Goal: Task Accomplishment & Management: Use online tool/utility

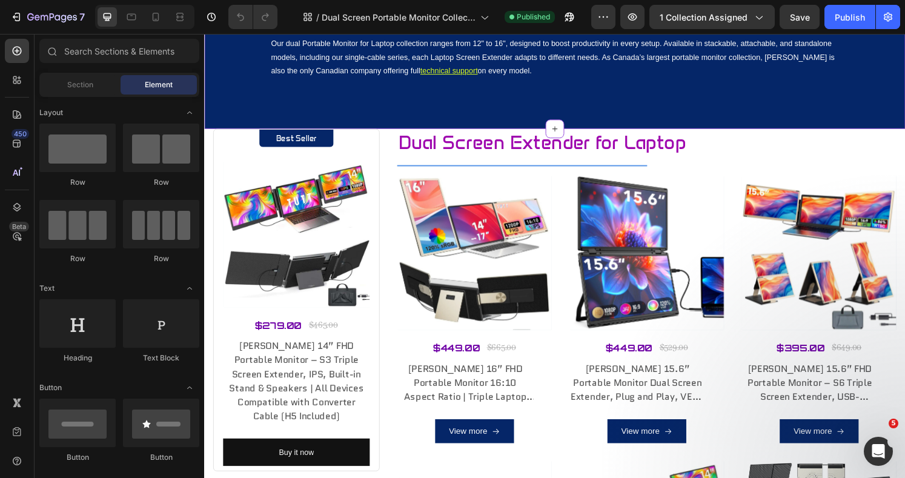
scroll to position [242, 0]
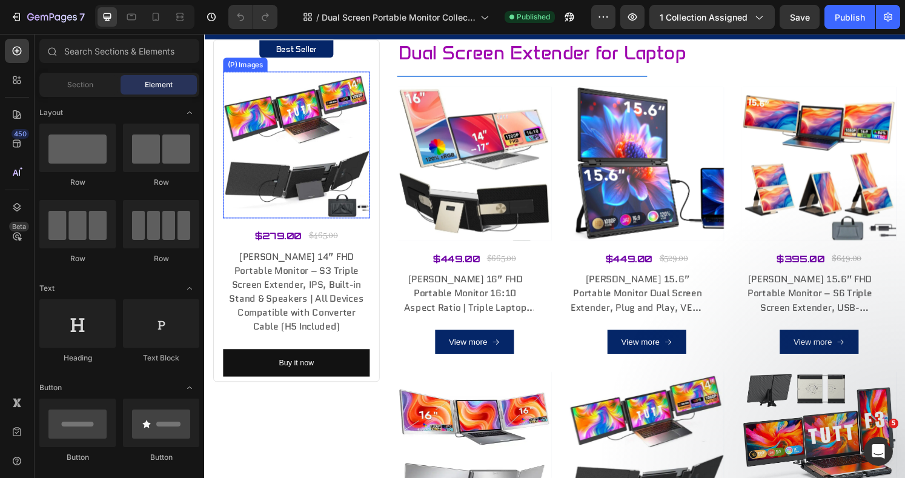
click at [293, 168] on img at bounding box center [299, 149] width 152 height 152
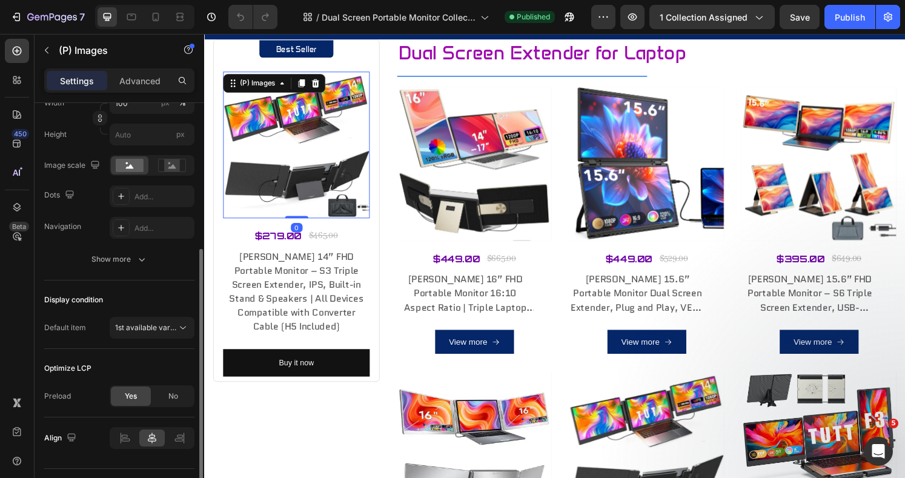
scroll to position [270, 0]
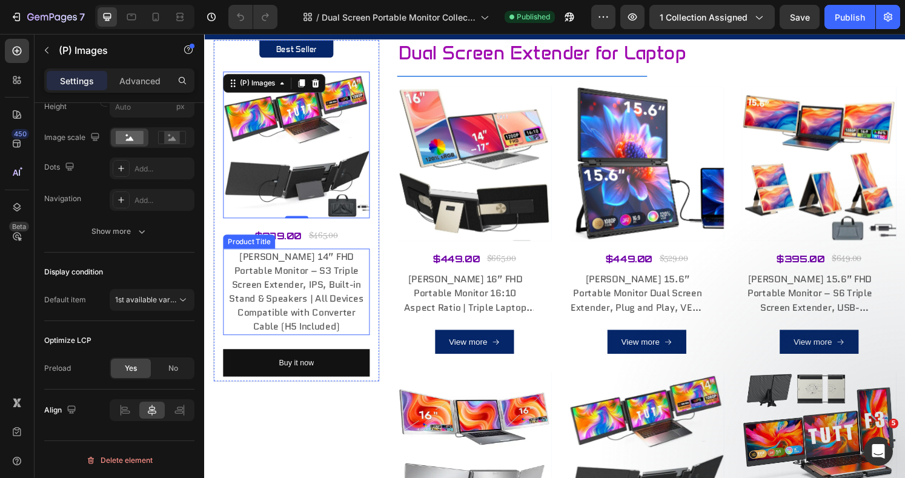
click at [300, 293] on h3 "[PERSON_NAME] 14” FHD Portable Monitor – S3 Triple Screen Extender, IPS, Built-…" at bounding box center [299, 302] width 152 height 90
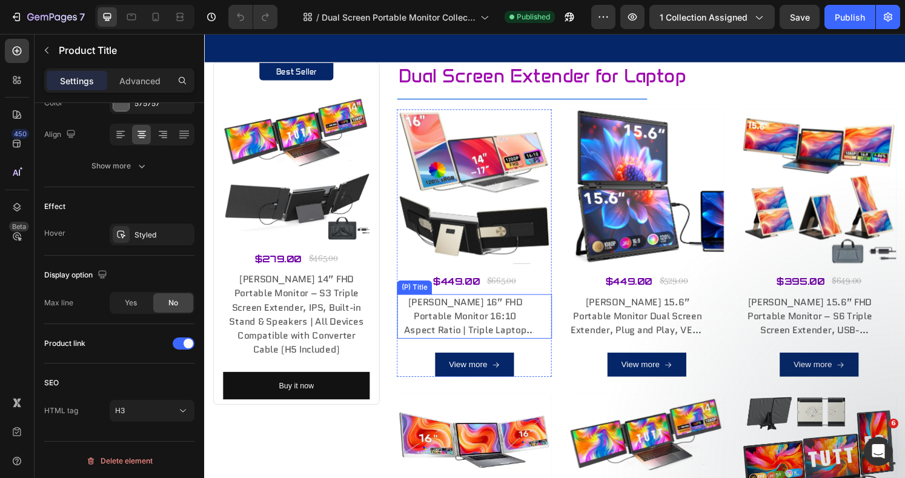
scroll to position [161, 0]
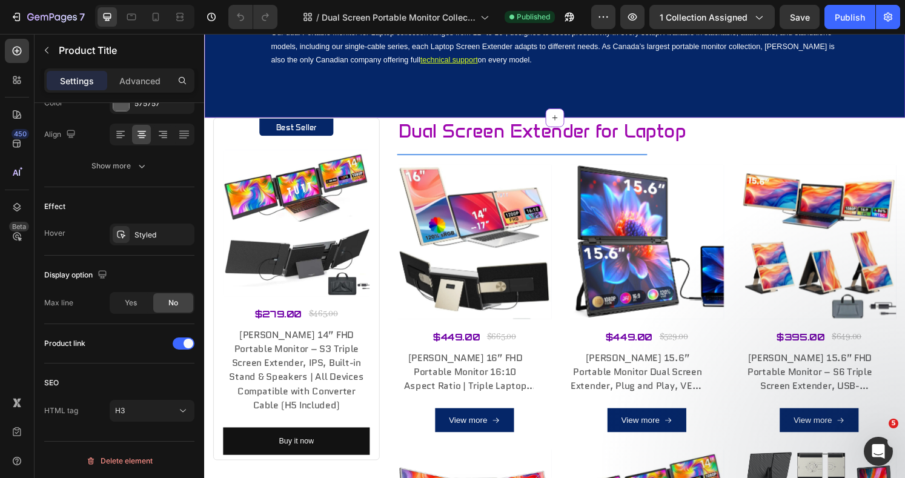
click at [562, 120] on icon at bounding box center [567, 121] width 10 height 10
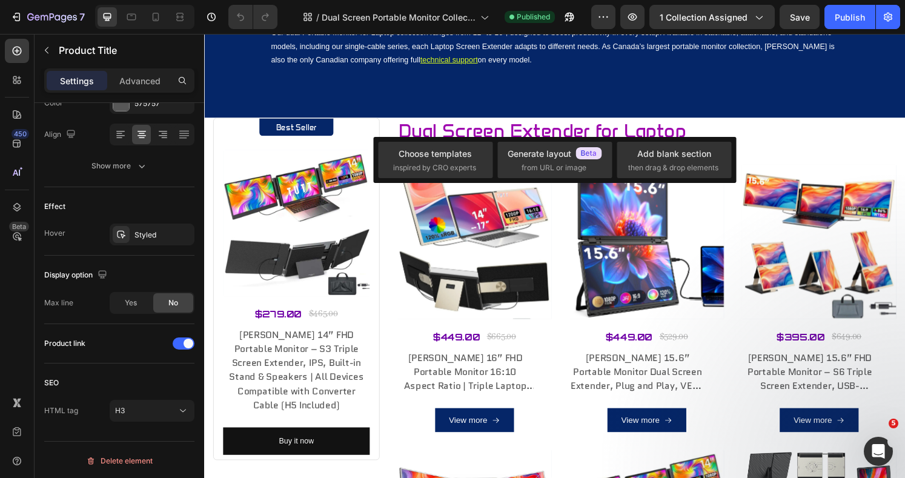
click at [651, 160] on div "Add blank section then drag & drop elements" at bounding box center [674, 160] width 92 height 26
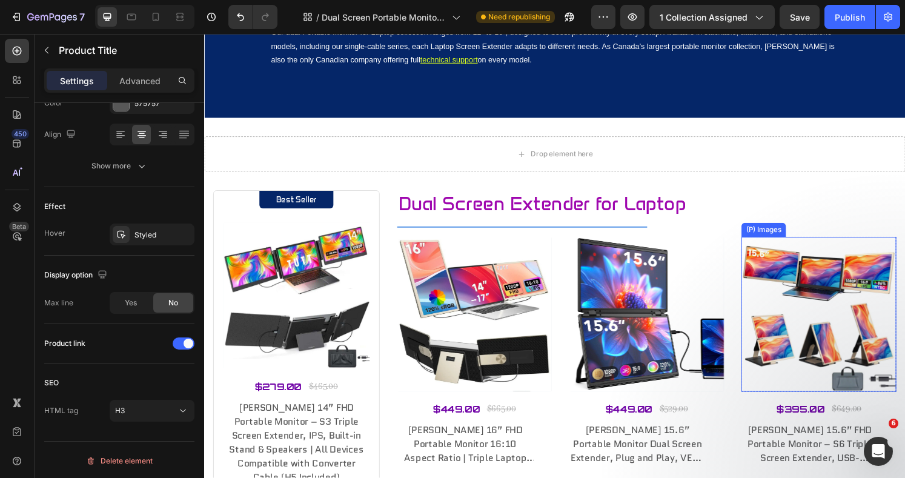
click at [904, 248] on img at bounding box center [841, 325] width 160 height 160
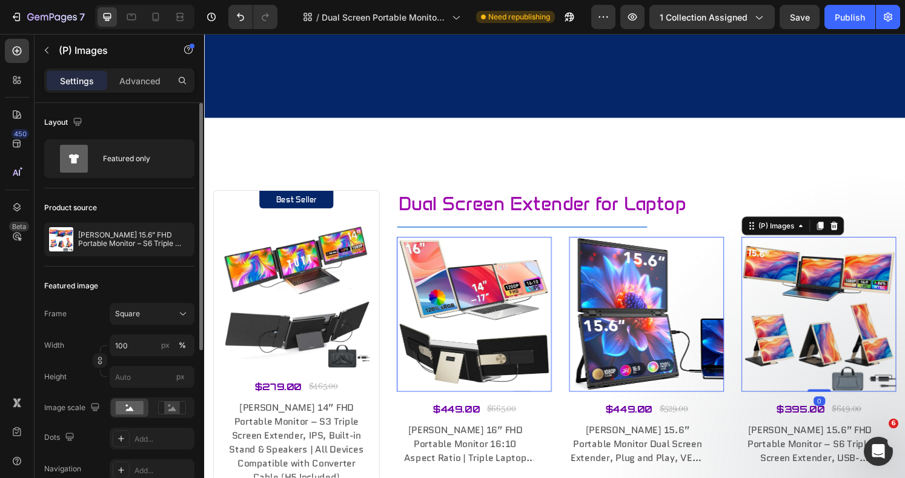
scroll to position [403, 0]
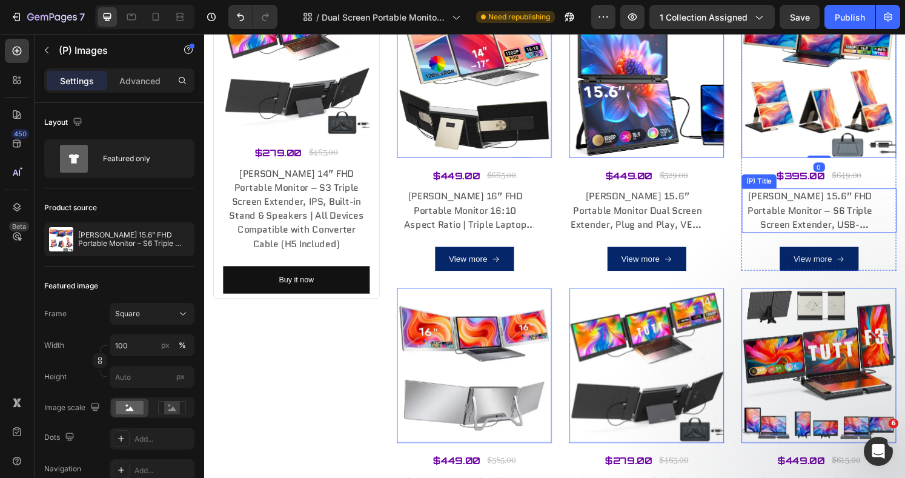
click at [904, 219] on div "TUTT 15.6” FHD Portable Monitor – S6 Triple Screen Extender, USB-C/HDMI, 7 View…" at bounding box center [841, 217] width 160 height 46
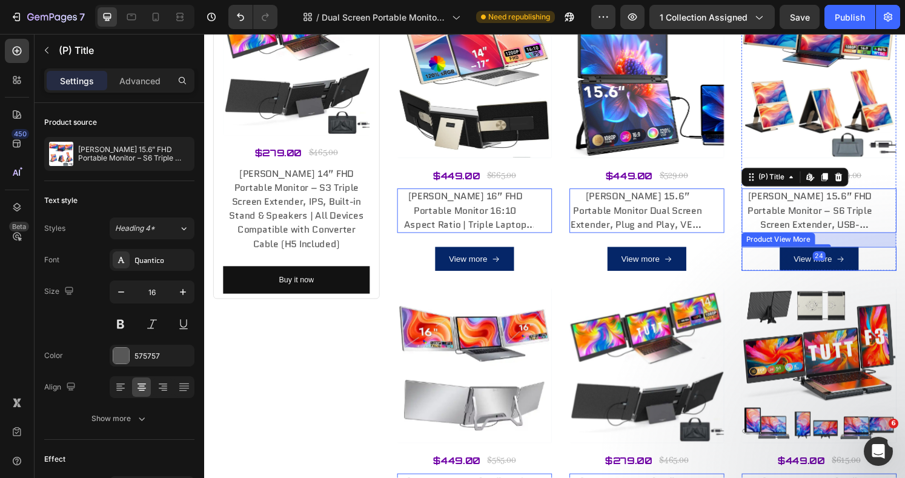
click at [904, 261] on div "View more" at bounding box center [841, 267] width 160 height 25
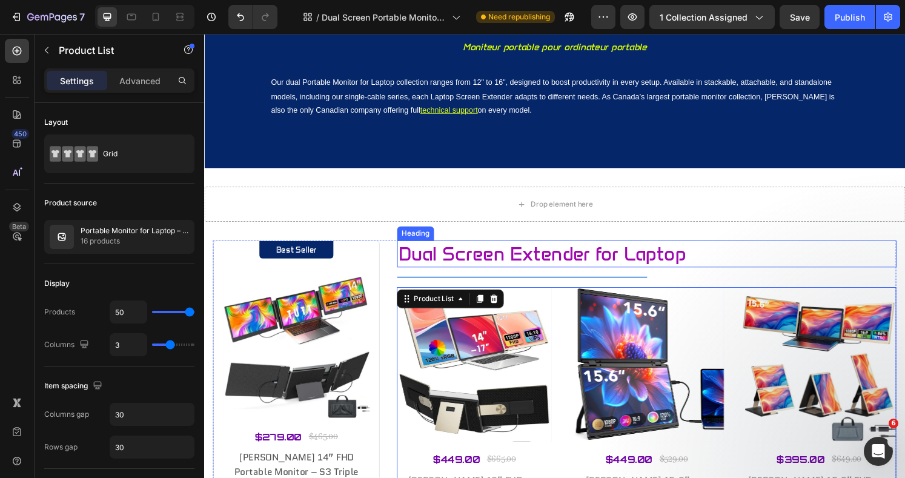
scroll to position [81, 0]
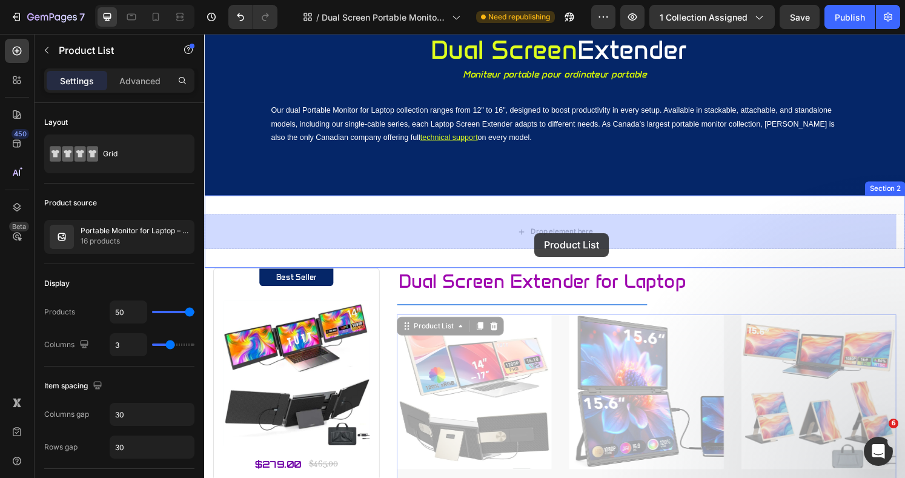
drag, startPoint x: 409, startPoint y: 341, endPoint x: 546, endPoint y: 240, distance: 169.8
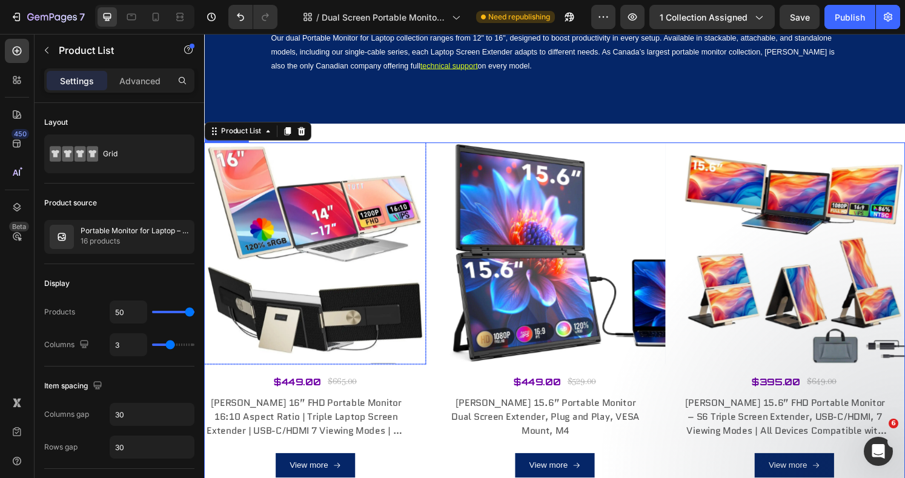
scroll to position [161, 0]
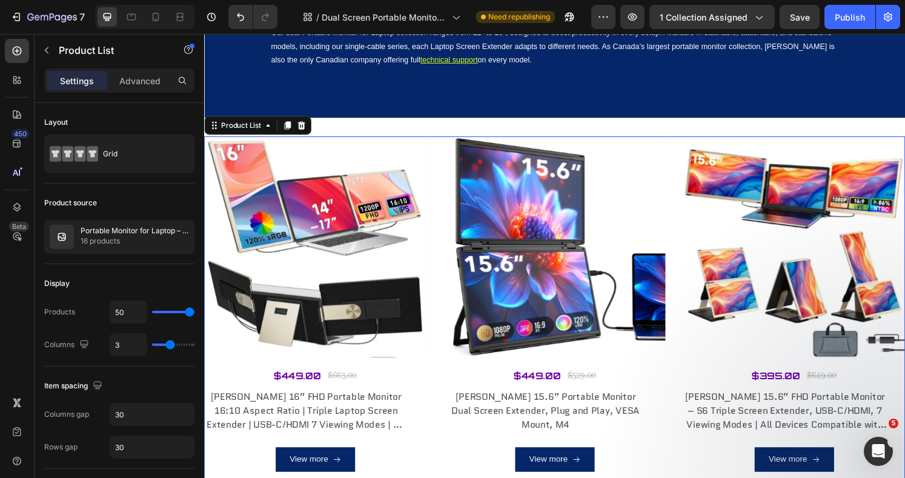
type input "4"
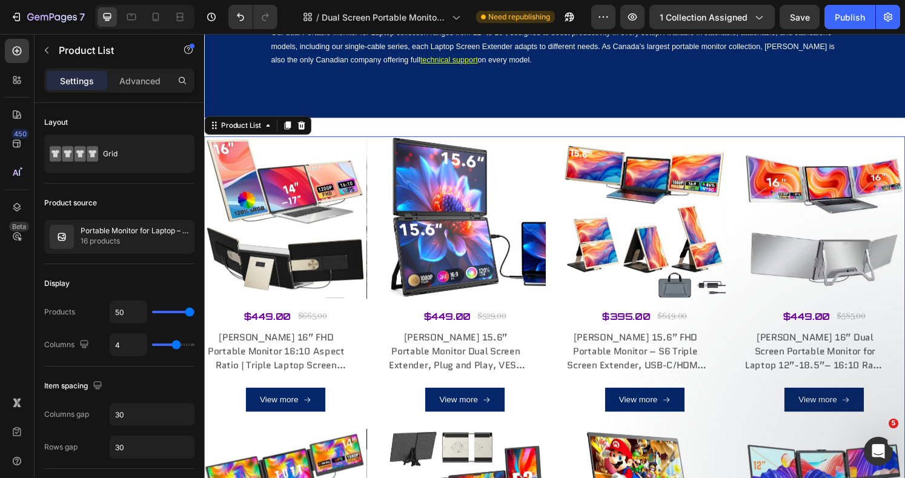
drag, startPoint x: 170, startPoint y: 345, endPoint x: 177, endPoint y: 345, distance: 7.3
type input "4"
click at [177, 345] on input "range" at bounding box center [173, 344] width 42 height 2
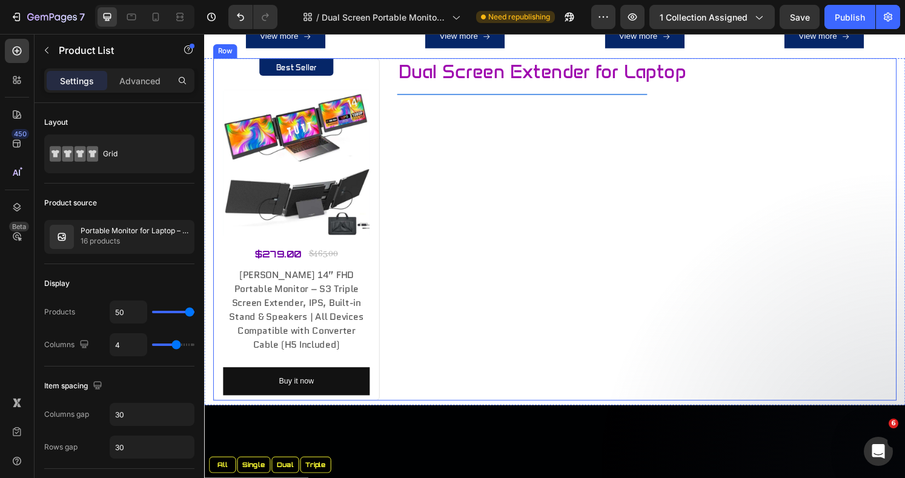
scroll to position [1372, 0]
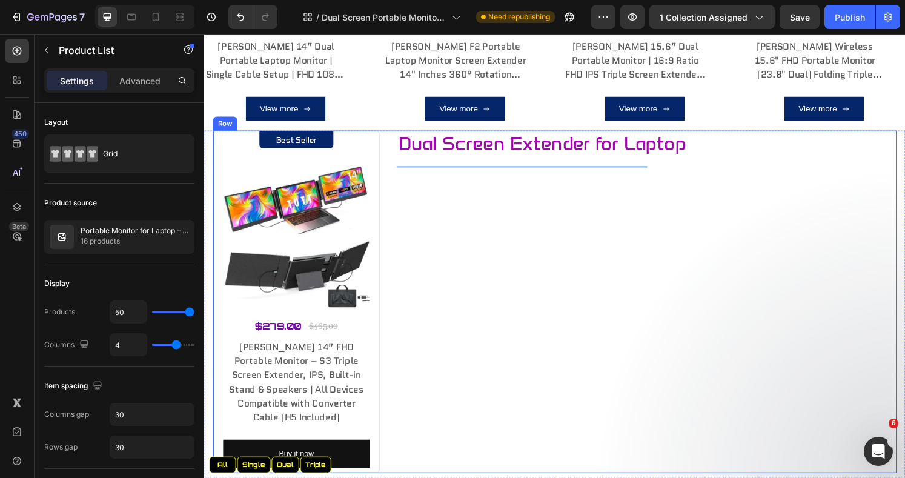
click at [728, 275] on div "Dual Screen Extender for Laptop Heading Title Line" at bounding box center [663, 311] width 518 height 355
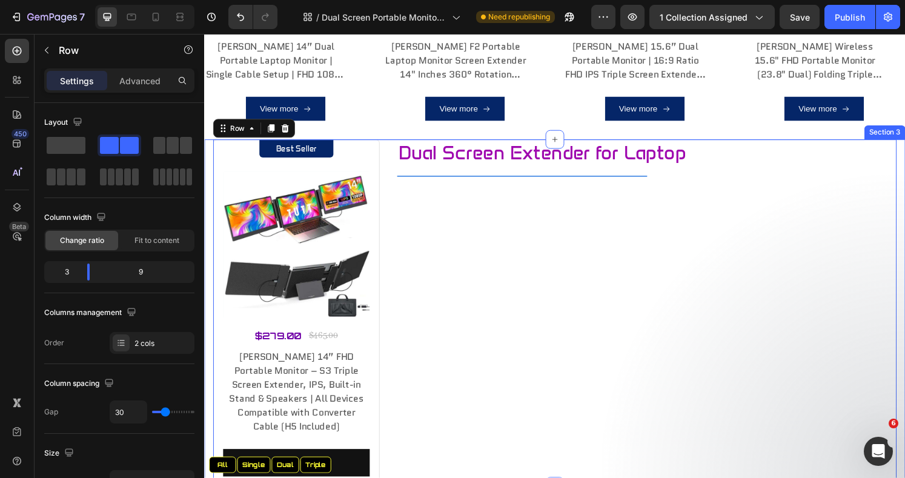
click at [904, 222] on div "Best Seller Text block Row (P) Images Row $279.00 Product Price Product Price $…" at bounding box center [567, 323] width 727 height 360
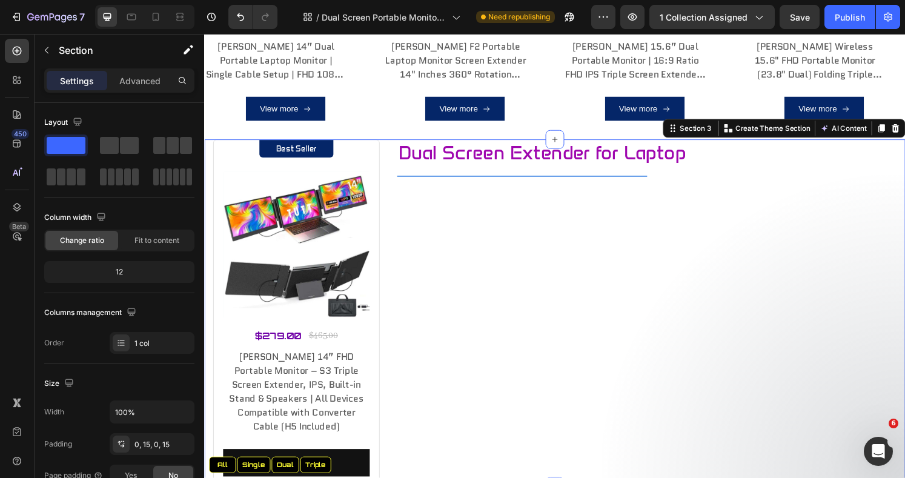
click at [904, 128] on icon at bounding box center [921, 132] width 8 height 8
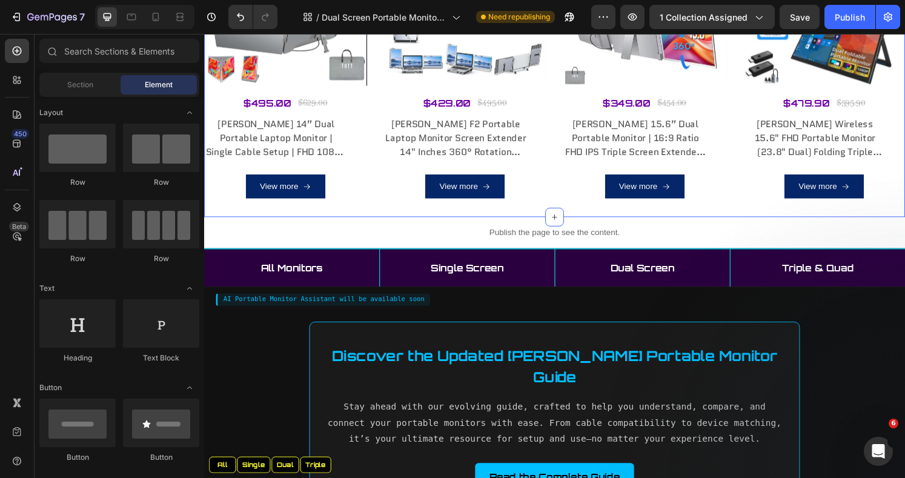
scroll to position [1130, 0]
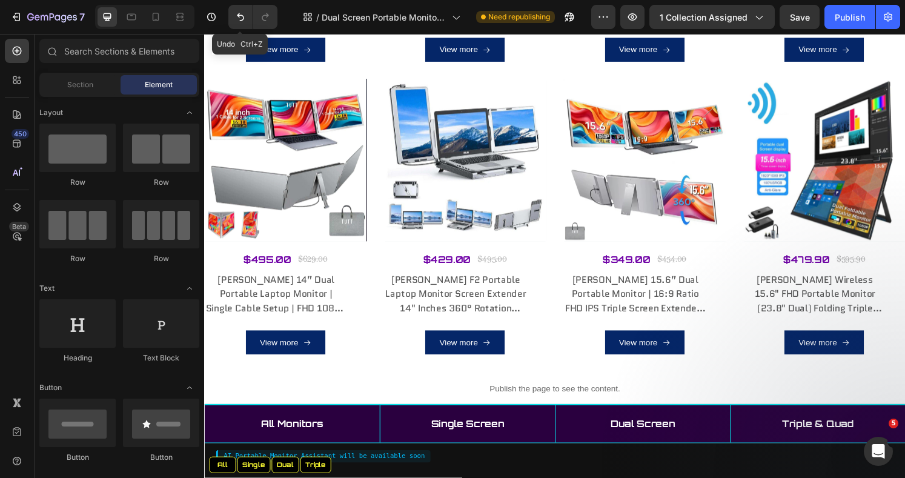
click at [237, 15] on icon "Undo/Redo" at bounding box center [240, 17] width 7 height 8
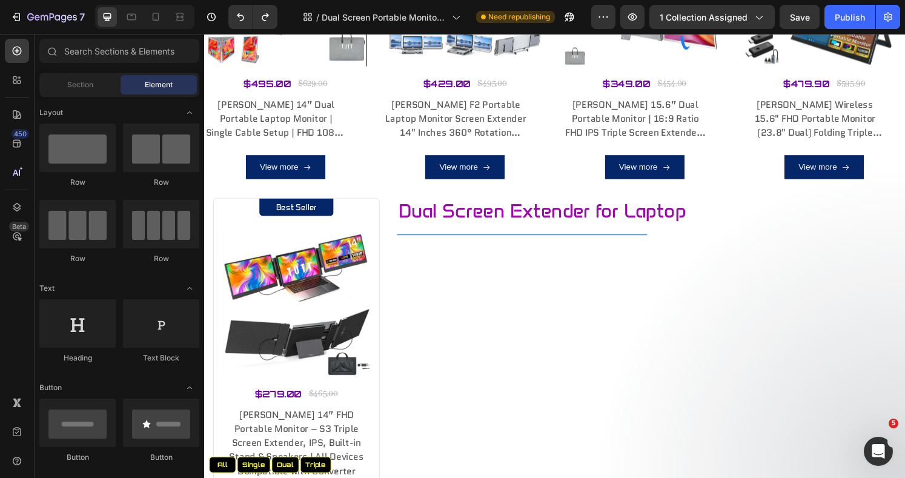
scroll to position [1372, 0]
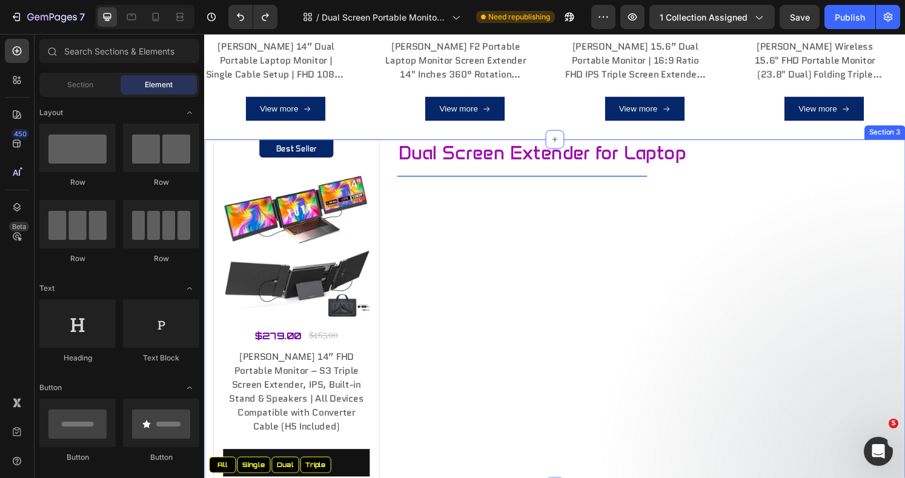
click at [904, 173] on div "Best Seller Text block Row (P) Images Row $279.00 Product Price Product Price $…" at bounding box center [567, 323] width 727 height 360
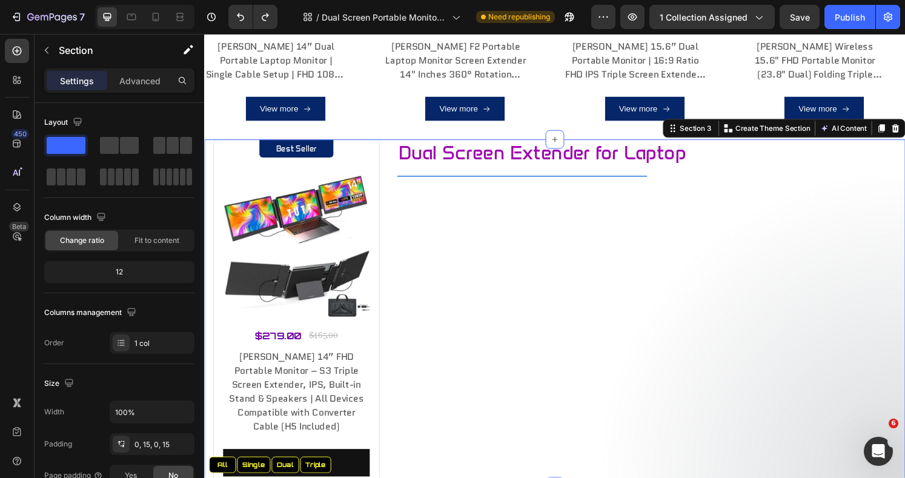
click at [904, 128] on icon at bounding box center [921, 132] width 8 height 8
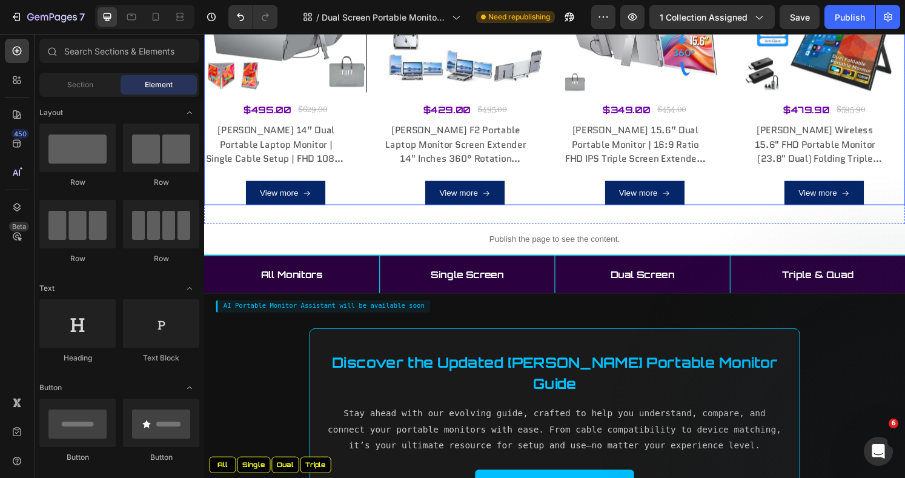
scroll to position [1211, 0]
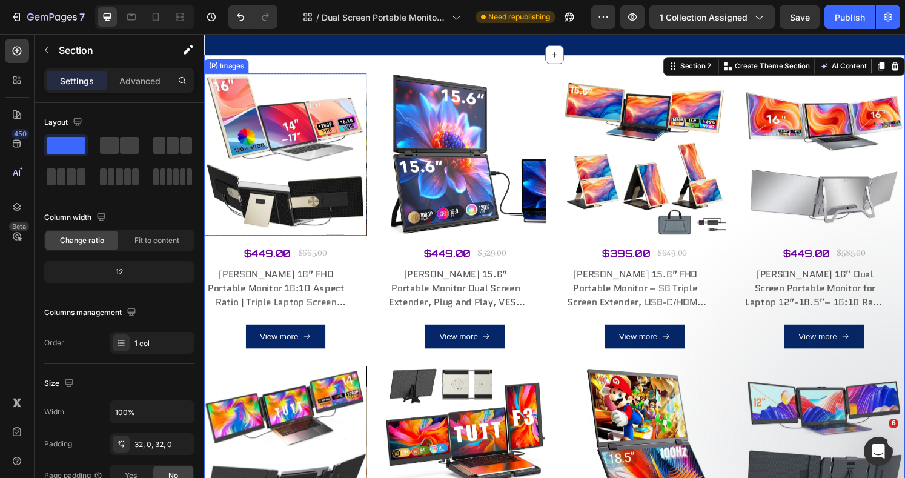
scroll to position [242, 0]
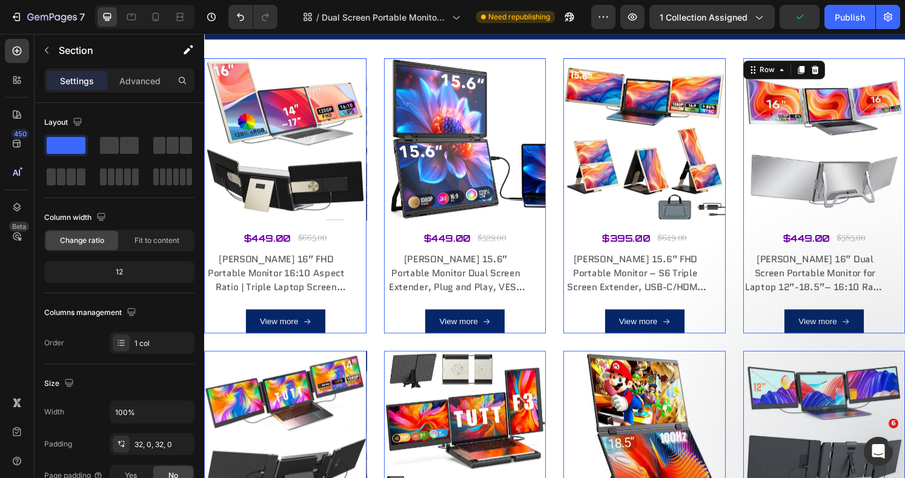
click at [904, 226] on div "(P) Images Row $449.00 (P) Price (P) Price $585.00 (P) Price (P) Price Row TUTT…" at bounding box center [847, 201] width 168 height 285
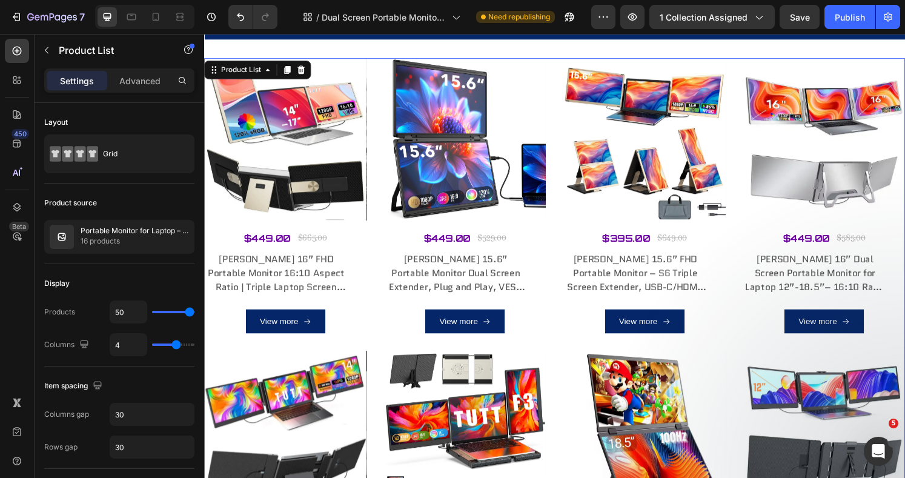
click at [143, 80] on p "Advanced" at bounding box center [139, 80] width 41 height 13
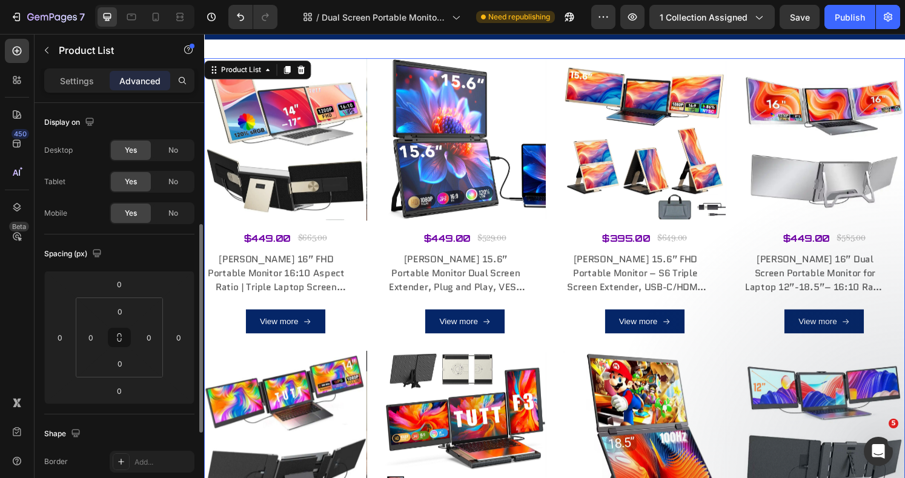
scroll to position [81, 0]
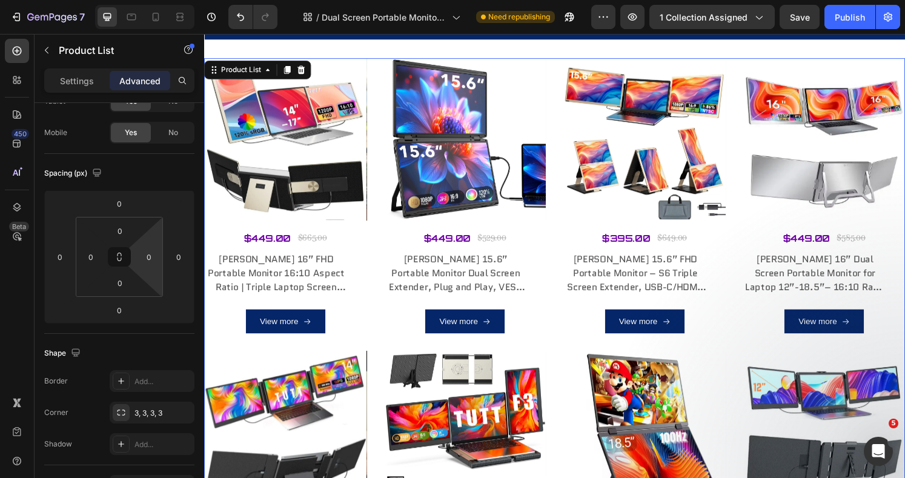
click at [154, 254] on input "0" at bounding box center [149, 257] width 18 height 18
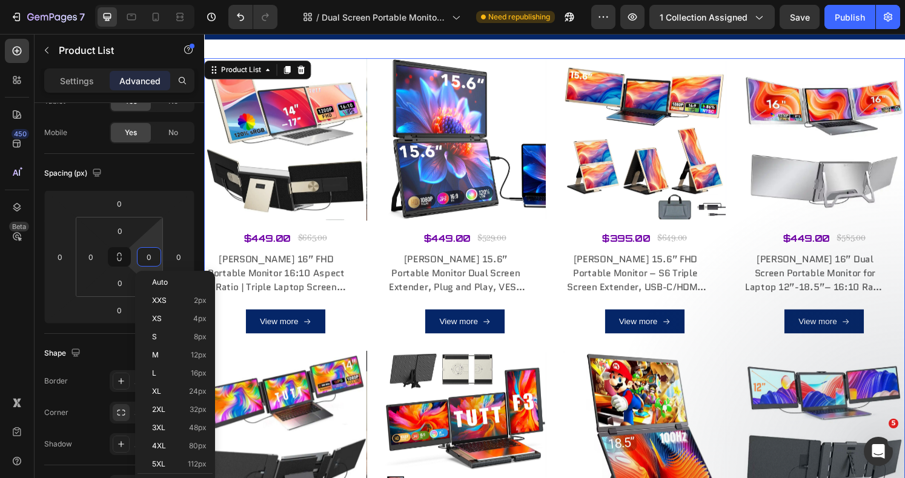
click at [181, 353] on p "M 12px" at bounding box center [179, 355] width 54 height 8
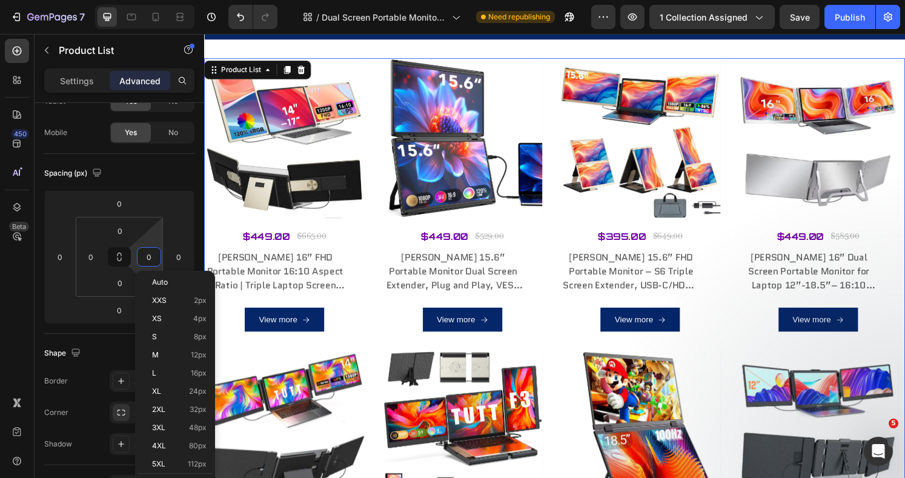
type input "12"
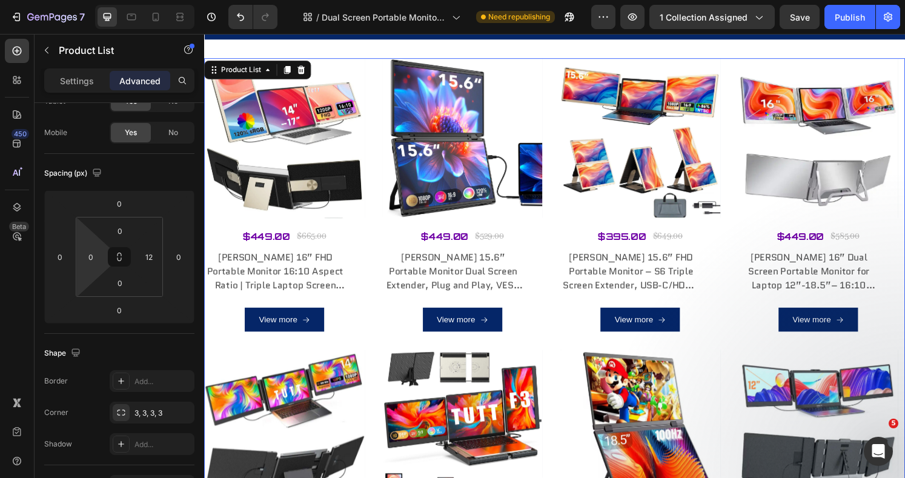
click at [84, 257] on input "0" at bounding box center [91, 257] width 18 height 18
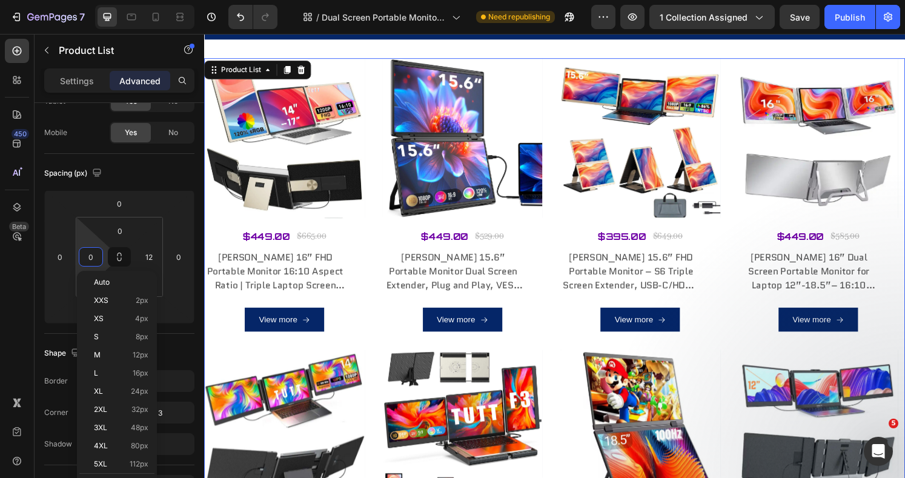
click at [98, 357] on span "M" at bounding box center [97, 355] width 7 height 8
type input "12"
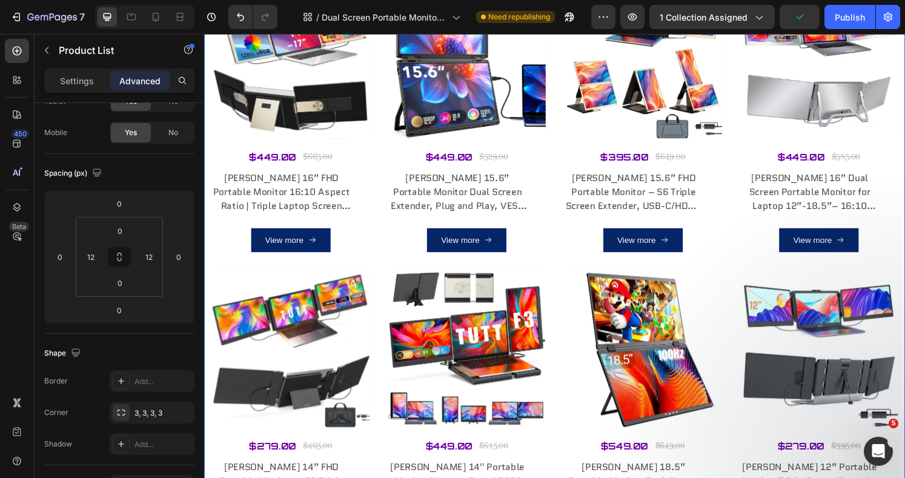
scroll to position [0, 0]
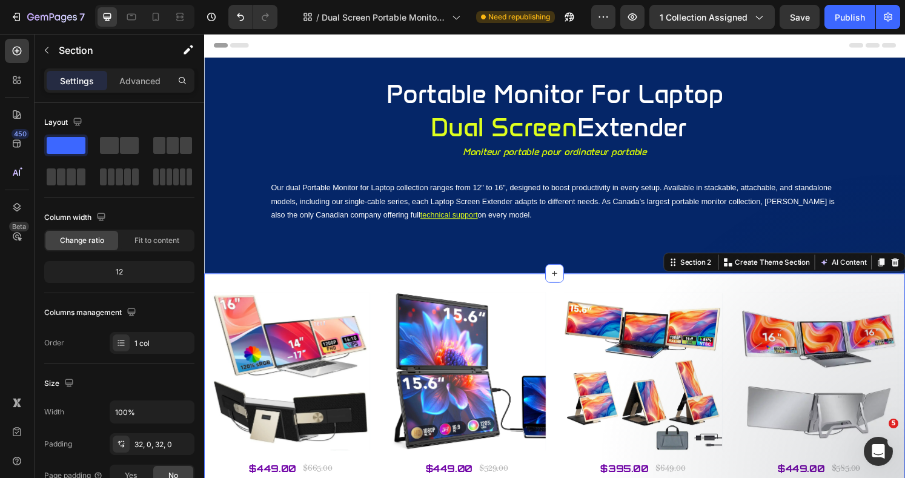
click at [131, 80] on p "Advanced" at bounding box center [139, 80] width 41 height 13
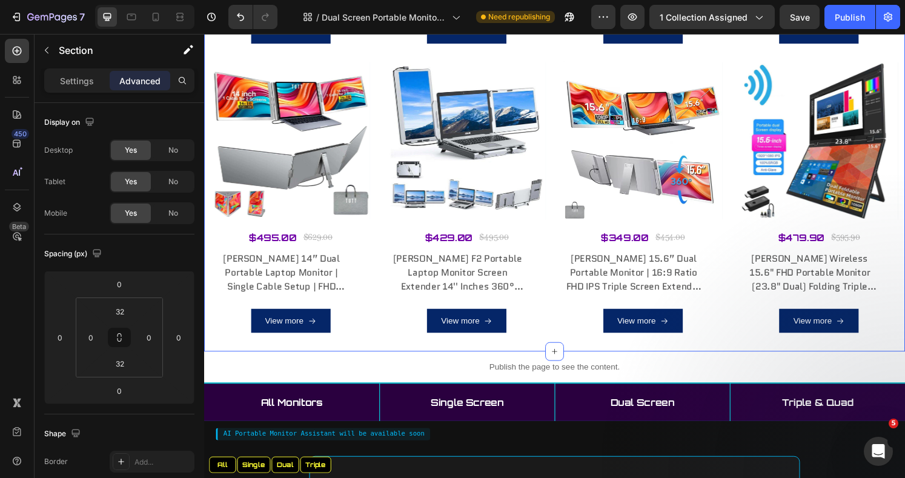
scroll to position [1130, 0]
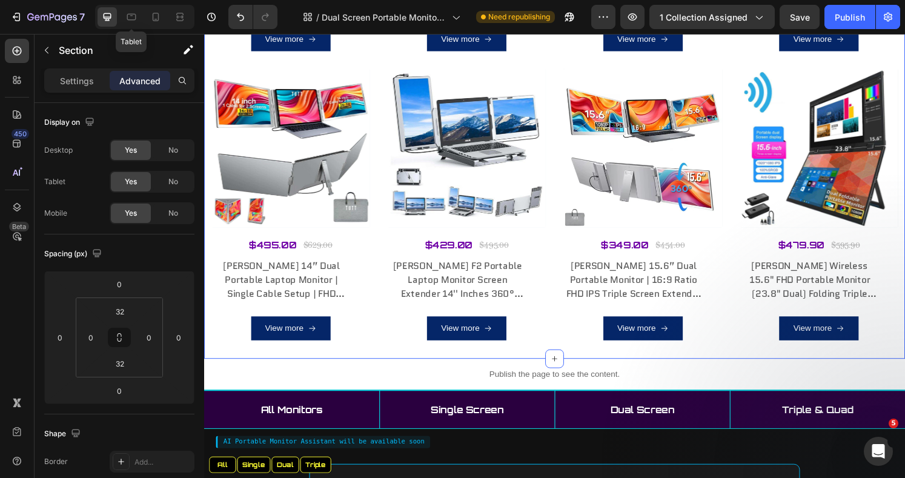
click at [132, 14] on icon at bounding box center [131, 17] width 9 height 7
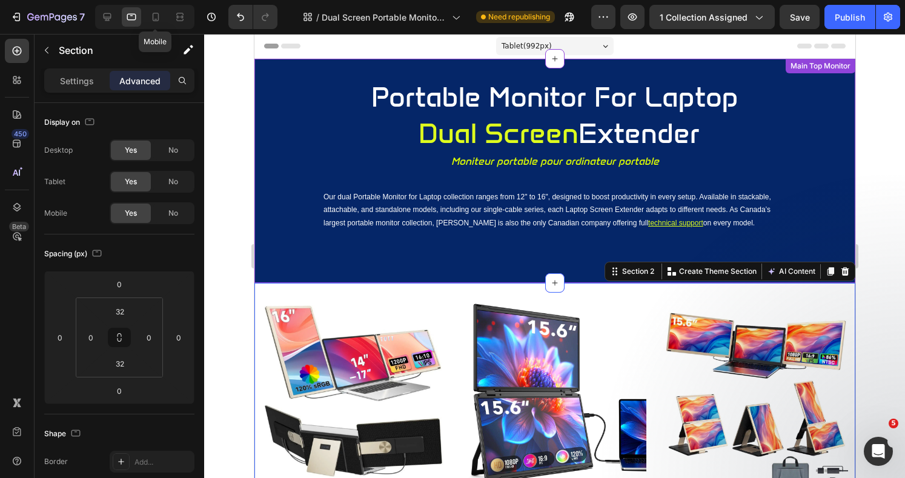
click at [156, 19] on icon at bounding box center [155, 19] width 3 height 1
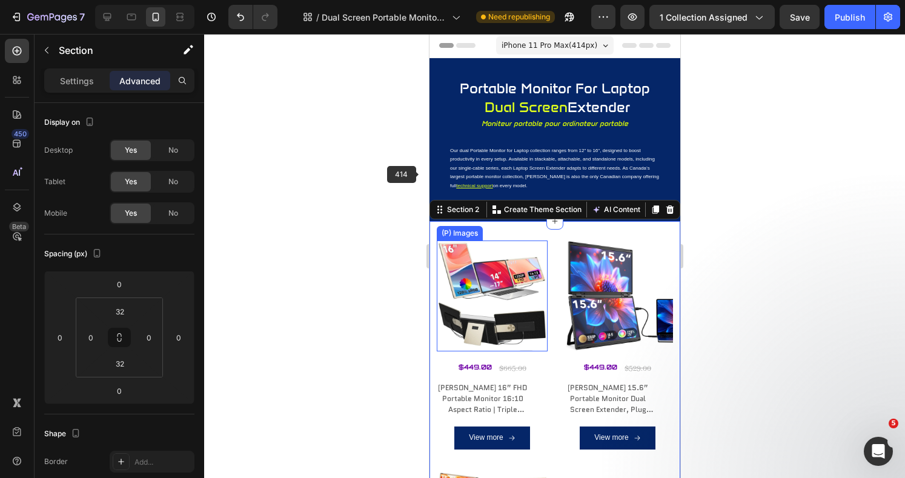
scroll to position [145, 0]
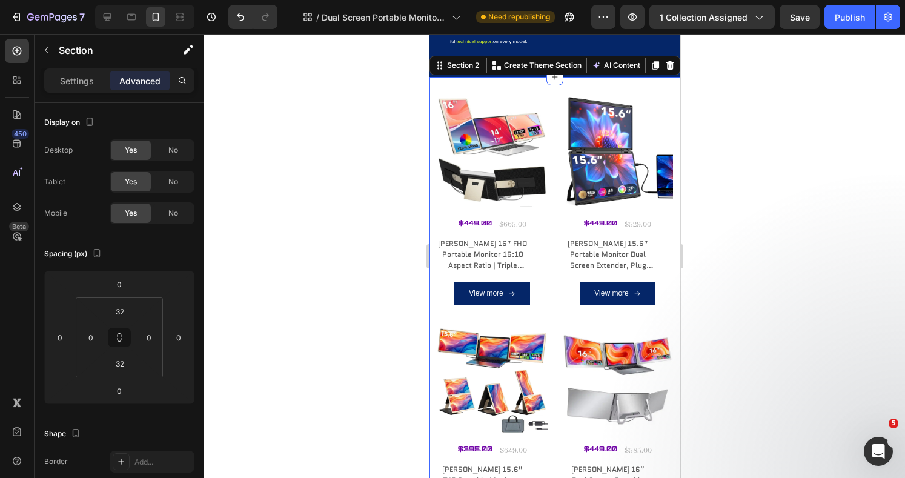
click at [773, 156] on div at bounding box center [554, 256] width 701 height 444
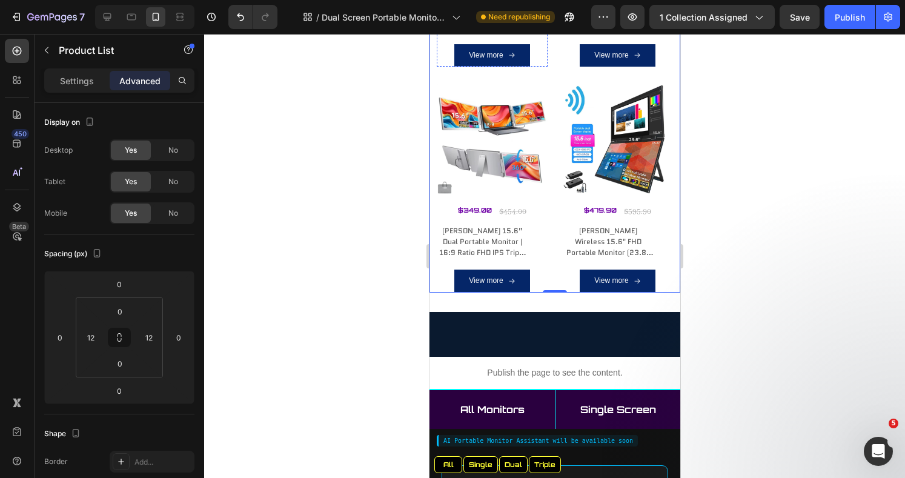
scroll to position [1840, 0]
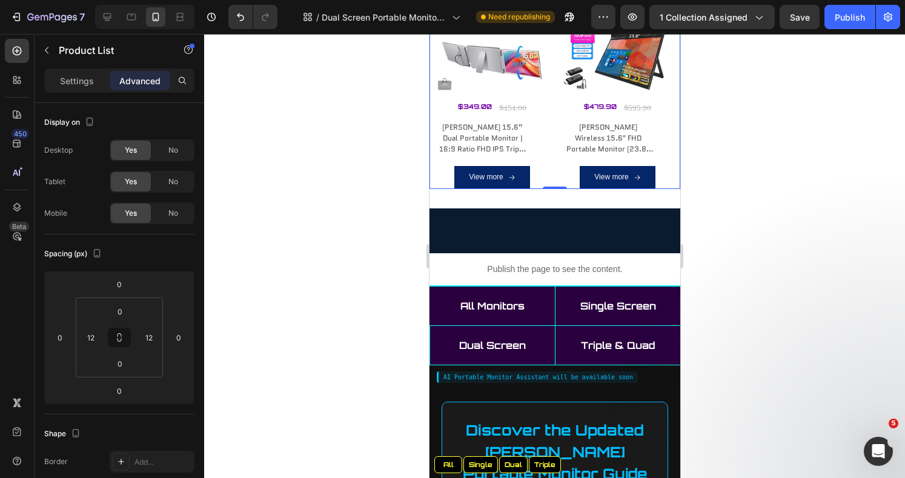
click at [745, 143] on div at bounding box center [554, 256] width 701 height 444
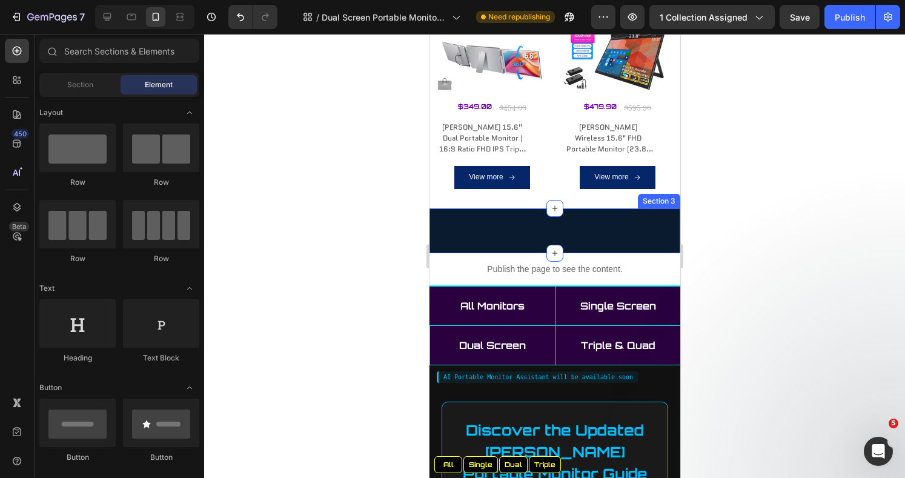
click at [656, 208] on div "All Single Dual Triple All Single Dual Triple Custom Code Section 3" at bounding box center [554, 230] width 251 height 45
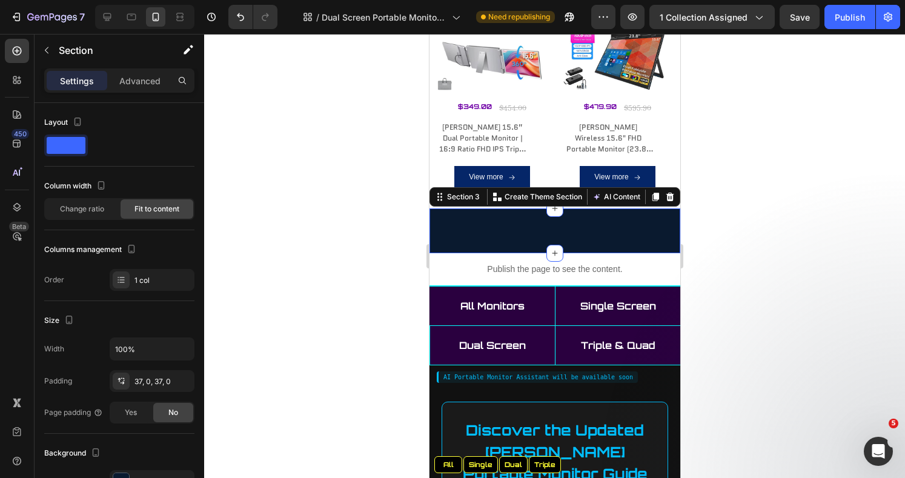
click at [134, 81] on p "Advanced" at bounding box center [139, 80] width 41 height 13
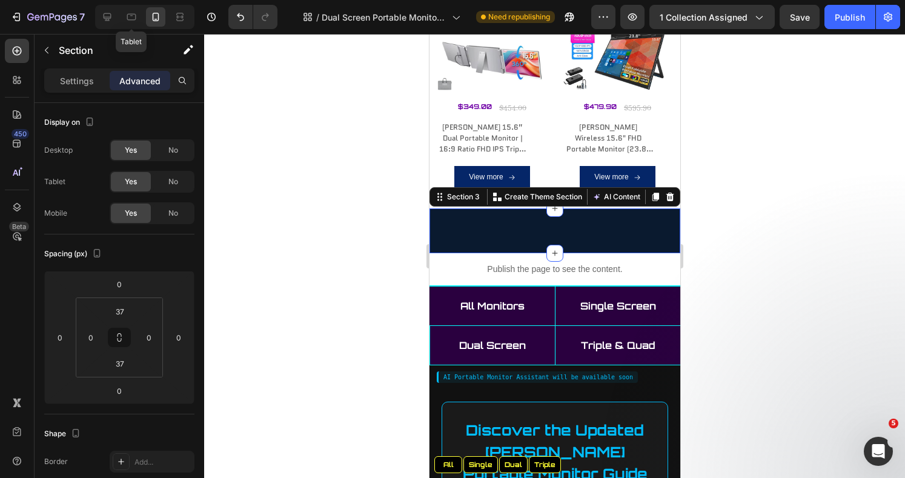
click at [126, 13] on icon at bounding box center [131, 17] width 12 height 12
type input "32"
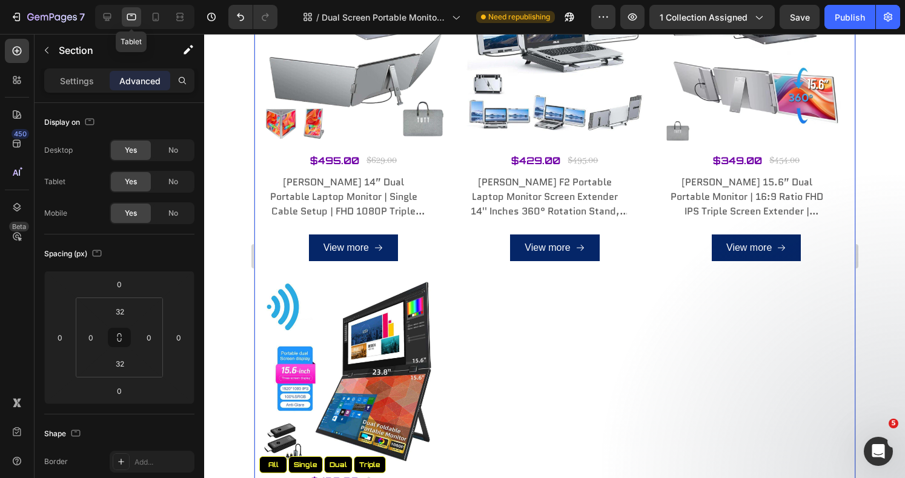
scroll to position [2071, 0]
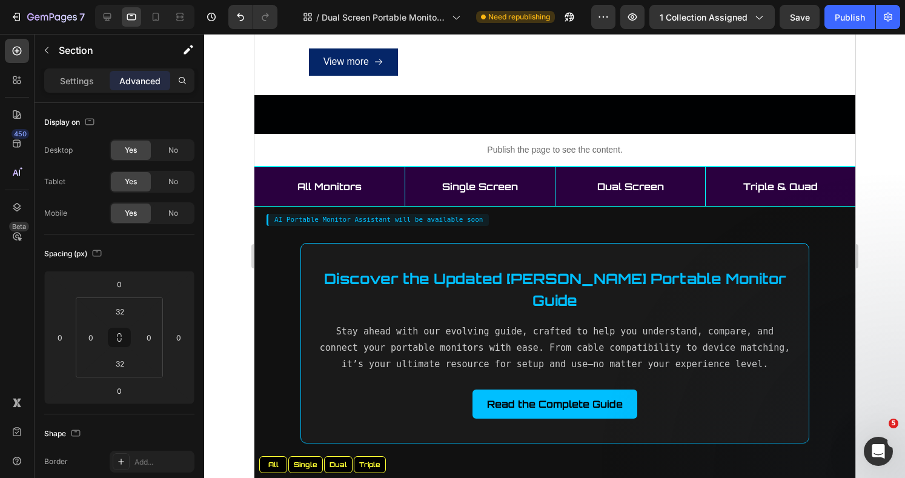
click at [533, 95] on div "All Single Dual Triple All Single Dual Triple Custom Code Section 3" at bounding box center [554, 114] width 601 height 39
click at [635, 100] on div "All Single Dual Triple All Single Dual Triple Custom Code Section 3" at bounding box center [554, 114] width 601 height 39
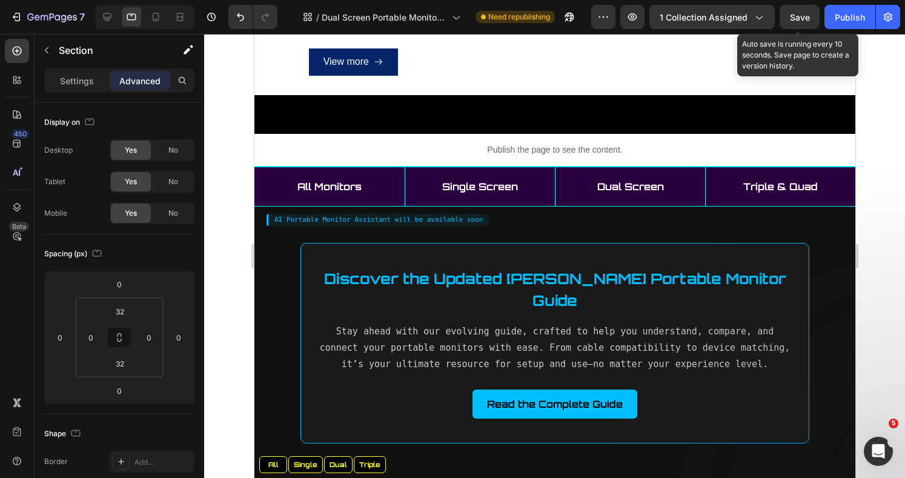
click at [804, 21] on span "Save" at bounding box center [800, 17] width 20 height 10
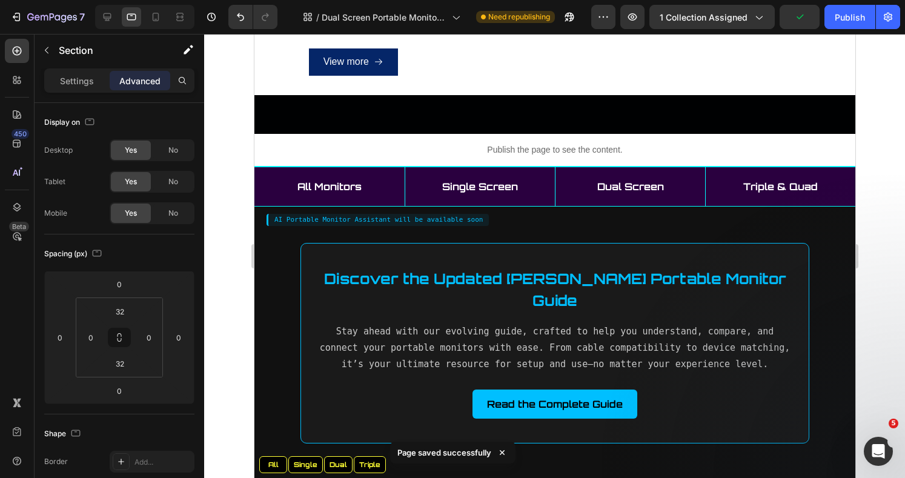
scroll to position [1909, 0]
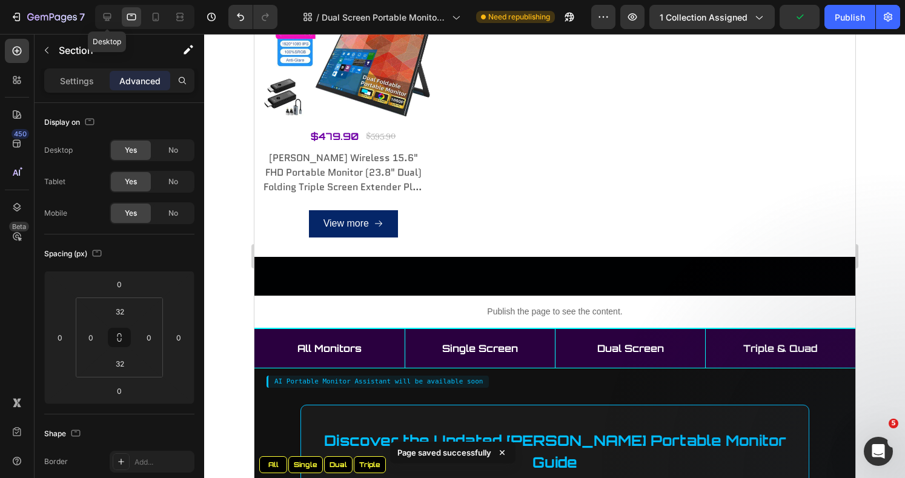
click at [106, 20] on icon at bounding box center [108, 17] width 8 height 8
type input "0"
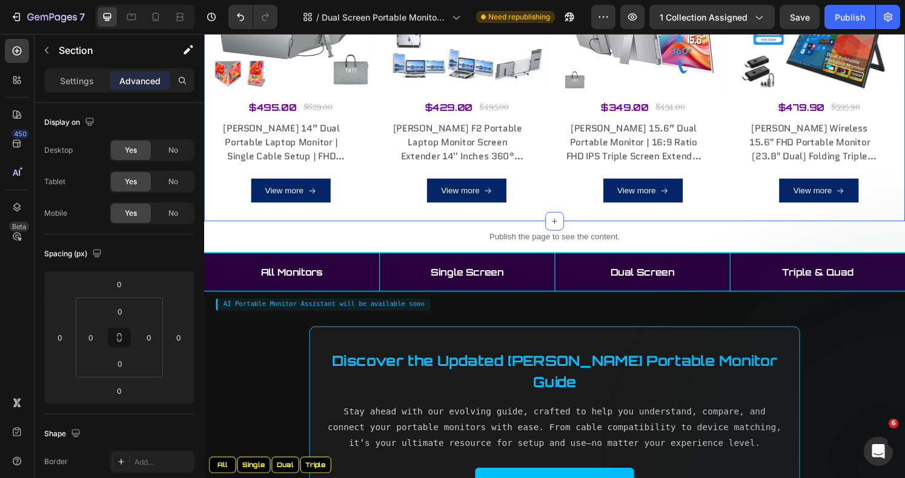
scroll to position [1291, 0]
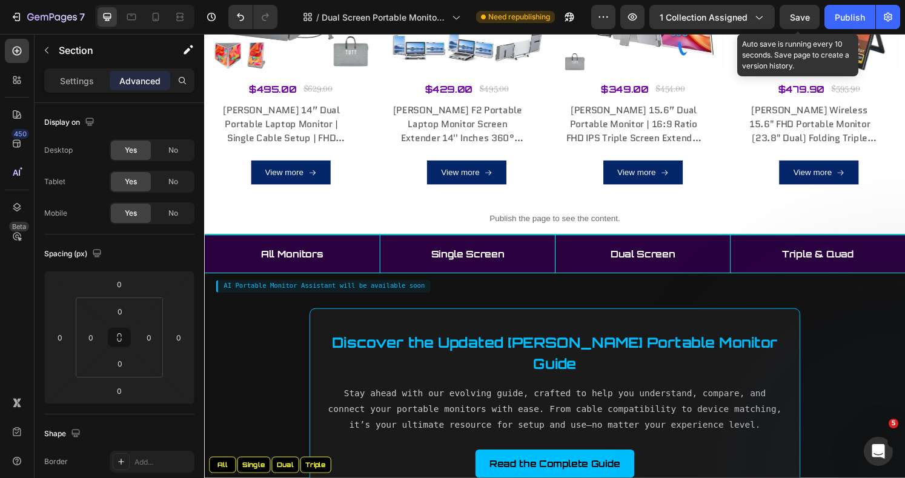
click at [806, 19] on span "Save" at bounding box center [800, 17] width 20 height 10
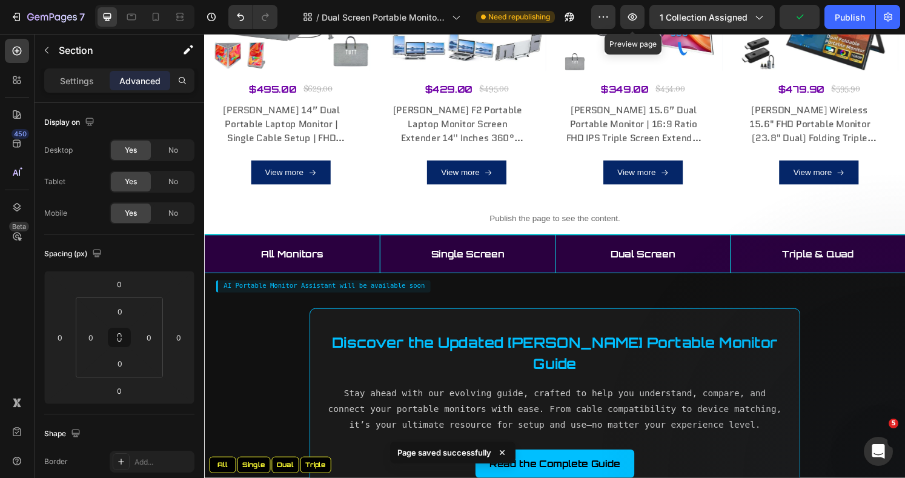
click at [633, 16] on icon "button" at bounding box center [632, 17] width 4 height 4
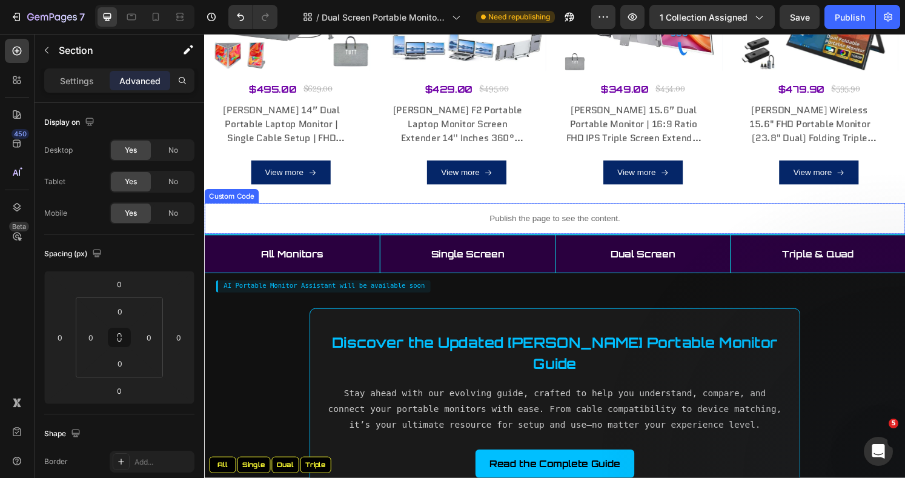
click at [567, 219] on p "Publish the page to see the content." at bounding box center [567, 225] width 727 height 13
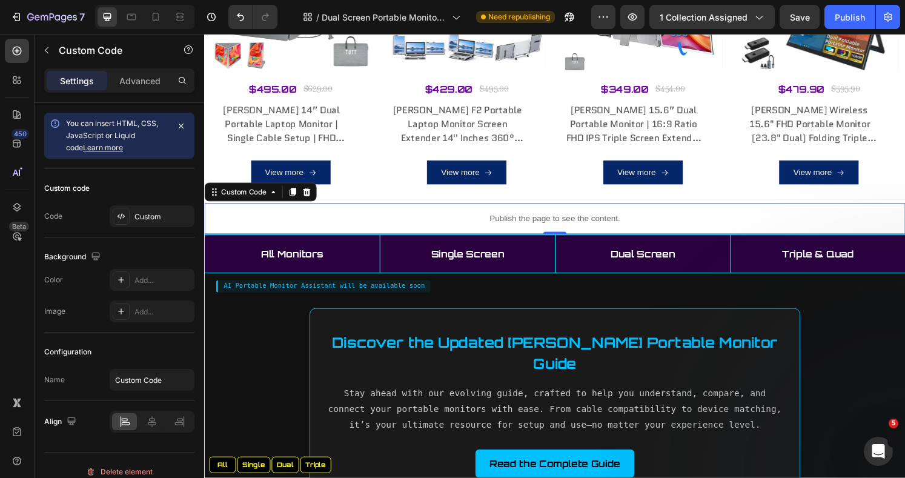
click at [136, 217] on div "Custom" at bounding box center [162, 216] width 57 height 11
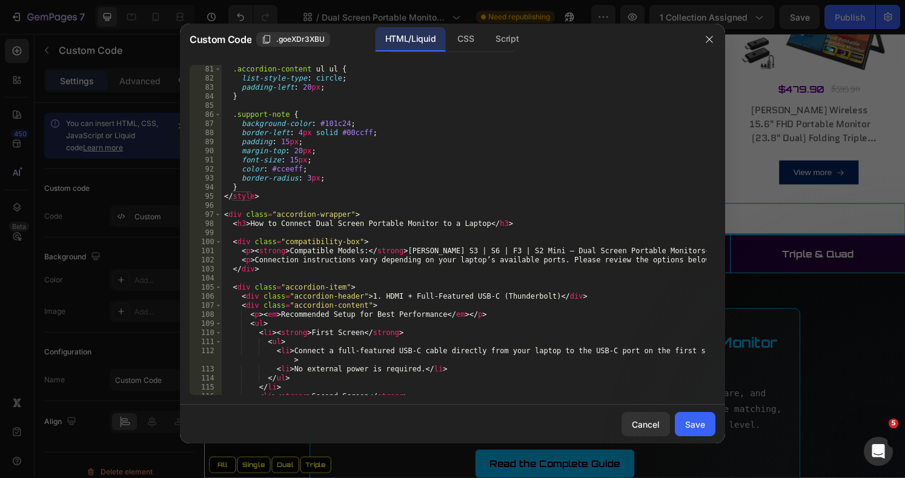
scroll to position [727, 0]
click at [411, 251] on div ".accordion-content ul ul { list-style-type : circle ; padding-left : 20 px ; } …" at bounding box center [464, 239] width 484 height 348
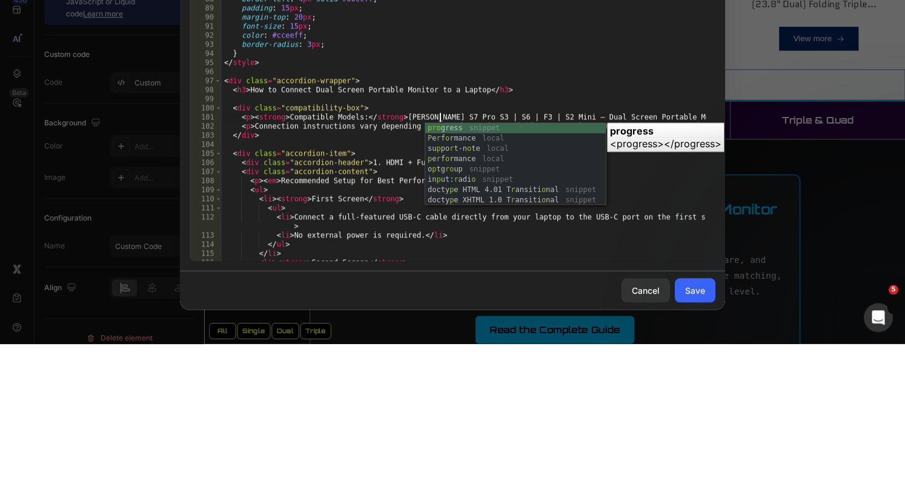
scroll to position [0, 18]
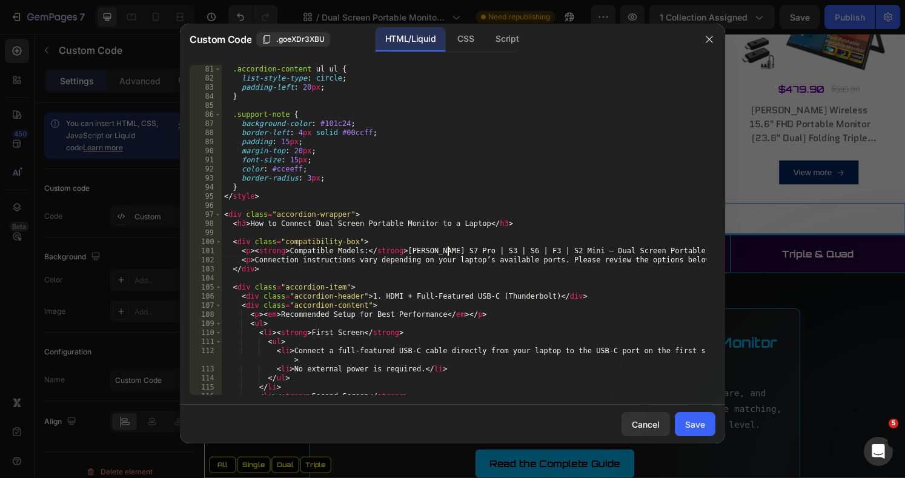
type textarea "<p><strong>Compatible Models:</strong> TUTT S7 Pro | S3 | S6 | F3 | S2 Mini – D…"
click at [684, 425] on button "Save" at bounding box center [694, 424] width 41 height 24
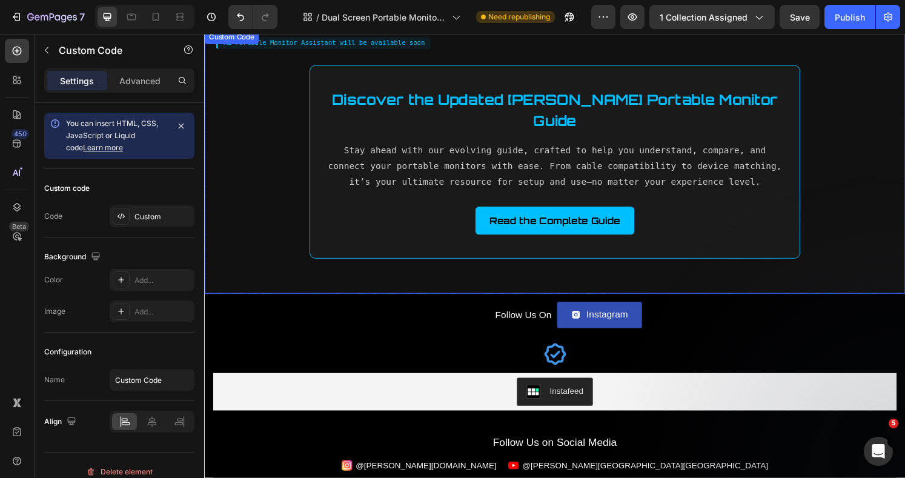
scroll to position [1756, 0]
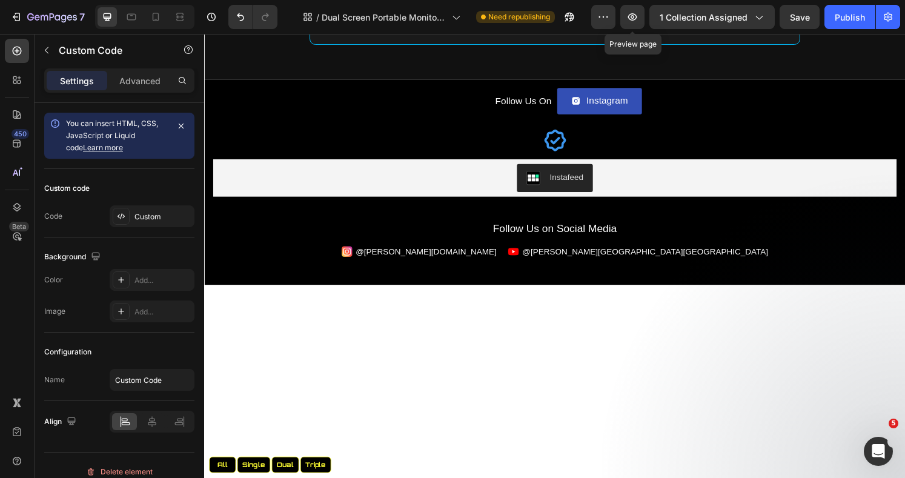
click at [635, 14] on icon "button" at bounding box center [632, 16] width 9 height 7
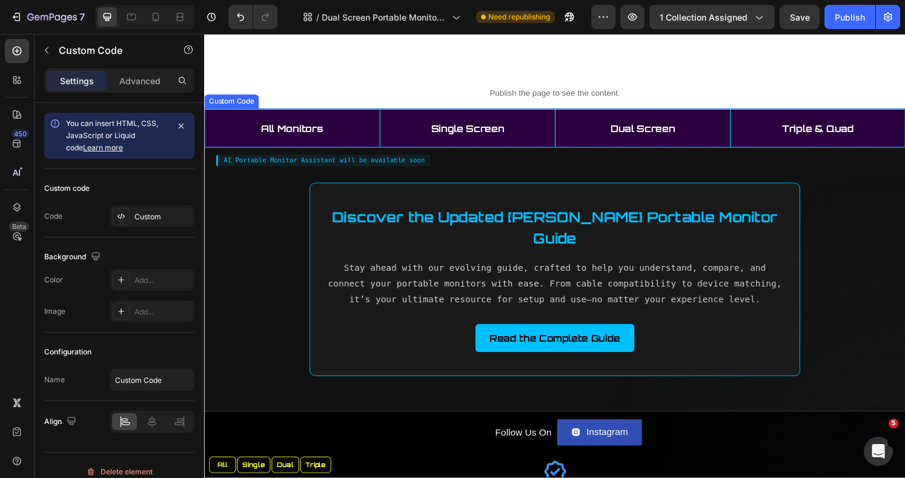
scroll to position [1126, 0]
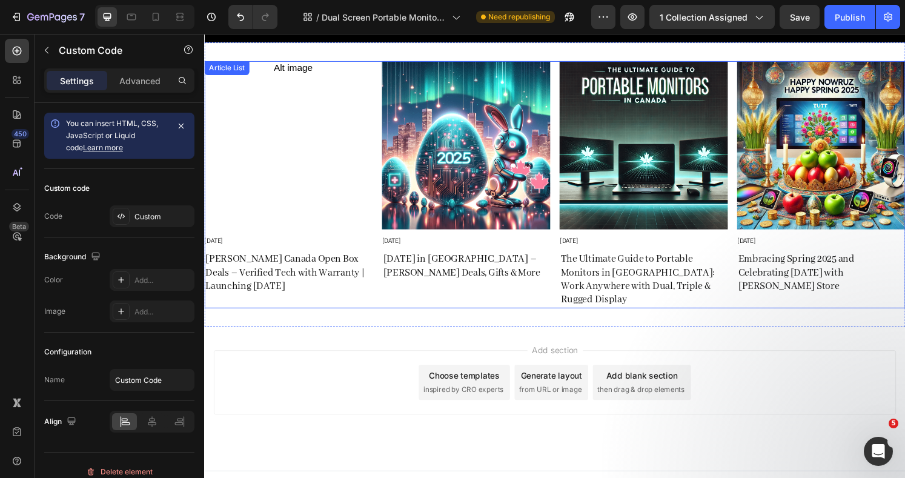
click at [904, 292] on div "Article Image Mar 20, 2025 Article Date Row Embracing Spring 2025 and Celebrati…" at bounding box center [843, 190] width 174 height 256
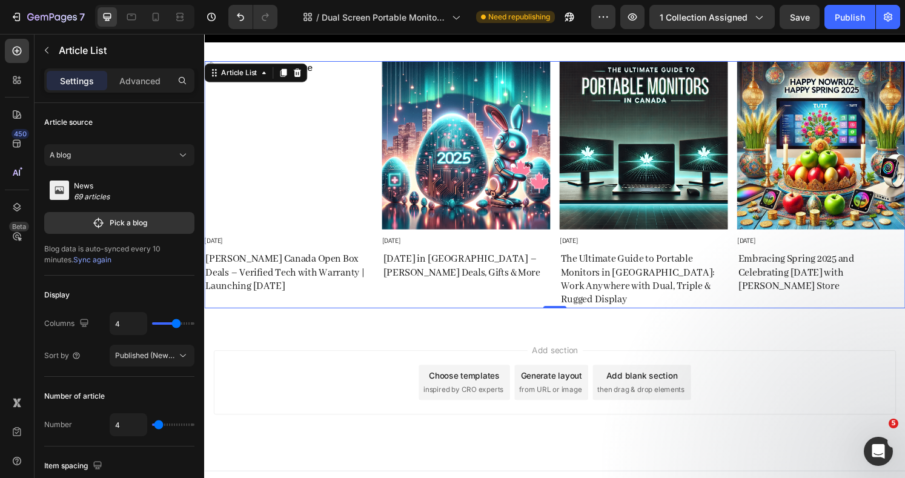
click at [137, 79] on p "Advanced" at bounding box center [139, 80] width 41 height 13
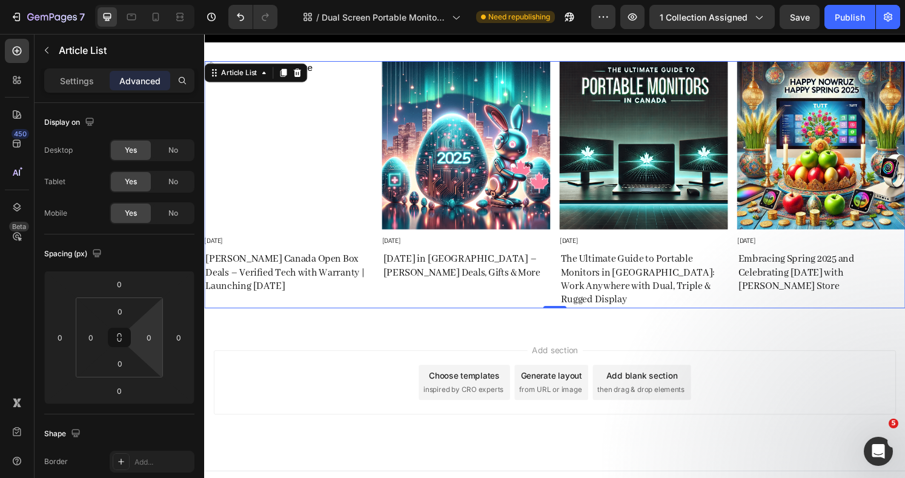
click at [154, 339] on input "0" at bounding box center [149, 337] width 18 height 18
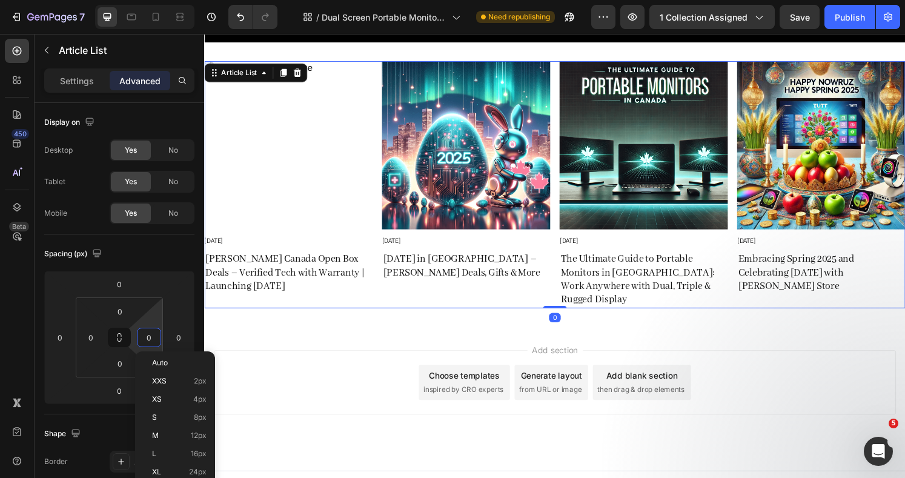
click at [168, 400] on p "XS 4px" at bounding box center [179, 399] width 54 height 8
type input "4"
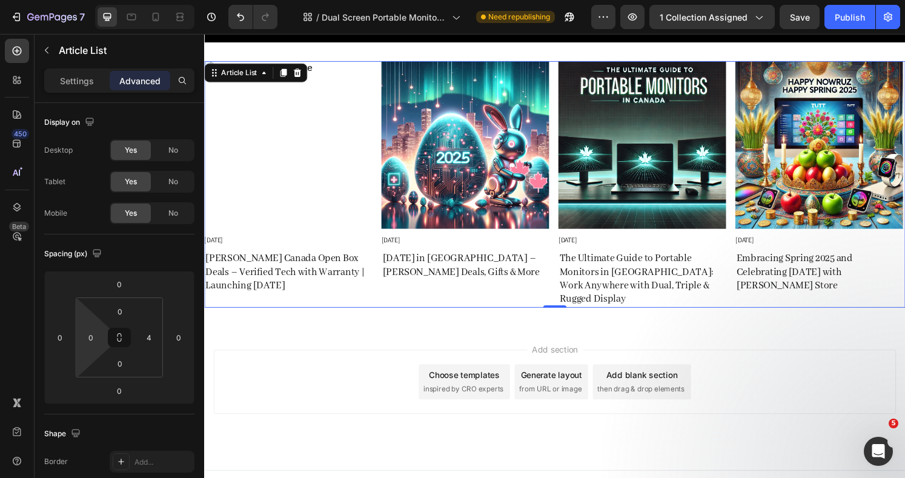
click at [96, 336] on input "0" at bounding box center [91, 337] width 18 height 18
click at [113, 397] on p "XS 4px" at bounding box center [121, 399] width 54 height 8
type input "4"
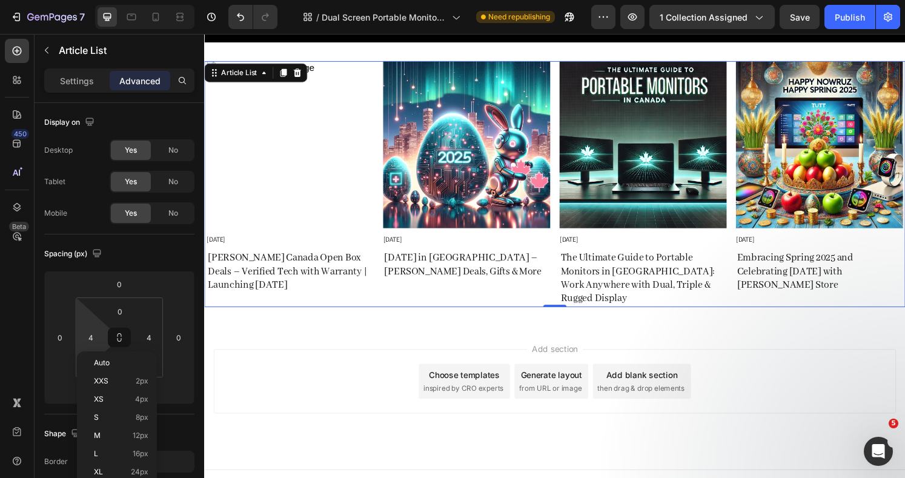
scroll to position [1125, 0]
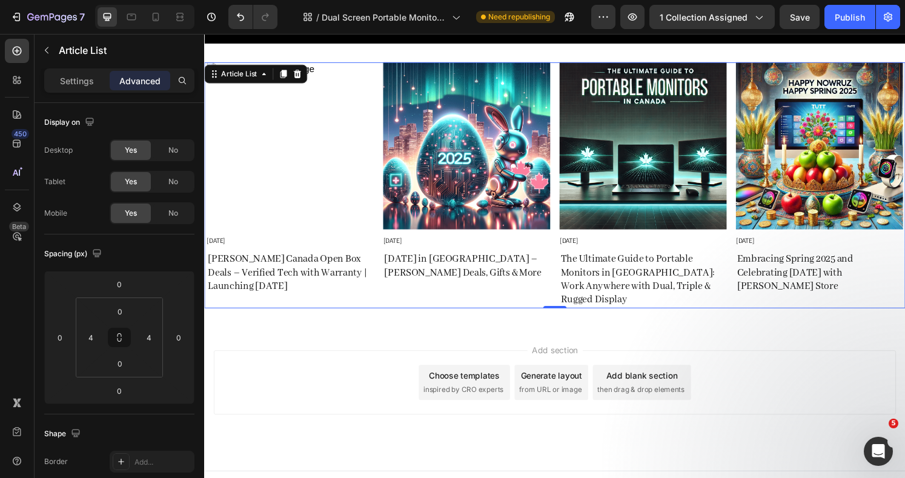
click at [332, 338] on div "Add section Choose templates inspired by CRO experts Generate layout from URL o…" at bounding box center [567, 412] width 727 height 149
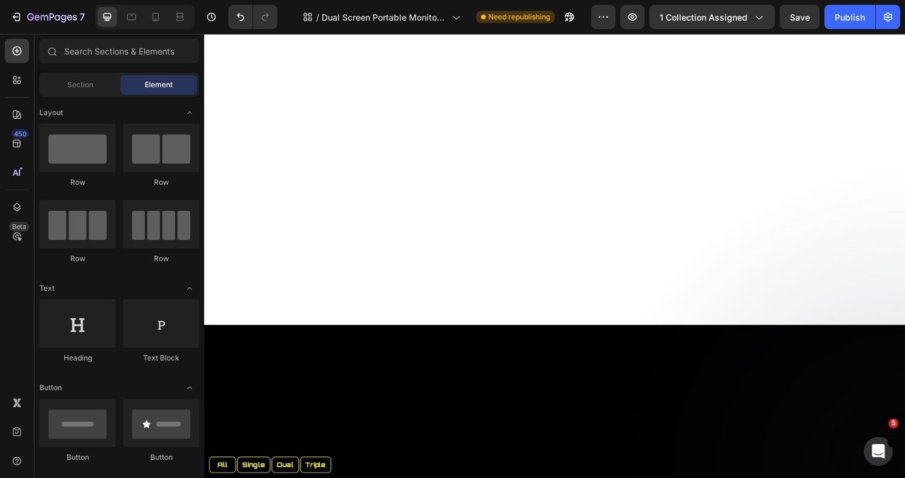
scroll to position [76, 0]
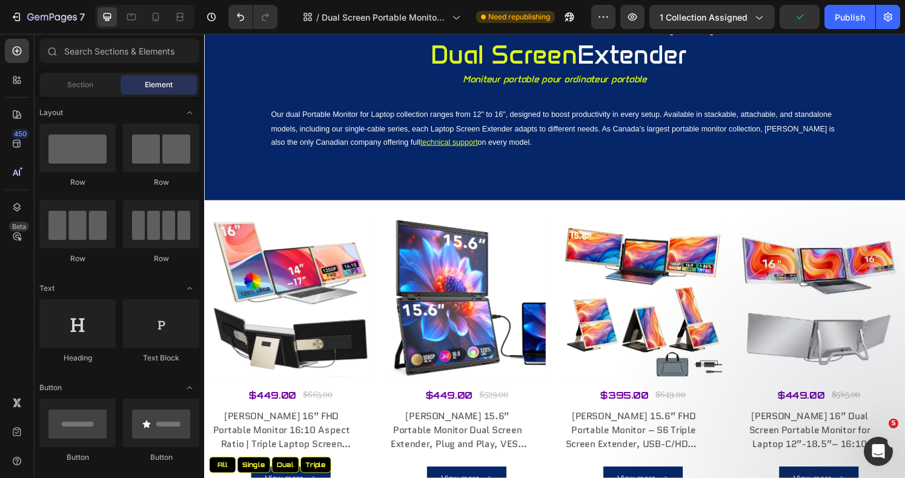
click at [849, 19] on div "Publish" at bounding box center [849, 17] width 30 height 13
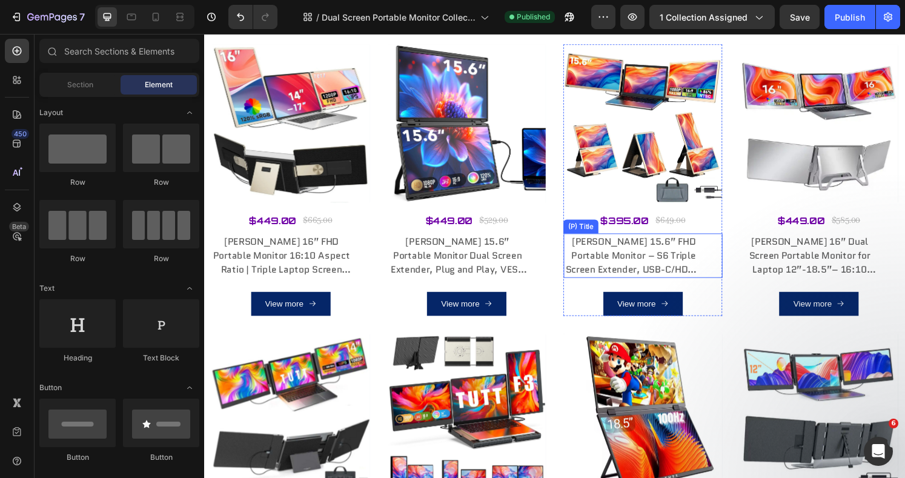
scroll to position [318, 0]
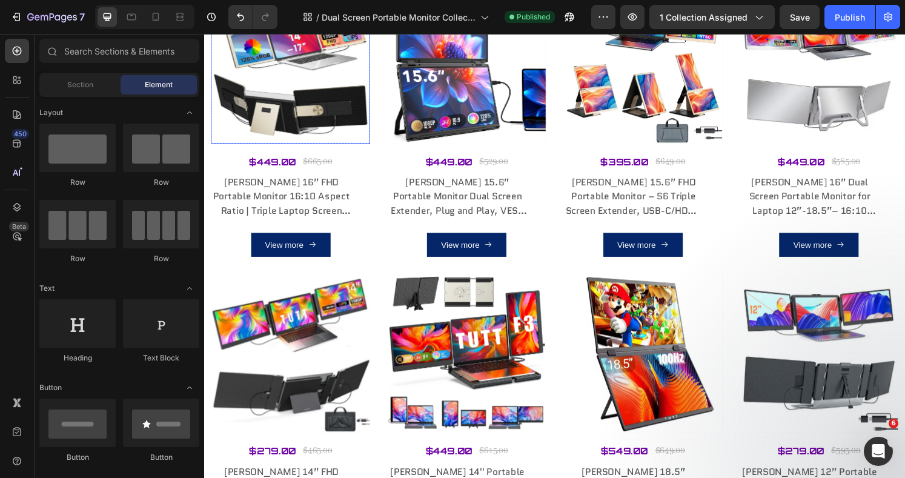
drag, startPoint x: 290, startPoint y: 117, endPoint x: 234, endPoint y: 163, distance: 72.6
click at [290, 117] on img at bounding box center [293, 66] width 165 height 165
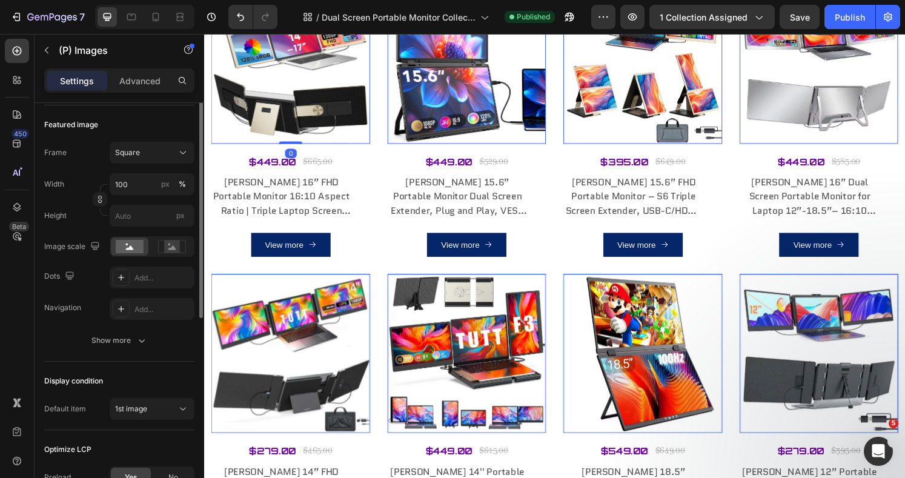
scroll to position [270, 0]
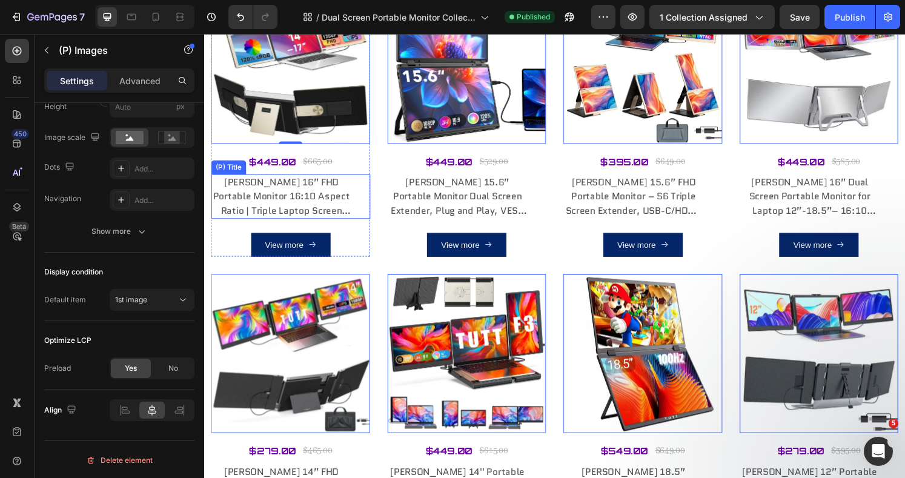
click at [271, 200] on h3 "[PERSON_NAME] 16” FHD Portable Monitor 16:10 Aspect Ratio | Triple Laptop Scree…" at bounding box center [283, 203] width 145 height 46
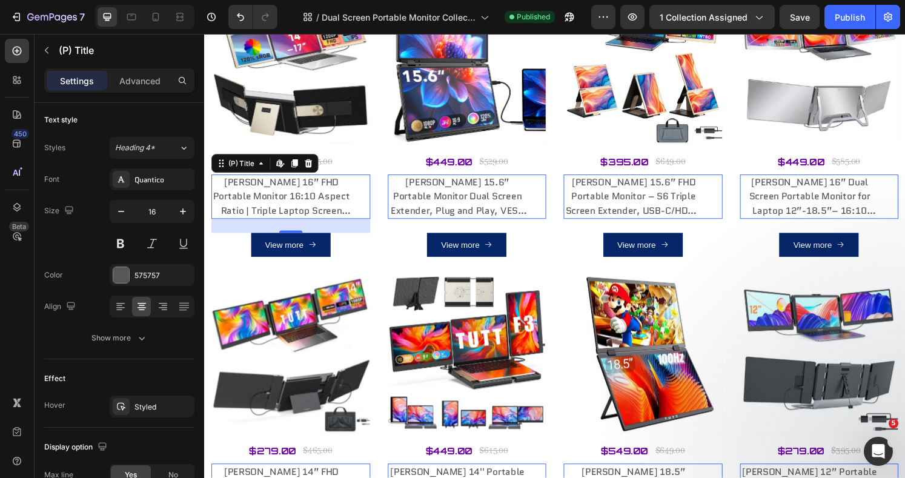
scroll to position [285, 0]
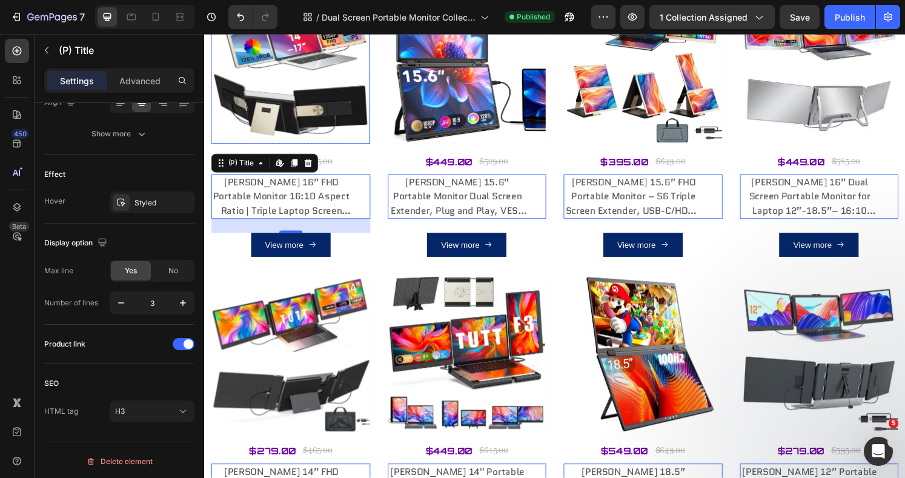
click at [317, 94] on img at bounding box center [293, 66] width 165 height 165
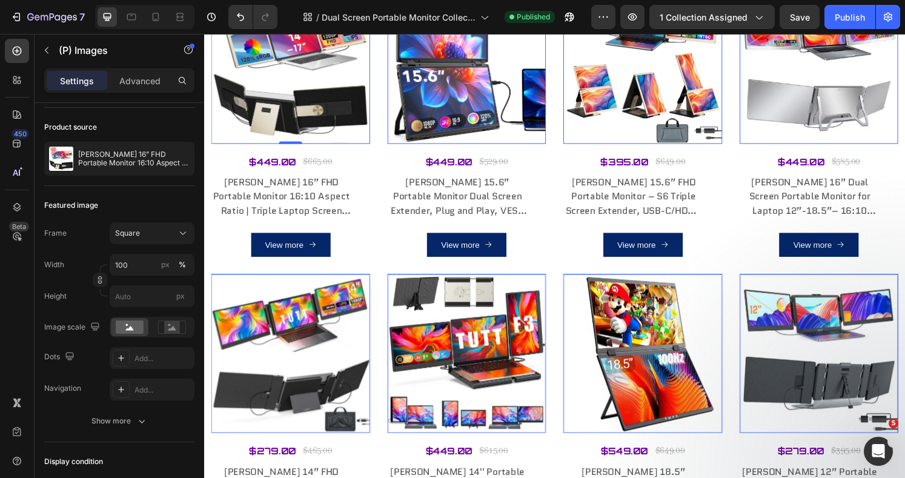
scroll to position [270, 0]
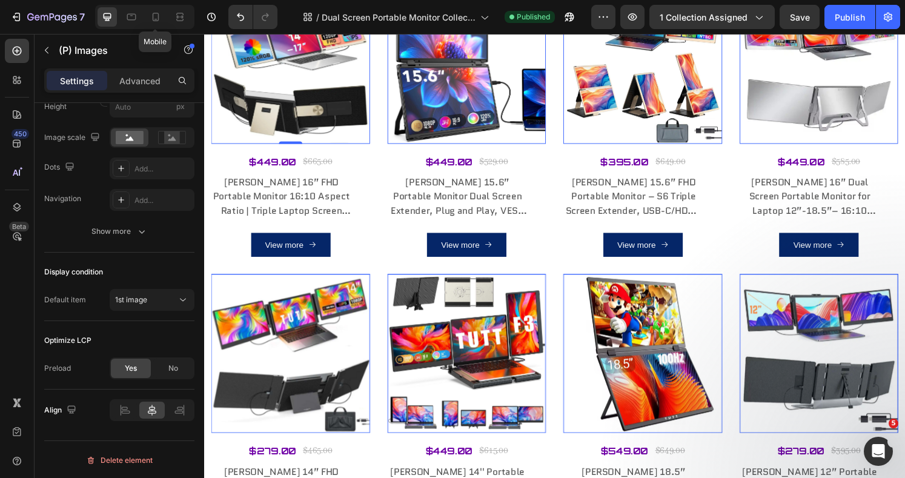
click at [157, 22] on icon at bounding box center [156, 17] width 12 height 12
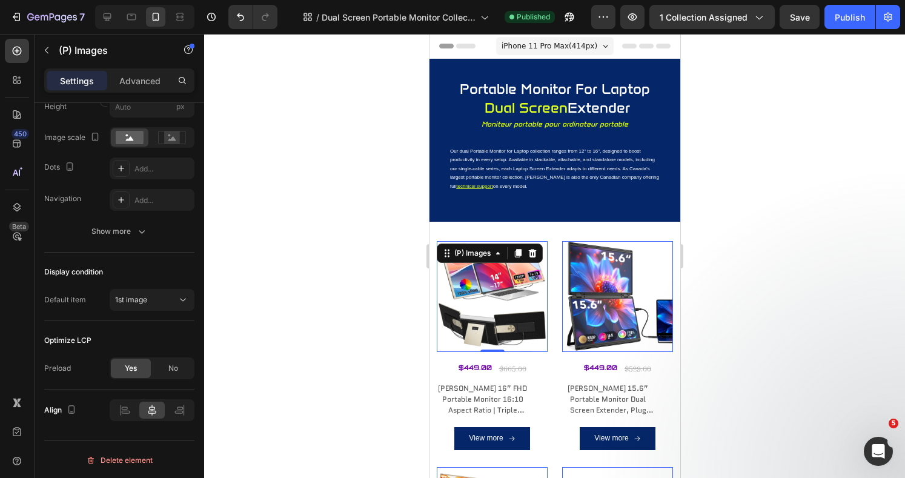
scroll to position [161, 0]
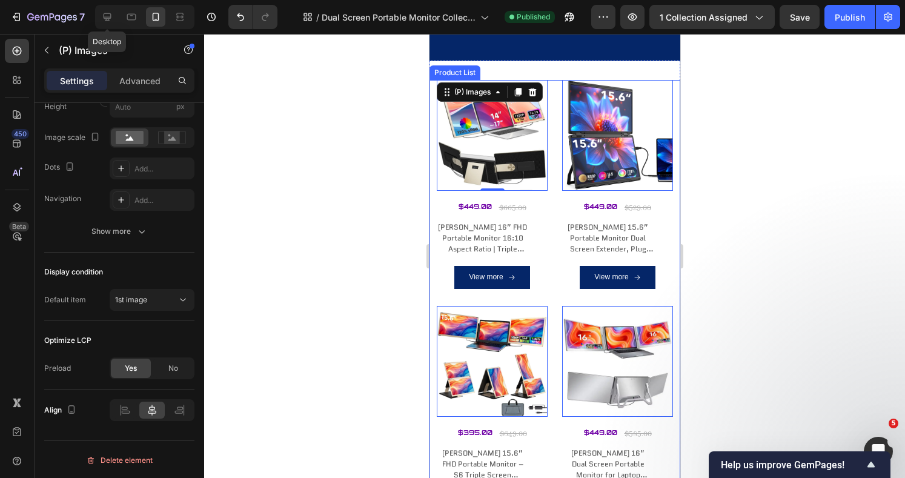
drag, startPoint x: 107, startPoint y: 19, endPoint x: 322, endPoint y: 115, distance: 236.1
click at [107, 19] on icon at bounding box center [108, 17] width 8 height 8
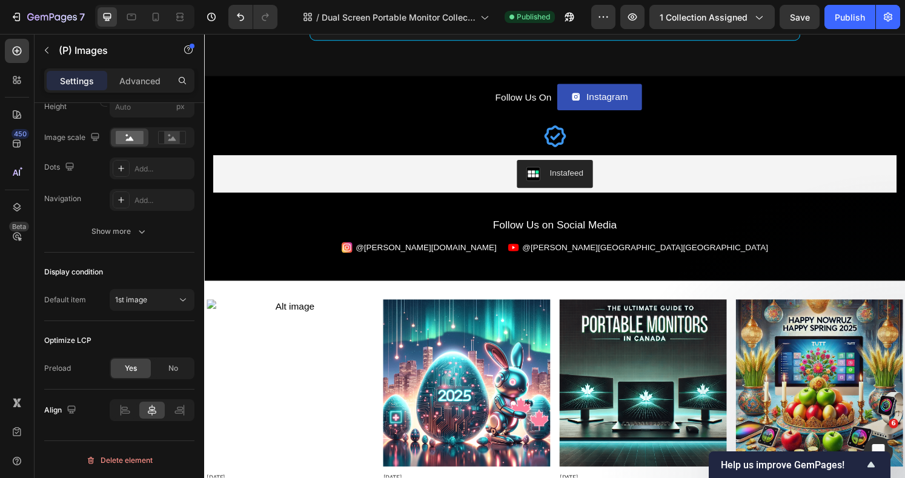
scroll to position [2175, 0]
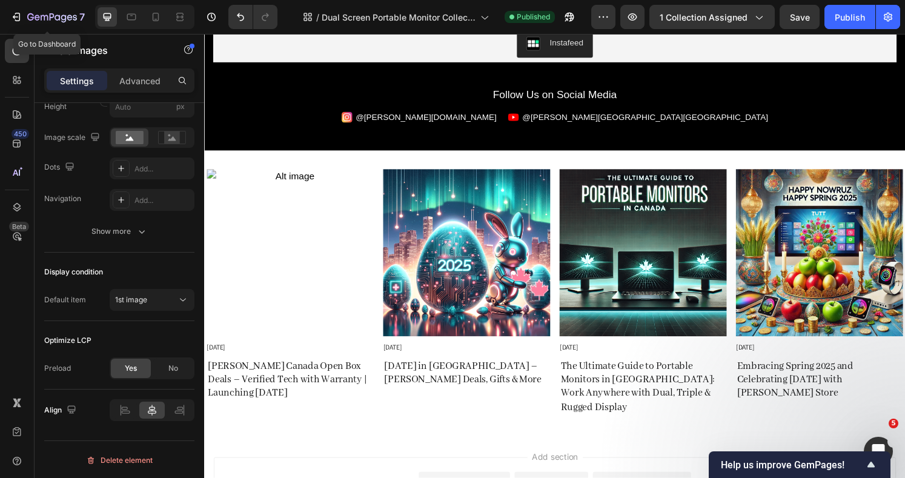
click at [16, 16] on icon "button" at bounding box center [16, 17] width 12 height 12
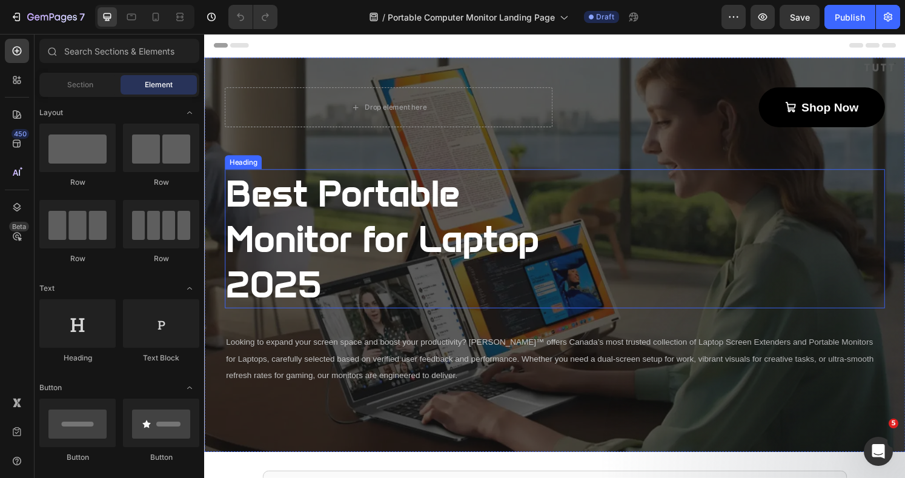
click at [234, 204] on strong "Best Portable Monitor for Laptop 2025" at bounding box center [388, 246] width 325 height 140
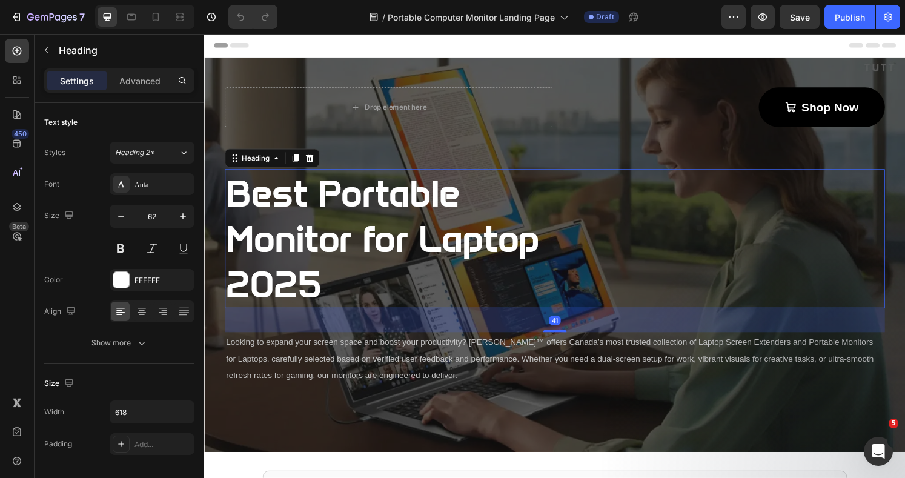
click at [331, 288] on h2 "Best Portable Monitor for Laptop 2025" at bounding box center [412, 246] width 374 height 144
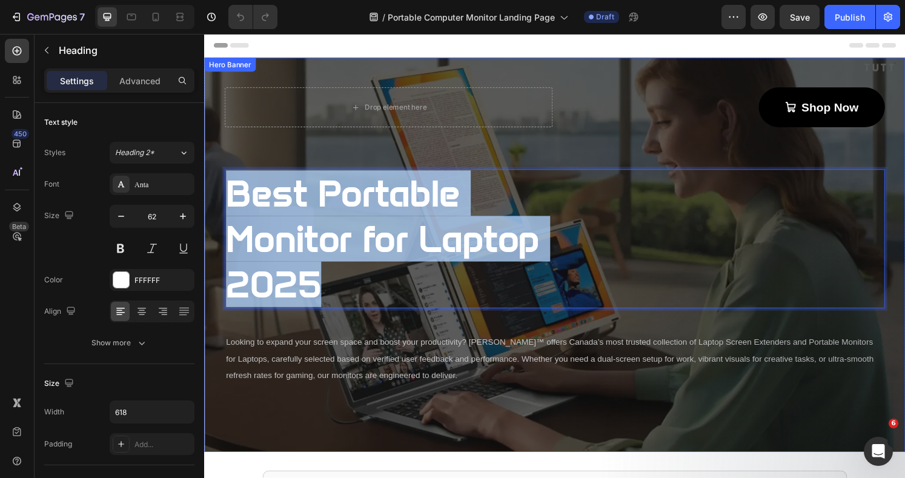
drag, startPoint x: 335, startPoint y: 296, endPoint x: 225, endPoint y: 208, distance: 141.3
click at [218, 199] on div "Drop element here Shop Now Button Row Best Portable Monitor for Laptop 2025 Hea…" at bounding box center [567, 241] width 708 height 364
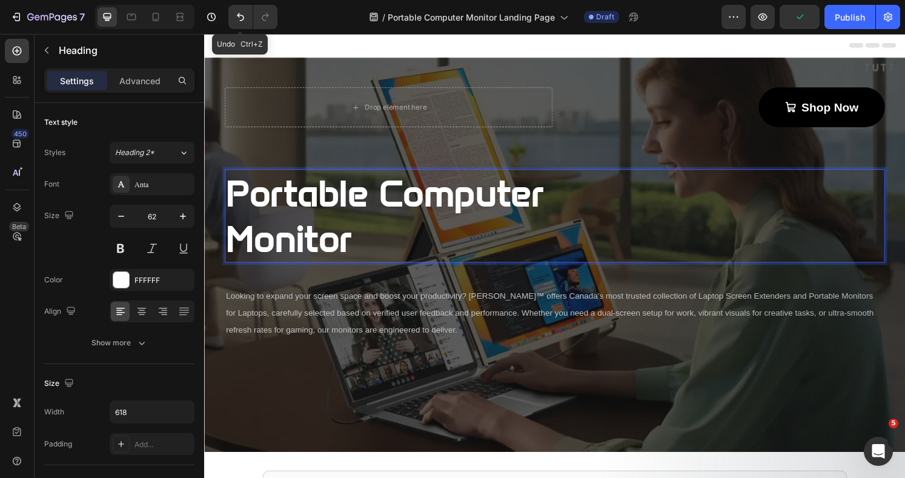
click at [248, 12] on button "Undo/Redo" at bounding box center [240, 17] width 24 height 24
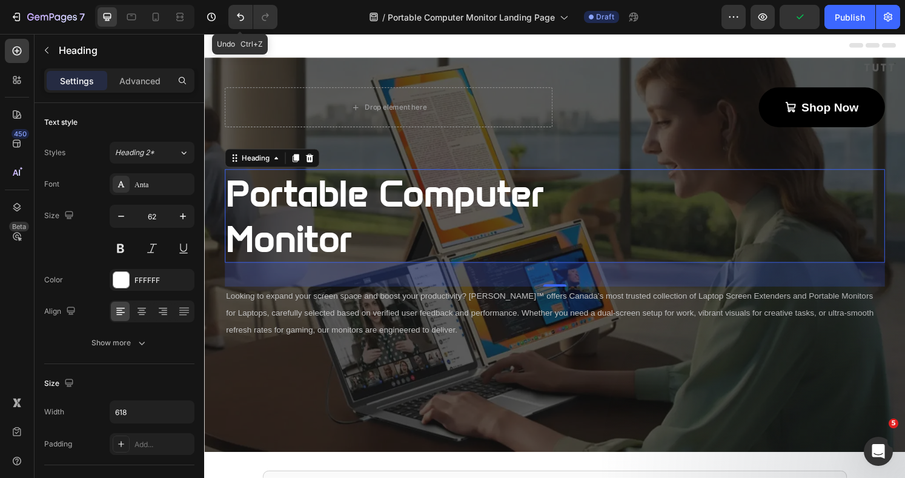
click at [237, 18] on icon "Undo/Redo" at bounding box center [240, 17] width 12 height 12
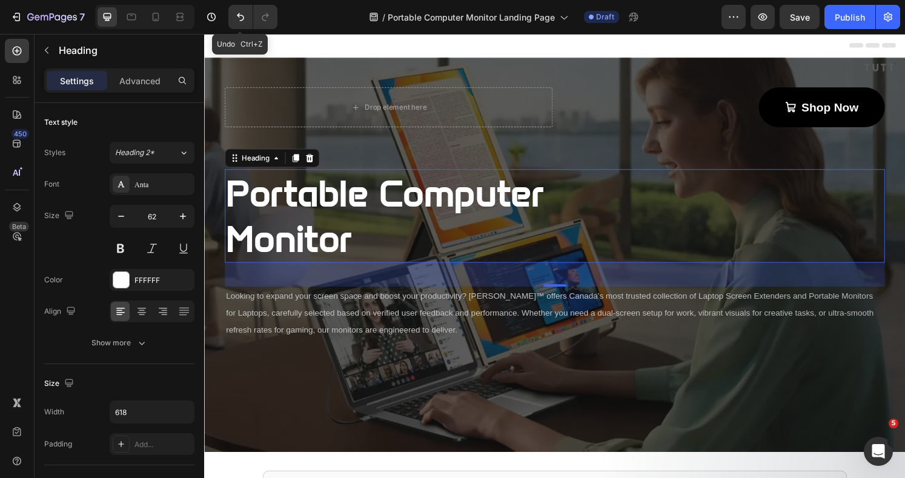
click at [237, 18] on icon "Undo/Redo" at bounding box center [240, 17] width 12 height 12
click at [236, 18] on icon "Undo/Redo" at bounding box center [240, 17] width 12 height 12
click at [382, 257] on h2 "Portable Computer Monitor" at bounding box center [412, 222] width 374 height 97
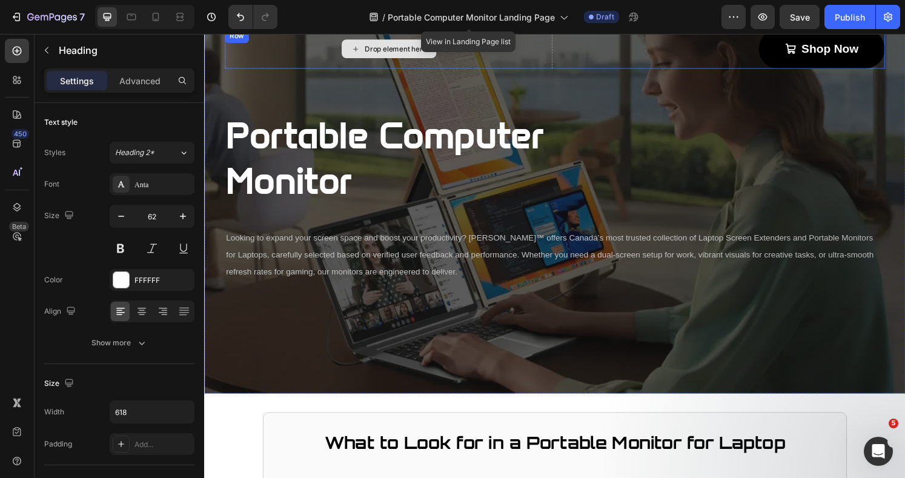
scroll to position [81, 0]
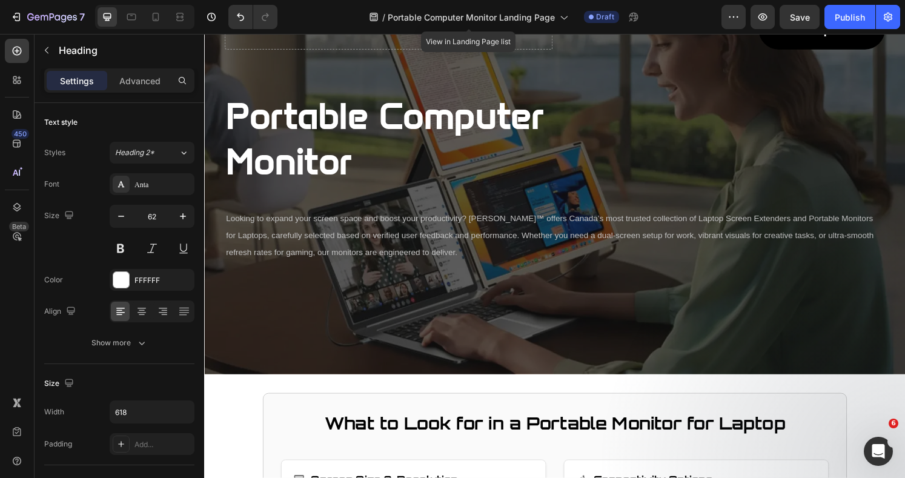
click at [503, 139] on strong "Portable Computer Monitor" at bounding box center [391, 142] width 330 height 93
click at [571, 134] on p "Portable Computer Monitor" at bounding box center [412, 142] width 372 height 94
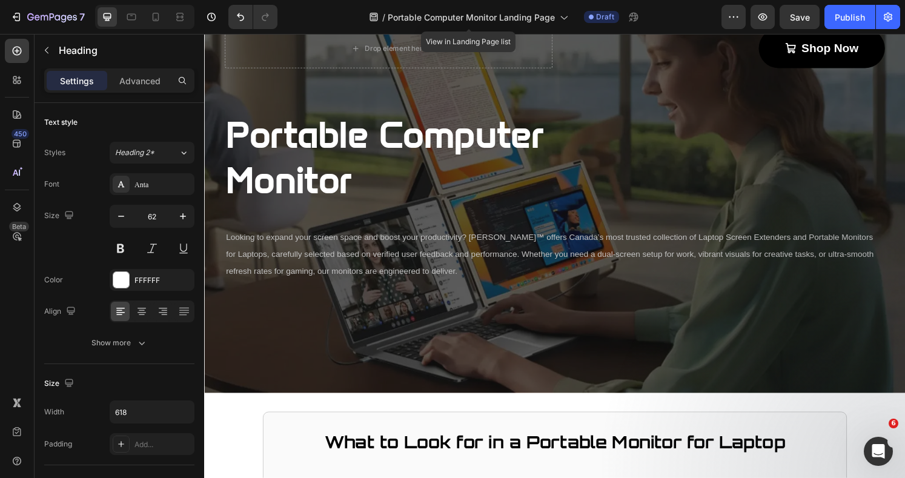
scroll to position [0, 0]
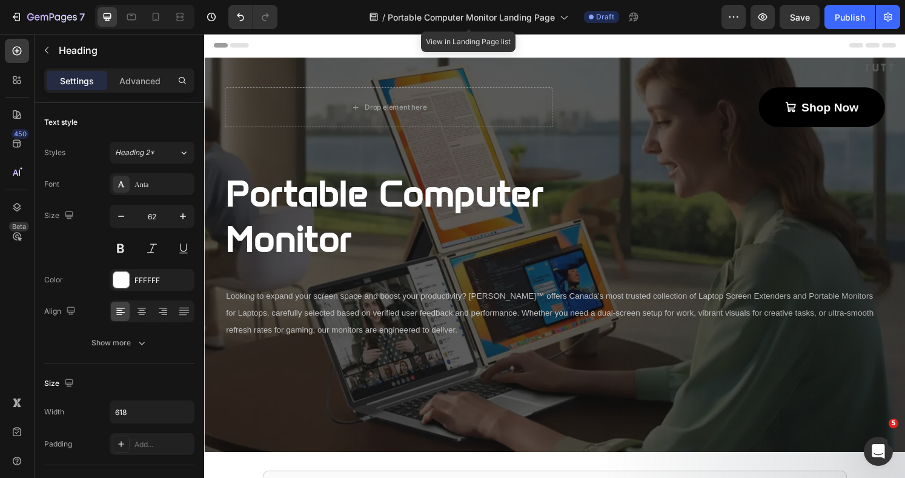
click at [431, 205] on strong "Portable Computer Monitor" at bounding box center [391, 222] width 330 height 93
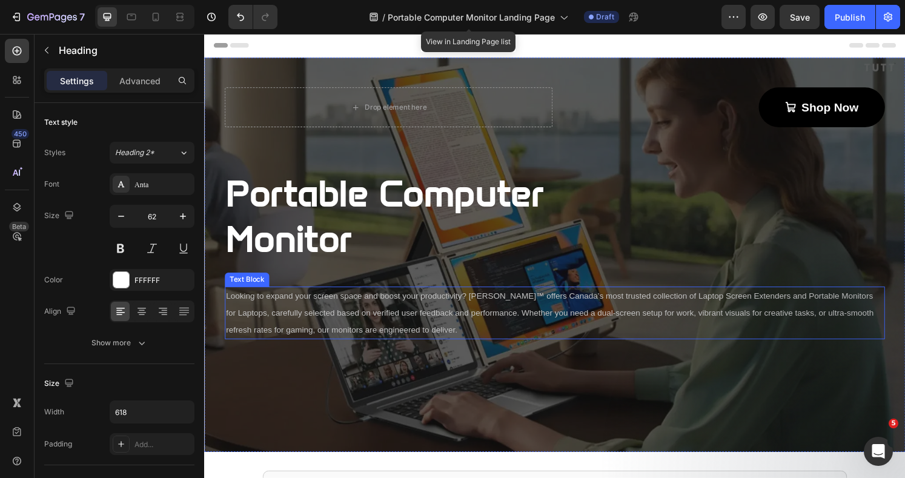
click at [435, 342] on p "Looking to expand your screen space and boost your productivity? [PERSON_NAME]™…" at bounding box center [567, 323] width 682 height 52
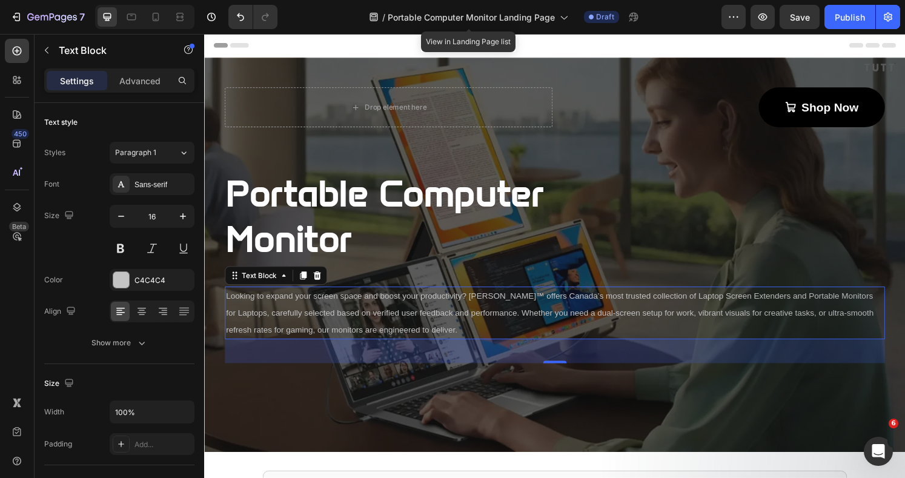
click at [422, 341] on p "Looking to expand your screen space and boost your productivity? [PERSON_NAME]™…" at bounding box center [567, 323] width 682 height 52
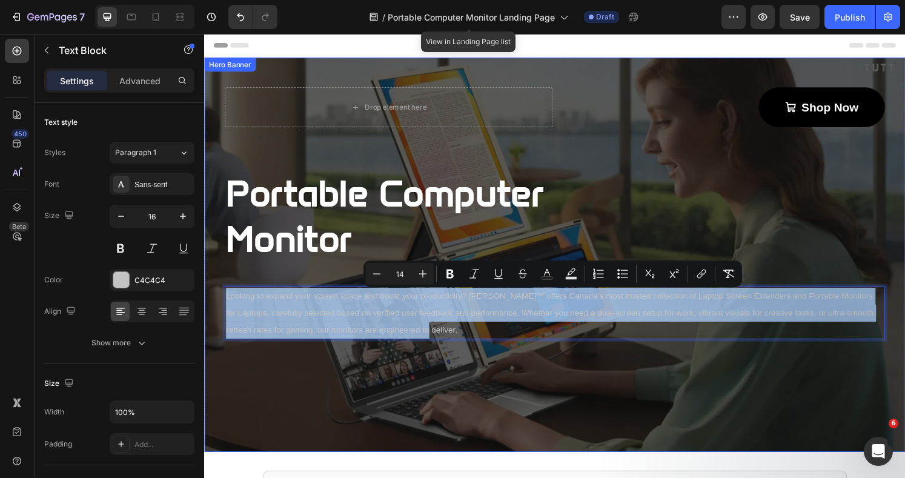
drag, startPoint x: 422, startPoint y: 341, endPoint x: 217, endPoint y: 303, distance: 208.9
click at [217, 303] on div "Drop element here Shop Now Button Row ⁠⁠⁠⁠⁠⁠⁠ Portable Computer Monitor Heading…" at bounding box center [567, 217] width 708 height 317
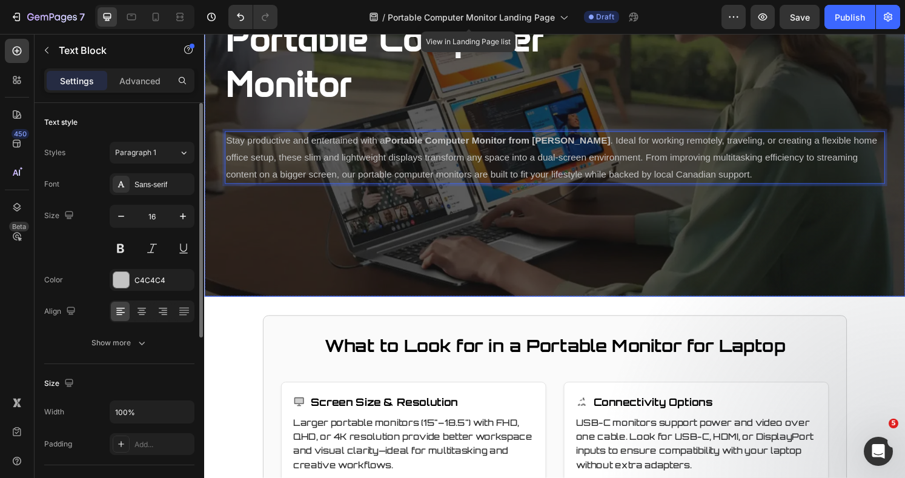
drag, startPoint x: 605, startPoint y: 235, endPoint x: 596, endPoint y: 231, distance: 9.8
click at [605, 236] on div "Overlay" at bounding box center [567, 102] width 727 height 409
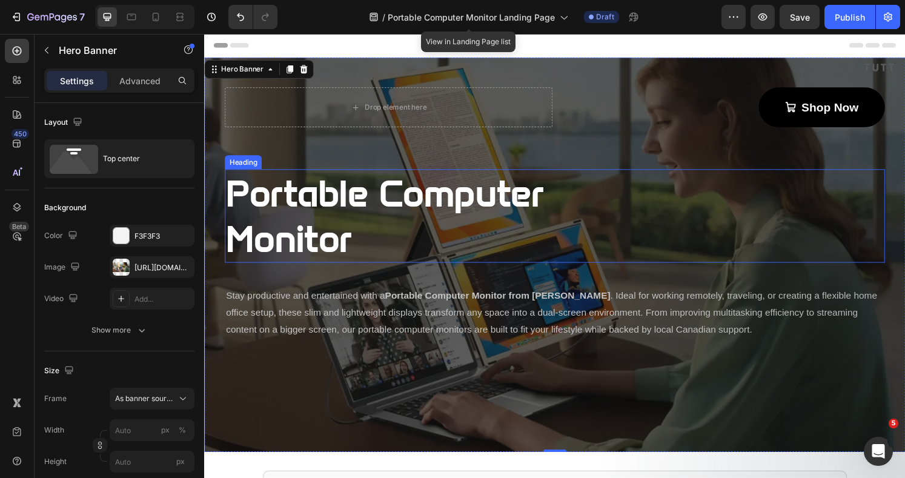
scroll to position [81, 0]
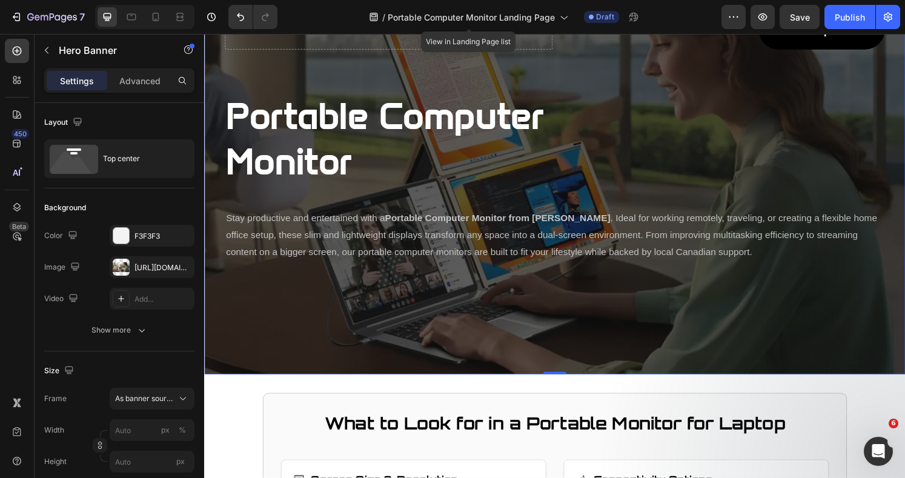
click at [904, 311] on div "Overlay" at bounding box center [567, 182] width 727 height 409
click at [0, 0] on icon "button" at bounding box center [0, 0] width 0 height 0
type input "100"
type input "Auto"
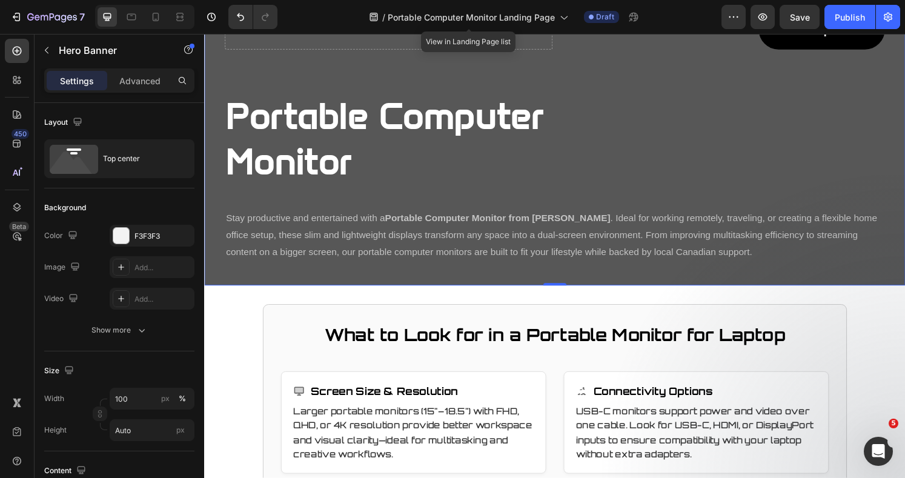
click at [120, 297] on icon at bounding box center [121, 299] width 10 height 10
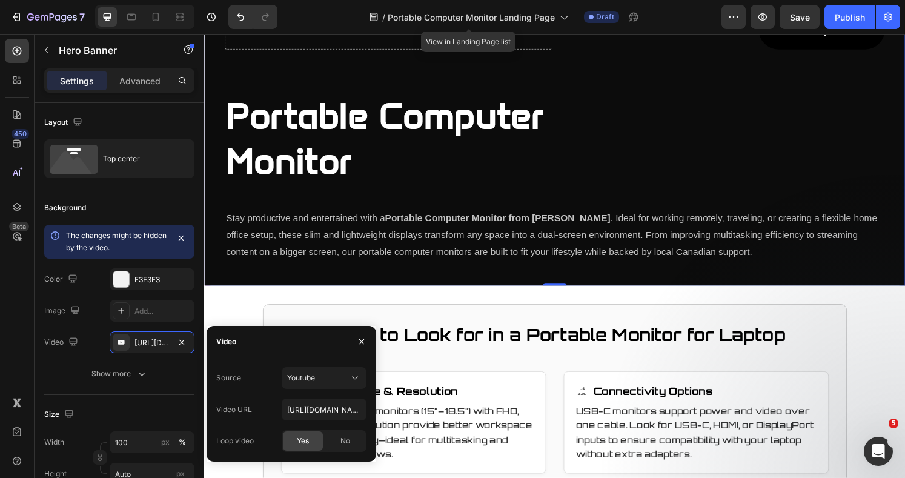
click at [147, 340] on div "[URL][DOMAIN_NAME]" at bounding box center [151, 342] width 35 height 11
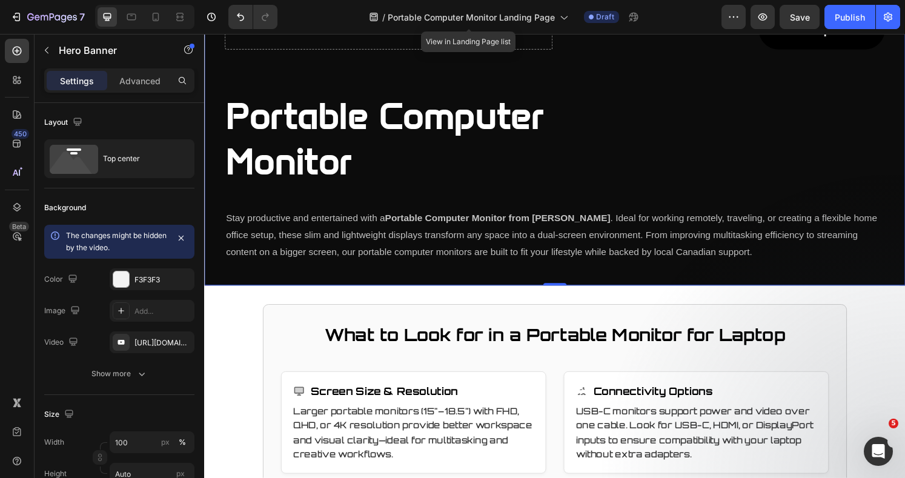
click at [0, 0] on icon "button" at bounding box center [0, 0] width 0 height 0
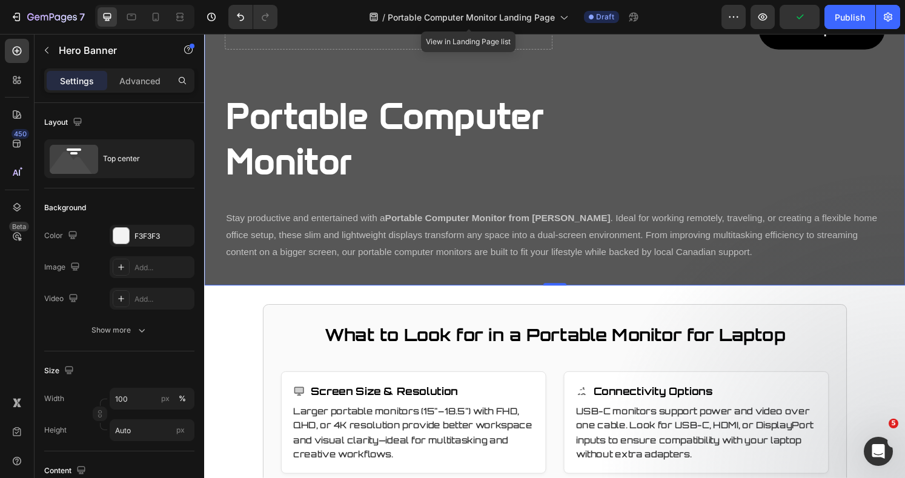
click at [140, 331] on icon "button" at bounding box center [142, 330] width 12 height 12
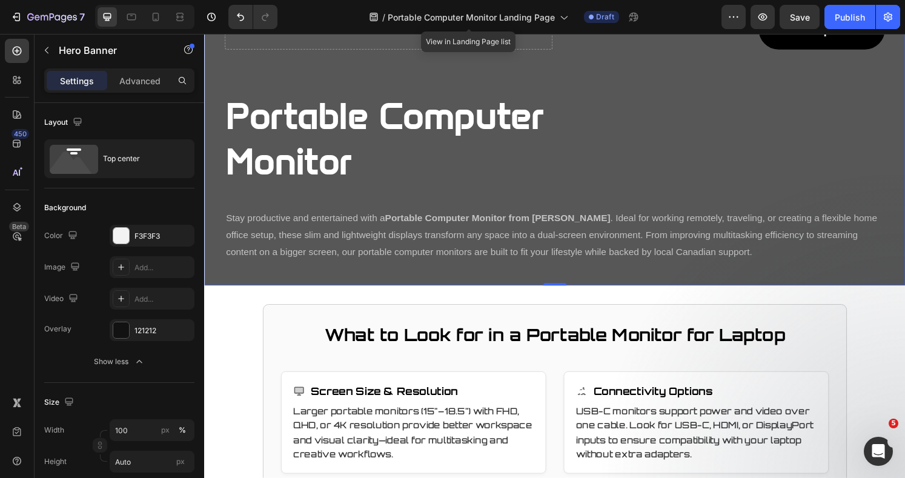
click at [142, 297] on div "Add..." at bounding box center [162, 299] width 57 height 11
type input "[URL][DOMAIN_NAME]"
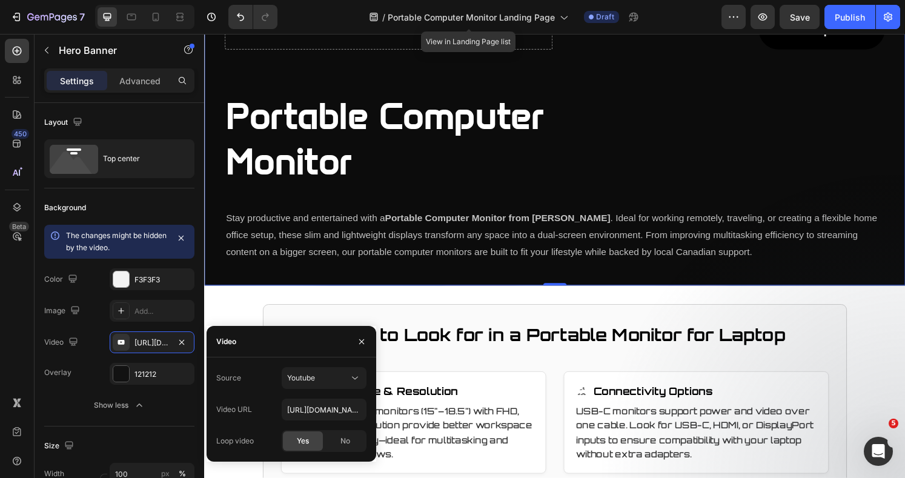
click at [355, 378] on icon at bounding box center [355, 378] width 6 height 3
click at [306, 406] on span "Video hosting" at bounding box center [310, 407] width 46 height 11
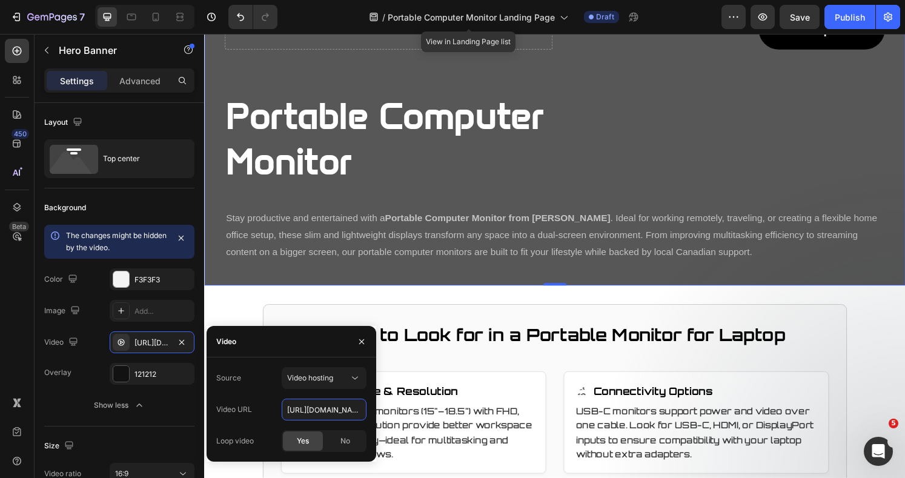
click at [285, 408] on input "[URL][DOMAIN_NAME]" at bounding box center [324, 409] width 85 height 22
paste input "63b465bff744441e96fded7ee3374cb5"
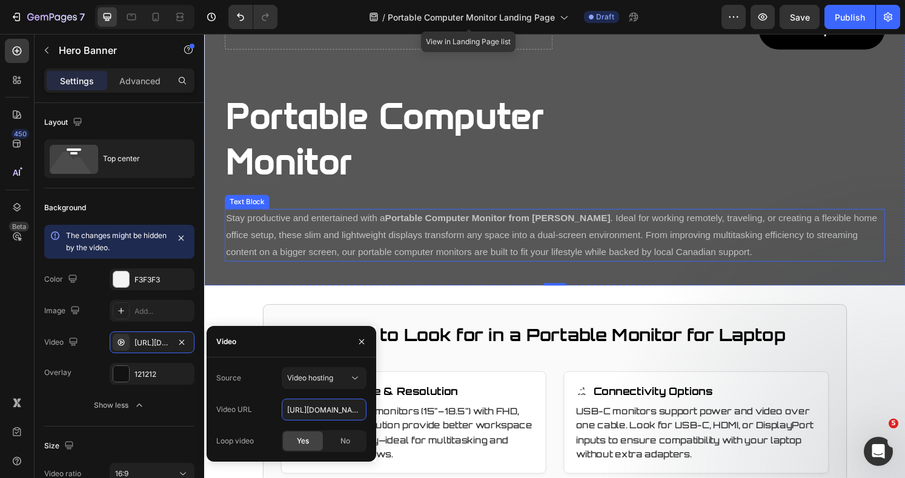
scroll to position [0, 206]
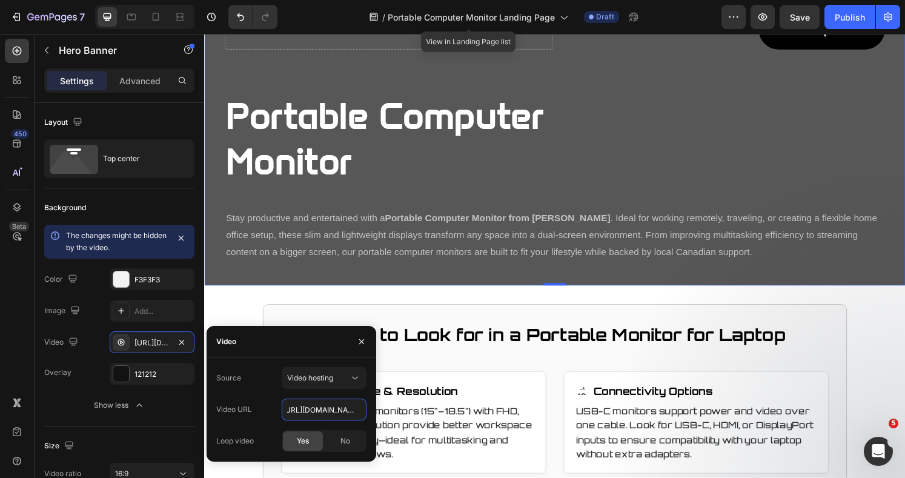
type input "[URL][DOMAIN_NAME]"
click at [277, 380] on div "Source Video hosting" at bounding box center [291, 378] width 150 height 22
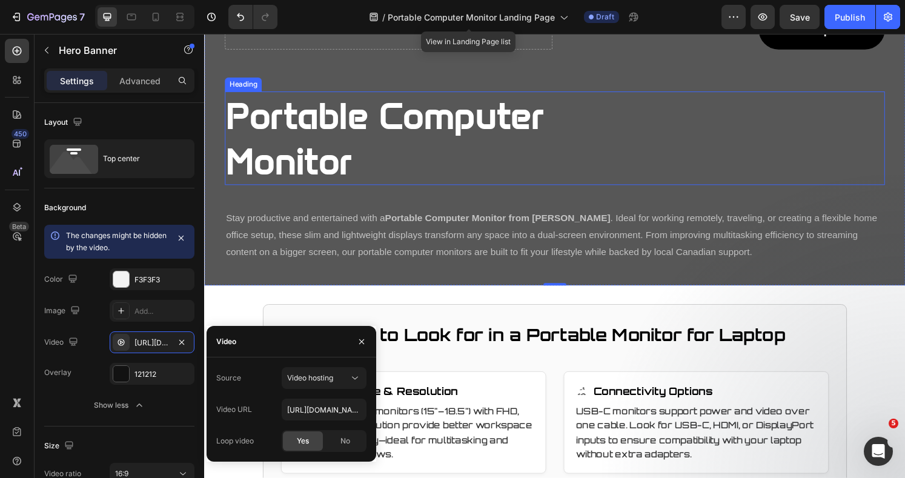
scroll to position [0, 0]
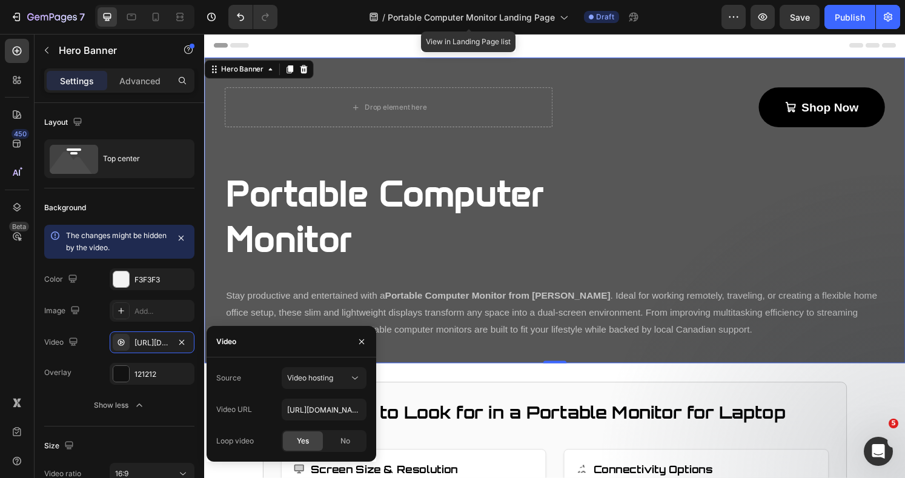
click at [362, 344] on icon "button" at bounding box center [362, 342] width 10 height 10
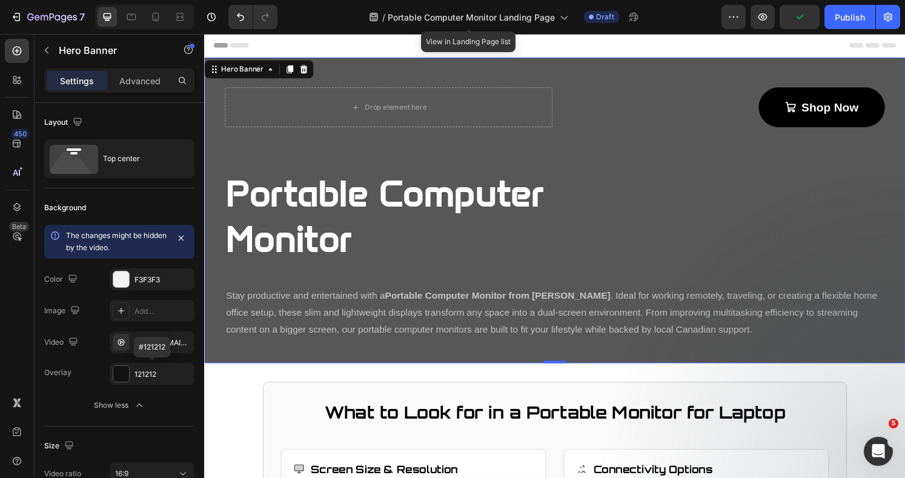
click at [120, 374] on div at bounding box center [121, 374] width 16 height 16
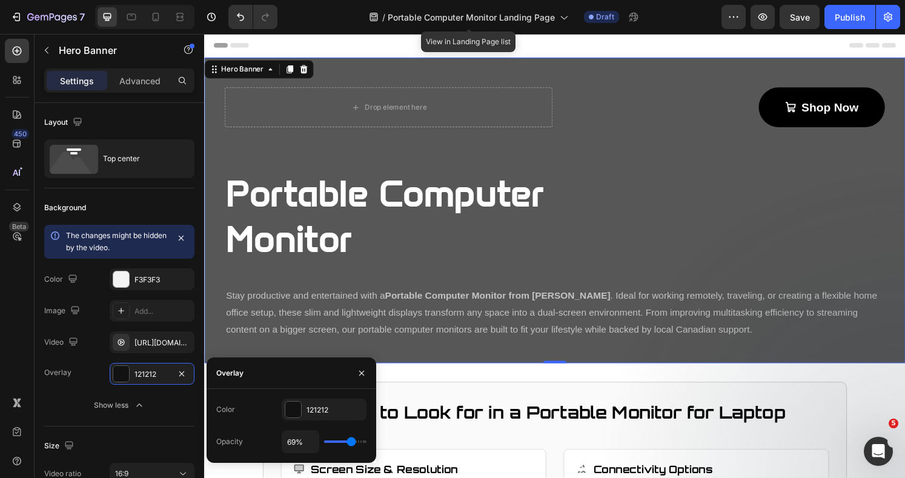
type input "65%"
type input "65"
type input "66%"
type input "66"
type input "67%"
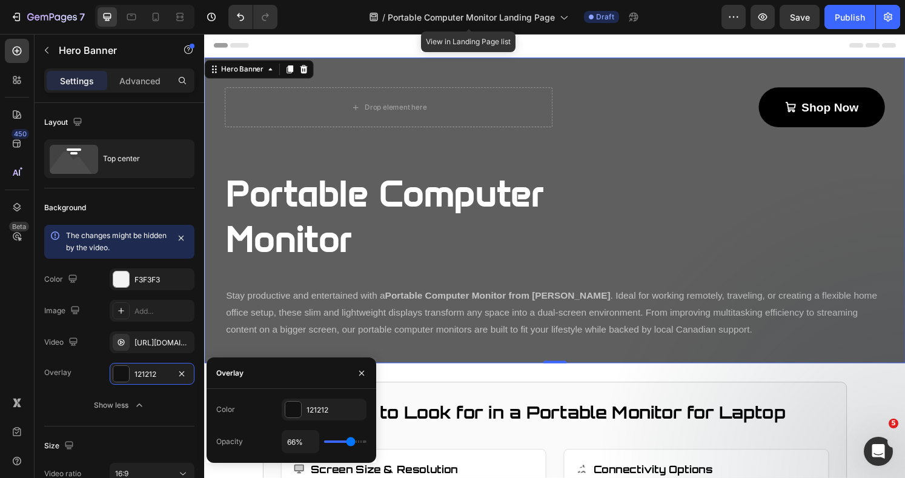
type input "67"
type input "69%"
type input "69"
type input "70%"
type input "70"
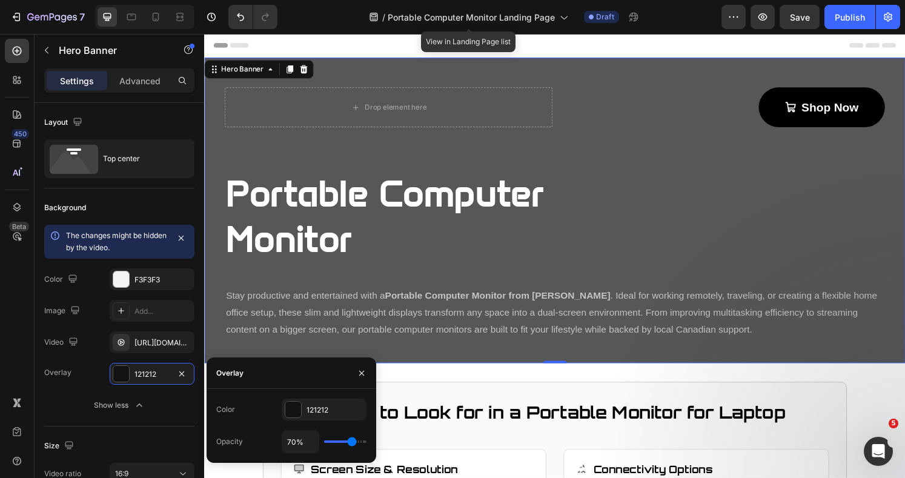
type input "71%"
type input "71"
type input "72%"
type input "72"
type input "73%"
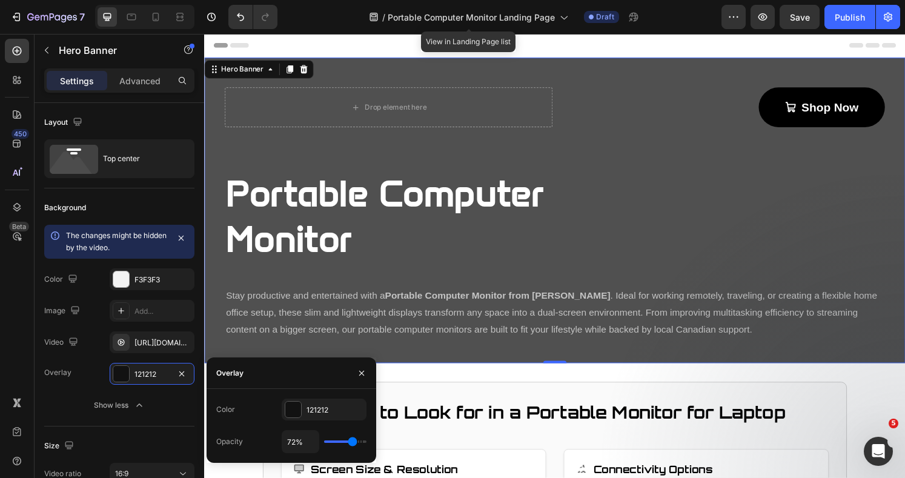
type input "73"
type input "75%"
type input "75"
type input "76%"
type input "76"
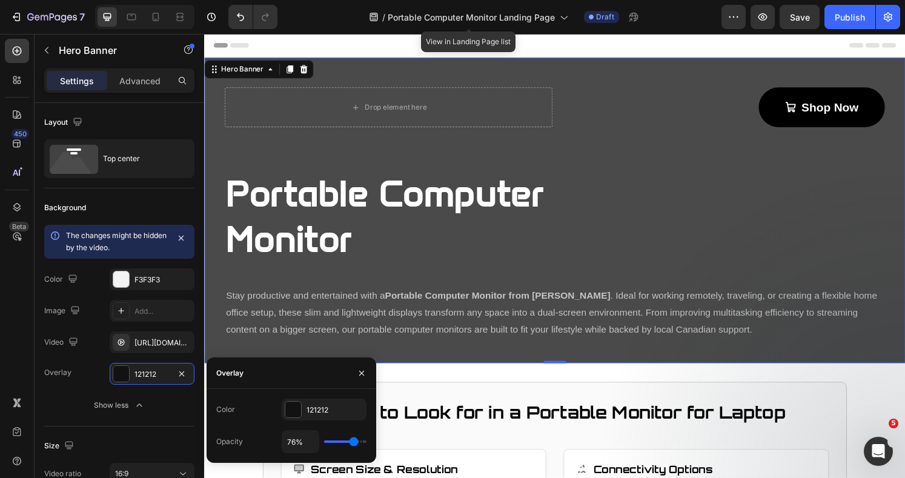
type input "77%"
type input "77"
click at [354, 441] on input "range" at bounding box center [345, 441] width 42 height 2
click at [403, 267] on p "⁠⁠⁠⁠⁠⁠⁠ Portable Computer Monitor" at bounding box center [412, 223] width 372 height 94
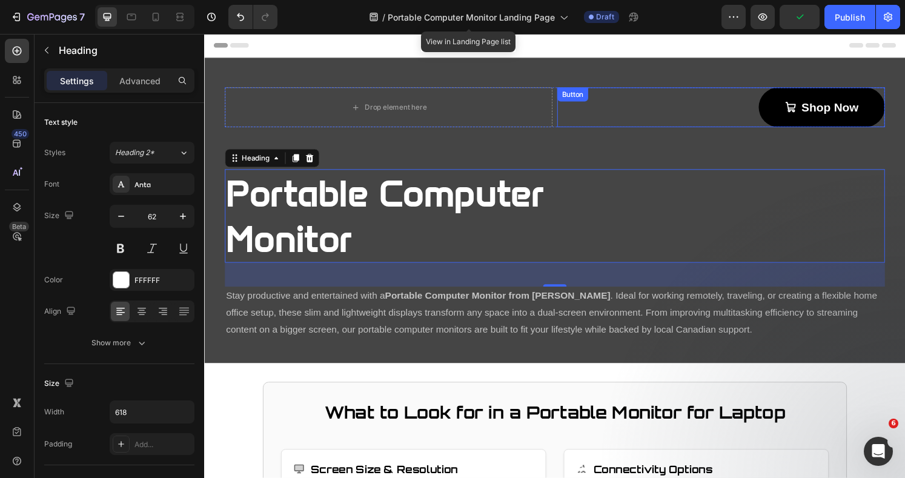
drag, startPoint x: 886, startPoint y: 127, endPoint x: 880, endPoint y: 126, distance: 6.1
click at [886, 127] on link "Shop Now" at bounding box center [844, 110] width 131 height 41
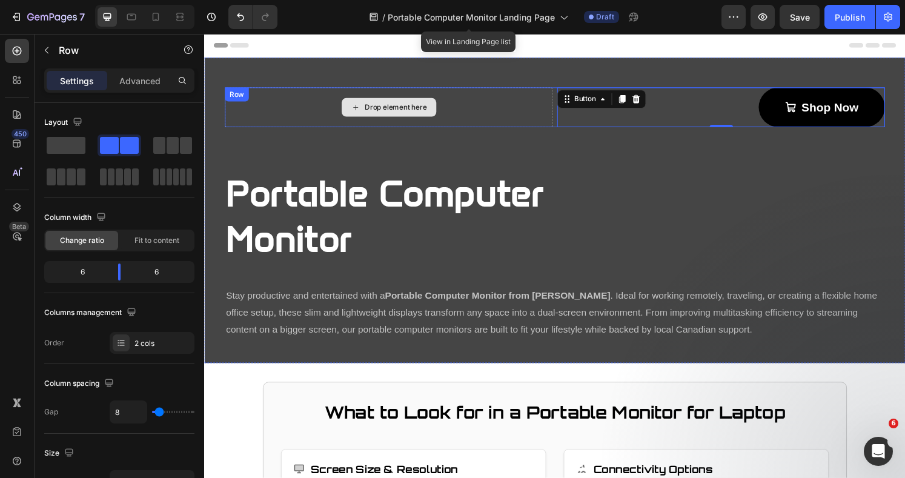
click at [560, 127] on div "Drop element here" at bounding box center [395, 110] width 340 height 41
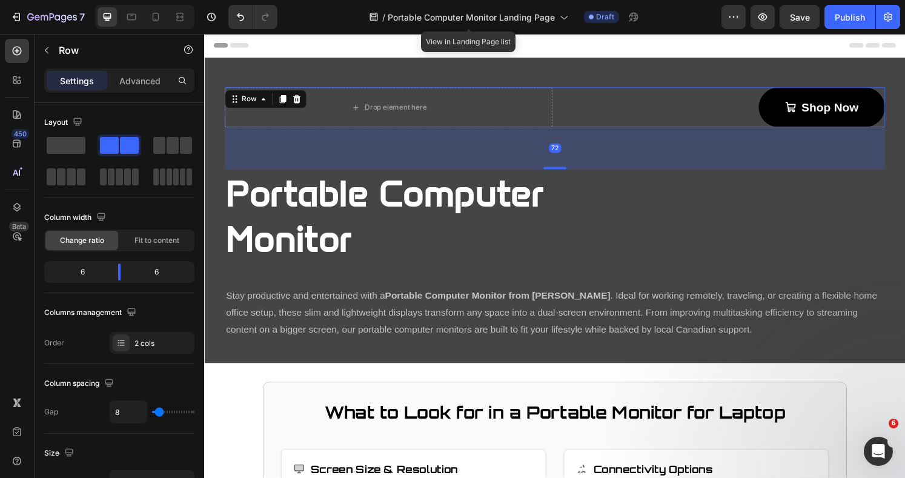
click at [296, 98] on icon at bounding box center [300, 101] width 8 height 8
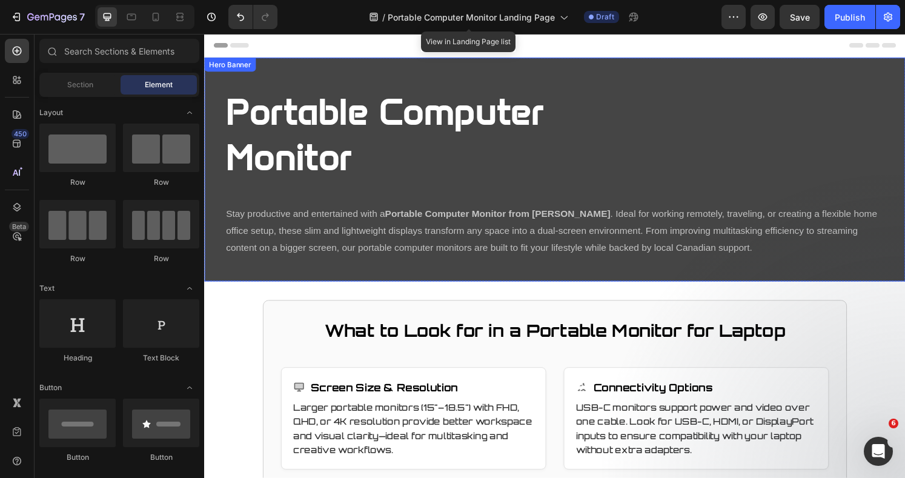
click at [904, 242] on div "Overlay" at bounding box center [567, 175] width 727 height 232
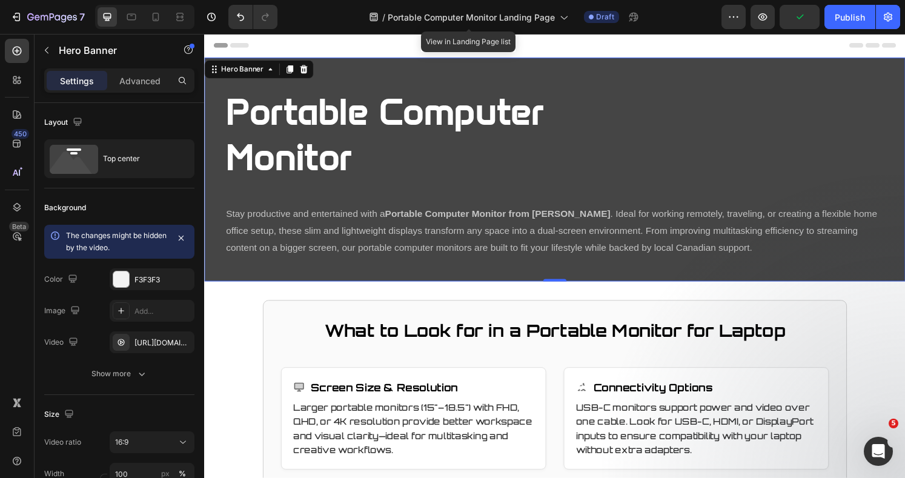
scroll to position [81, 0]
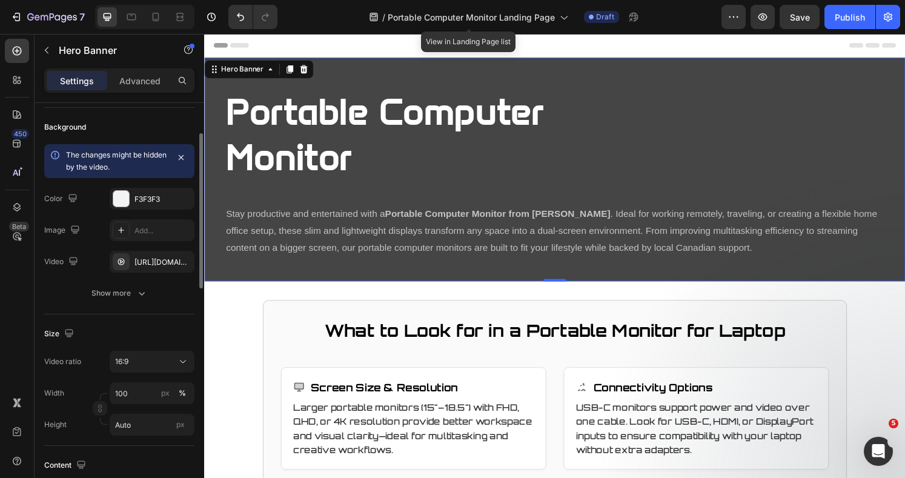
click at [140, 290] on icon "button" at bounding box center [142, 293] width 12 height 12
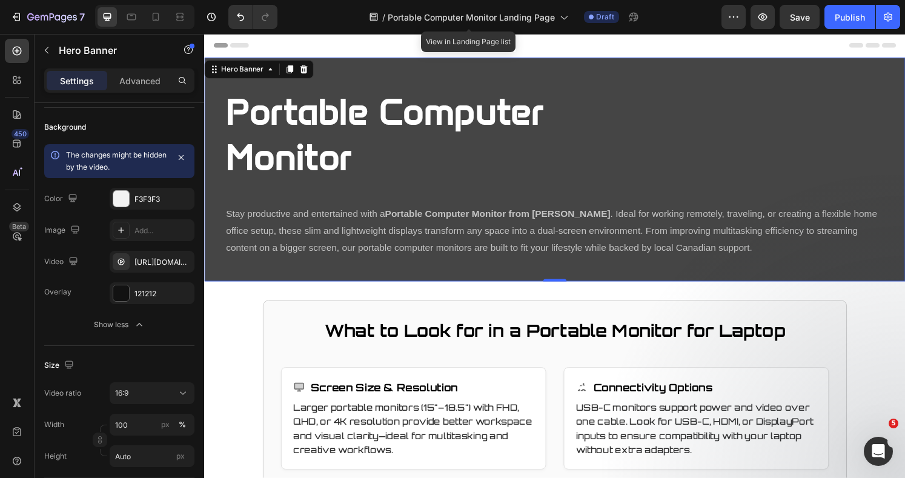
scroll to position [242, 0]
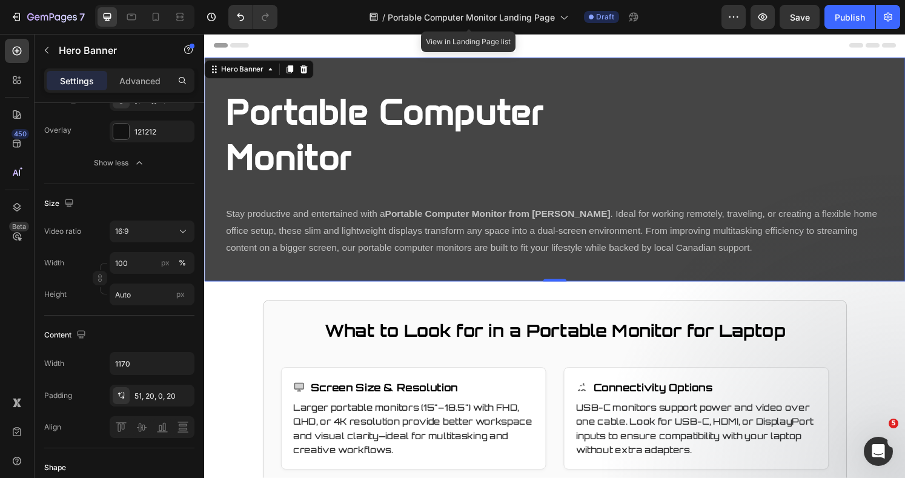
click at [182, 231] on icon at bounding box center [183, 231] width 6 height 3
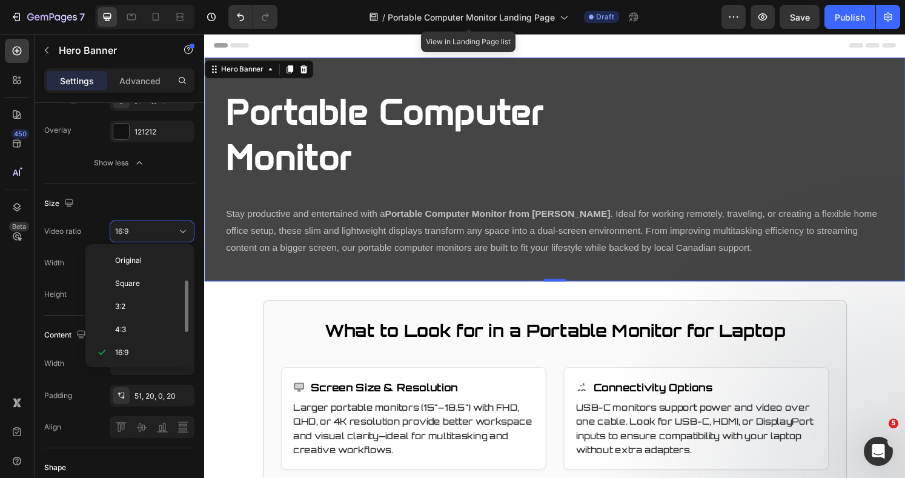
scroll to position [22, 0]
click at [97, 214] on div "Size Video ratio 16:9 Width 100 px % Height Auto px" at bounding box center [119, 249] width 150 height 131
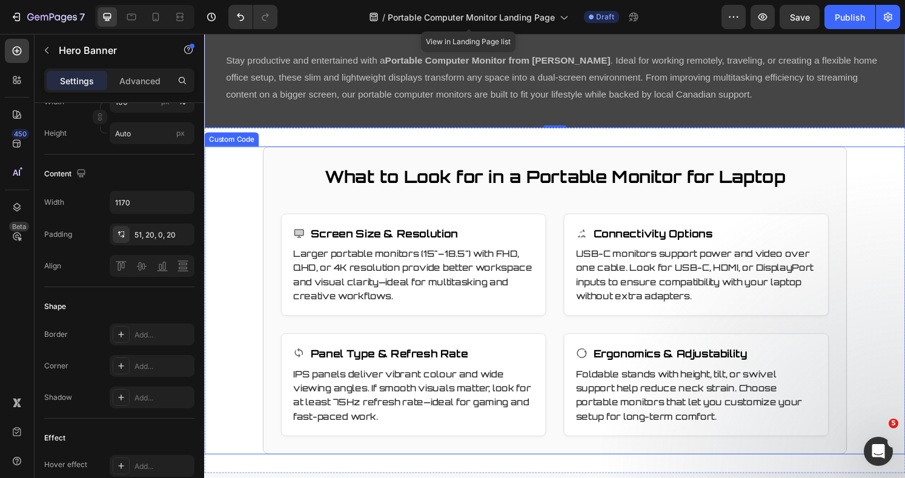
scroll to position [161, 0]
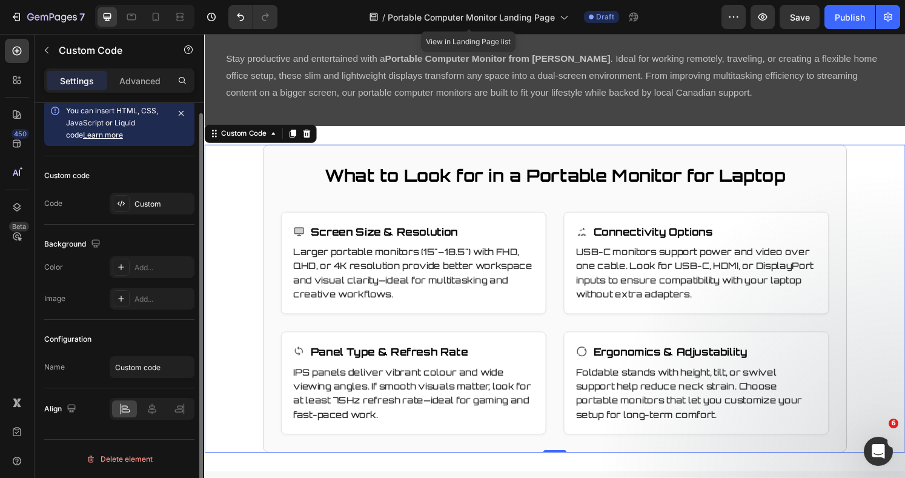
click at [876, 236] on div "What to Look for in a Portable Monitor for Laptop Screen Size & Resolution Larg…" at bounding box center [567, 308] width 727 height 318
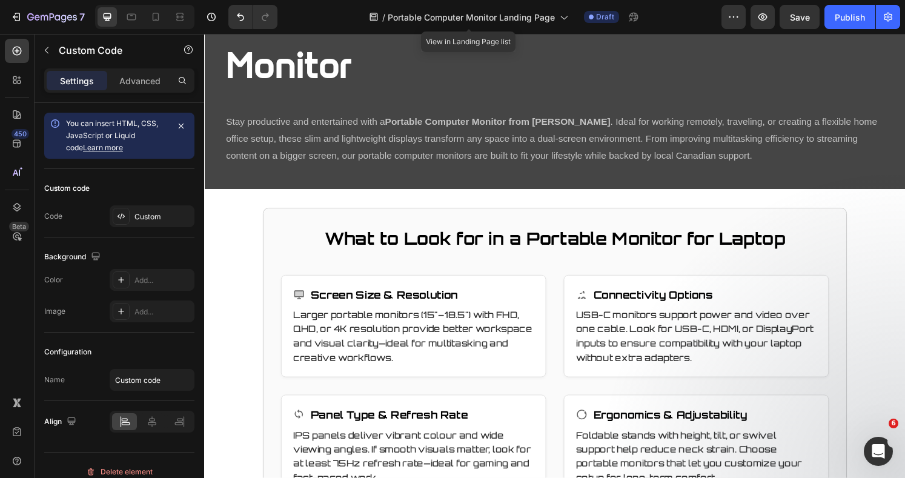
scroll to position [95, 0]
click at [857, 269] on section "What to Look for in a Portable Monitor for Laptop Screen Size & Resolution Larg…" at bounding box center [567, 374] width 605 height 318
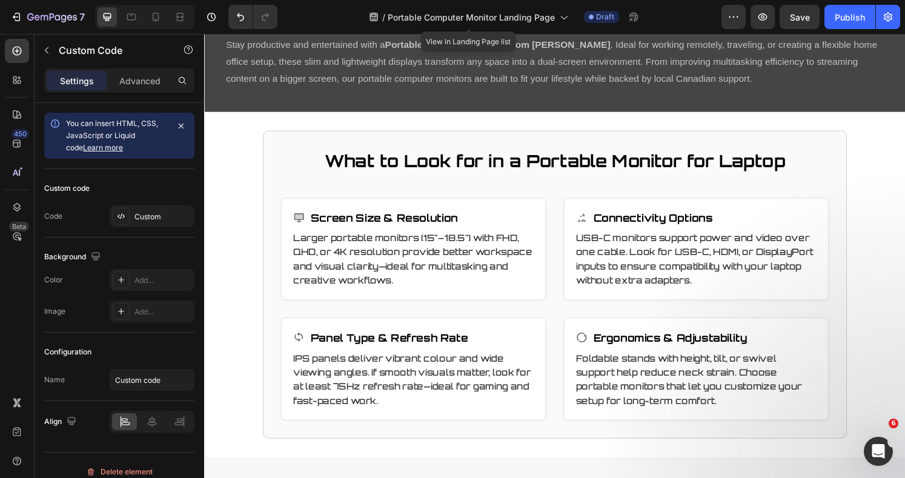
click at [874, 252] on div "What to Look for in a Portable Monitor for Laptop Screen Size & Resolution Larg…" at bounding box center [567, 293] width 727 height 318
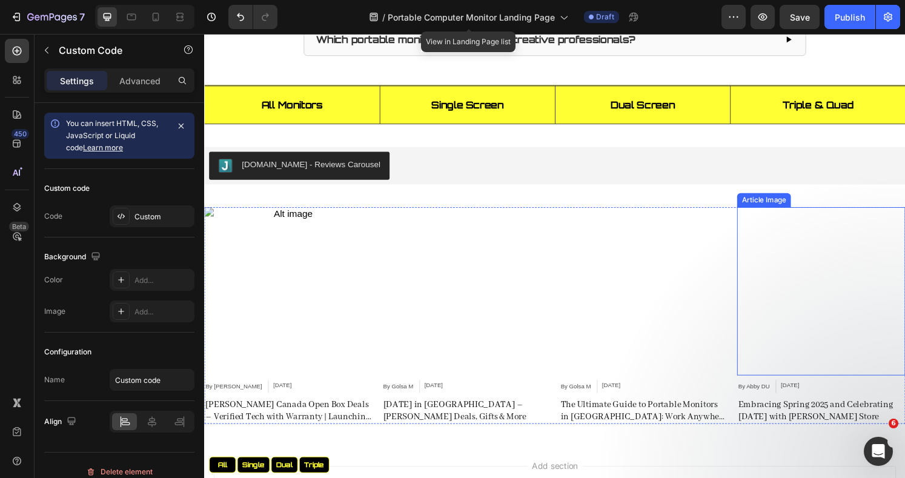
scroll to position [2096, 0]
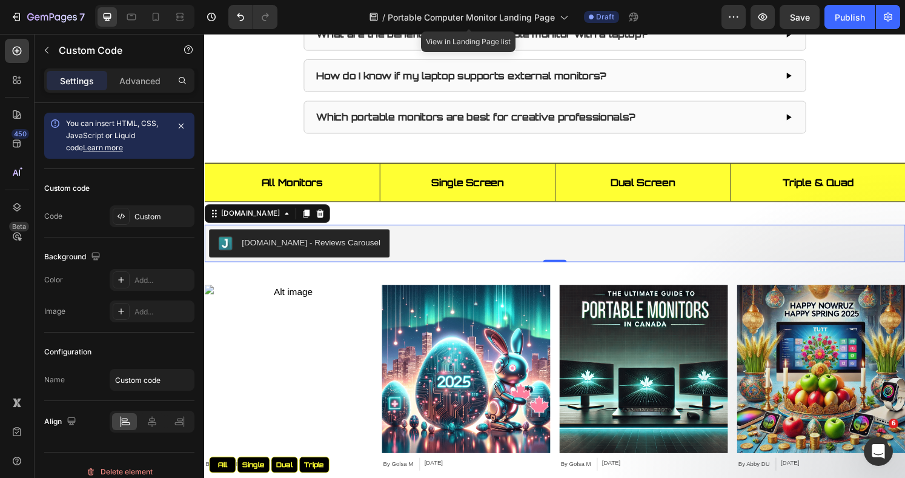
click at [836, 243] on div "[DOMAIN_NAME] - Reviews Carousel" at bounding box center [567, 251] width 717 height 29
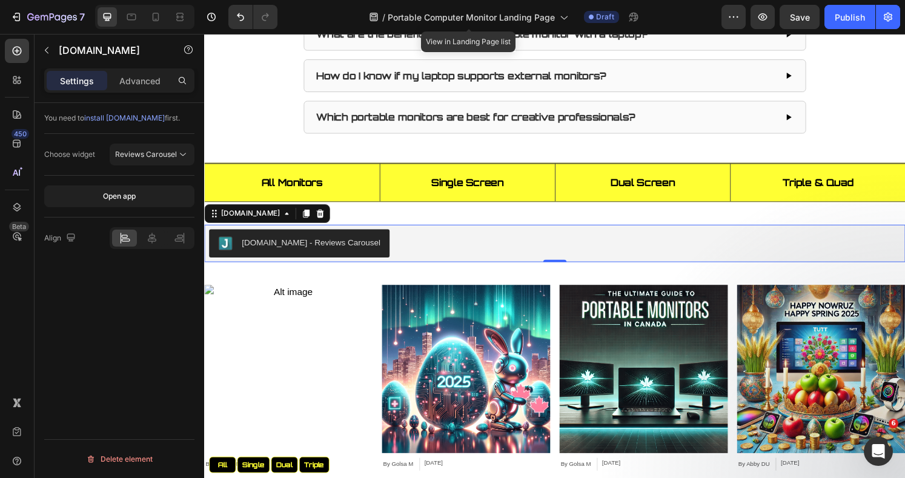
click at [319, 217] on icon at bounding box center [324, 221] width 10 height 10
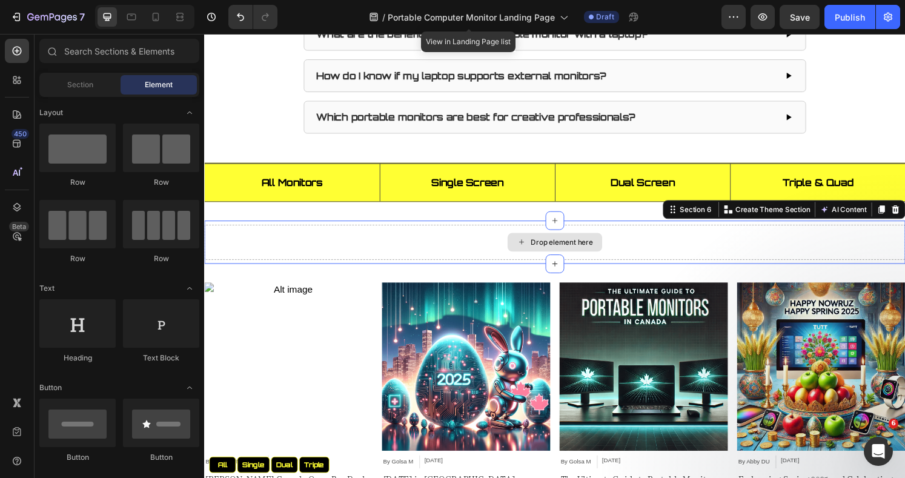
click at [378, 241] on div "Drop element here" at bounding box center [567, 250] width 727 height 36
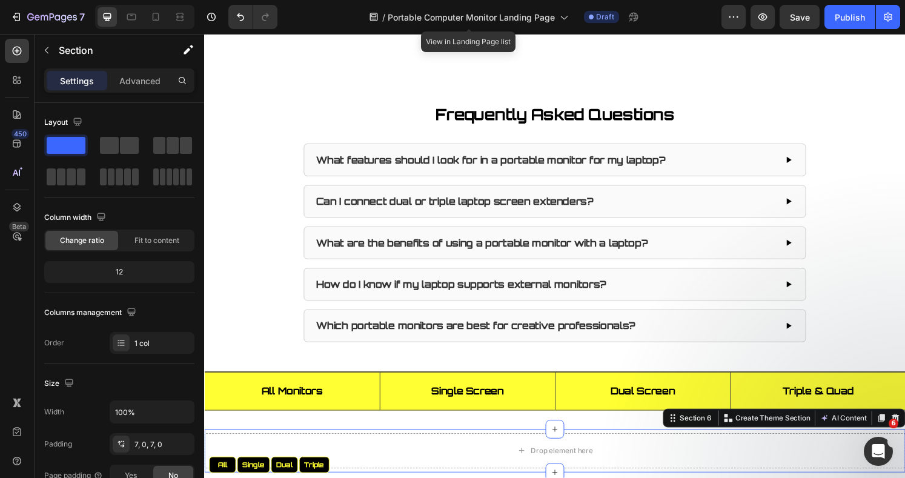
scroll to position [1854, 0]
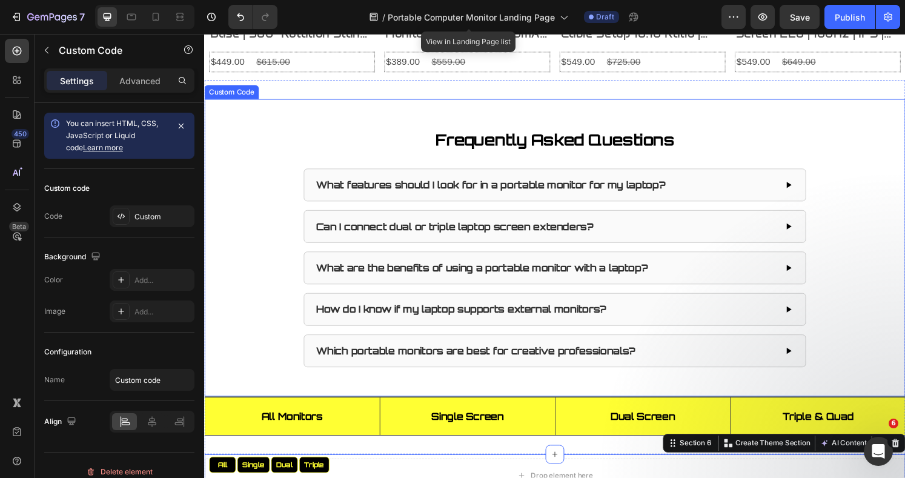
click at [496, 236] on h4 "Can I connect dual or triple laptop screen extenders?" at bounding box center [464, 233] width 288 height 15
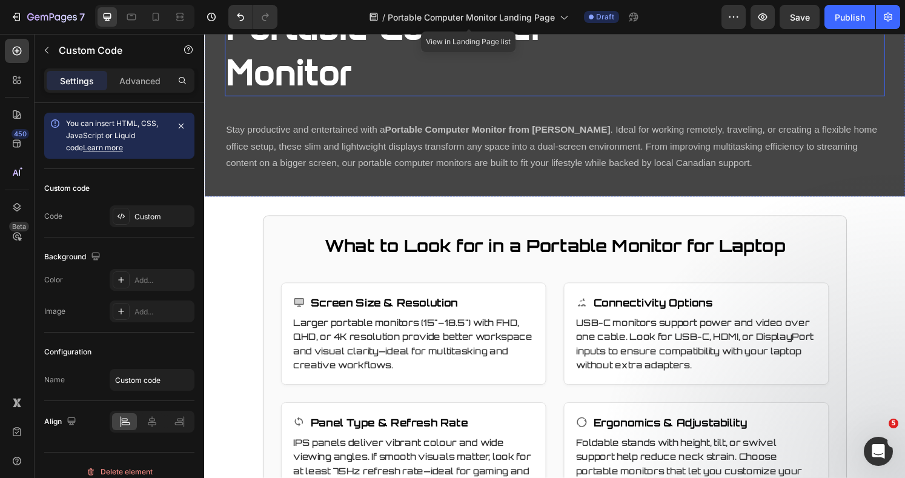
scroll to position [242, 0]
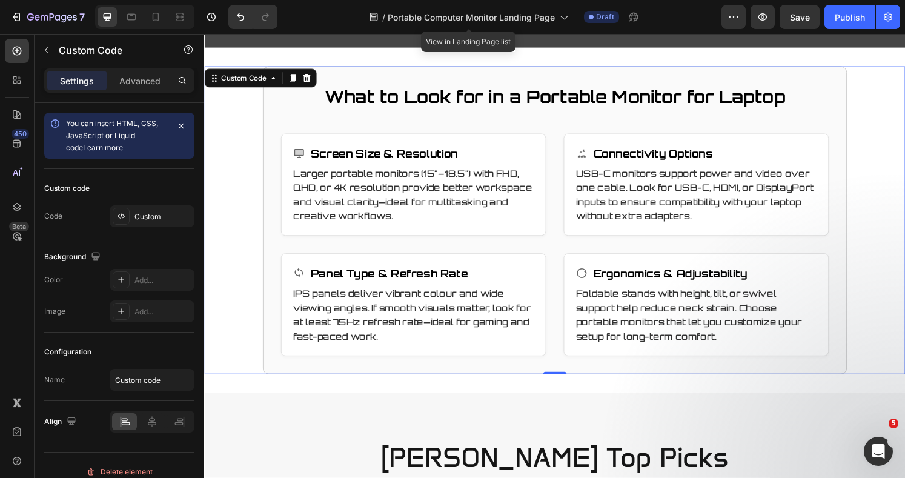
click at [245, 120] on div "What to Look for in a Portable Monitor for Laptop Screen Size & Resolution Larg…" at bounding box center [567, 227] width 727 height 318
click at [150, 216] on div "Custom" at bounding box center [162, 216] width 57 height 11
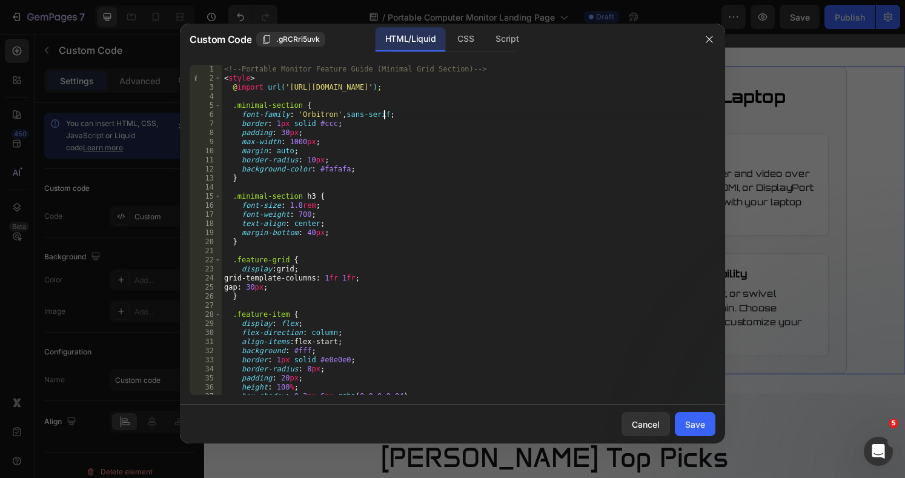
click at [441, 117] on div "<!-- Portable Monitor Feature Guide (Minimal Grid Section) --> < style > @ impo…" at bounding box center [464, 239] width 484 height 348
type textarea "</div> </section>"
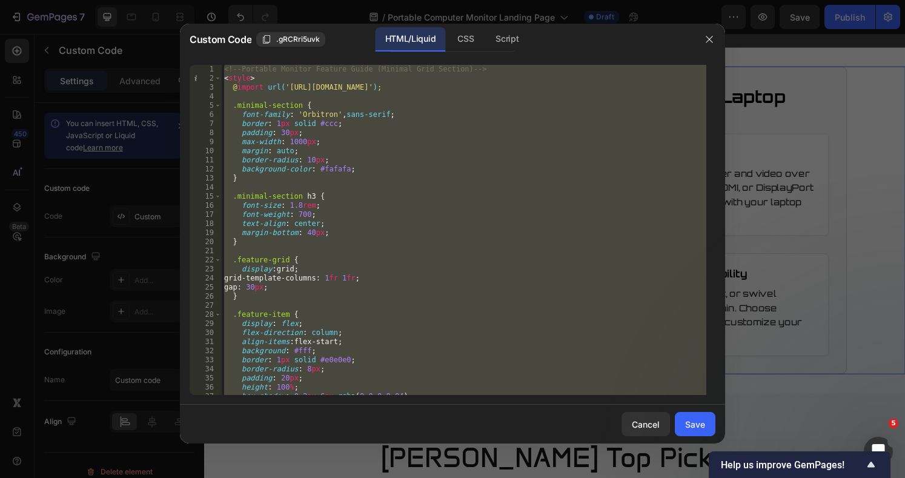
click at [709, 41] on icon "button" at bounding box center [709, 40] width 10 height 10
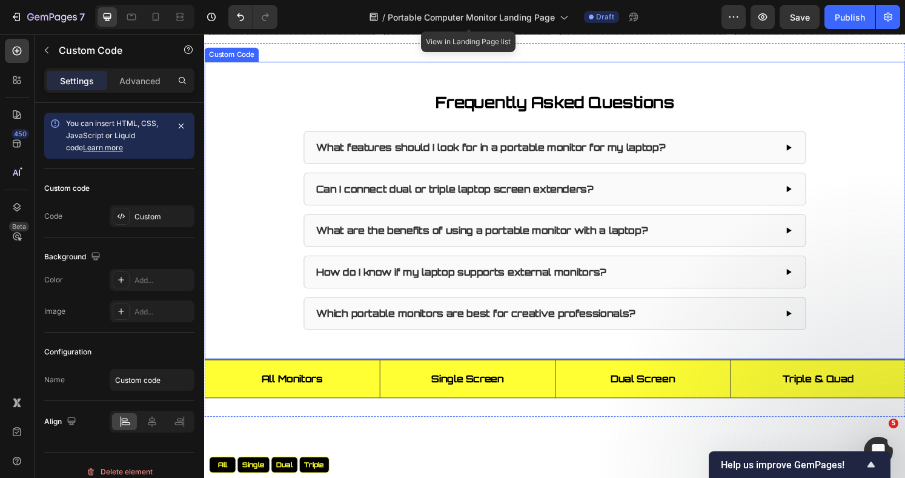
scroll to position [1776, 0]
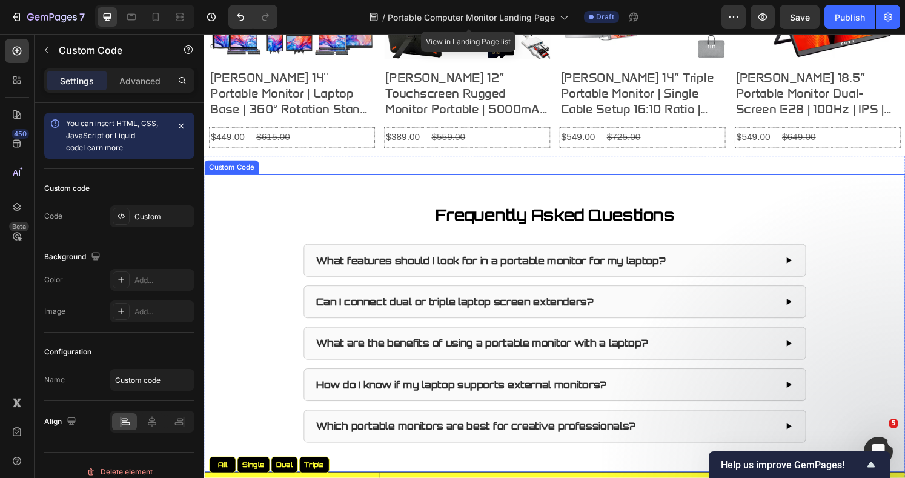
click at [334, 230] on h3 "Frequently Asked Questions" at bounding box center [567, 221] width 521 height 23
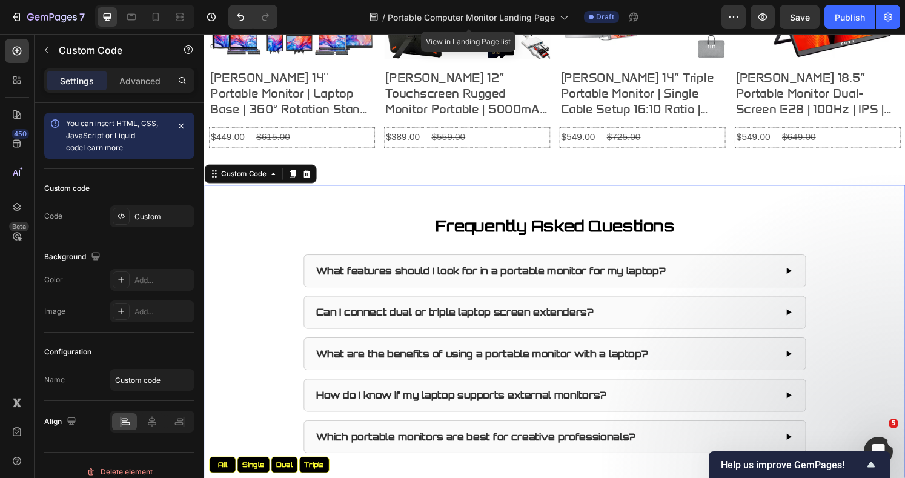
click at [143, 211] on div "Custom" at bounding box center [162, 216] width 57 height 11
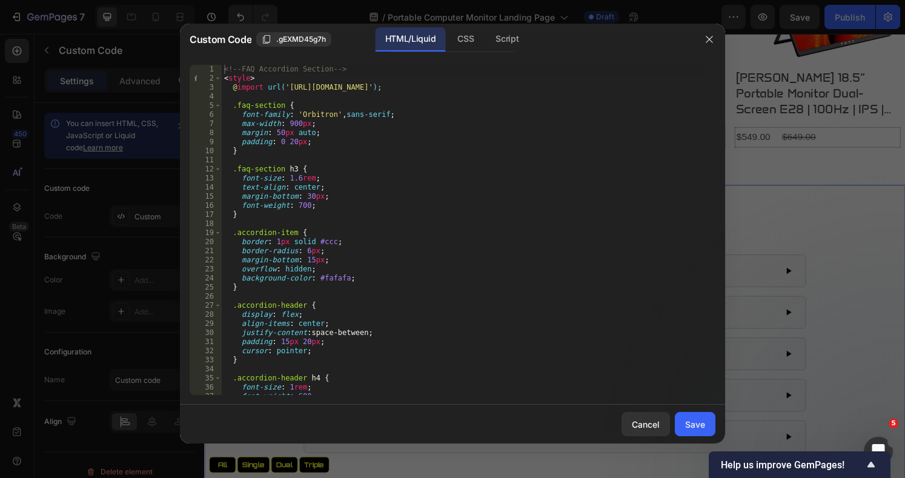
click at [471, 125] on div "<!-- FAQ Accordion Section --> < style > @ import url( '[URL][DOMAIN_NAME]' ) ;…" at bounding box center [464, 239] width 484 height 348
type textarea "</div> </section>"
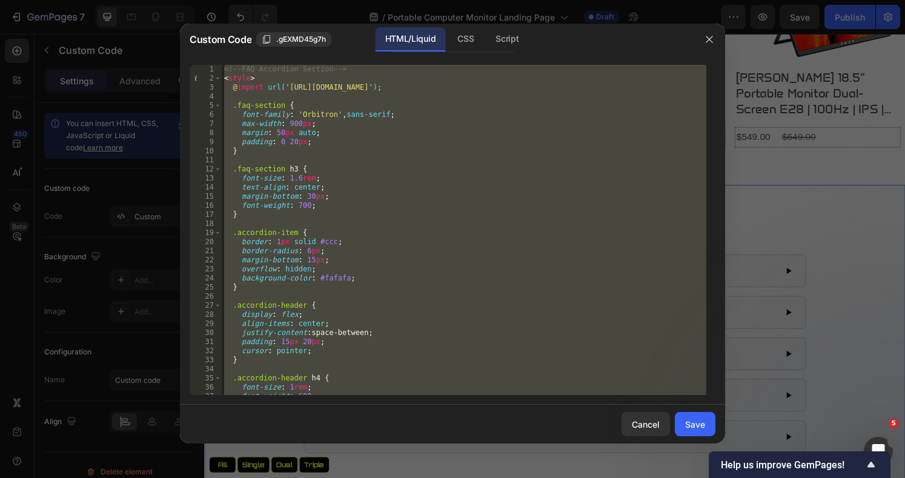
click at [710, 38] on icon "button" at bounding box center [708, 39] width 7 height 7
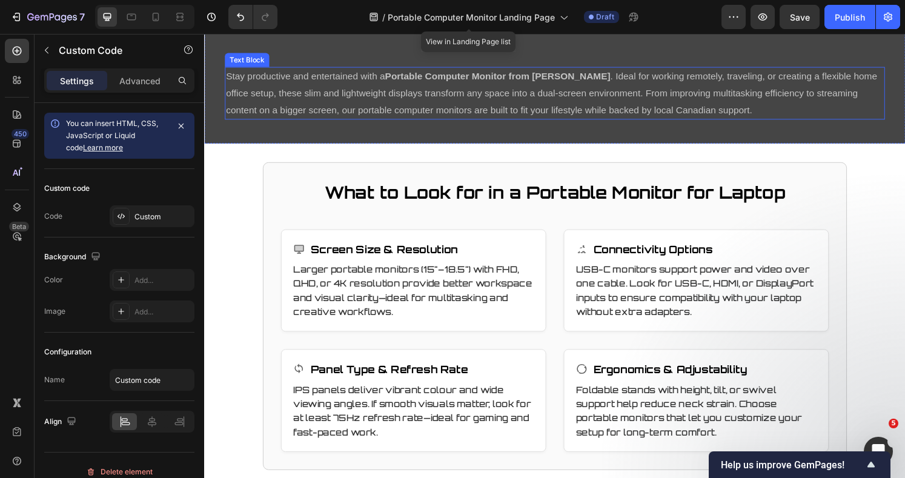
scroll to position [242, 0]
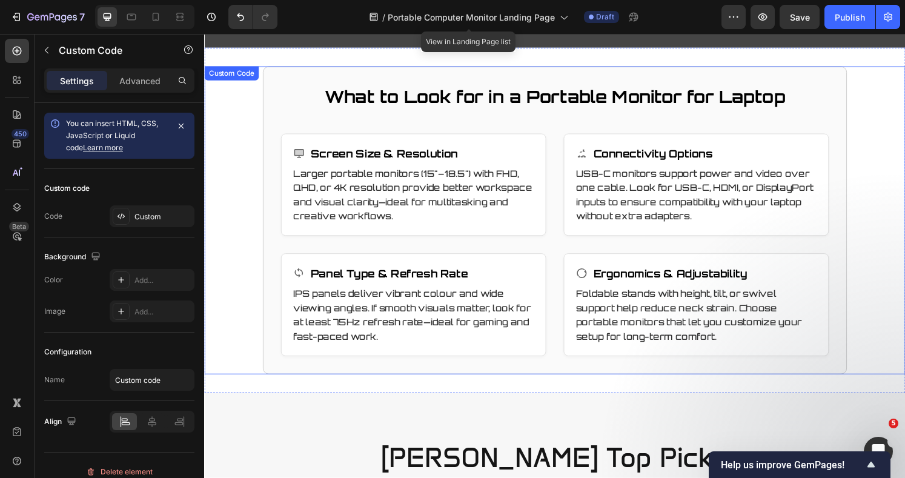
click at [869, 179] on div "What to Look for in a Portable Monitor for Laptop Screen Size & Resolution Larg…" at bounding box center [567, 227] width 727 height 318
click at [131, 213] on div "Custom" at bounding box center [152, 216] width 85 height 22
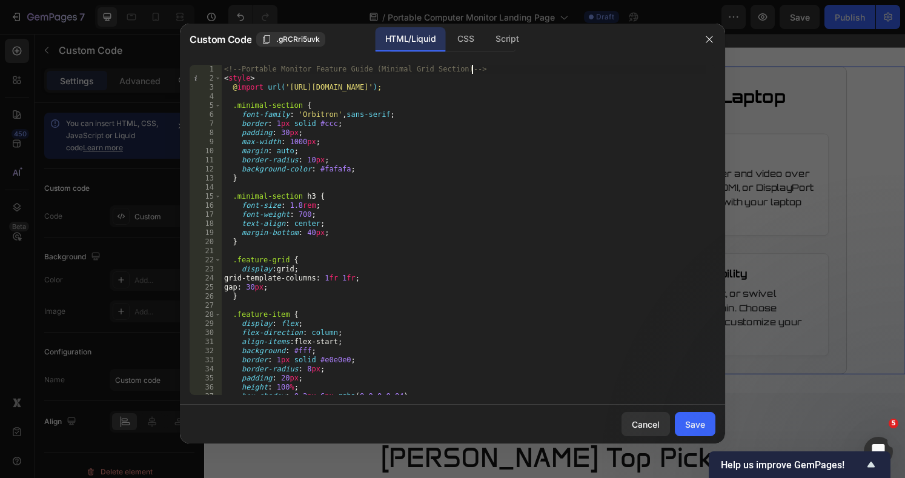
click at [521, 71] on div "<!-- Portable Monitor Feature Guide (Minimal Grid Section) --> < style > @ impo…" at bounding box center [464, 239] width 484 height 348
type textarea "</div> </section>"
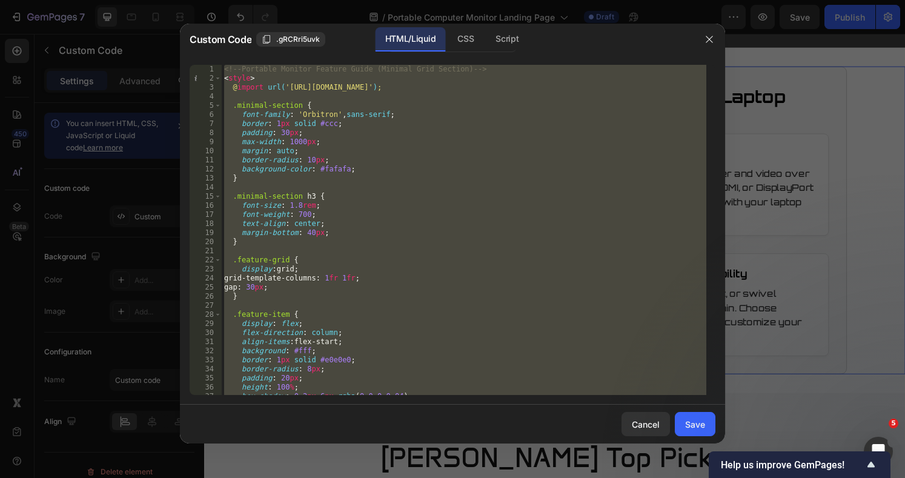
paste textarea
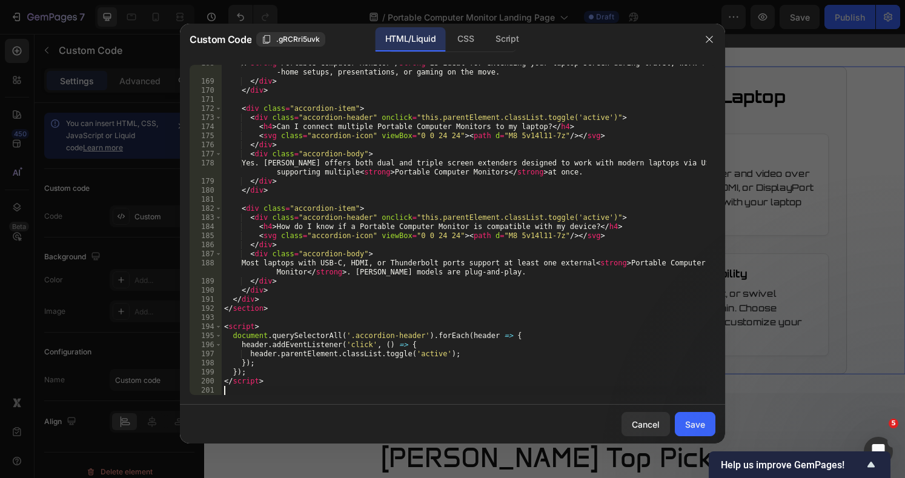
click at [692, 427] on div "Save" at bounding box center [695, 424] width 20 height 13
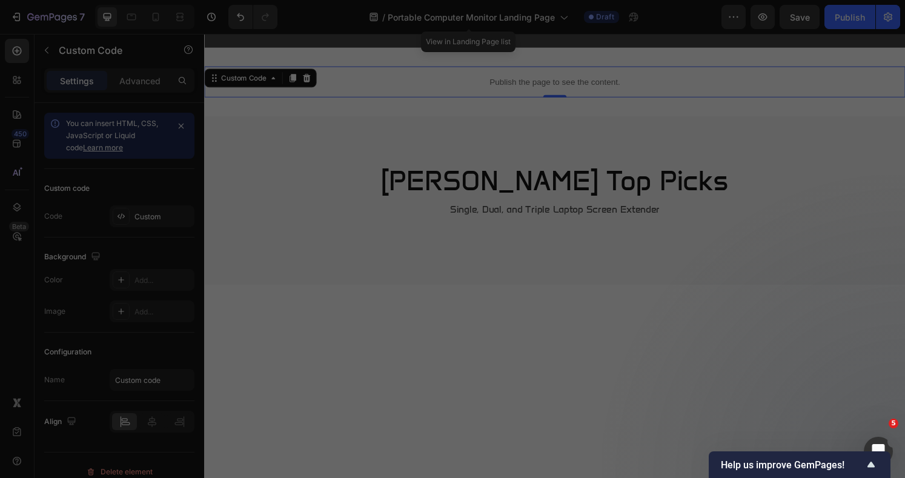
type textarea "</script>"
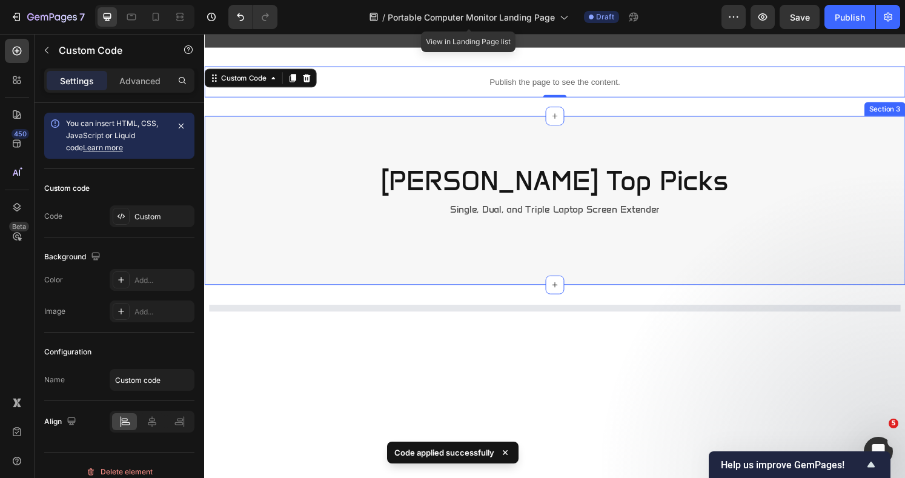
scroll to position [0, 0]
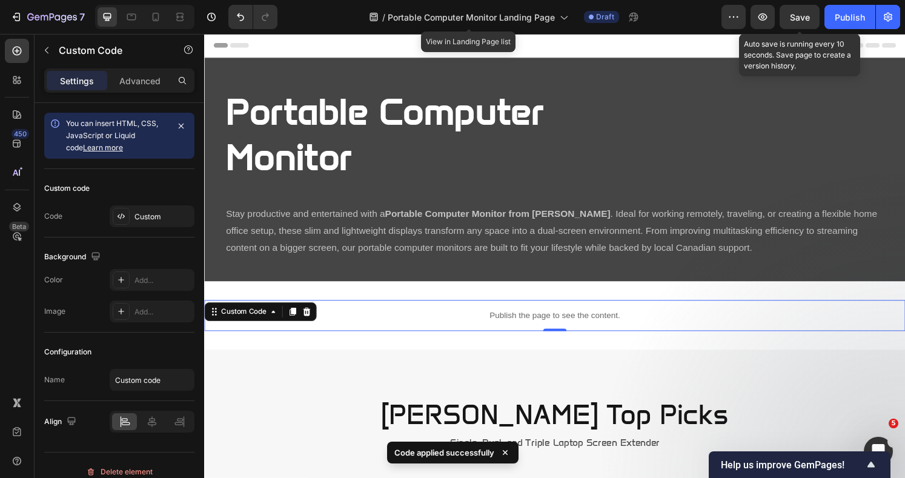
click at [796, 15] on span "Save" at bounding box center [800, 17] width 20 height 10
click at [761, 18] on icon "button" at bounding box center [762, 17] width 12 height 12
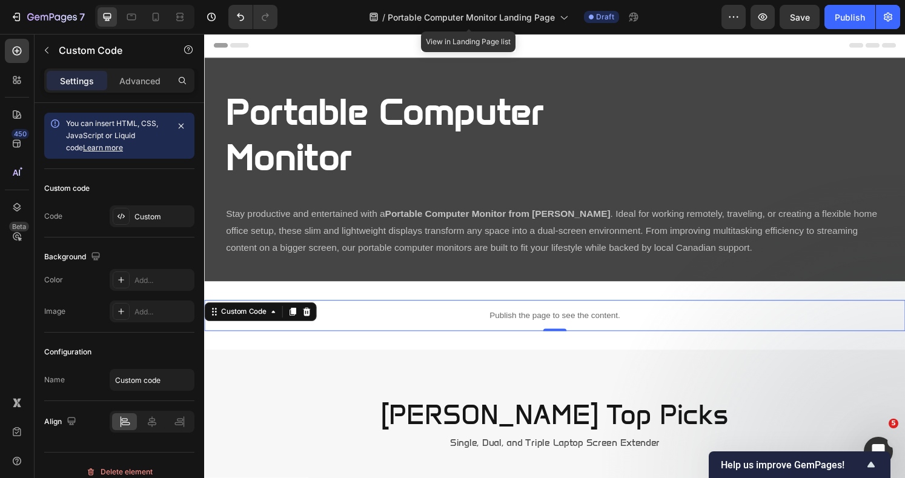
click at [424, 334] on div "Publish the page to see the content." at bounding box center [567, 326] width 727 height 32
click at [148, 222] on div "Custom" at bounding box center [152, 216] width 85 height 22
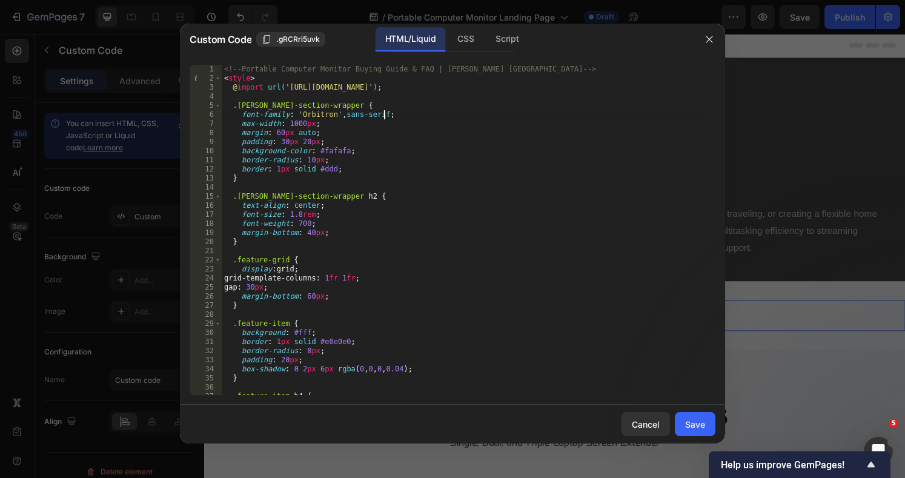
click at [489, 119] on div "<!-- Portable Computer Monitor Buying Guide & FAQ | [PERSON_NAME] [GEOGRAPHIC_D…" at bounding box center [464, 239] width 484 height 348
type textarea "</script>"
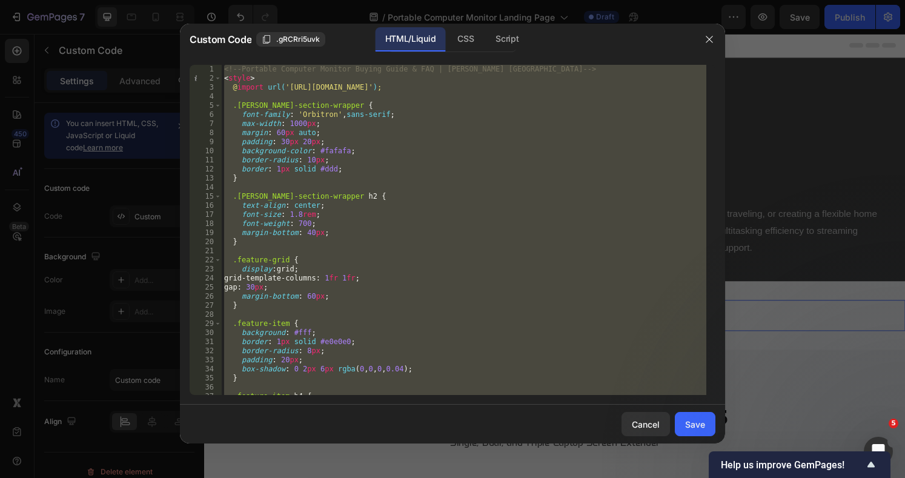
paste textarea
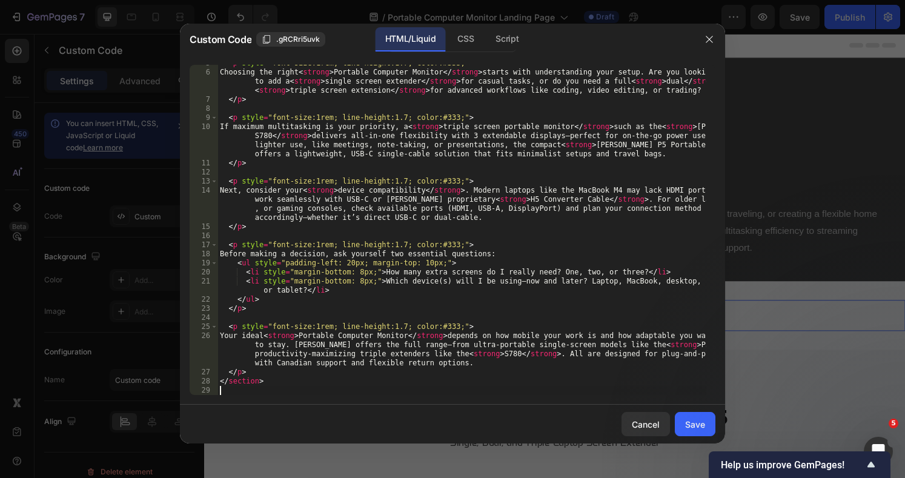
scroll to position [61, 0]
click at [694, 423] on div "Save" at bounding box center [695, 424] width 20 height 13
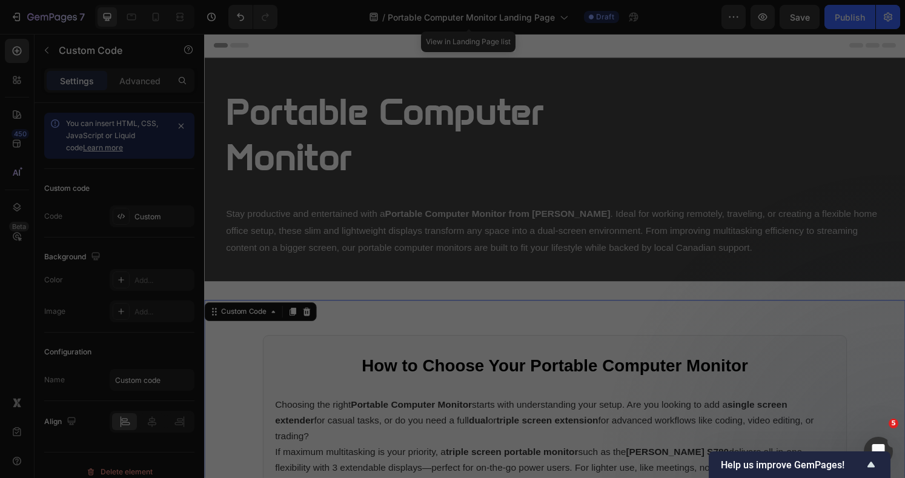
type textarea "</section>"
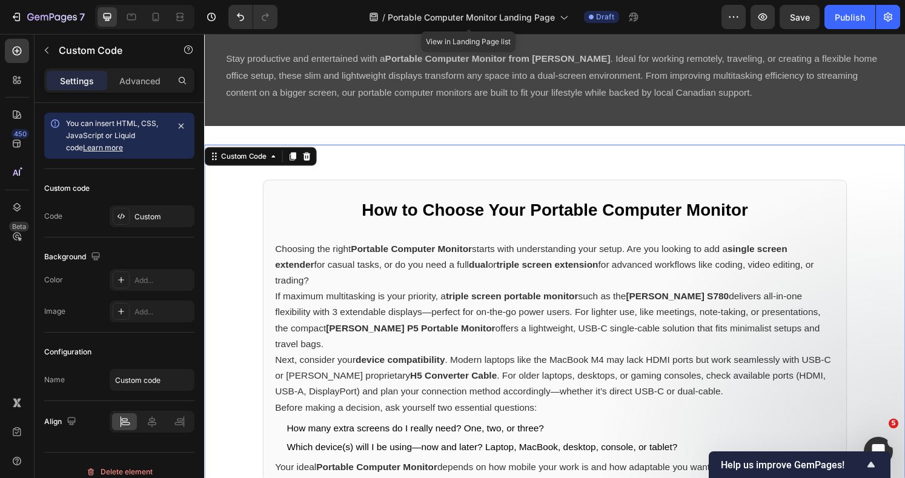
scroll to position [323, 0]
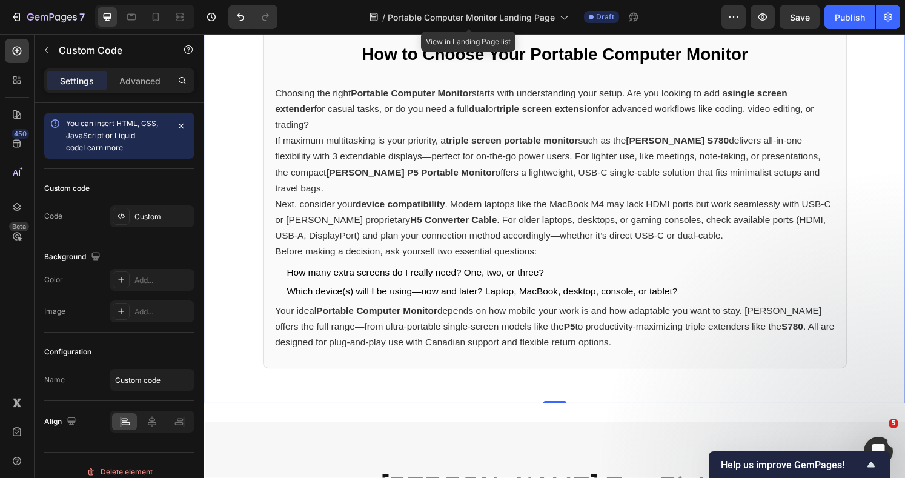
click at [345, 150] on p "If maximum multitasking is your priority, a triple screen portable monitor such…" at bounding box center [567, 169] width 580 height 66
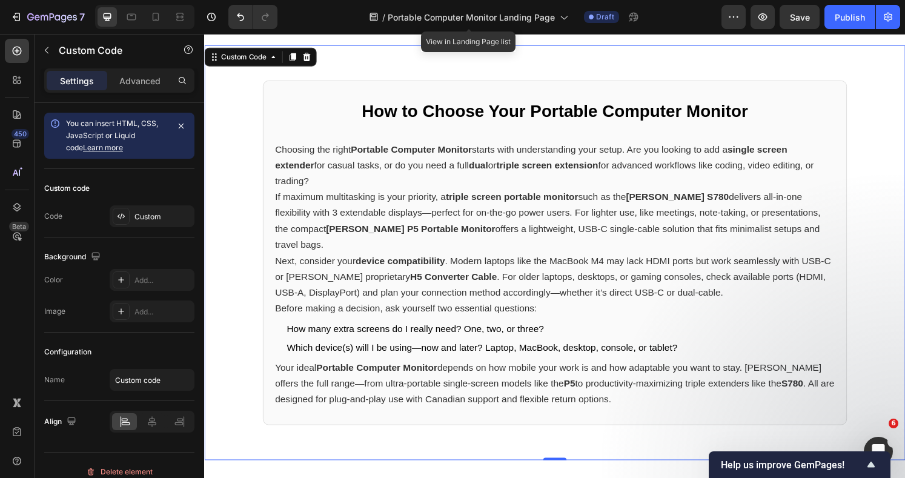
scroll to position [161, 0]
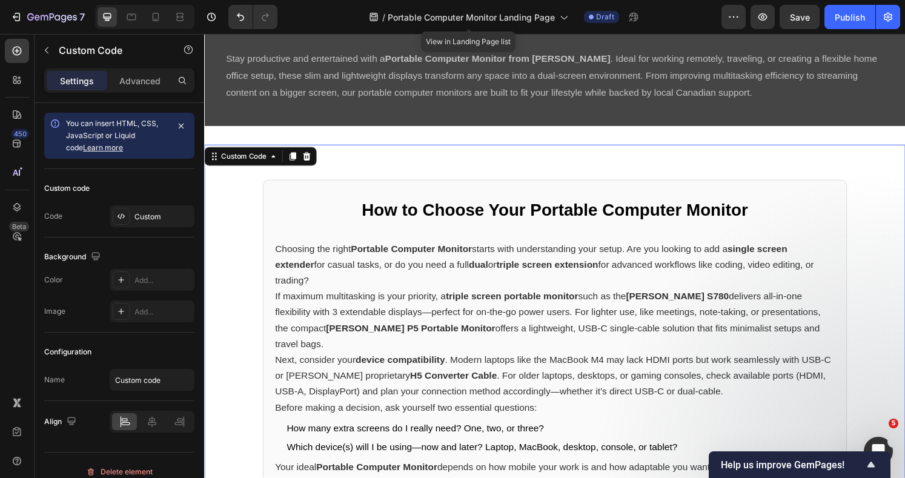
click at [131, 213] on div "Custom" at bounding box center [152, 216] width 85 height 22
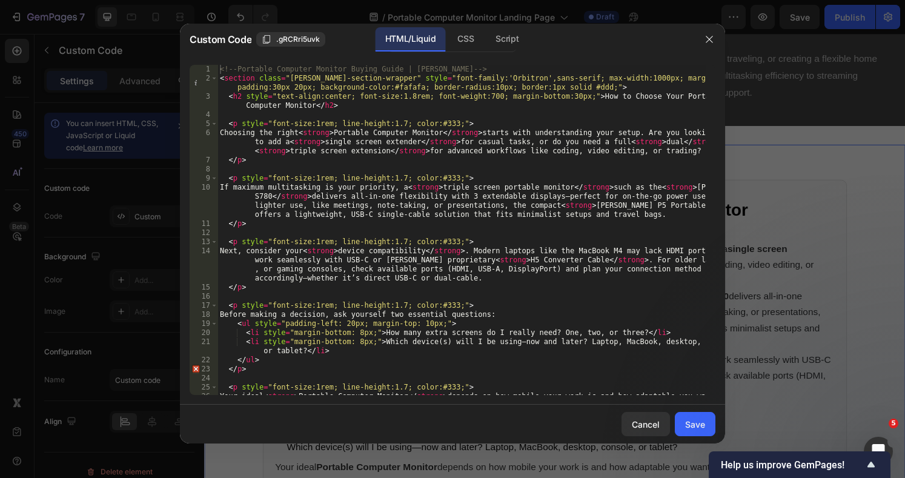
click at [472, 113] on div "<!-- Portable Computer Monitor Buying Guide | [PERSON_NAME] --> < section class…" at bounding box center [461, 252] width 489 height 375
type textarea "</section>"
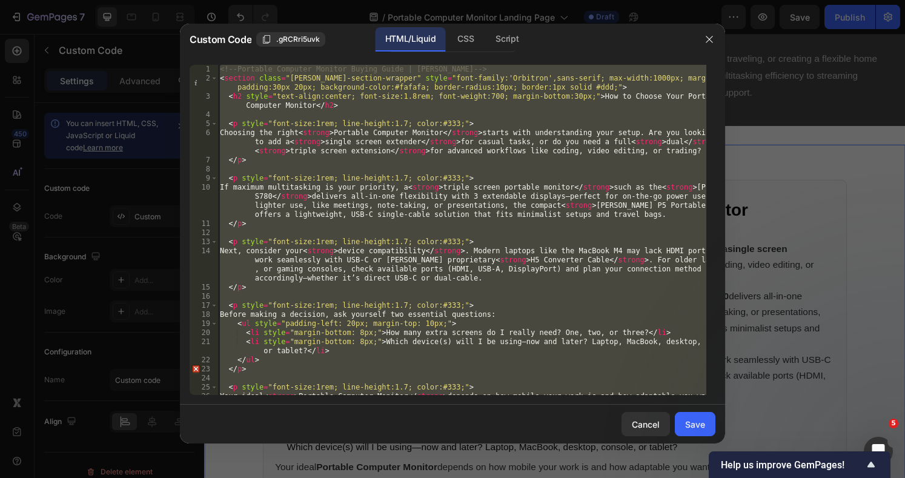
paste textarea
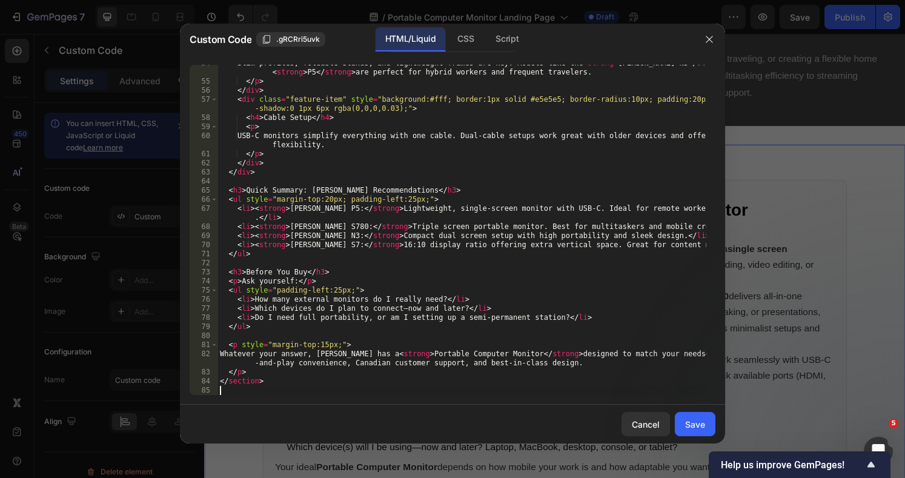
scroll to position [632, 0]
click at [699, 423] on div "Save" at bounding box center [695, 424] width 20 height 13
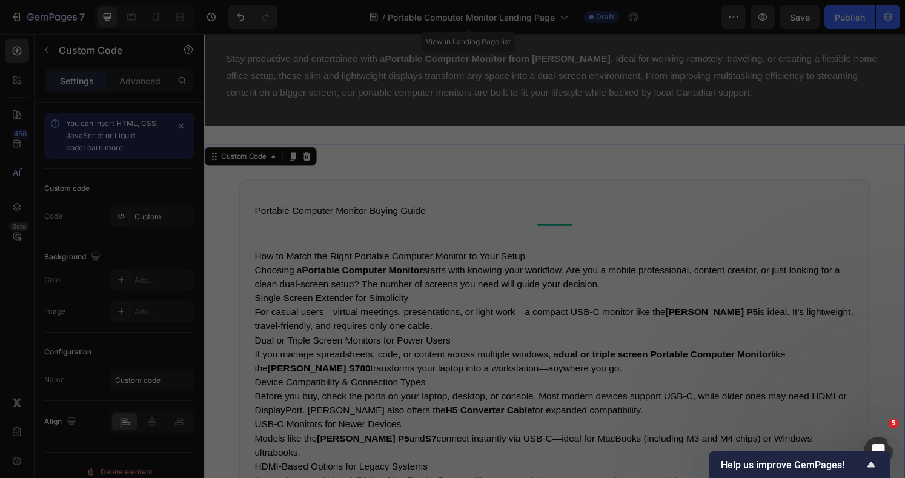
type textarea "</section>"
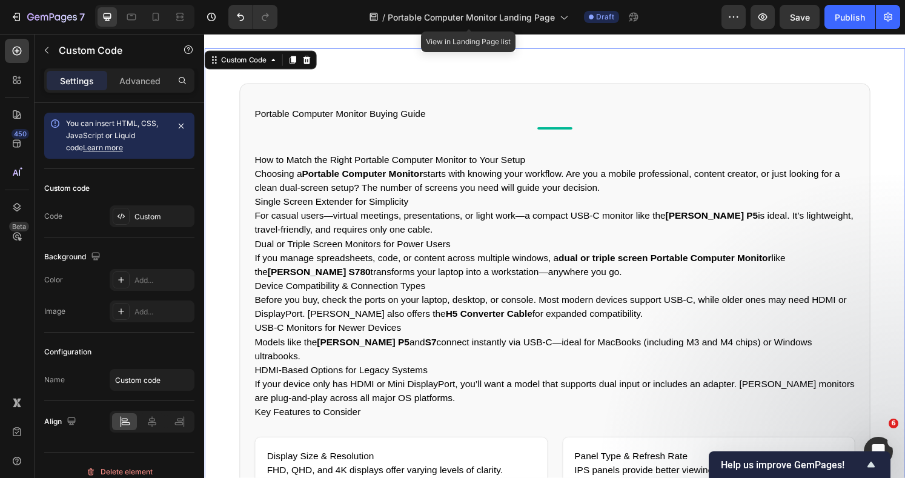
scroll to position [242, 0]
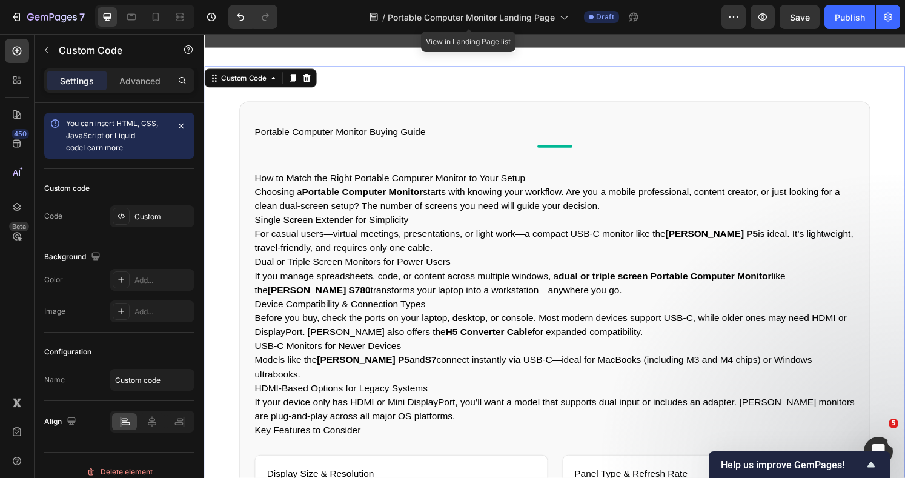
click at [143, 215] on div "Custom" at bounding box center [162, 216] width 57 height 11
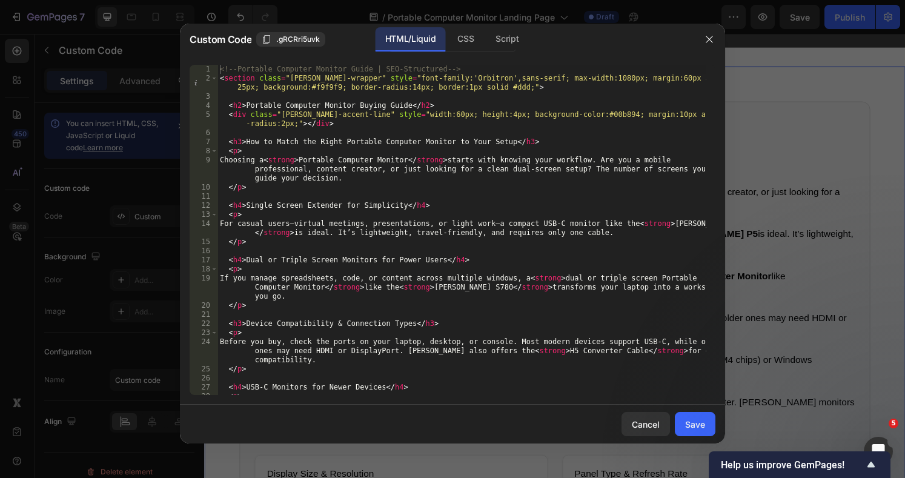
click at [511, 127] on div "<!-- Portable Computer Monitor Guide | SEO-Structured --> < section class = "[P…" at bounding box center [461, 243] width 489 height 357
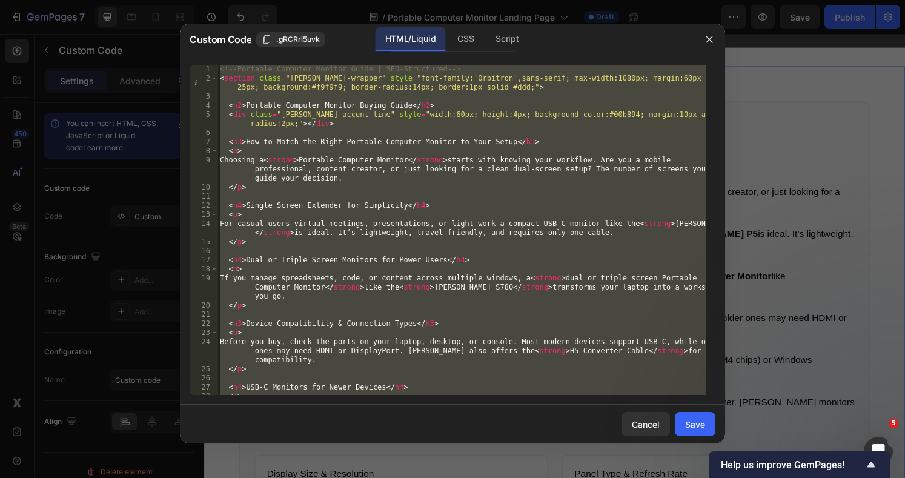
paste textarea
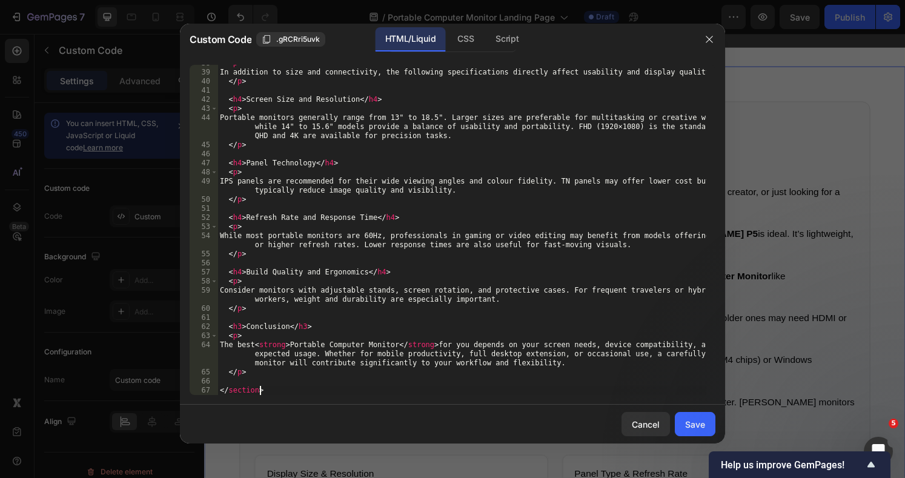
scroll to position [450, 0]
click at [691, 421] on div "Save" at bounding box center [695, 424] width 20 height 13
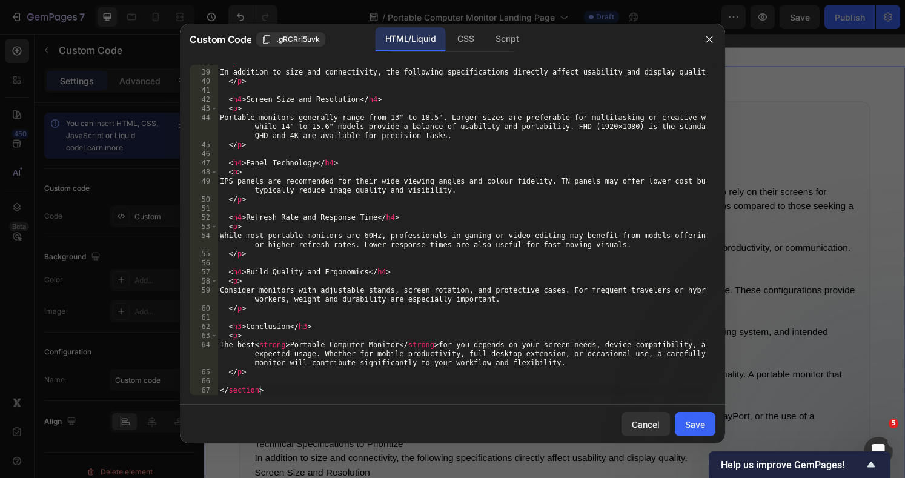
type textarea "</section>"
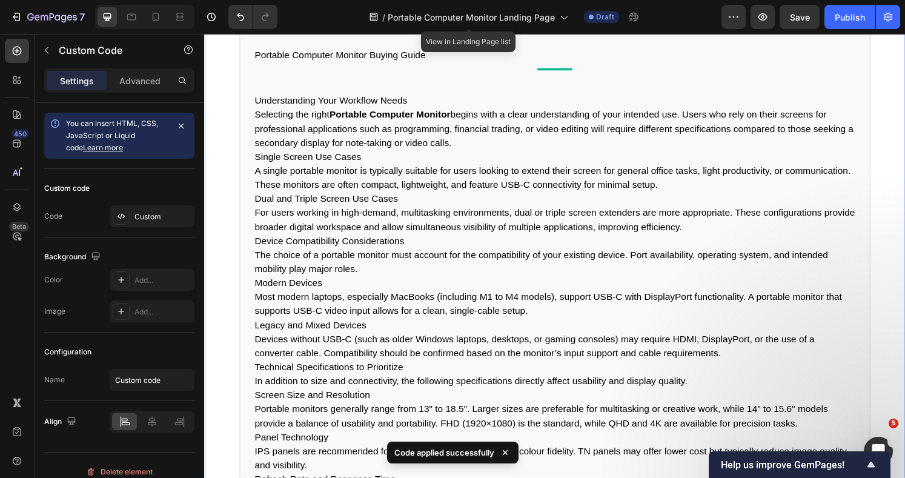
scroll to position [242, 0]
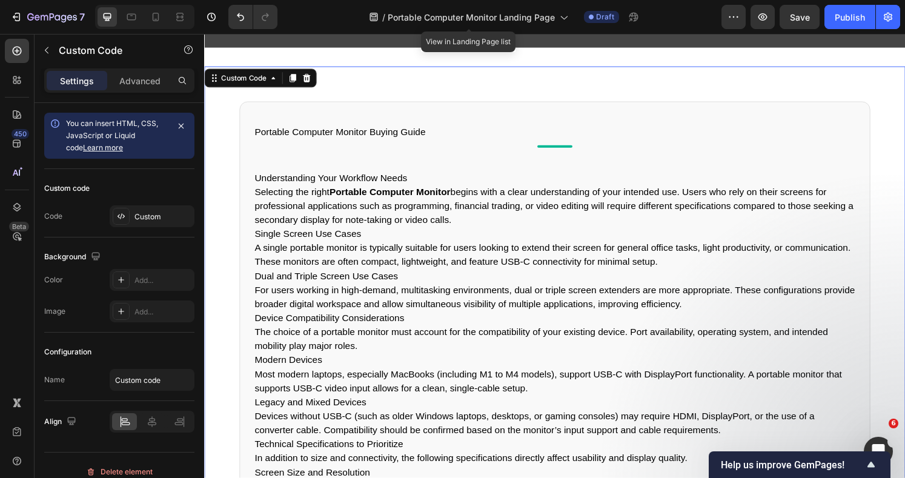
click at [321, 137] on h2 "Portable Computer Monitor Buying Guide" at bounding box center [567, 136] width 622 height 15
click at [139, 219] on div "Custom" at bounding box center [162, 216] width 57 height 11
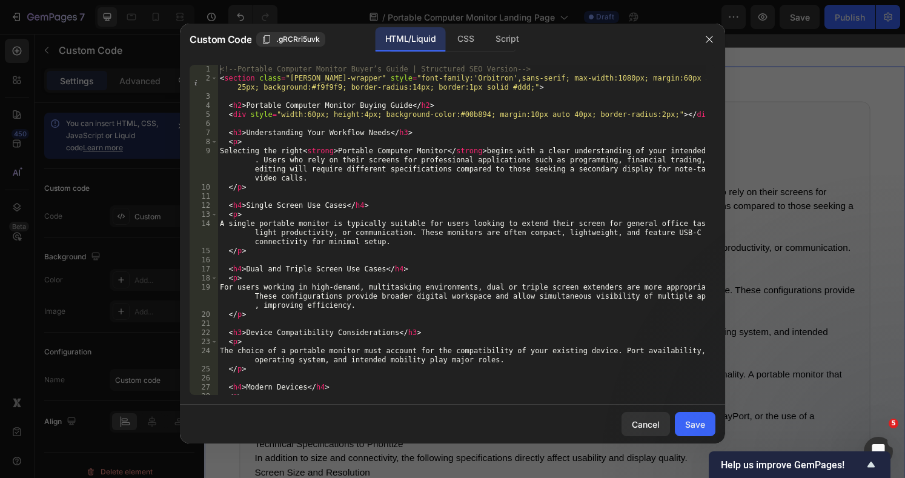
click at [471, 107] on div "<!-- Portable Computer Monitor Buyer’s Guide | Structured SEO Version --> < sec…" at bounding box center [461, 243] width 489 height 357
type textarea "</section>"
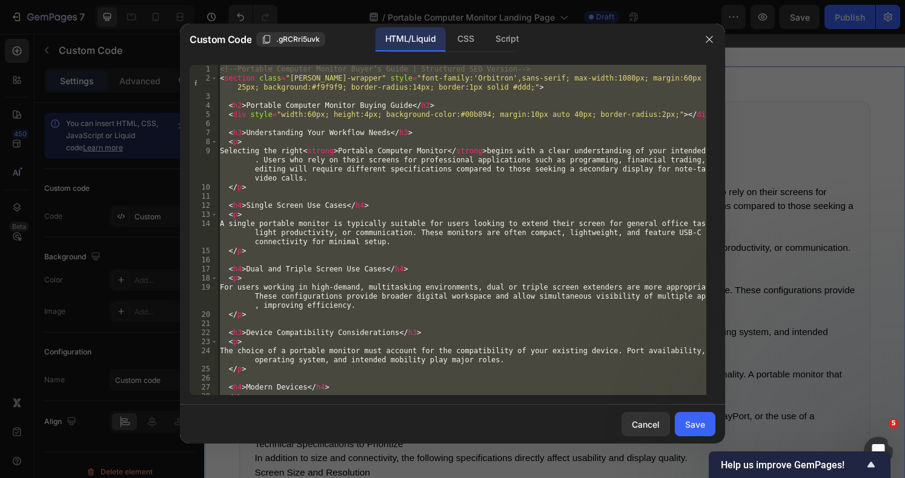
paste textarea
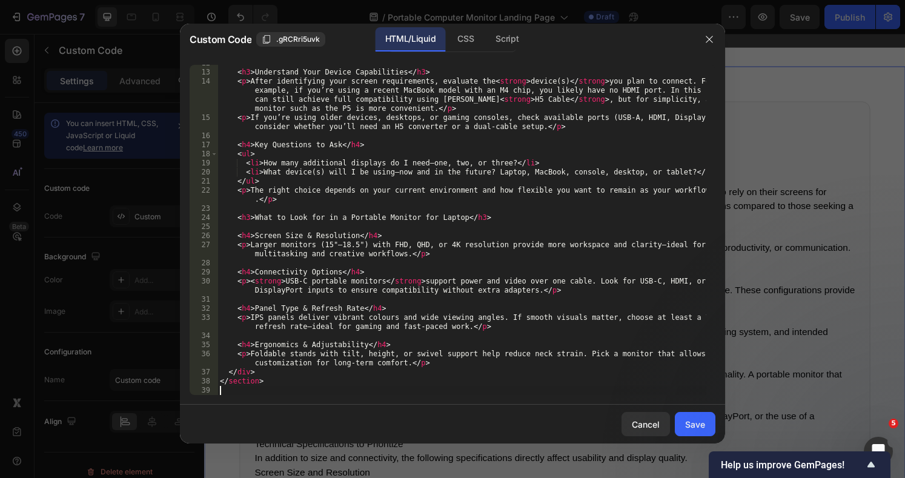
click at [691, 418] on div "Save" at bounding box center [695, 424] width 20 height 13
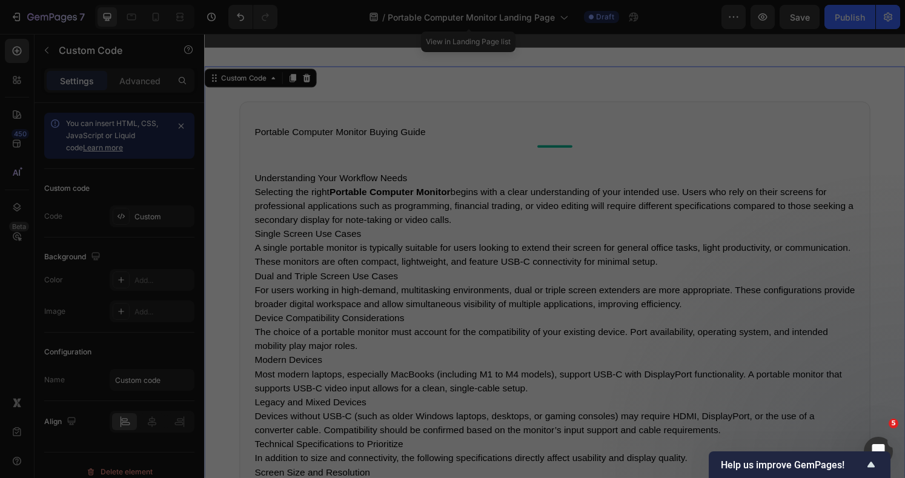
type textarea "</section>"
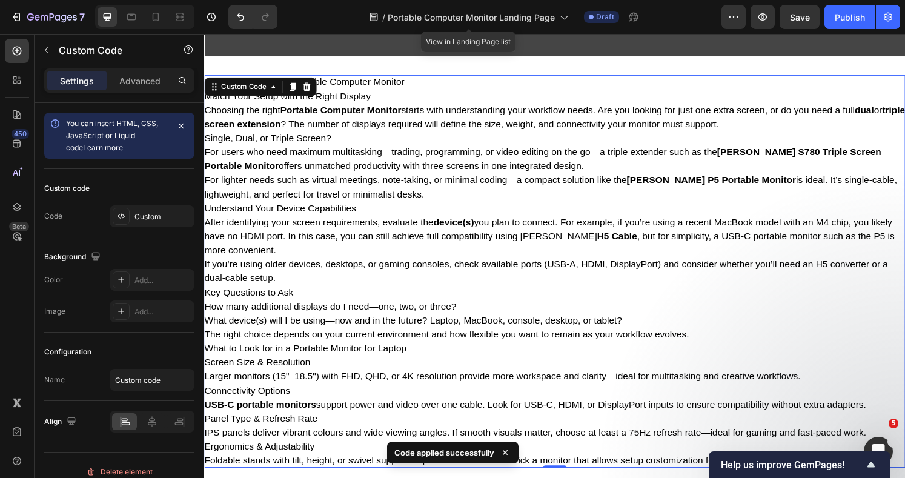
scroll to position [161, 0]
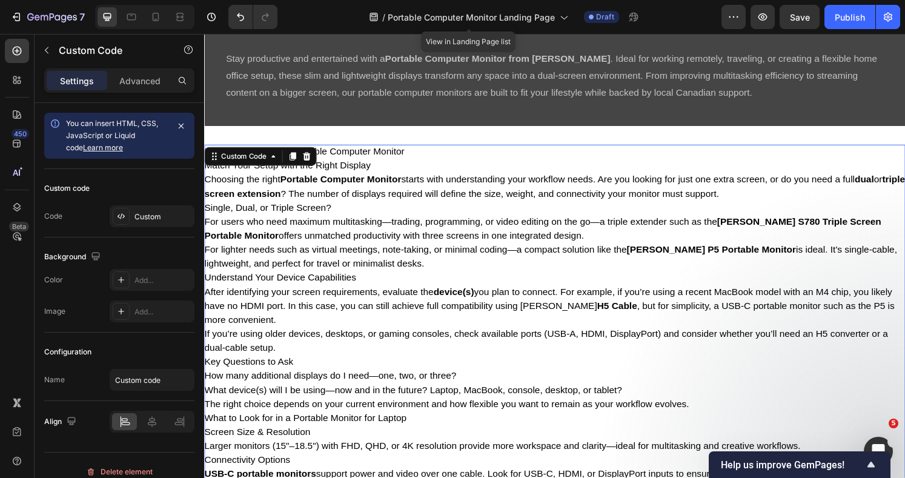
click at [134, 214] on div "Custom" at bounding box center [162, 216] width 57 height 11
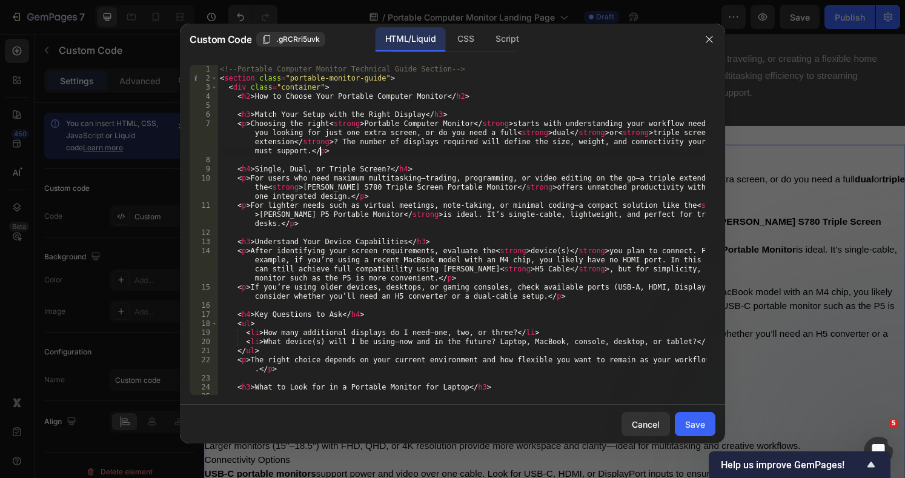
click at [467, 155] on div "<!-- Portable Computer Monitor Technical Guide Section --> < section class = "p…" at bounding box center [461, 239] width 489 height 348
type textarea "</section>"
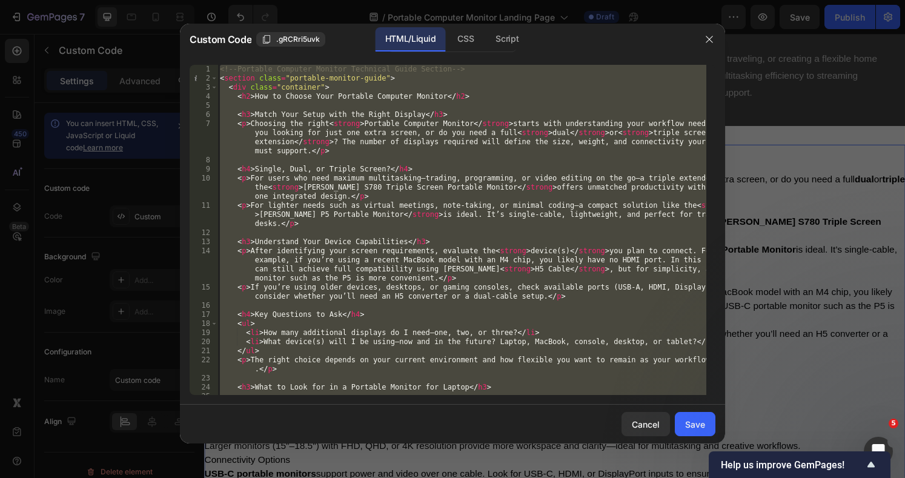
paste textarea
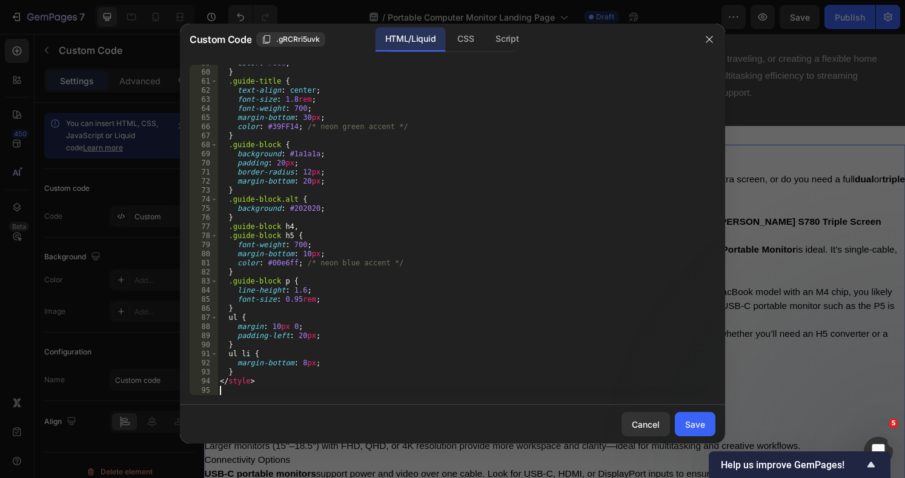
click at [699, 428] on div "Save" at bounding box center [695, 424] width 20 height 13
type textarea "</style>"
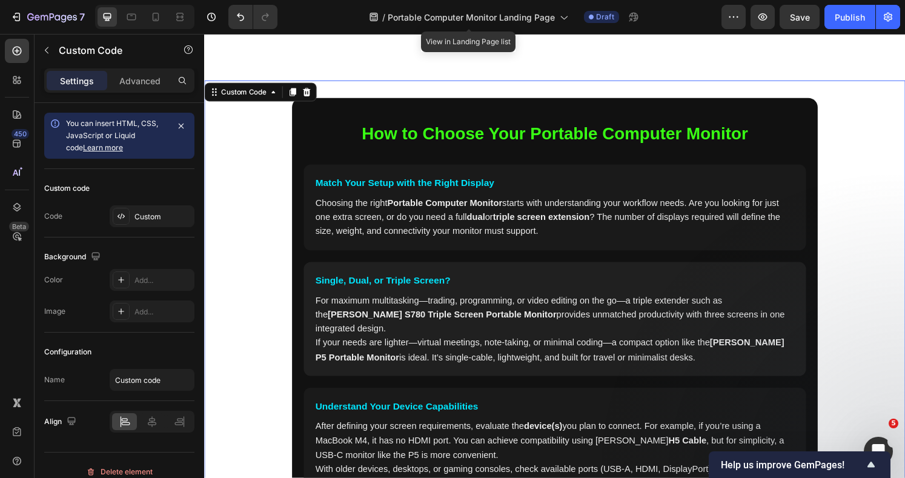
scroll to position [161, 0]
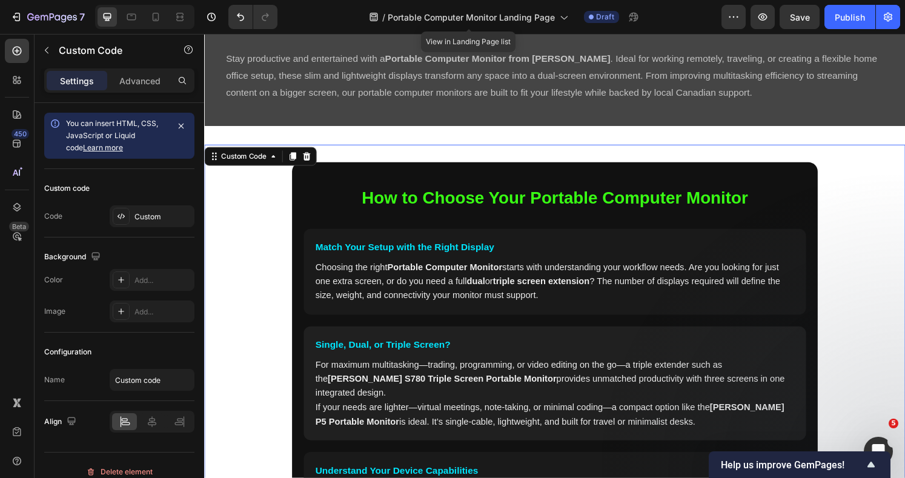
click at [142, 215] on div "Custom" at bounding box center [162, 216] width 57 height 11
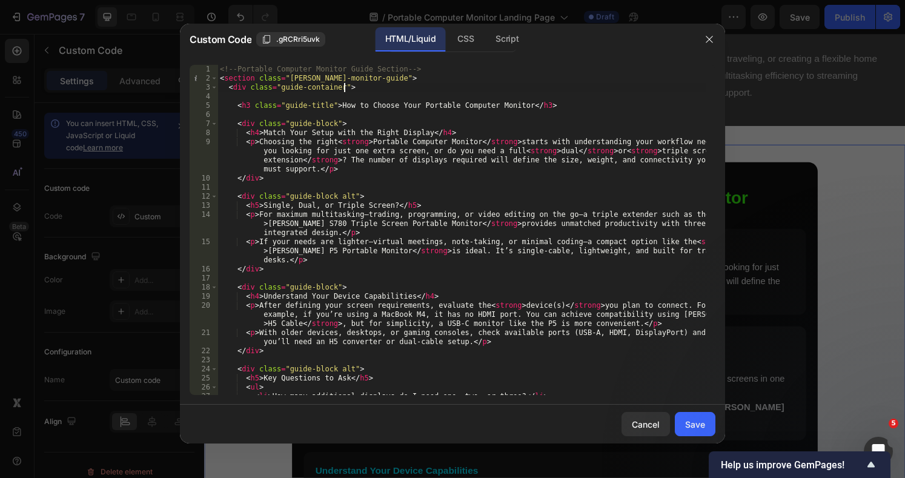
click at [466, 92] on div "<!-- Portable Computer Monitor Guide Section --> < section class = "[PERSON_NAM…" at bounding box center [461, 239] width 489 height 348
type textarea "</style>"
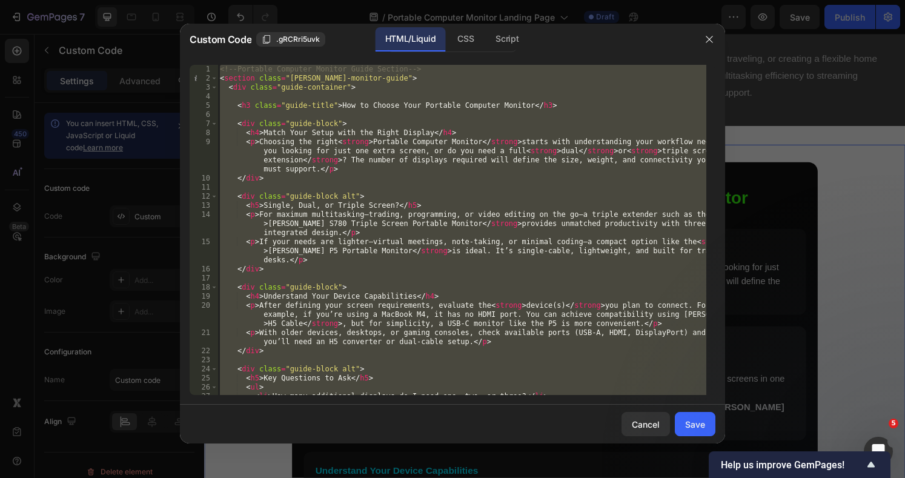
paste textarea
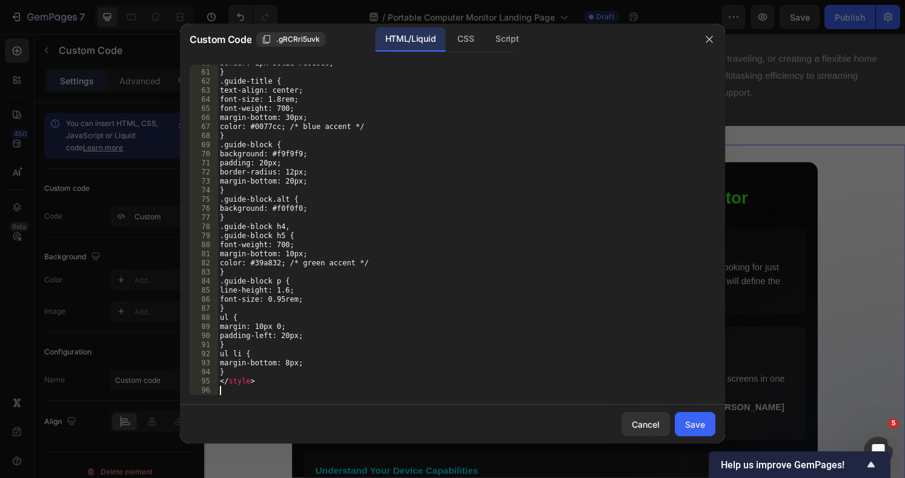
scroll to position [678, 0]
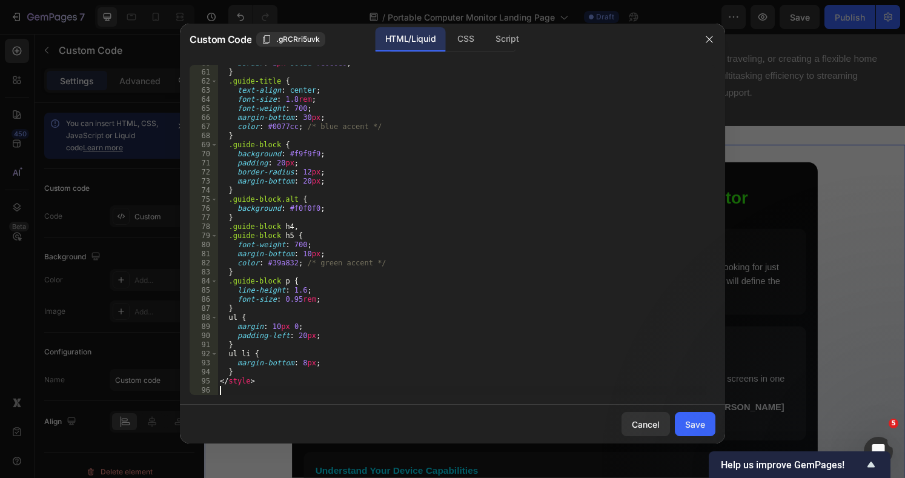
drag, startPoint x: 704, startPoint y: 422, endPoint x: 800, endPoint y: 325, distance: 136.6
click at [704, 422] on div "Save" at bounding box center [695, 424] width 20 height 13
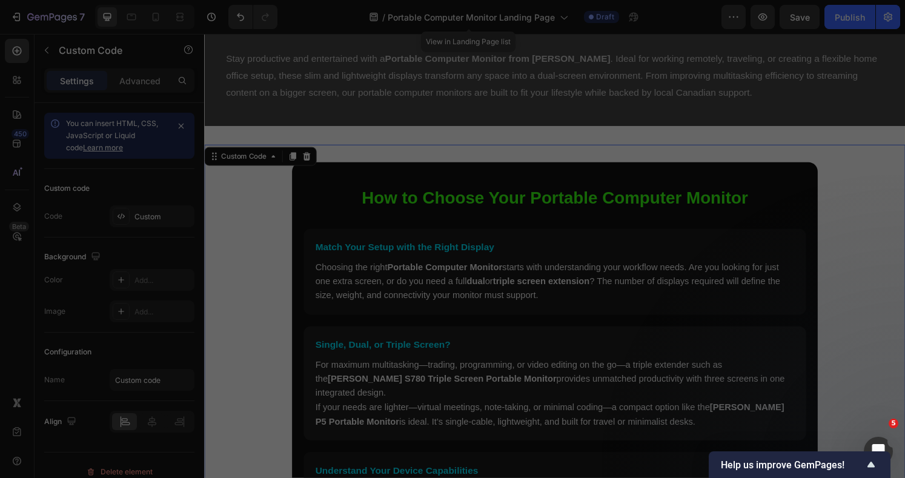
type textarea "</style>"
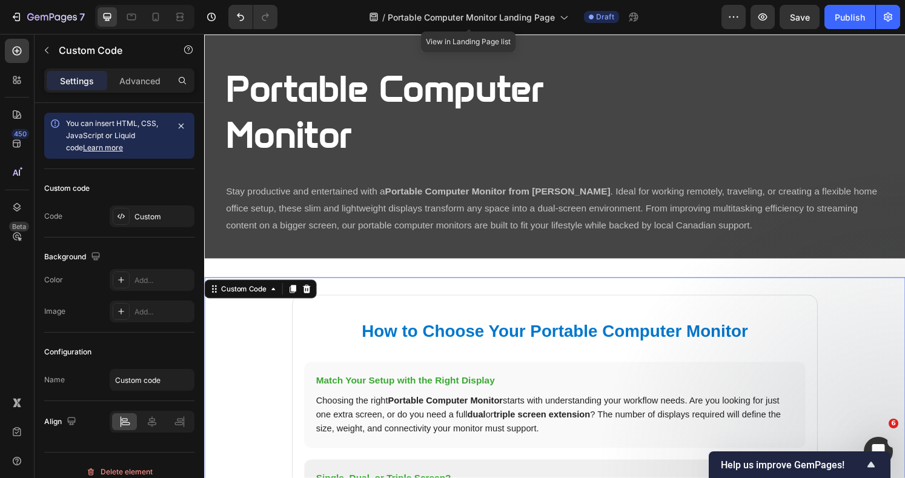
scroll to position [0, 0]
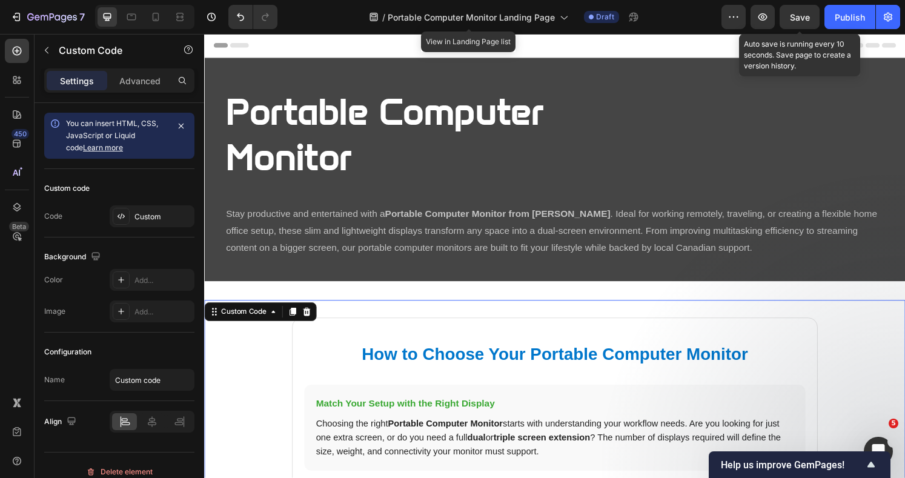
click at [799, 16] on span "Save" at bounding box center [800, 17] width 20 height 10
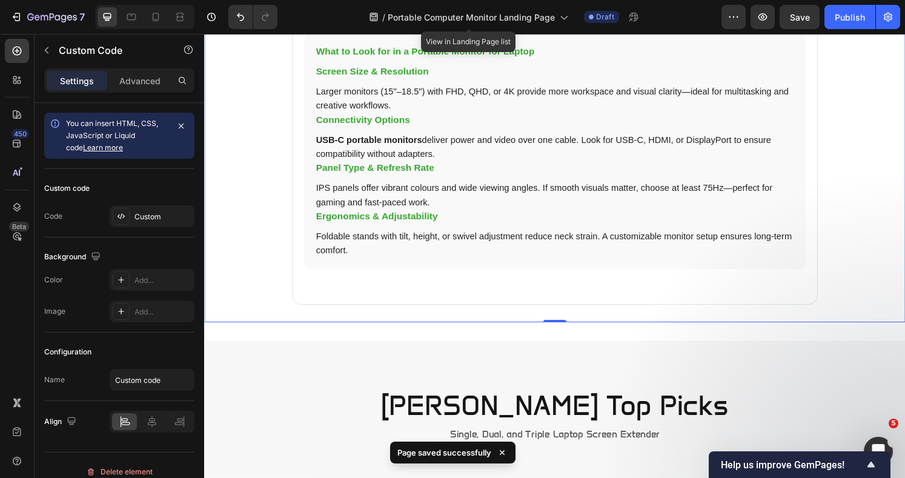
scroll to position [969, 0]
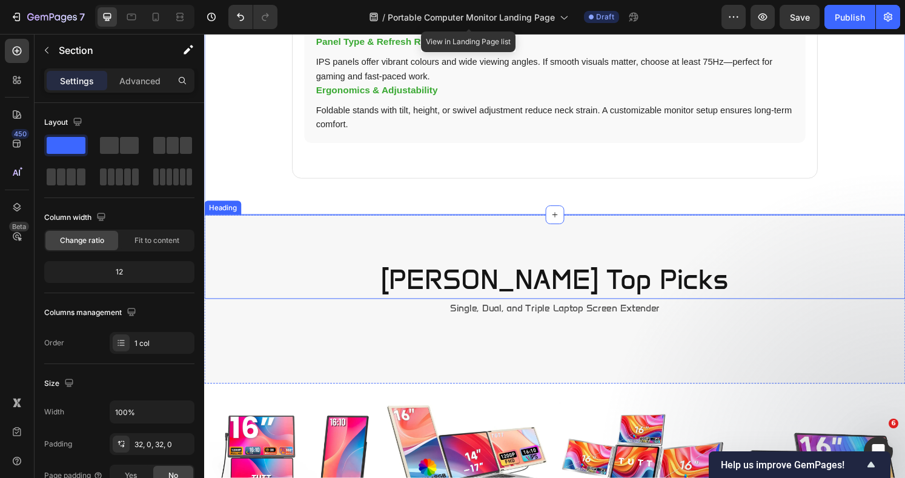
click at [671, 222] on div "[PERSON_NAME] Top Picks Heading" at bounding box center [567, 265] width 727 height 87
click at [751, 335] on div "[PERSON_NAME] Top Picks Heading 0 Single, Dual, and Triple Laptop Screen Extend…" at bounding box center [567, 309] width 727 height 175
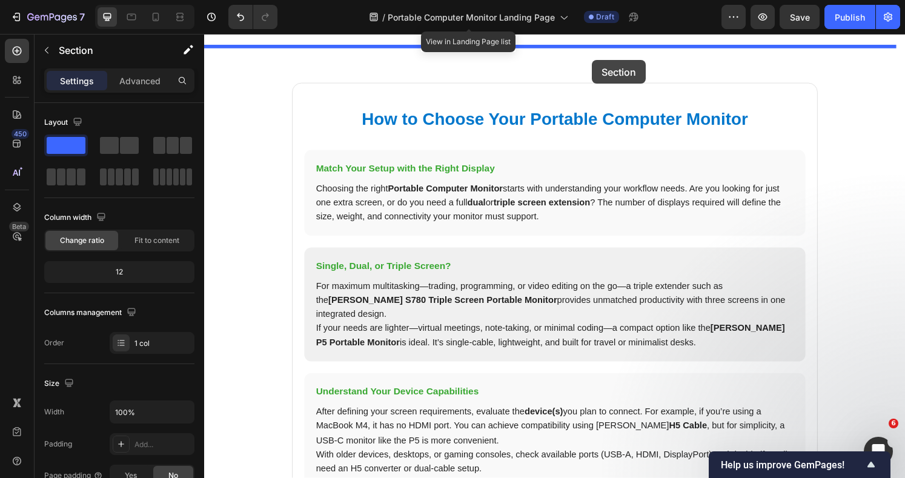
scroll to position [203, 0]
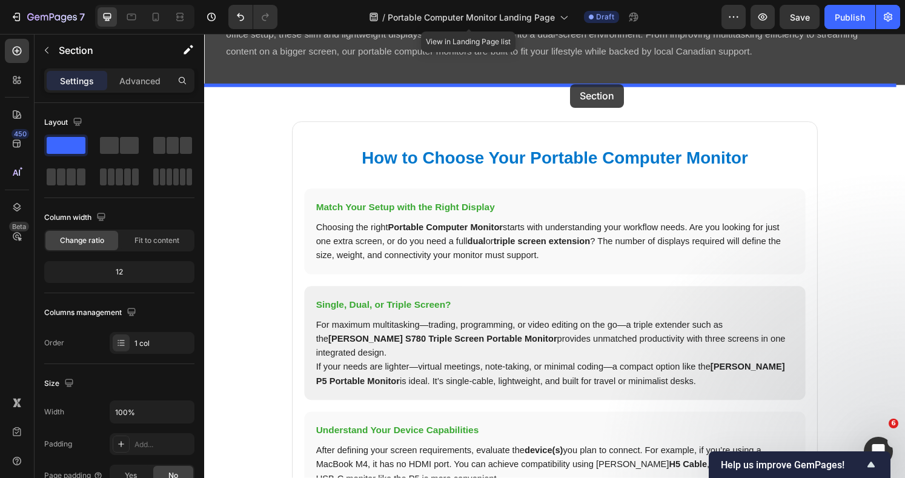
drag, startPoint x: 681, startPoint y: 360, endPoint x: 583, endPoint y: 86, distance: 290.5
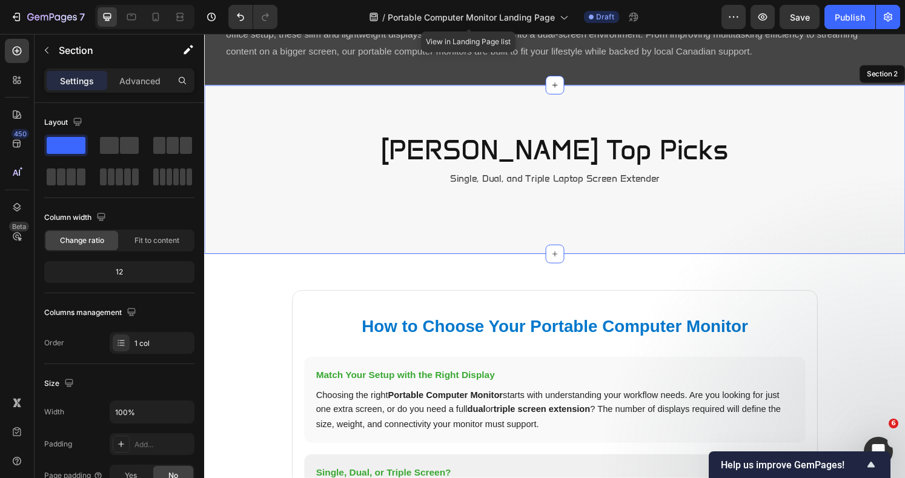
click at [694, 214] on div "[PERSON_NAME] Top Picks Heading Single, Dual, and Triple Laptop Screen Extender…" at bounding box center [567, 174] width 727 height 175
click at [655, 140] on h4 "[PERSON_NAME] Top Picks" at bounding box center [567, 155] width 727 height 39
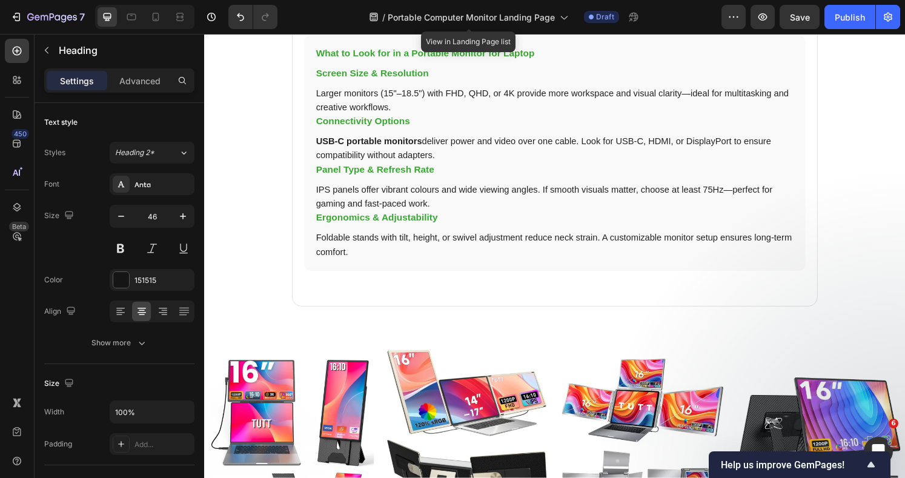
scroll to position [1092, 0]
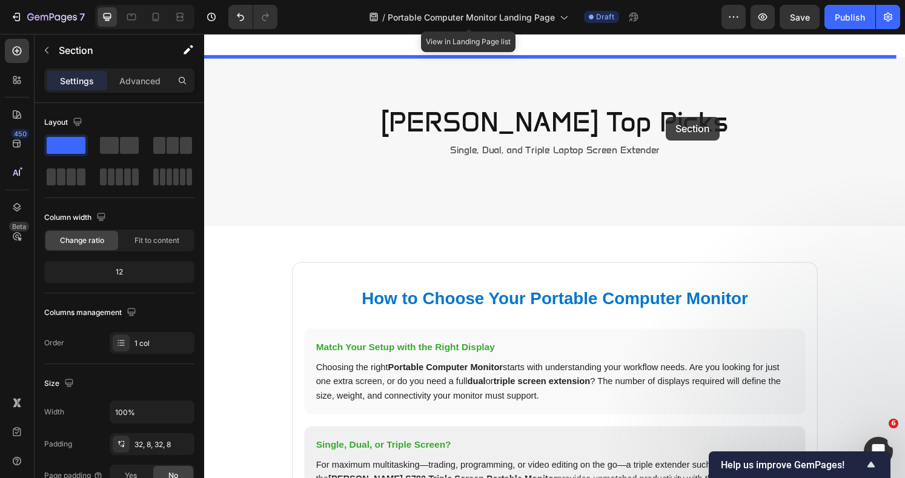
scroll to position [214, 0]
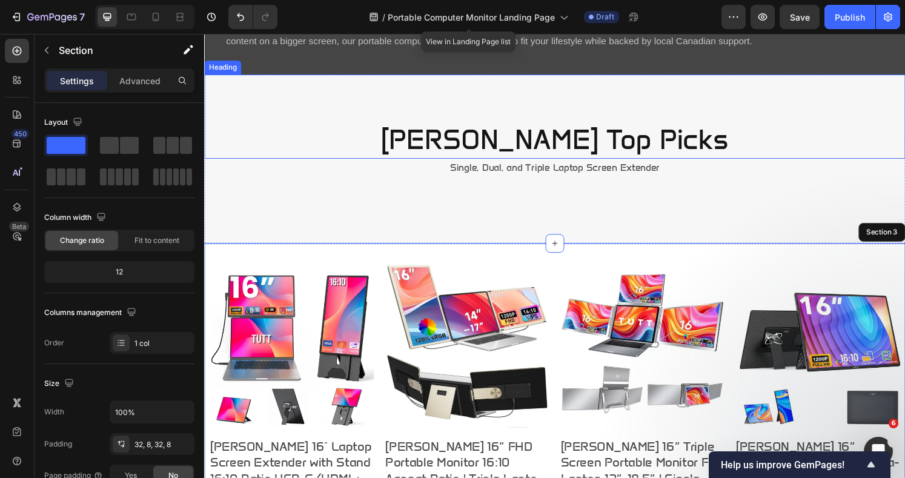
click at [635, 144] on h4 "[PERSON_NAME] Top Picks" at bounding box center [567, 144] width 727 height 39
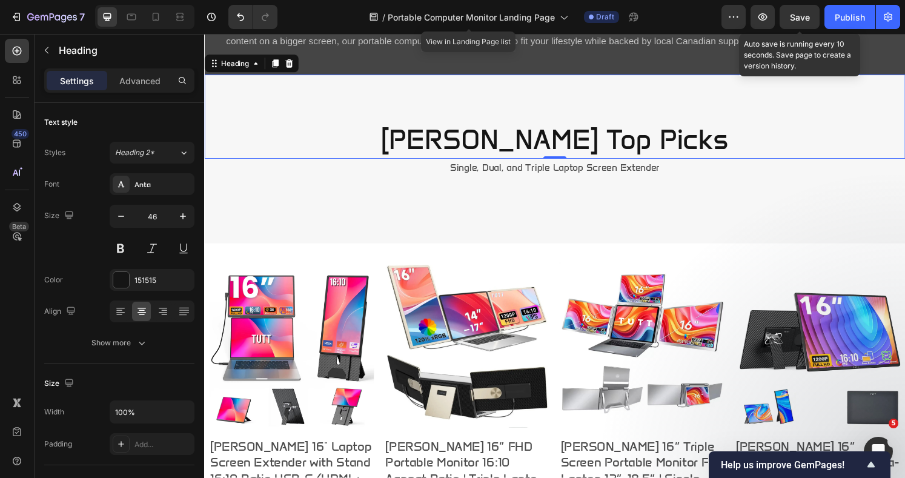
click at [797, 20] on span "Save" at bounding box center [800, 17] width 20 height 10
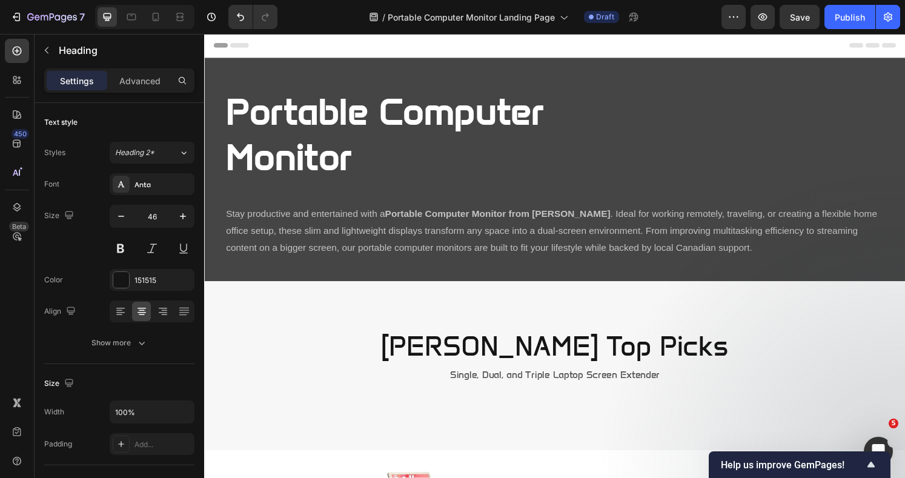
scroll to position [161, 0]
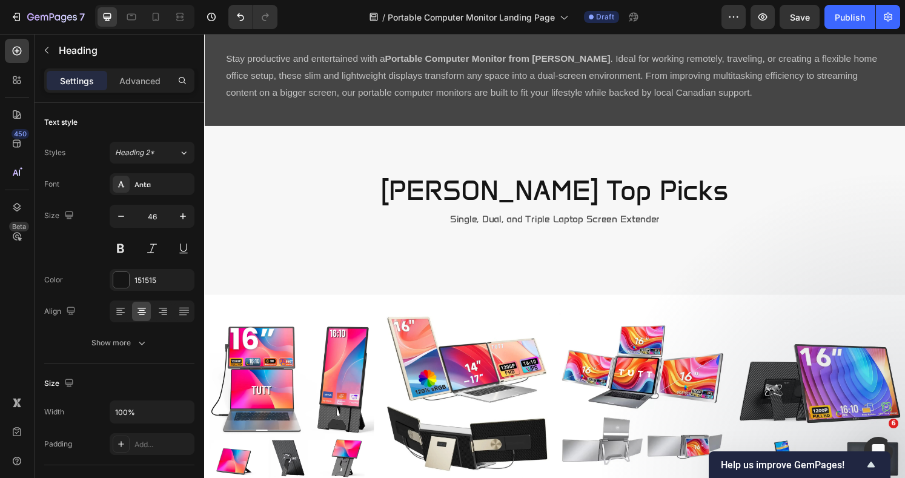
click at [591, 203] on h4 "[PERSON_NAME] Top Picks" at bounding box center [567, 197] width 727 height 39
click at [651, 196] on p "[PERSON_NAME] Top Picks" at bounding box center [567, 197] width 724 height 36
click at [668, 202] on p "[PERSON_NAME] Top Picks" at bounding box center [567, 197] width 724 height 36
click at [676, 200] on p "[PERSON_NAME] Top Picks" at bounding box center [567, 197] width 724 height 36
click at [670, 202] on p "[PERSON_NAME] Top Picks" at bounding box center [567, 197] width 724 height 36
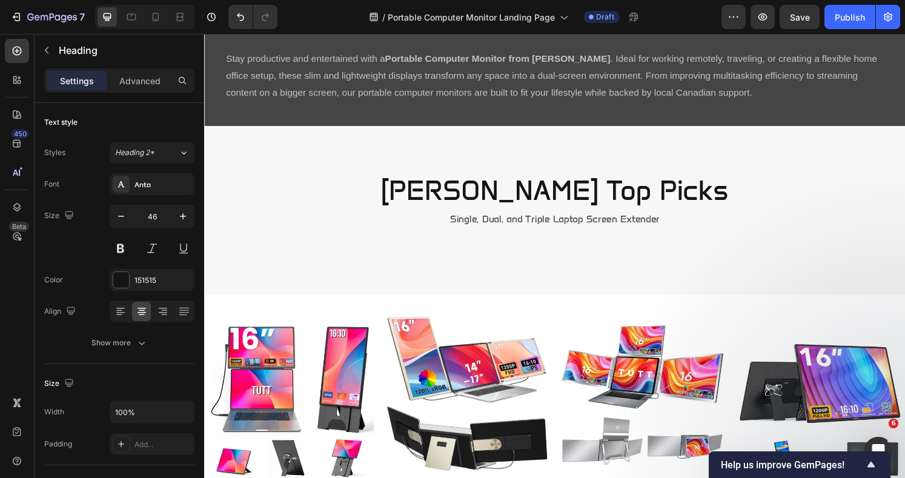
click at [671, 202] on p "[PERSON_NAME] Top Picks" at bounding box center [567, 197] width 724 height 36
click at [670, 202] on p "[PERSON_NAME] Top Picks" at bounding box center [567, 197] width 724 height 36
click at [669, 202] on p "[PERSON_NAME] Top Picks" at bounding box center [567, 197] width 724 height 36
click at [464, 199] on p "[PERSON_NAME] Top Picks" at bounding box center [567, 197] width 724 height 36
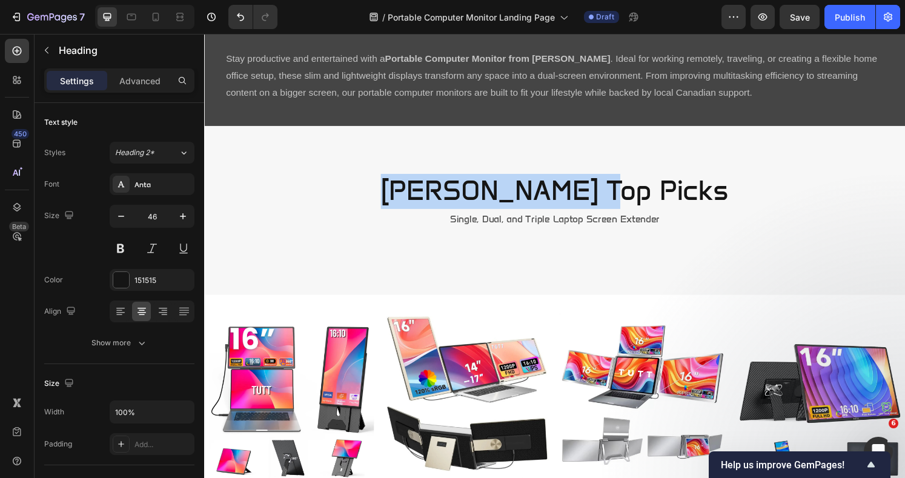
drag, startPoint x: 461, startPoint y: 200, endPoint x: 690, endPoint y: 205, distance: 228.9
click at [690, 206] on p "[PERSON_NAME] Top Picks" at bounding box center [567, 197] width 724 height 36
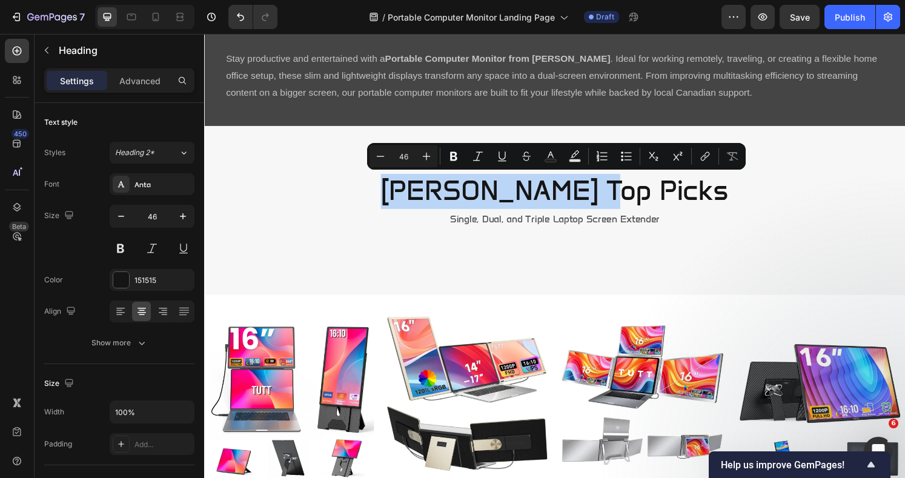
click at [658, 209] on p "[PERSON_NAME] Top Picks" at bounding box center [567, 197] width 724 height 36
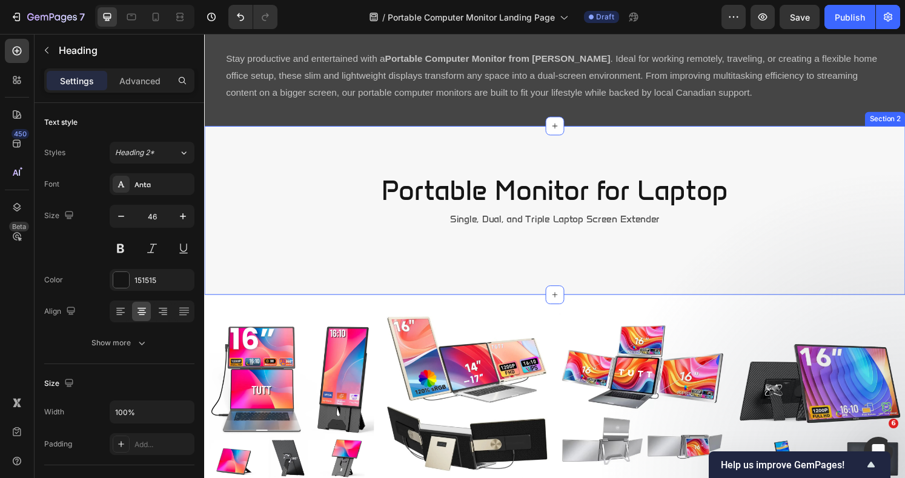
click at [871, 277] on div "Portable Monitor for Laptop Heading Single, Dual, and Triple Laptop Screen Exte…" at bounding box center [567, 217] width 727 height 175
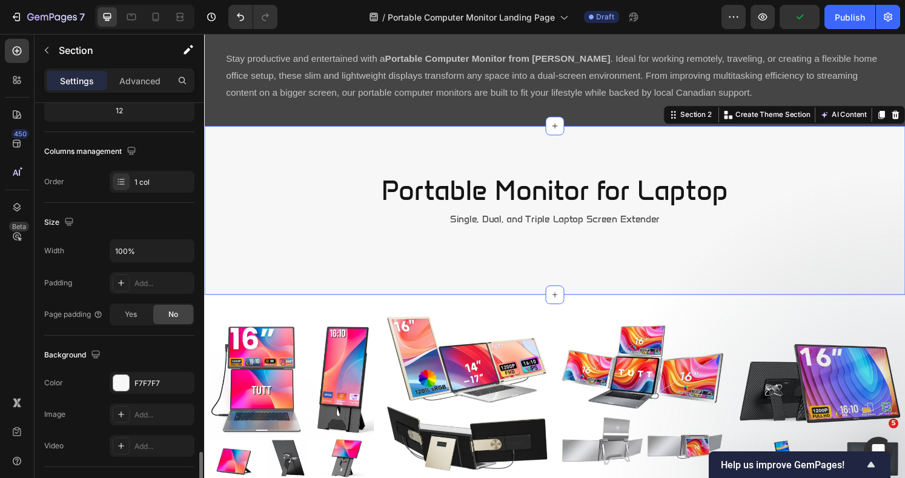
scroll to position [328, 0]
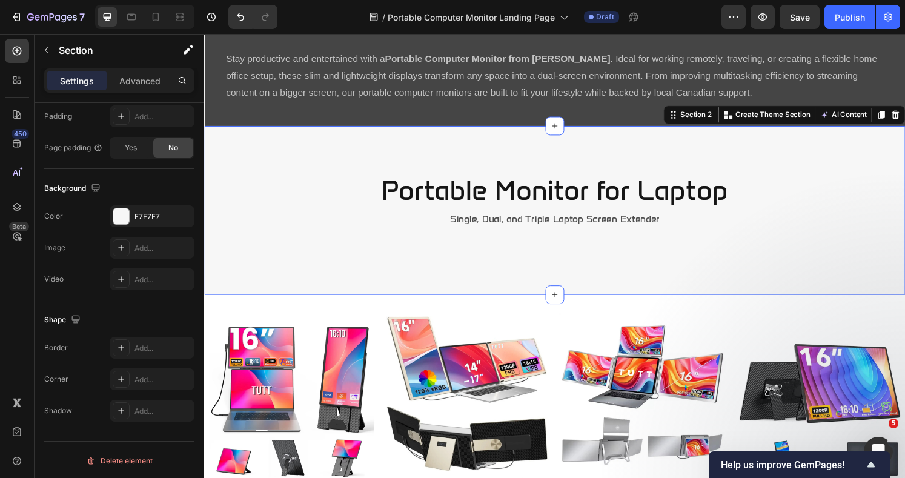
click at [119, 219] on div at bounding box center [121, 216] width 16 height 16
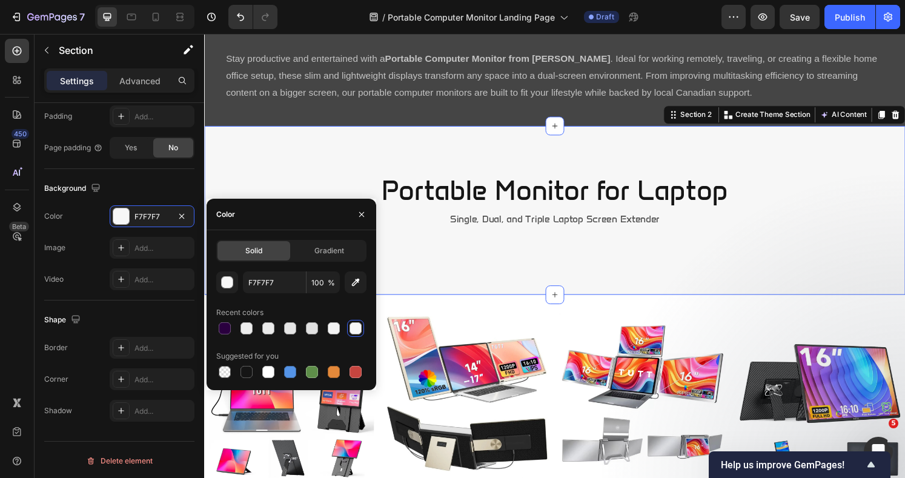
click at [224, 326] on div at bounding box center [225, 328] width 12 height 12
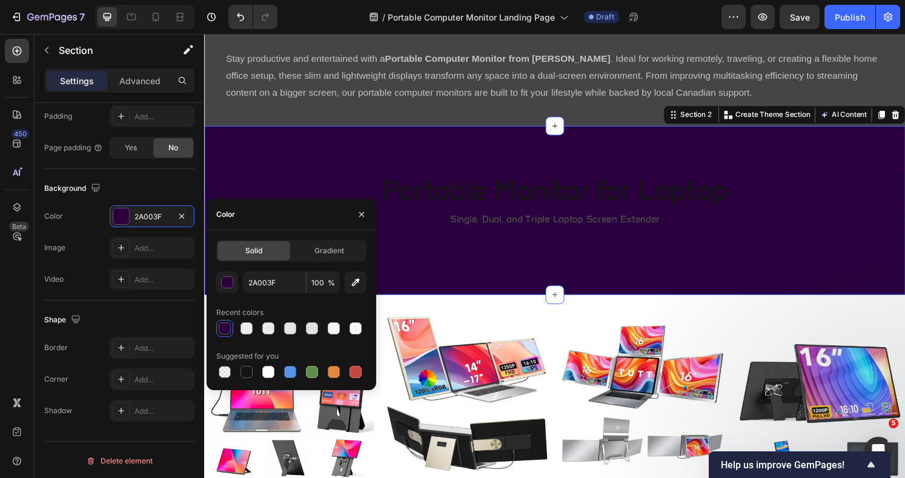
click at [245, 374] on div at bounding box center [246, 372] width 12 height 12
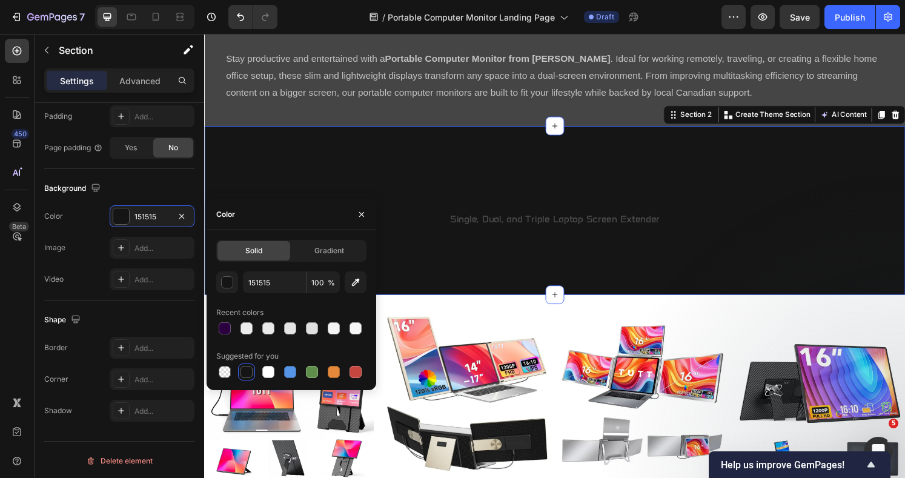
click at [290, 372] on div at bounding box center [290, 372] width 12 height 12
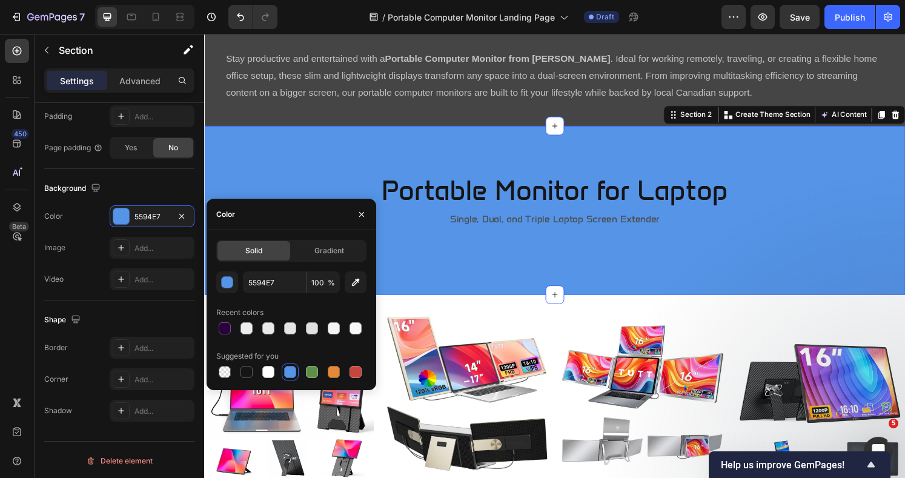
click at [288, 372] on div at bounding box center [290, 372] width 12 height 12
click at [226, 284] on div "button" at bounding box center [228, 283] width 12 height 12
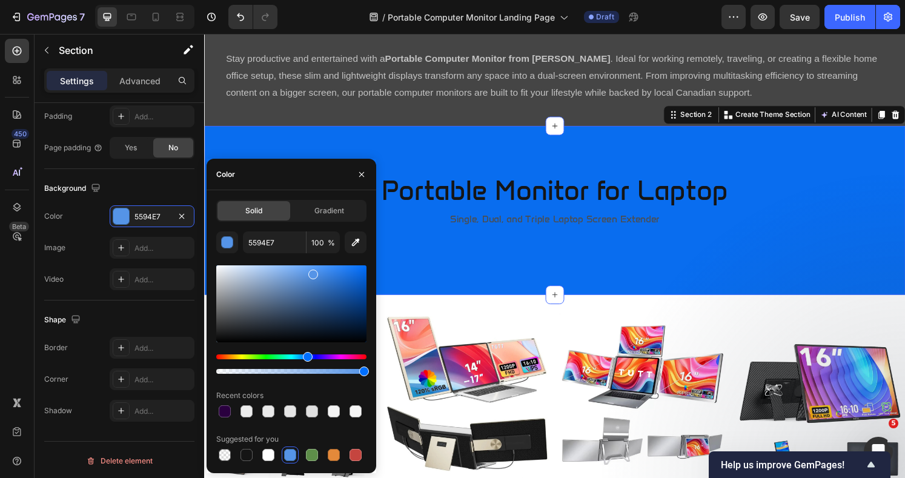
click at [361, 269] on div at bounding box center [291, 303] width 150 height 77
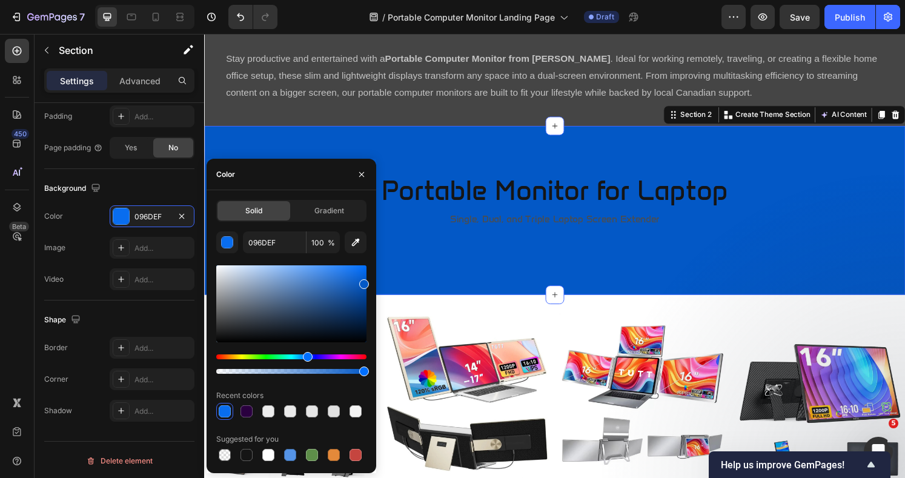
click at [364, 282] on div at bounding box center [291, 303] width 150 height 77
type input "0358C6"
click at [527, 274] on div "Portable Monitor for Laptop Heading Single, Dual, and Triple Laptop Screen Exte…" at bounding box center [567, 217] width 727 height 175
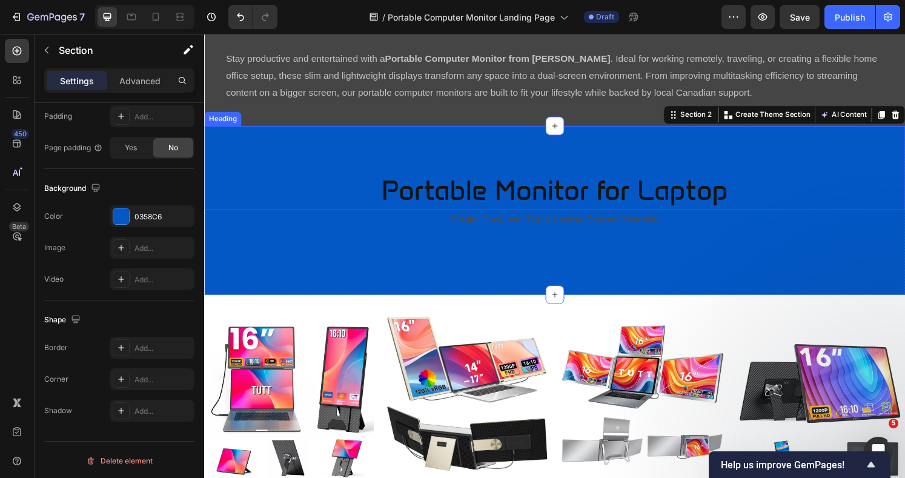
click at [440, 195] on p "Portable Monitor for Laptop" at bounding box center [567, 197] width 724 height 36
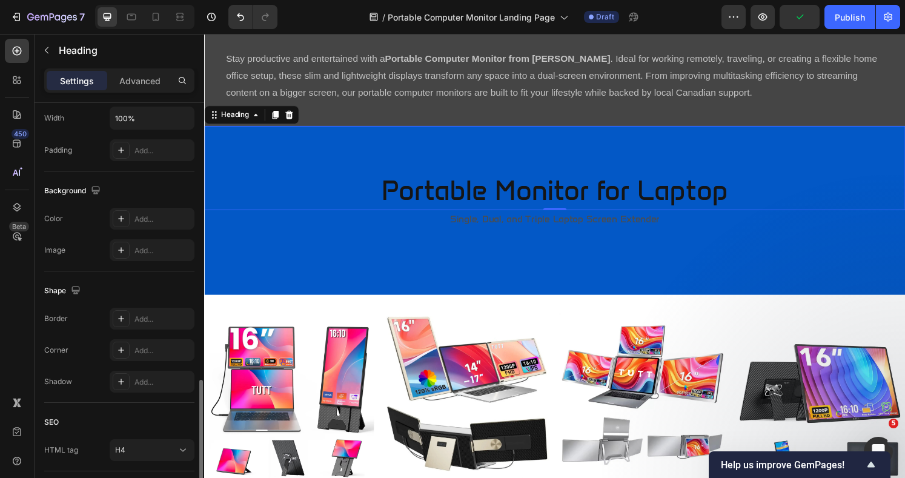
scroll to position [374, 0]
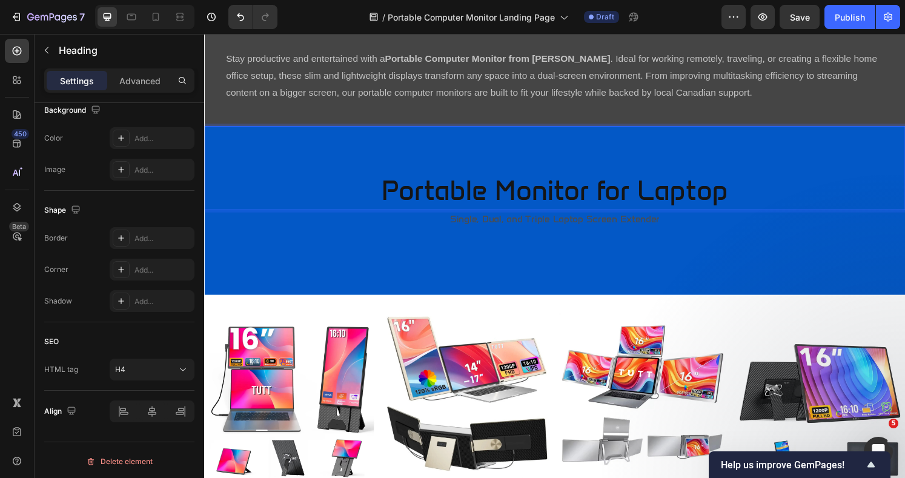
click at [182, 369] on icon at bounding box center [183, 369] width 12 height 12
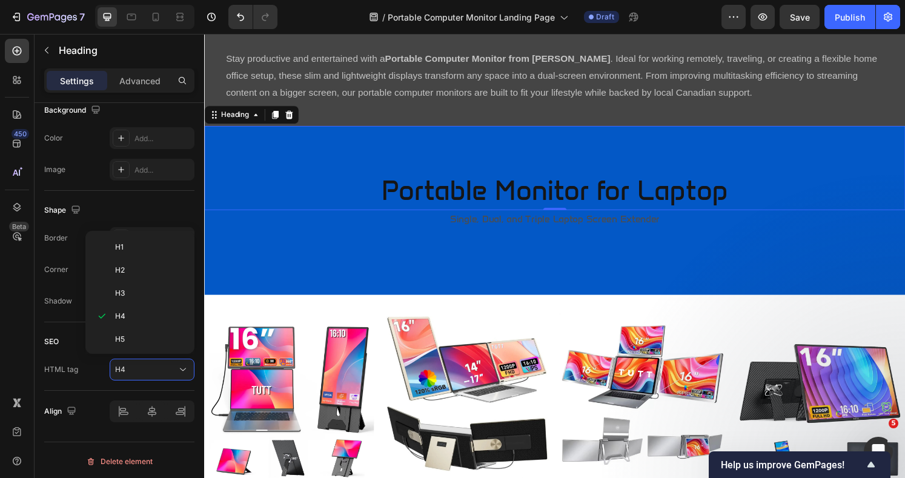
click at [150, 285] on div "H3" at bounding box center [137, 293] width 94 height 23
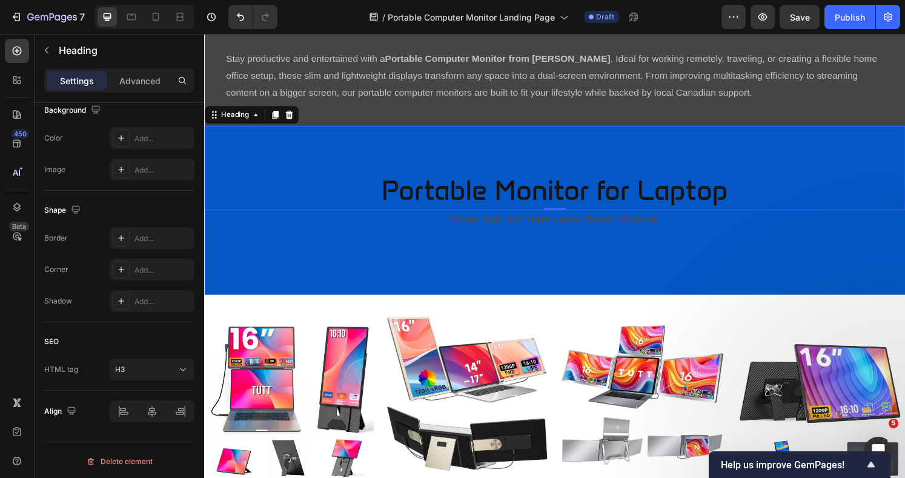
click at [569, 200] on h3 "Portable Monitor for Laptop" at bounding box center [567, 197] width 727 height 39
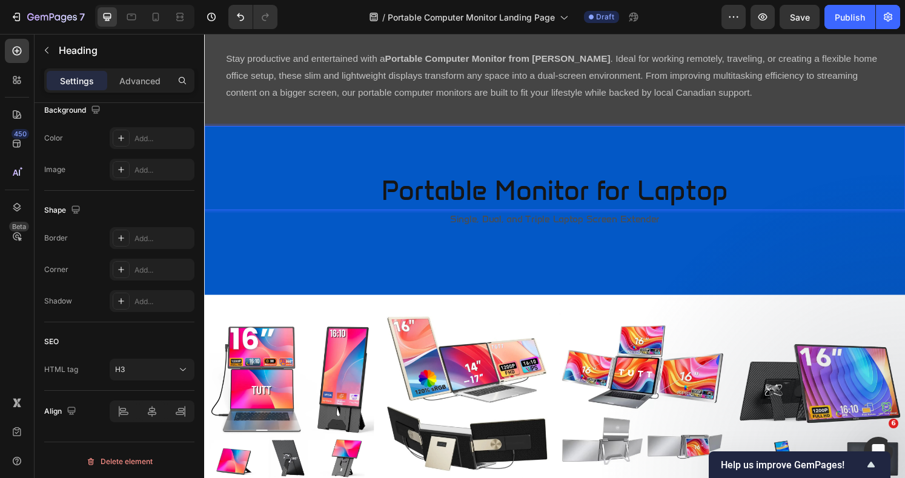
click at [733, 200] on p "Portable Monitor for Laptop" at bounding box center [567, 197] width 724 height 36
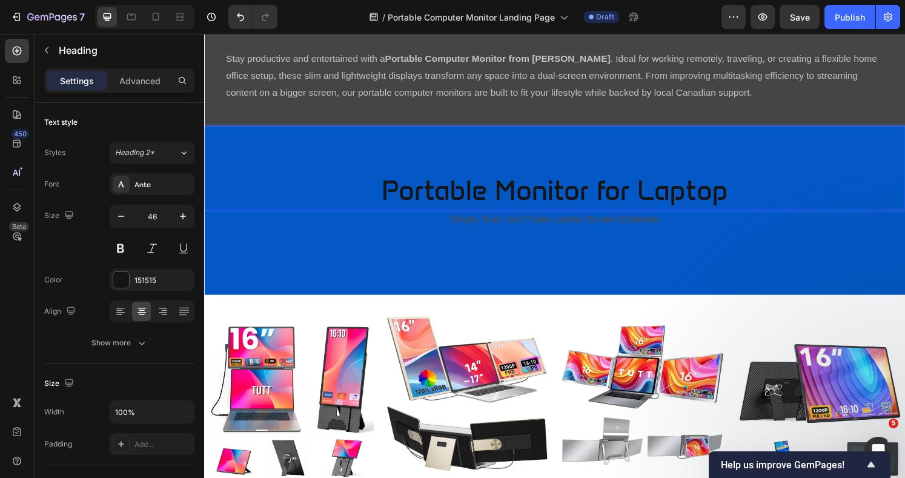
click at [116, 274] on div at bounding box center [121, 280] width 16 height 16
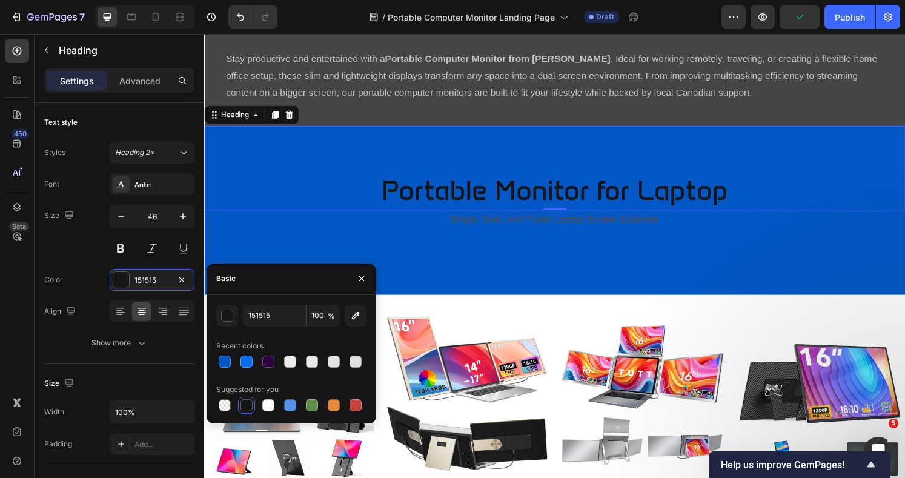
click at [286, 363] on div at bounding box center [290, 361] width 12 height 12
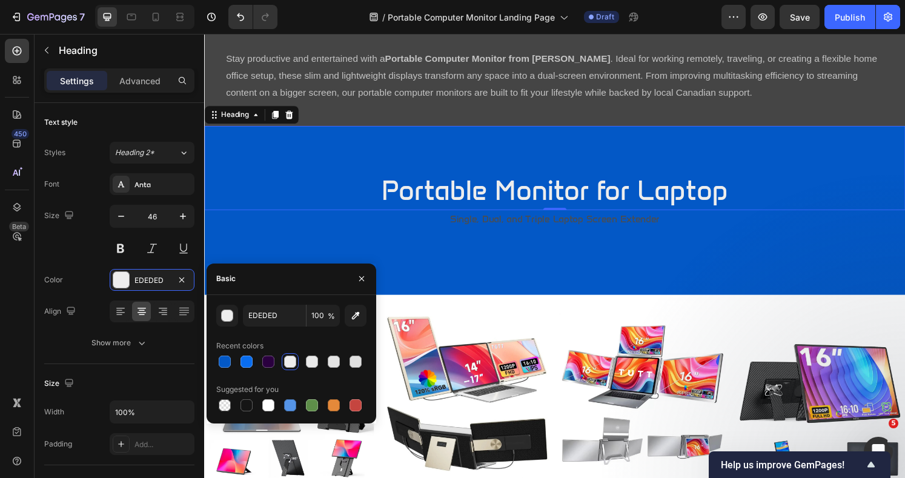
click at [268, 405] on div at bounding box center [268, 405] width 12 height 12
type input "FFFFFF"
click at [360, 278] on icon "button" at bounding box center [362, 279] width 10 height 10
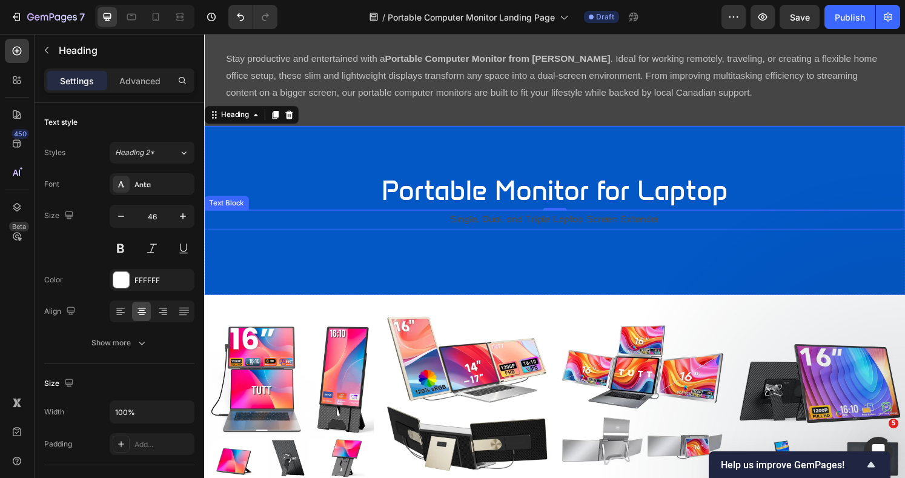
drag, startPoint x: 541, startPoint y: 226, endPoint x: 513, endPoint y: 231, distance: 28.9
click at [541, 227] on p "Single, Dual, and Triple Laptop Screen Extender" at bounding box center [567, 227] width 724 height 18
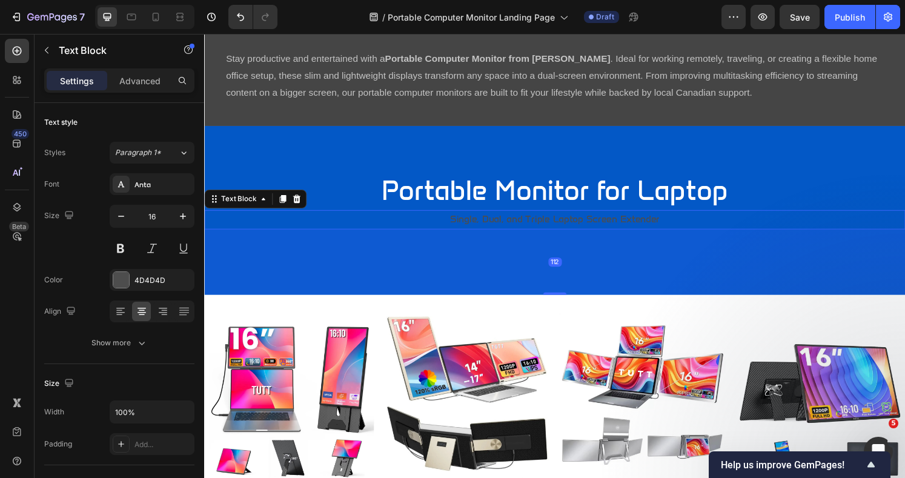
click at [119, 279] on div at bounding box center [121, 280] width 16 height 16
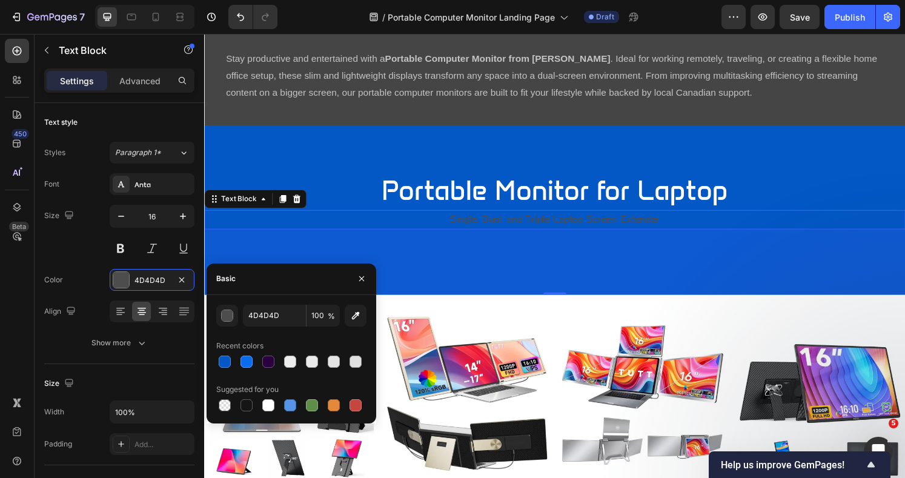
click at [269, 410] on div at bounding box center [268, 405] width 12 height 12
type input "FFFFFF"
click at [529, 270] on div "112" at bounding box center [567, 271] width 727 height 68
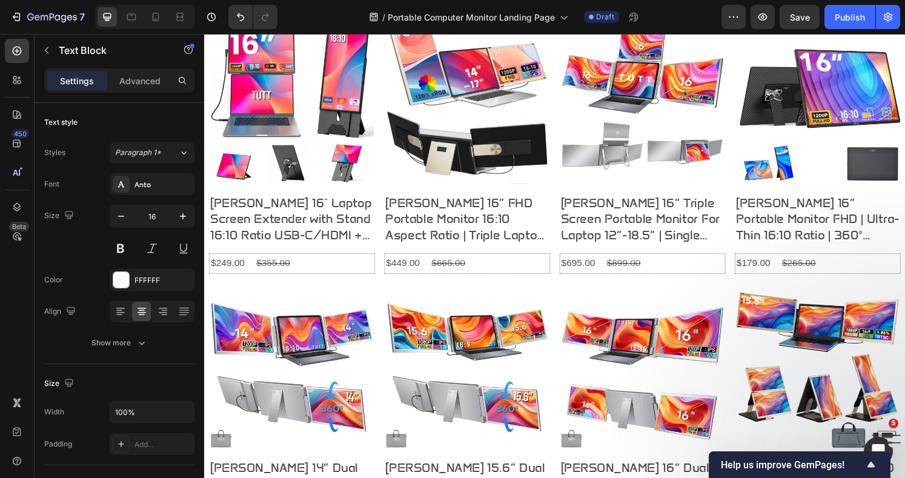
scroll to position [484, 0]
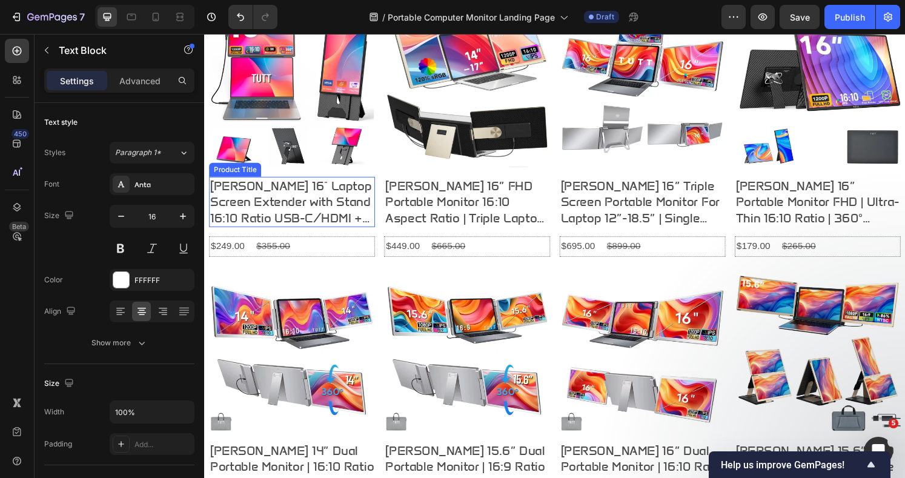
click at [272, 205] on h3 "[PERSON_NAME] 16" Laptop Screen Extender with Stand 16:10 Ratio USB-C/HDMI + Sp…" at bounding box center [295, 208] width 172 height 52
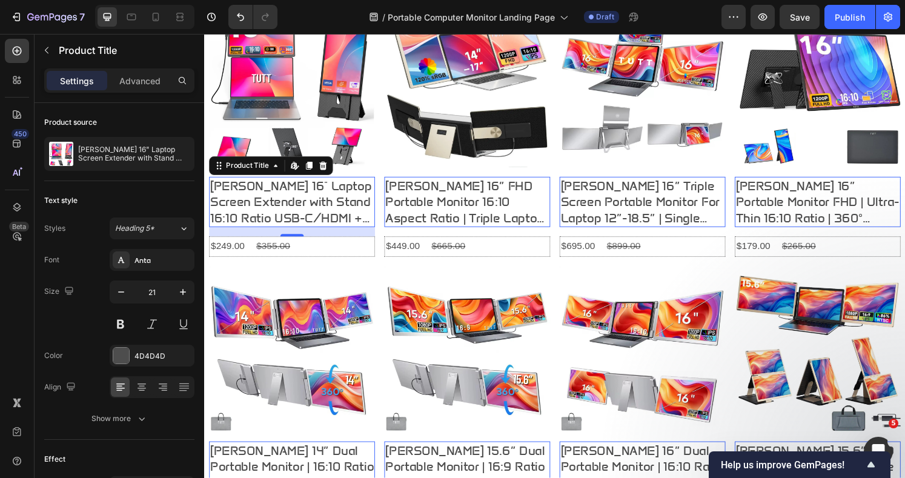
click at [119, 292] on icon "button" at bounding box center [121, 292] width 12 height 12
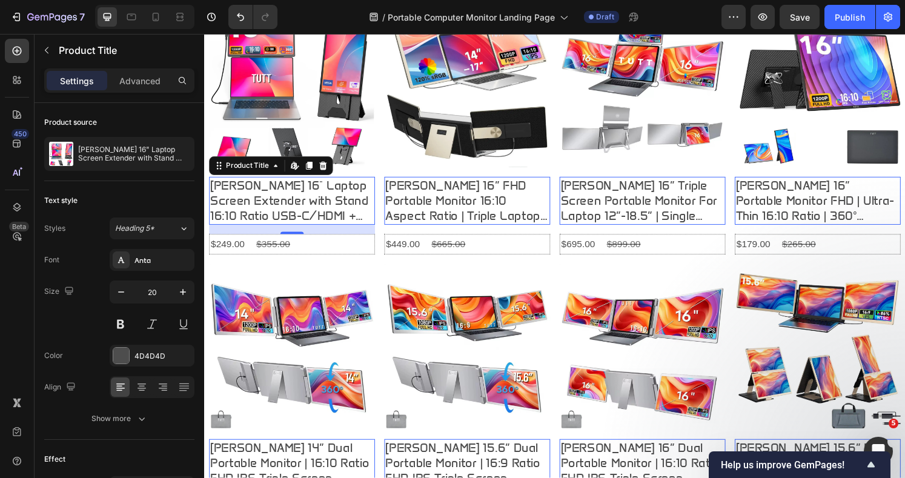
click at [119, 292] on icon "button" at bounding box center [121, 292] width 12 height 12
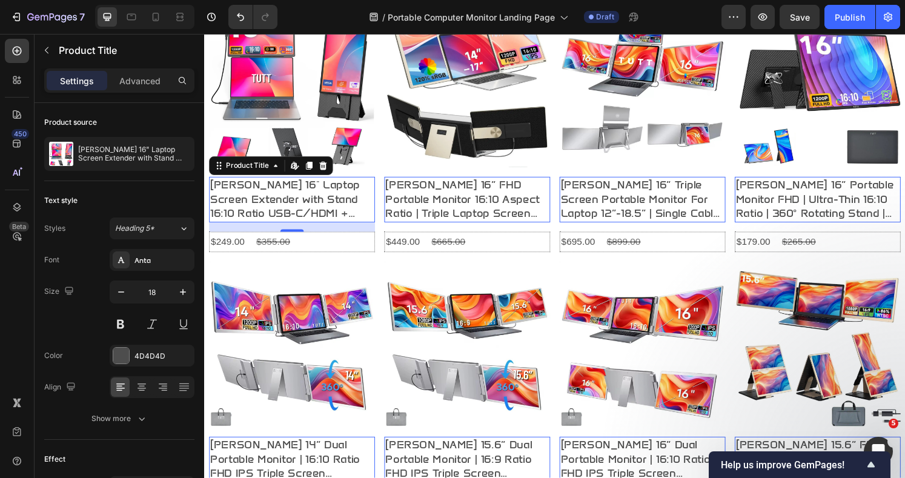
click at [119, 292] on icon "button" at bounding box center [121, 292] width 12 height 12
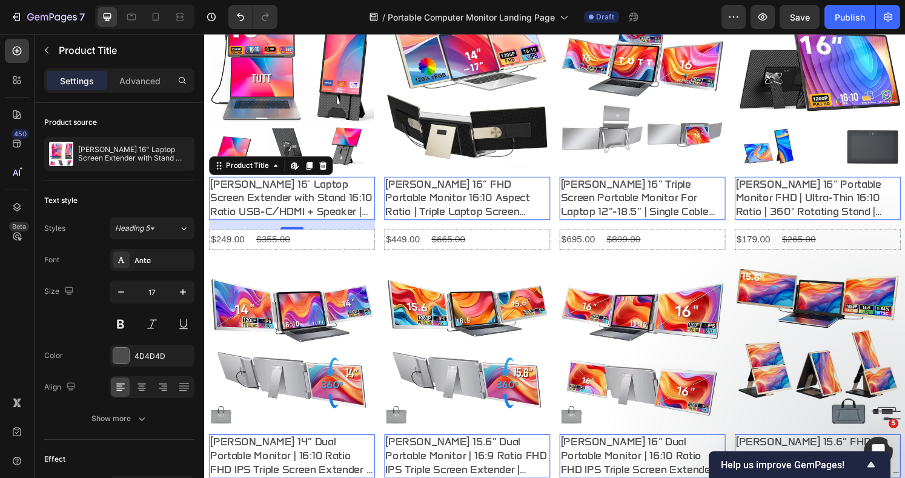
click at [119, 292] on icon "button" at bounding box center [121, 292] width 12 height 12
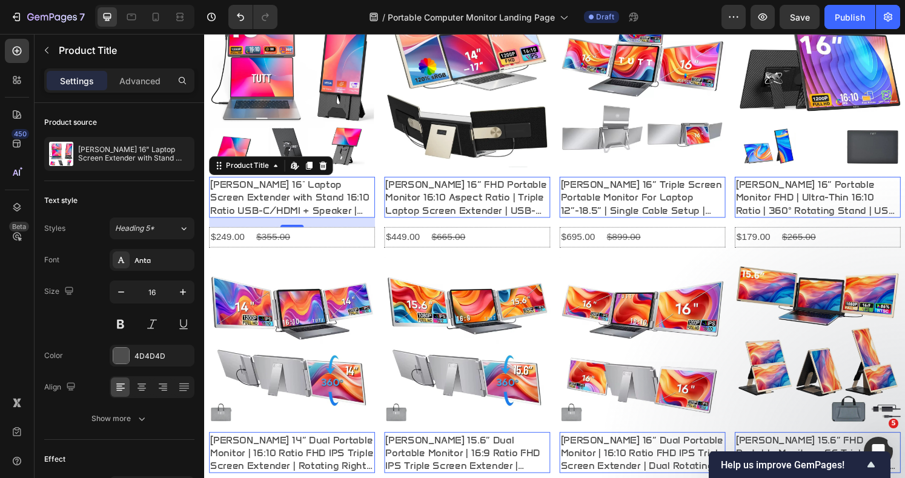
click at [119, 292] on icon "button" at bounding box center [121, 292] width 12 height 12
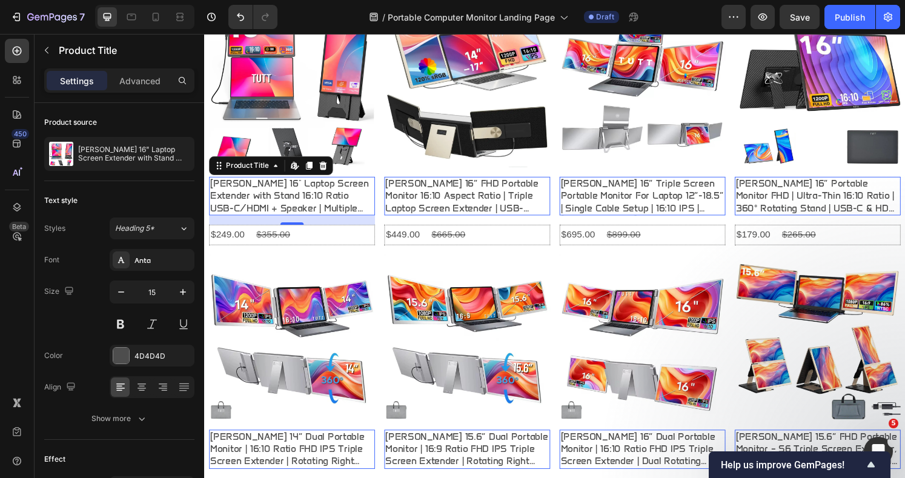
click at [119, 292] on icon "button" at bounding box center [121, 292] width 12 height 12
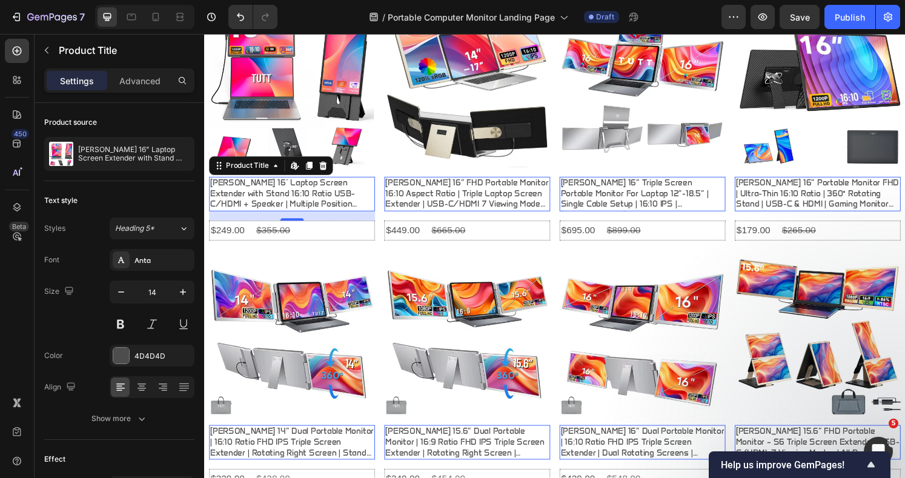
click at [119, 292] on icon "button" at bounding box center [121, 292] width 12 height 12
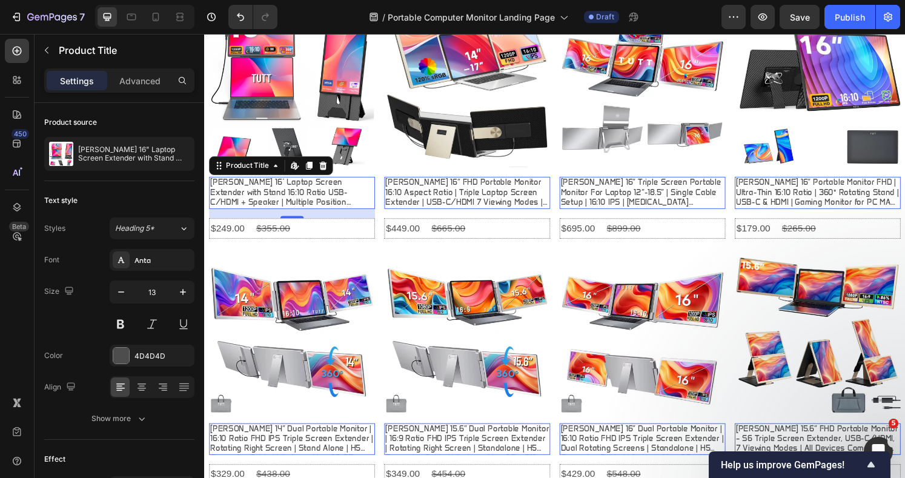
click at [119, 292] on icon "button" at bounding box center [121, 292] width 12 height 12
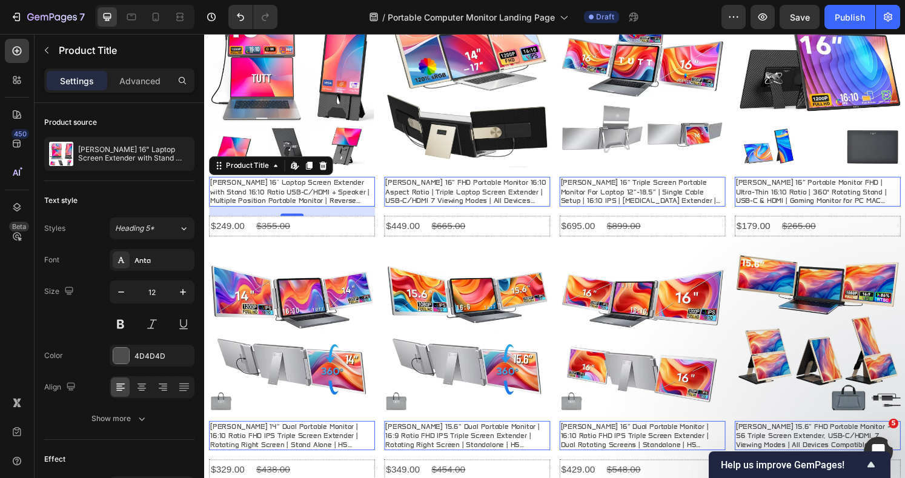
click at [187, 290] on icon "button" at bounding box center [183, 292] width 12 height 12
click at [186, 290] on icon "button" at bounding box center [183, 292] width 12 height 12
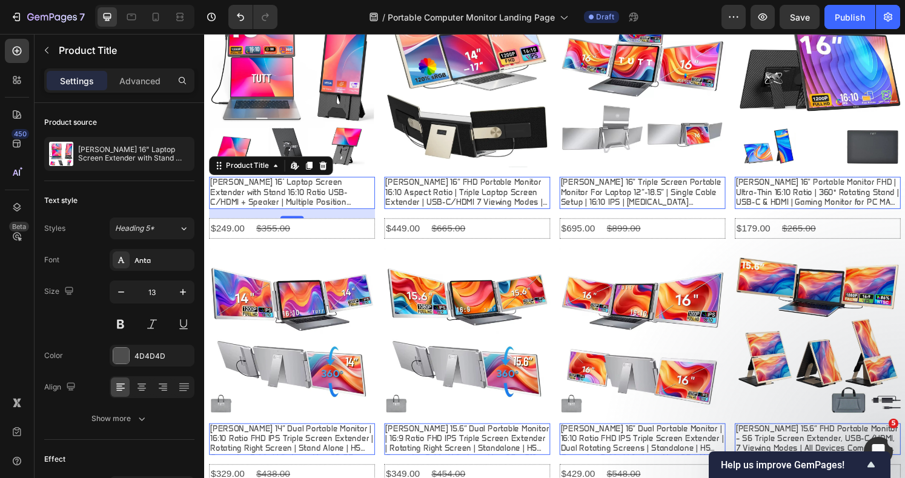
type input "14"
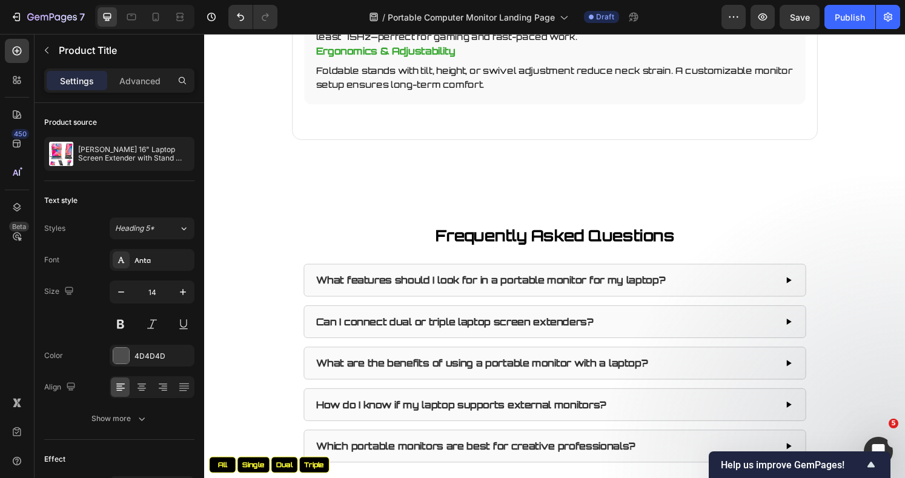
scroll to position [2304, 0]
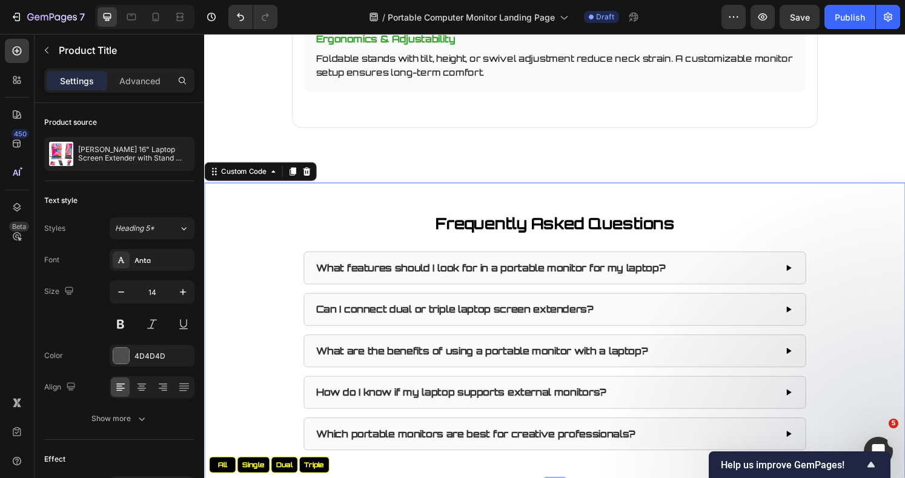
click at [879, 225] on div "Frequently Asked Questions What features should I look for in a portable monito…" at bounding box center [567, 342] width 727 height 247
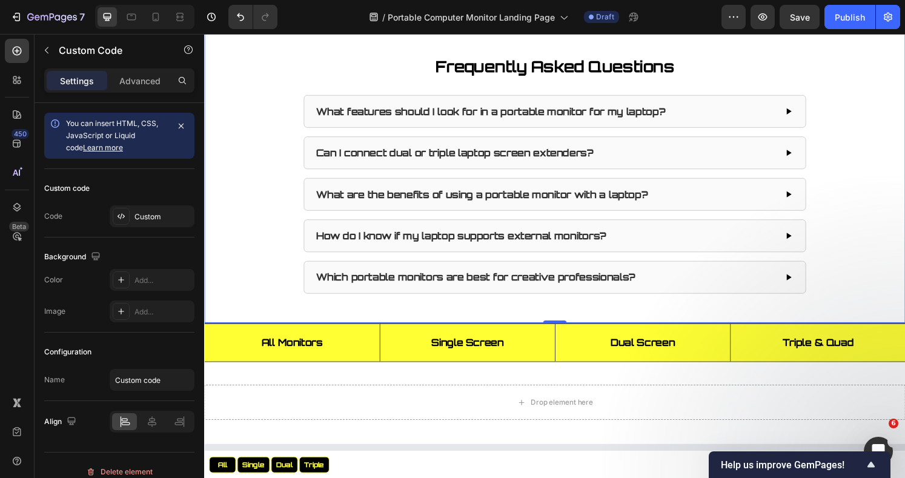
scroll to position [2384, 0]
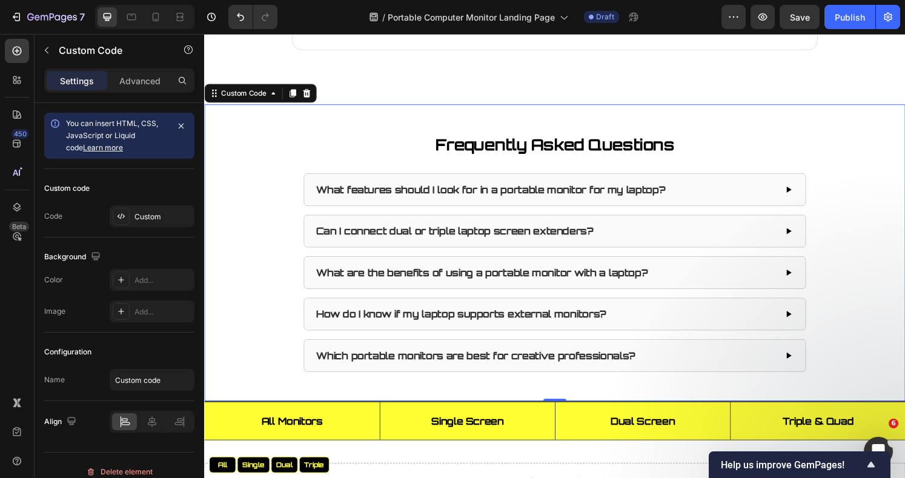
click at [309, 94] on icon at bounding box center [310, 96] width 10 height 10
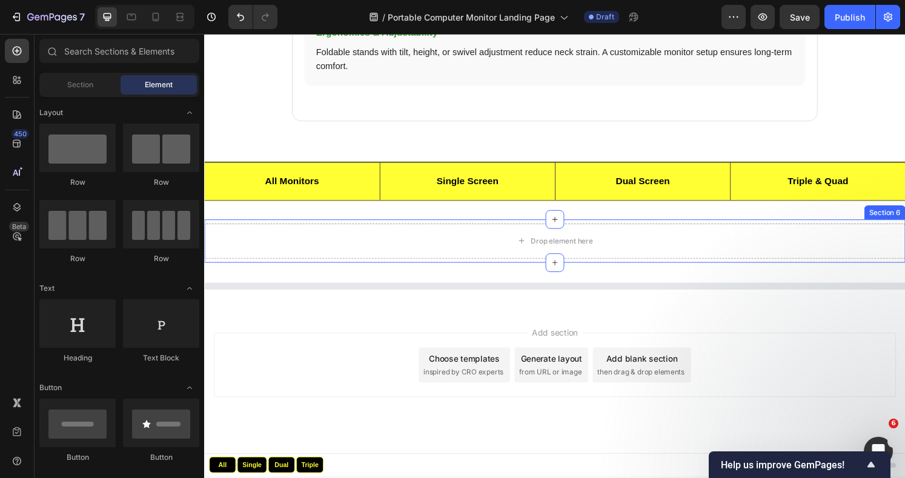
scroll to position [2250, 0]
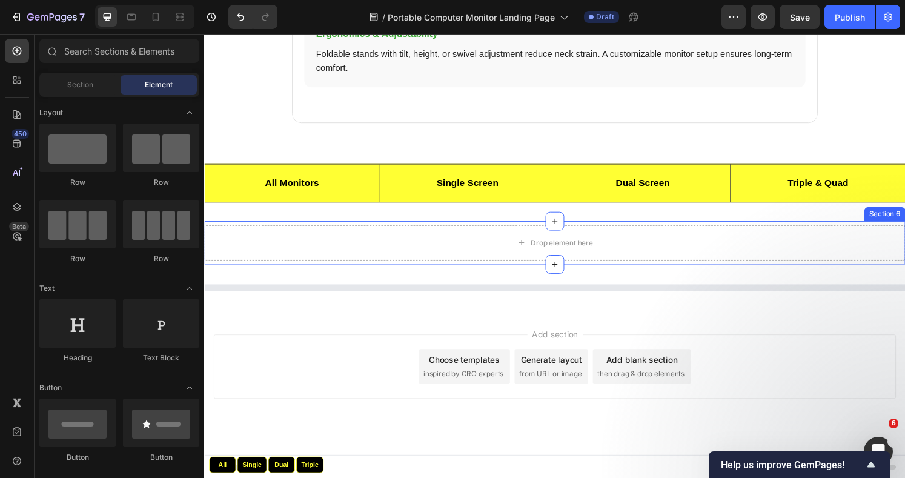
click at [732, 197] on link "Dual Screen" at bounding box center [658, 188] width 182 height 39
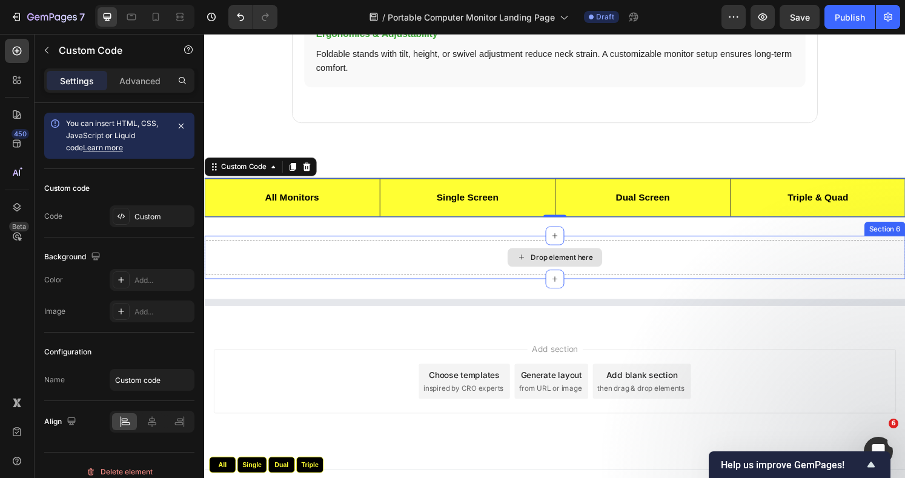
click at [755, 248] on div "Drop element here" at bounding box center [567, 266] width 727 height 36
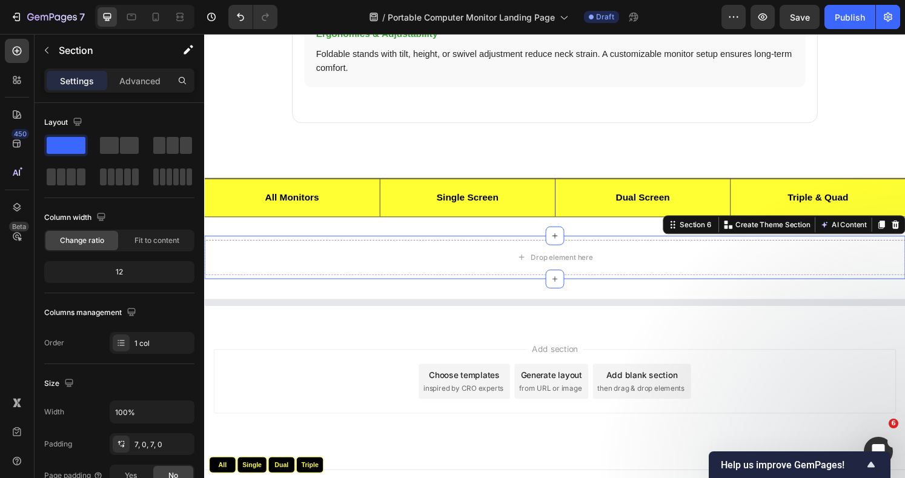
click at [904, 228] on icon at bounding box center [921, 232] width 8 height 8
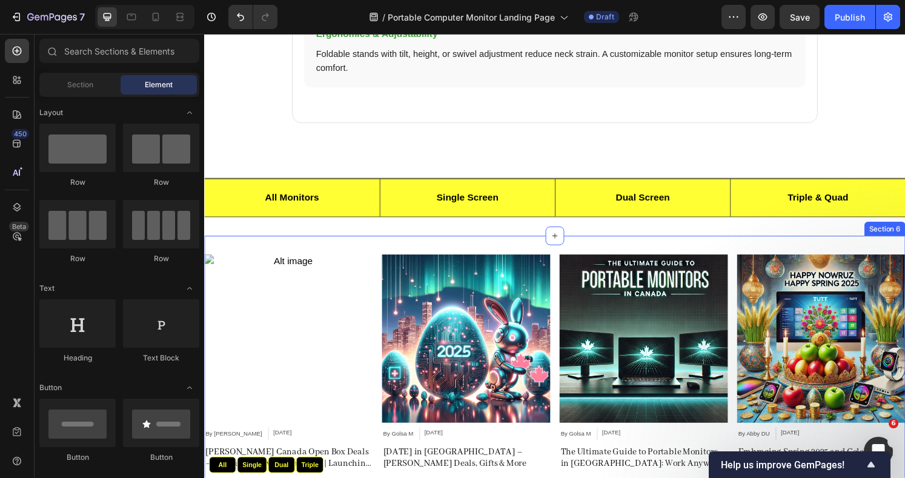
scroll to position [2330, 0]
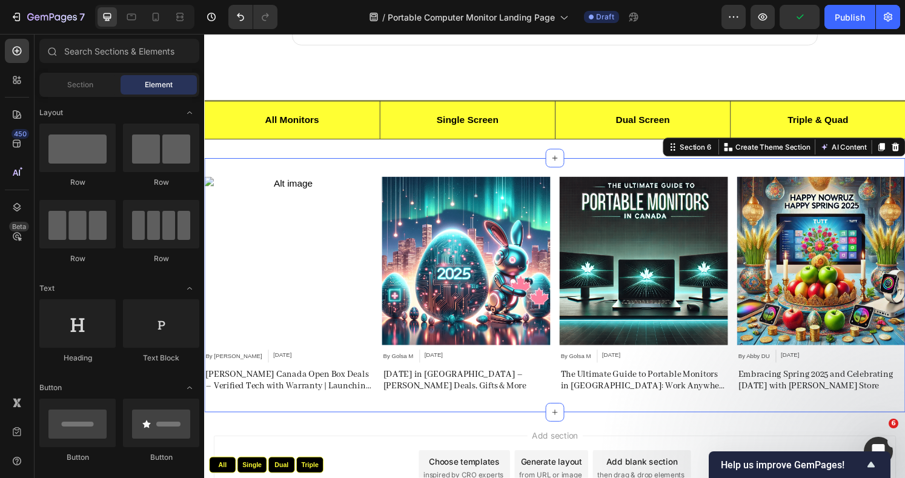
click at [904, 398] on div "Article Image By [PERSON_NAME] Article Author [DATE] Article Date Row [PERSON_N…" at bounding box center [567, 295] width 727 height 264
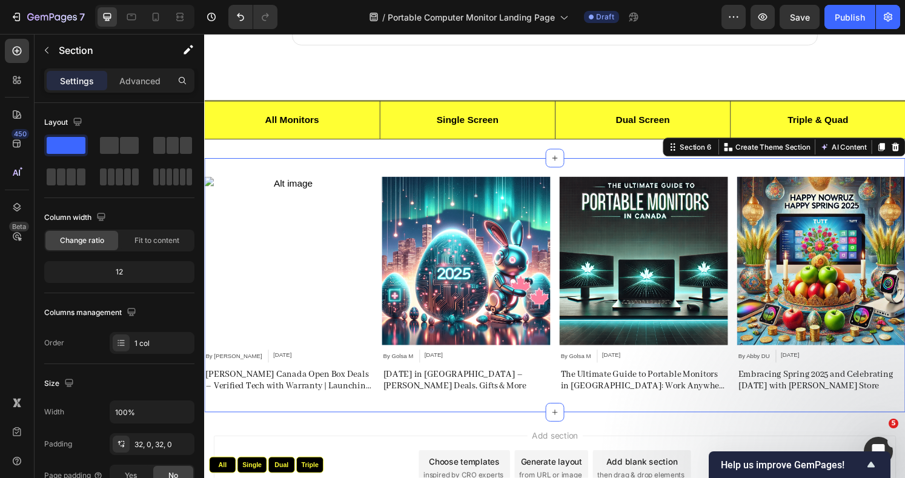
click at [142, 81] on p "Advanced" at bounding box center [139, 80] width 41 height 13
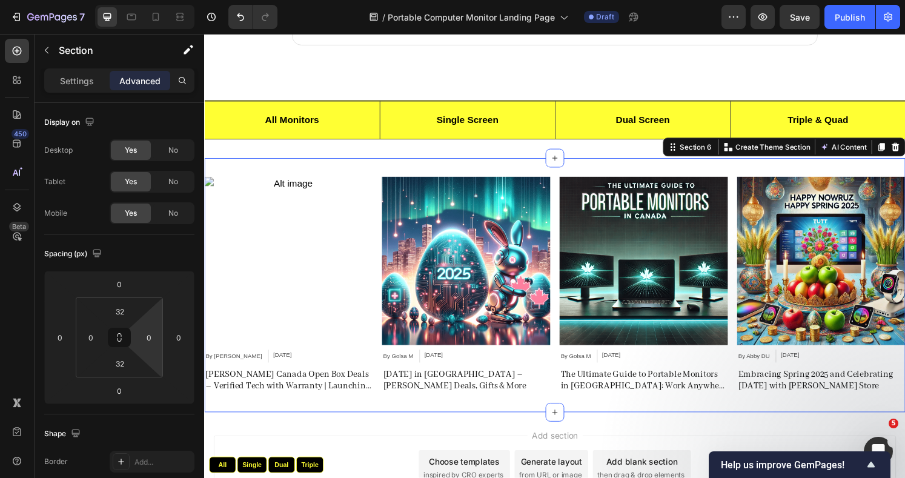
click at [150, 340] on input "0" at bounding box center [149, 337] width 18 height 18
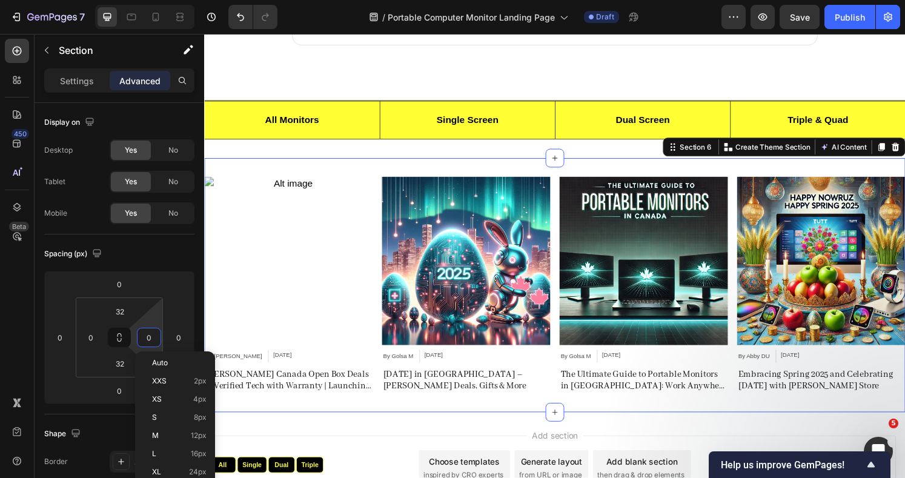
drag, startPoint x: 167, startPoint y: 434, endPoint x: 163, endPoint y: 421, distance: 13.8
click at [167, 434] on p "M 12px" at bounding box center [179, 435] width 54 height 8
type input "12"
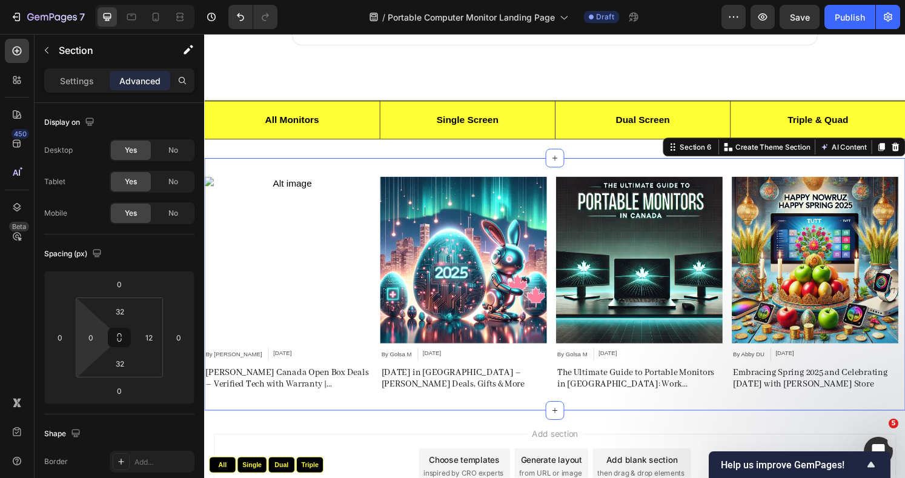
click at [98, 336] on input "0" at bounding box center [91, 337] width 18 height 18
click at [110, 434] on p "M 12px" at bounding box center [121, 435] width 54 height 8
type input "12"
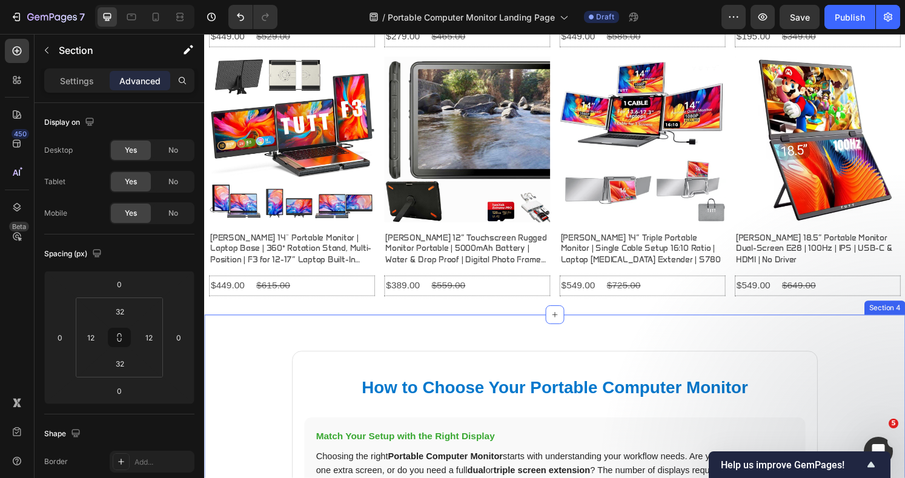
scroll to position [1120, 0]
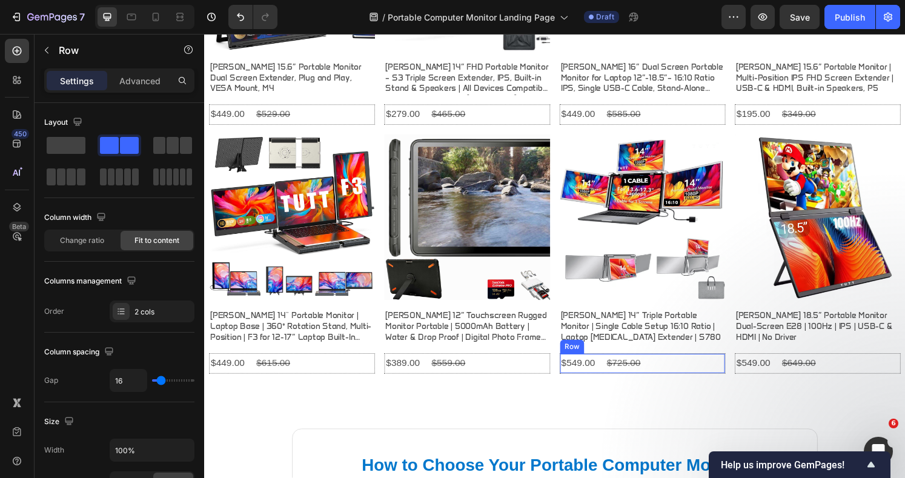
click at [703, 366] on div "$549.00 Product Price Product Price $725.00 Product Price Product Price Row" at bounding box center [658, 375] width 172 height 21
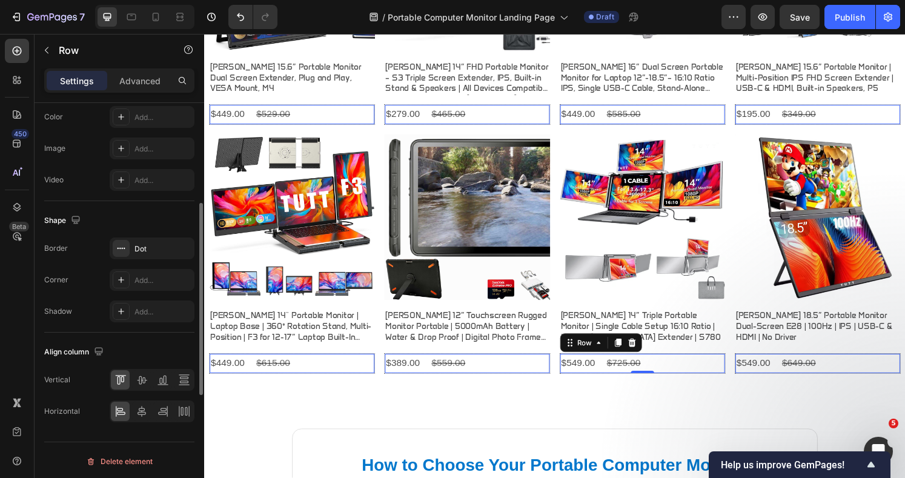
scroll to position [0, 0]
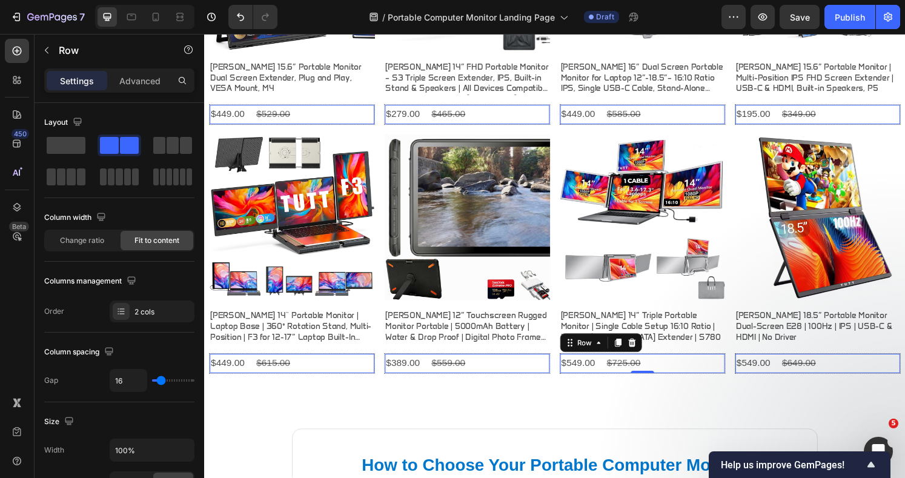
click at [315, 374] on div "$449.00 Product Price Product Price $615.00 Product Price Product Price Row 0" at bounding box center [295, 375] width 172 height 21
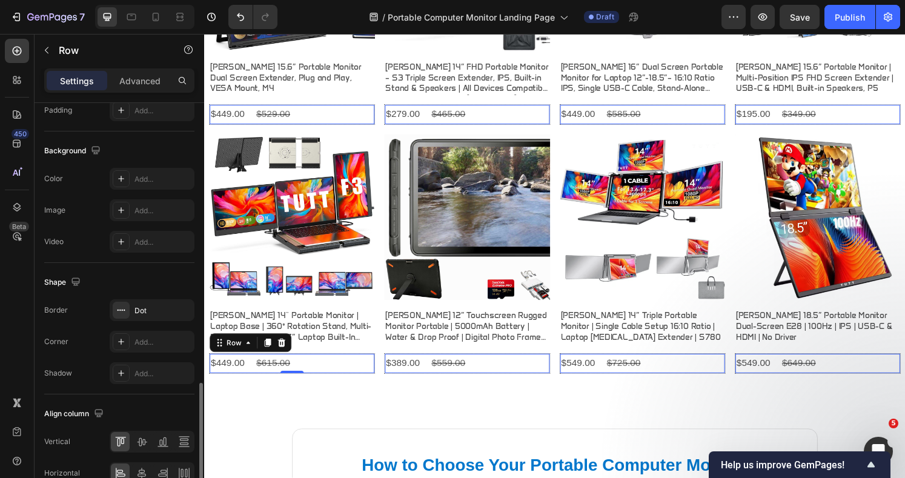
scroll to position [465, 0]
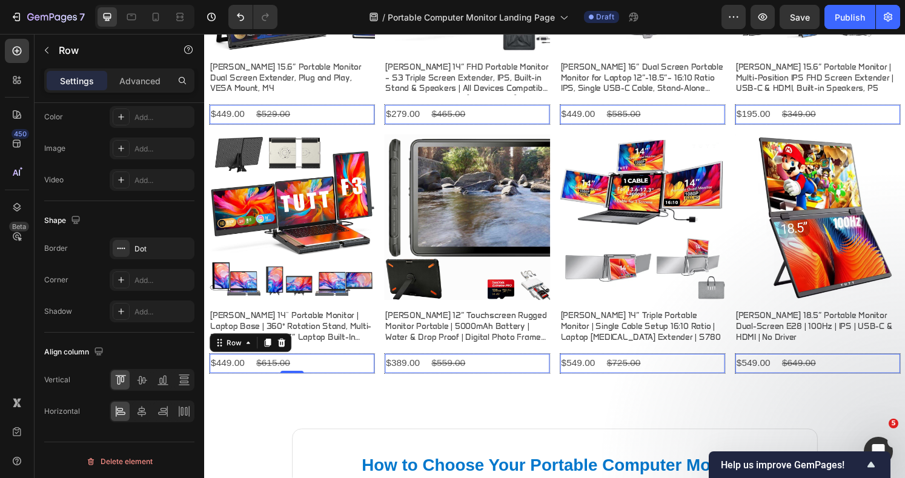
click at [119, 245] on icon at bounding box center [121, 248] width 10 height 10
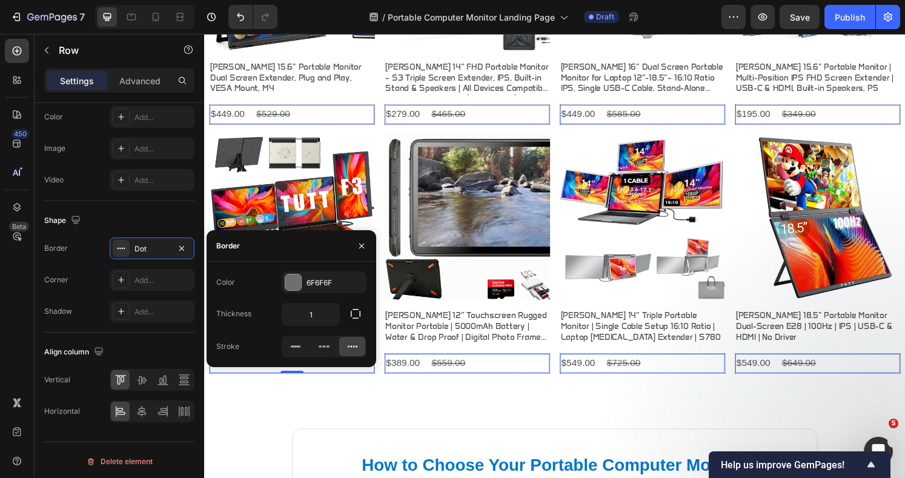
click at [295, 346] on rect at bounding box center [296, 347] width 10 height 2
click at [291, 285] on div at bounding box center [293, 282] width 16 height 16
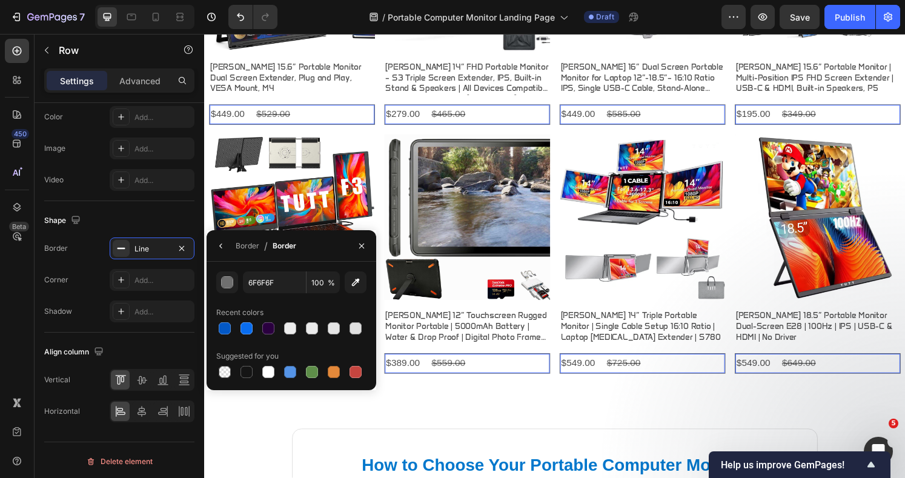
click at [245, 329] on div at bounding box center [246, 328] width 12 height 12
click at [220, 329] on div at bounding box center [225, 328] width 12 height 12
type input "0358C6"
click at [358, 248] on icon "button" at bounding box center [362, 246] width 10 height 10
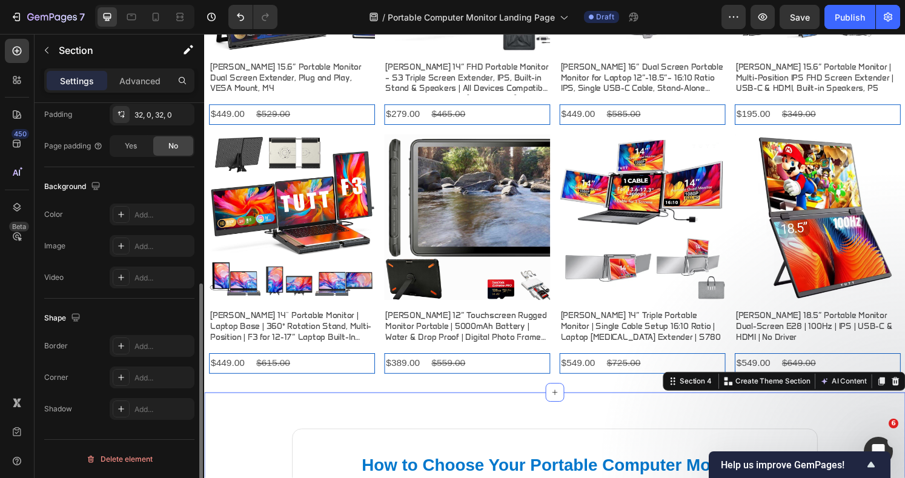
scroll to position [0, 0]
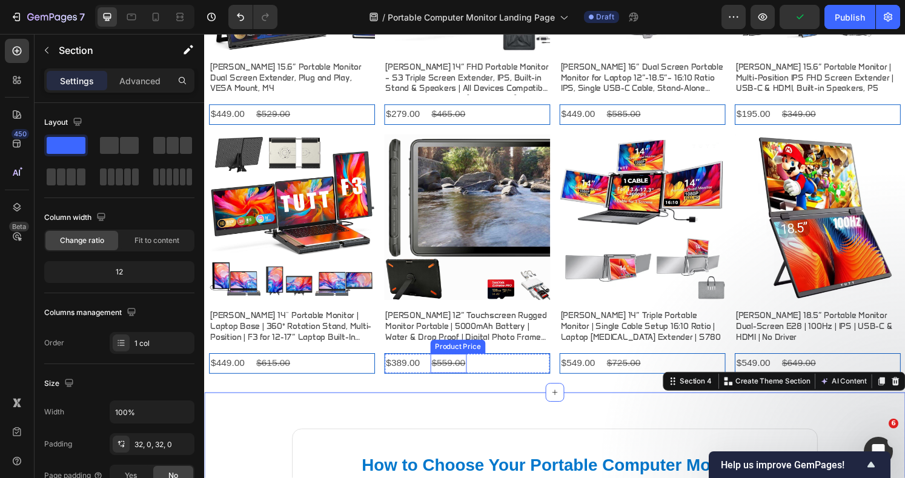
click at [460, 368] on div "$559.00" at bounding box center [457, 376] width 38 height 20
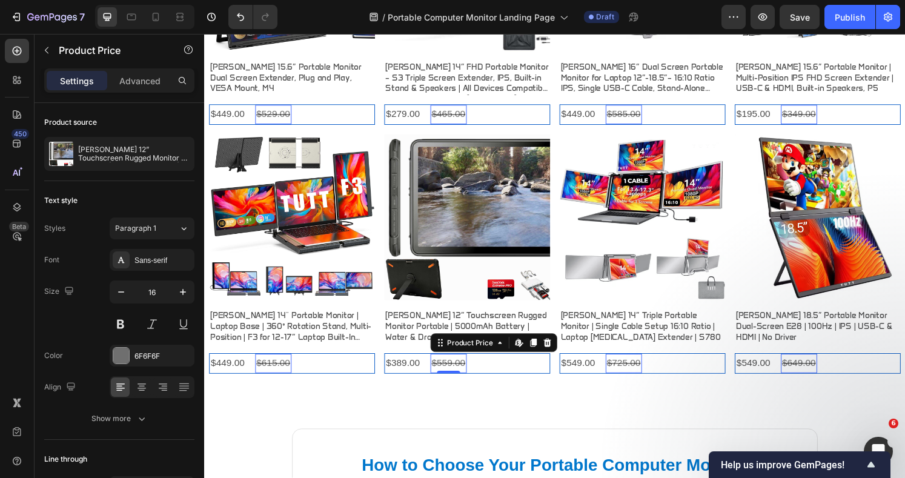
click at [556, 350] on icon at bounding box center [559, 354] width 8 height 8
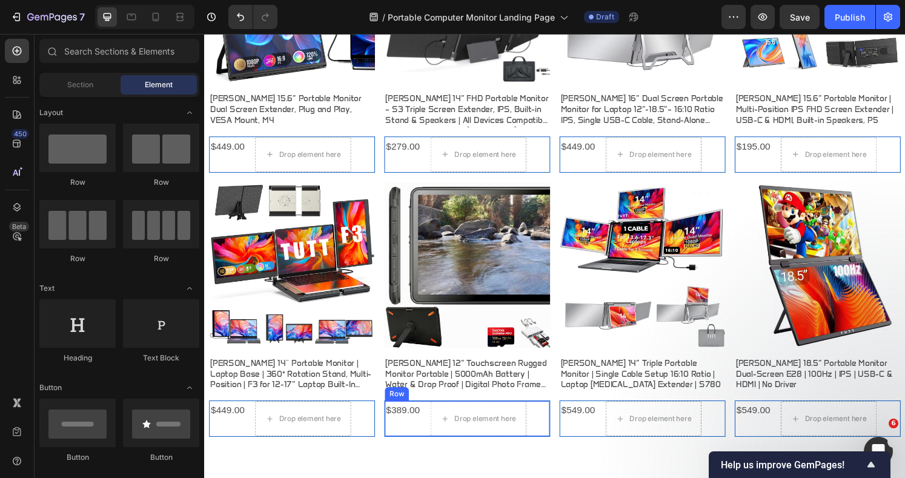
click at [429, 433] on div "$389.00 Product Price Product Price Drop element here Row" at bounding box center [477, 433] width 172 height 38
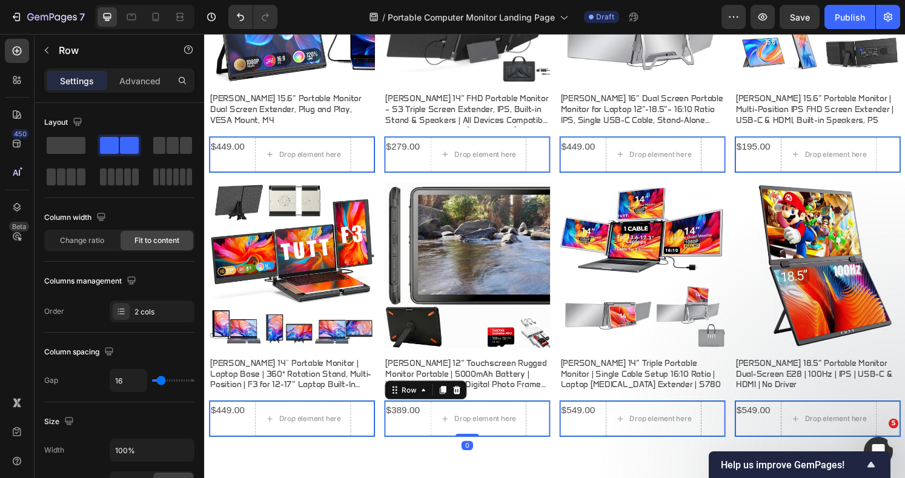
click at [62, 146] on span at bounding box center [66, 145] width 39 height 17
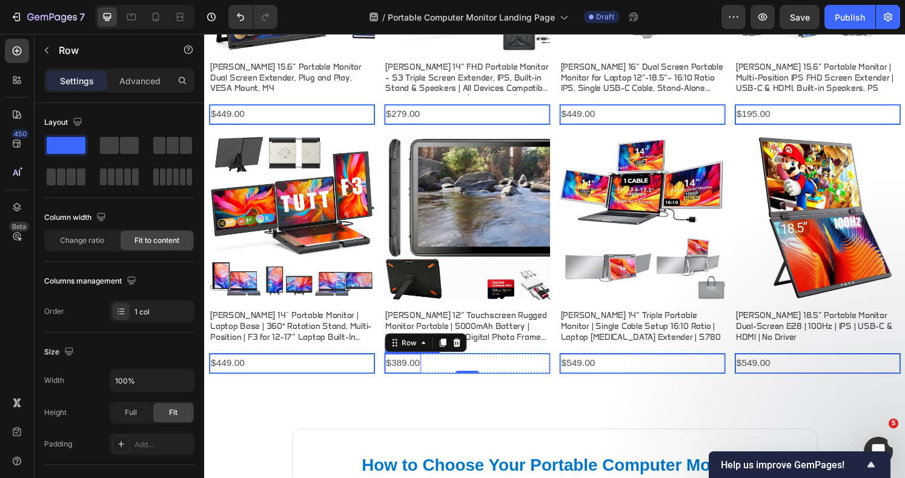
click at [412, 366] on div "$389.00" at bounding box center [410, 376] width 38 height 20
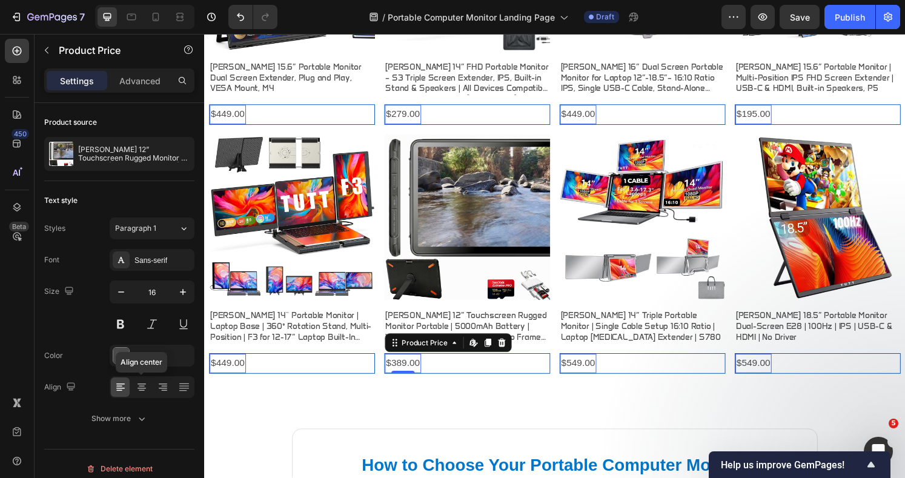
click at [138, 388] on icon at bounding box center [142, 387] width 12 height 12
click at [140, 390] on icon at bounding box center [142, 390] width 6 height 1
click at [160, 387] on icon at bounding box center [163, 387] width 12 height 12
click at [120, 387] on icon at bounding box center [120, 387] width 8 height 1
click at [465, 371] on div "$389.00 Product Price Edit content in Shopify 0 Product Price Edit content in S…" at bounding box center [477, 375] width 172 height 21
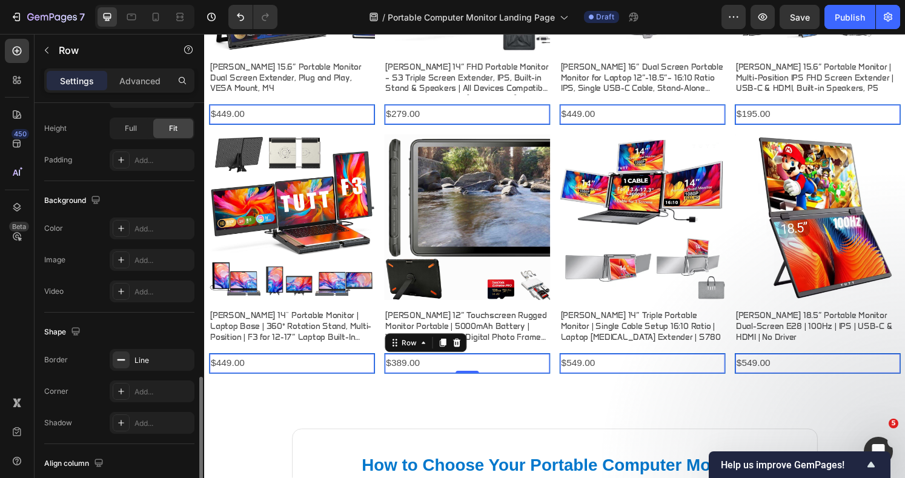
scroll to position [364, 0]
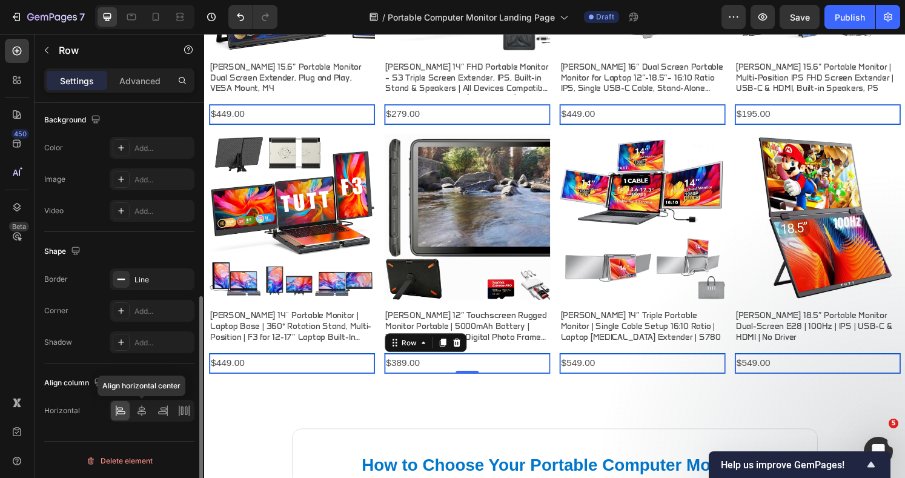
click at [141, 409] on icon at bounding box center [142, 410] width 12 height 12
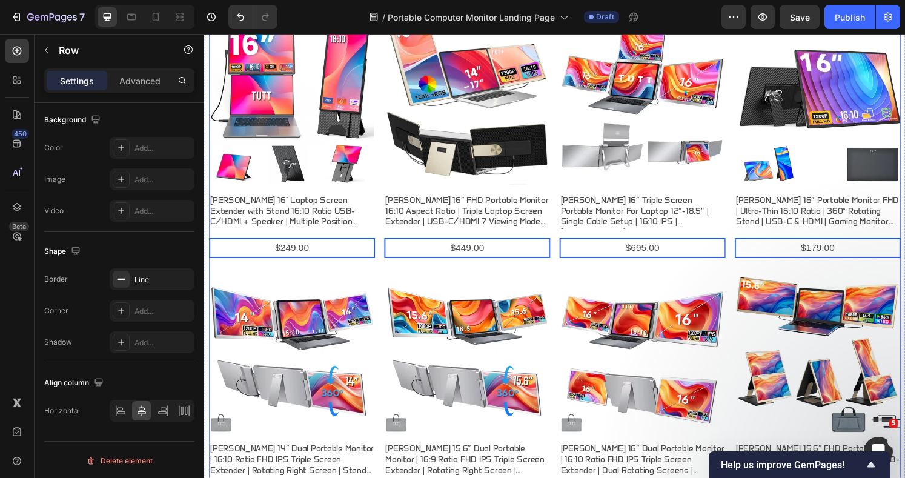
scroll to position [393, 0]
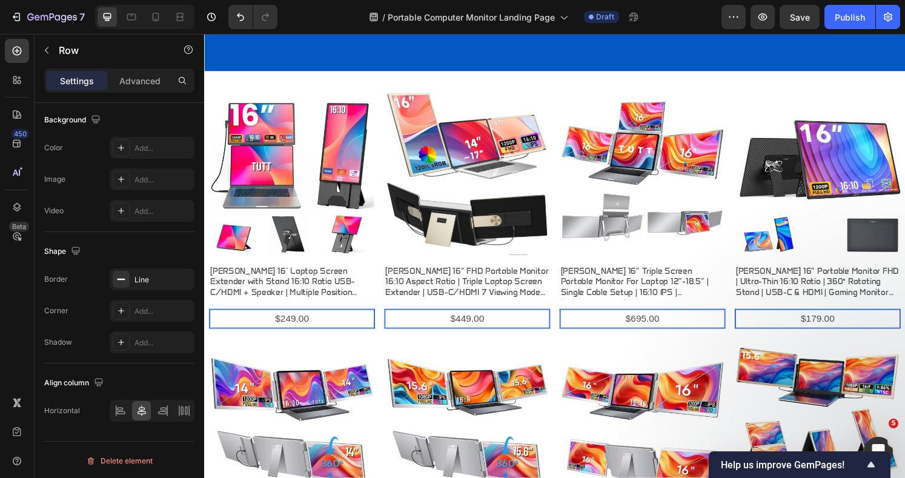
click at [15, 51] on icon at bounding box center [17, 50] width 5 height 5
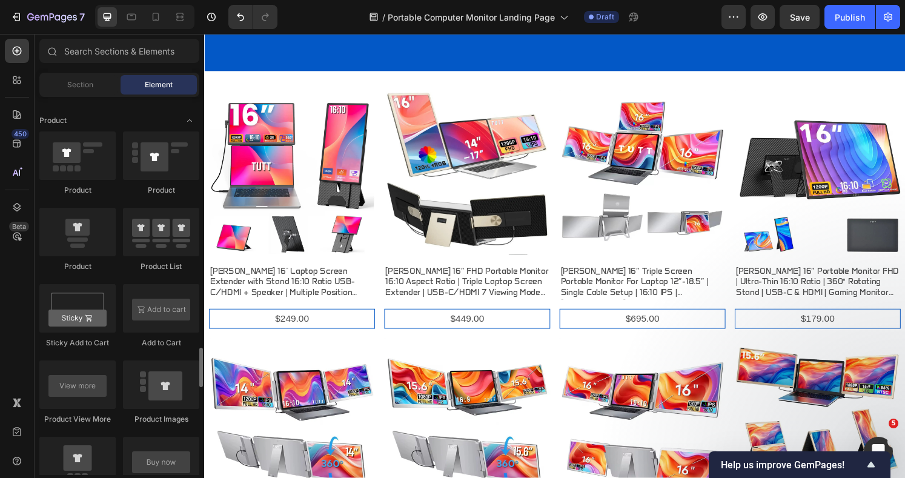
scroll to position [1614, 0]
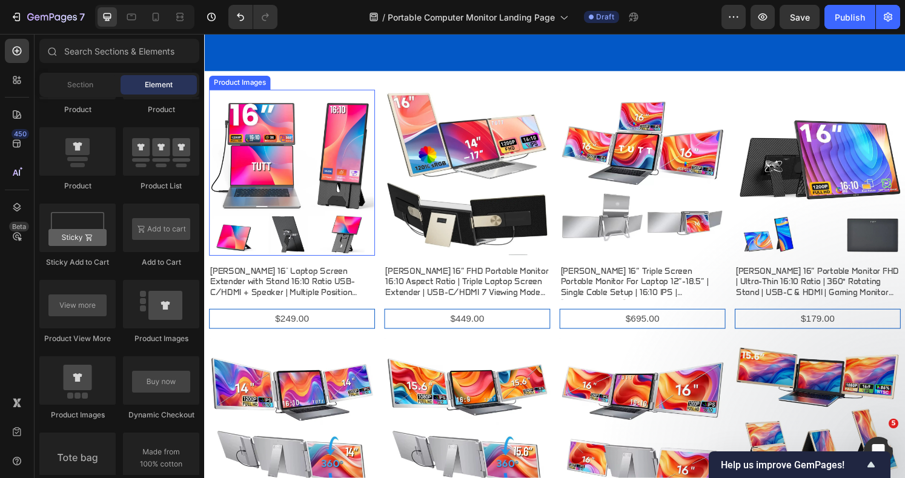
click at [304, 179] on img at bounding box center [295, 178] width 172 height 172
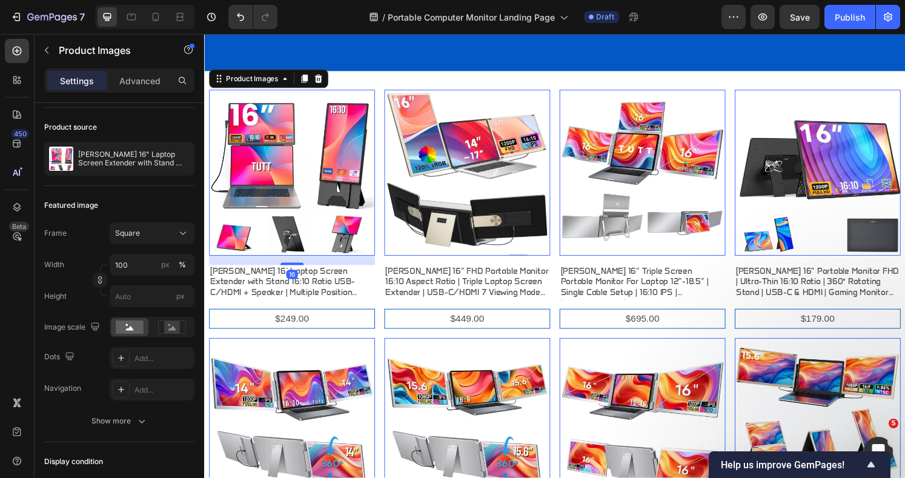
scroll to position [270, 0]
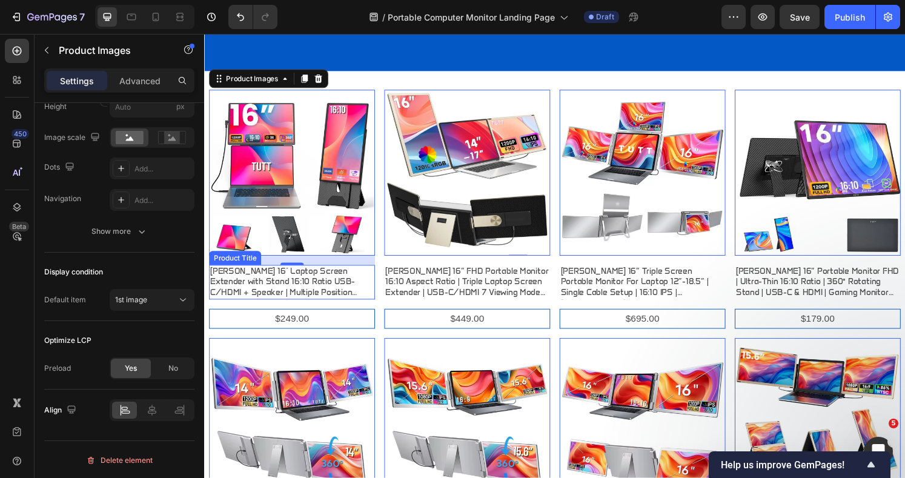
click at [328, 284] on h3 "[PERSON_NAME] 16" Laptop Screen Extender with Stand 16:10 Ratio USB-C/HDMI + Sp…" at bounding box center [295, 292] width 172 height 36
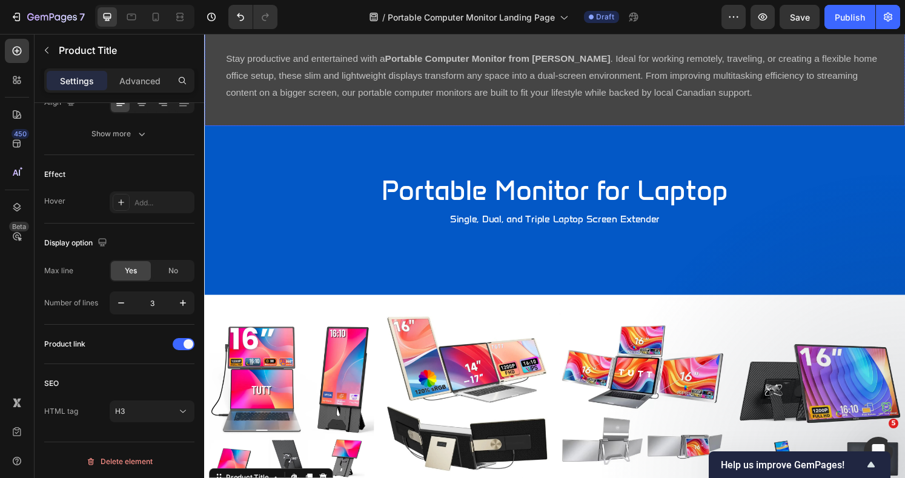
scroll to position [0, 0]
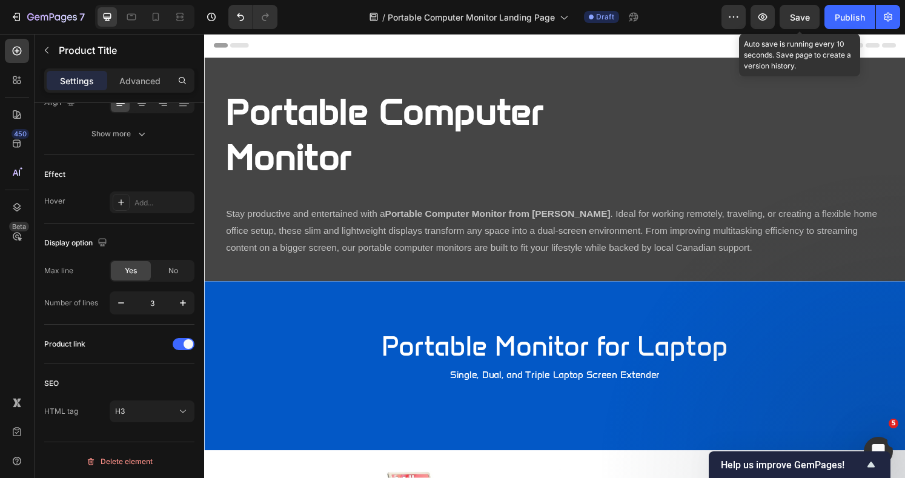
click at [797, 15] on span "Save" at bounding box center [800, 17] width 20 height 10
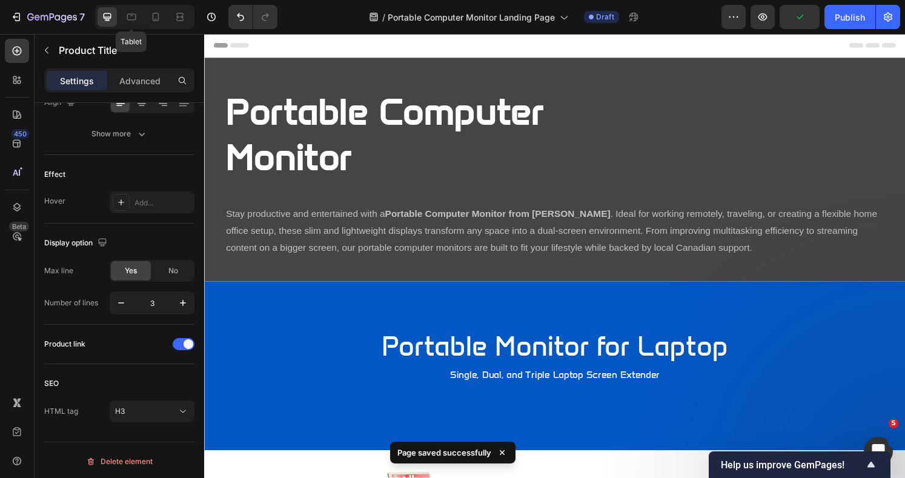
click at [131, 19] on icon at bounding box center [131, 17] width 12 height 12
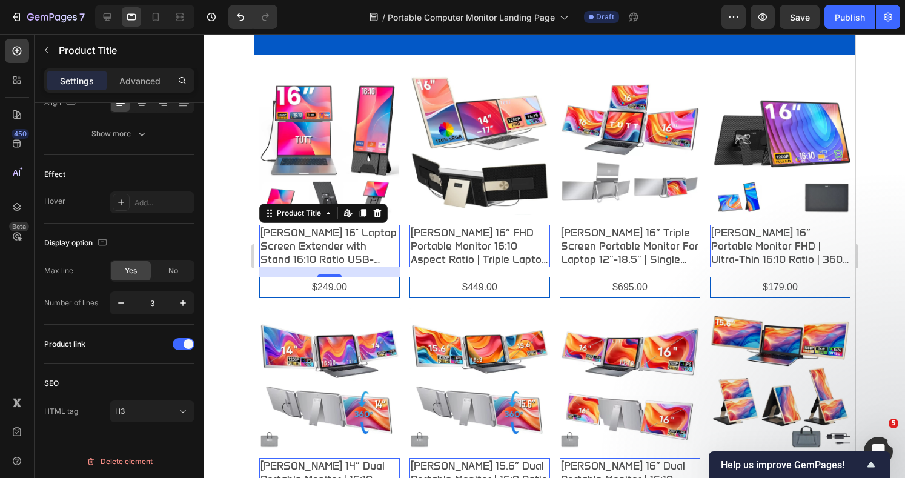
scroll to position [403, 0]
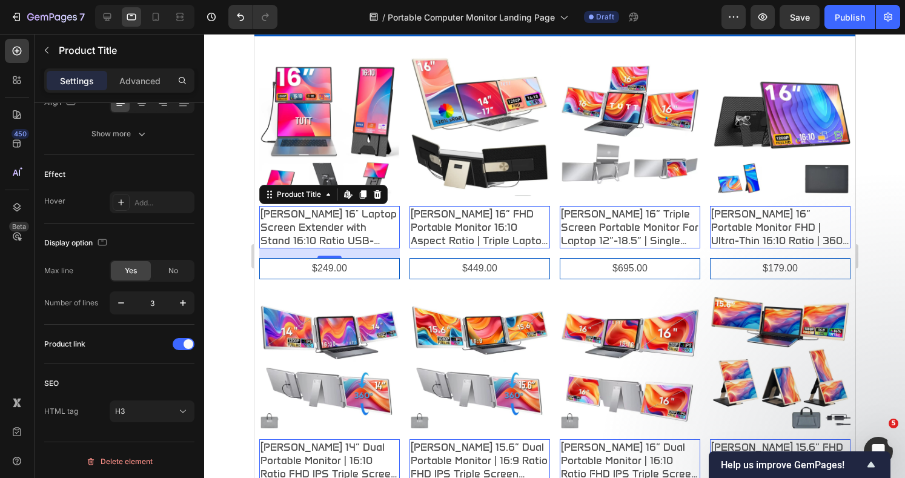
click at [337, 227] on h3 "[PERSON_NAME] 16" Laptop Screen Extender with Stand 16:10 Ratio USB-C/HDMI + Sp…" at bounding box center [329, 227] width 140 height 42
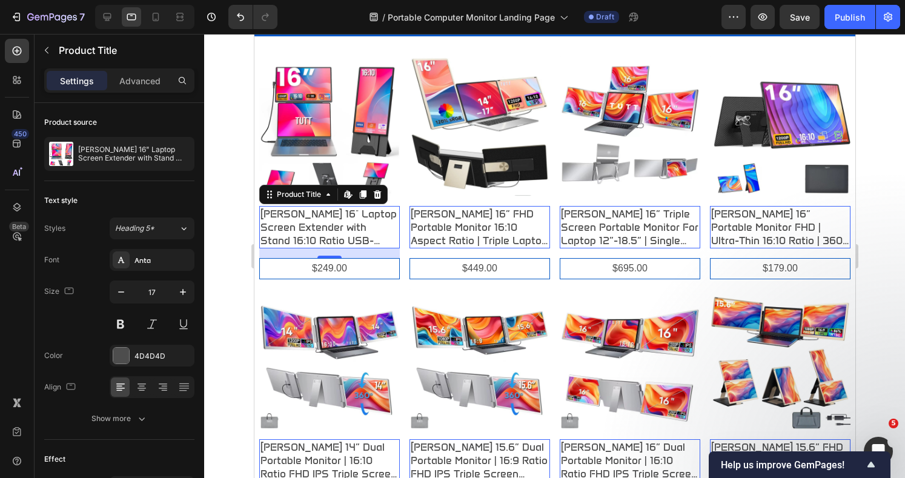
click at [118, 291] on icon "button" at bounding box center [121, 292] width 12 height 12
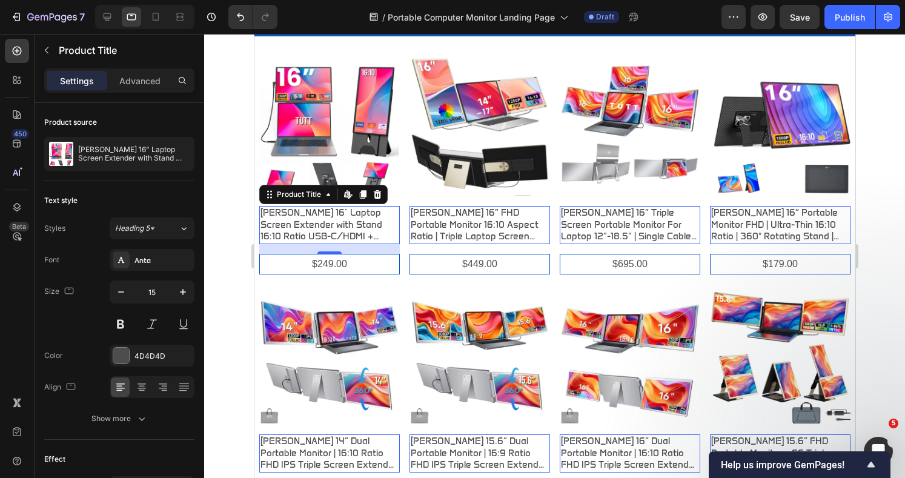
click at [118, 291] on icon "button" at bounding box center [121, 292] width 12 height 12
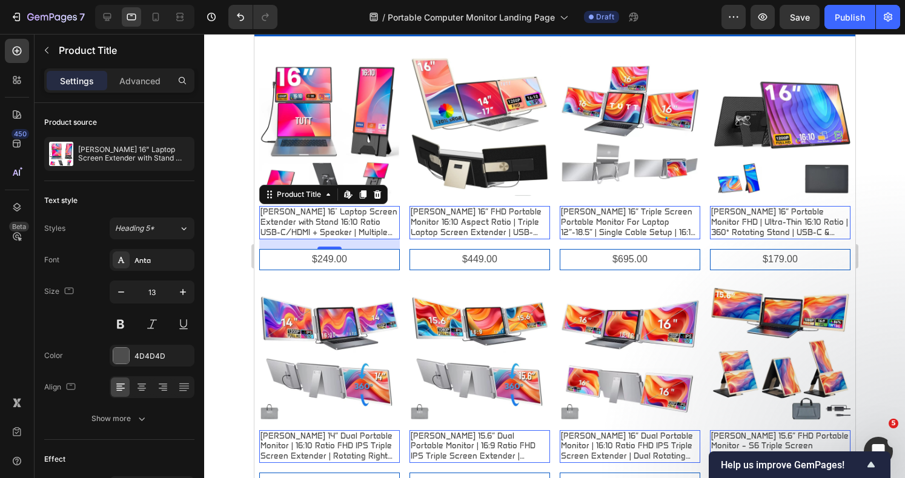
click at [118, 291] on icon "button" at bounding box center [121, 292] width 12 height 12
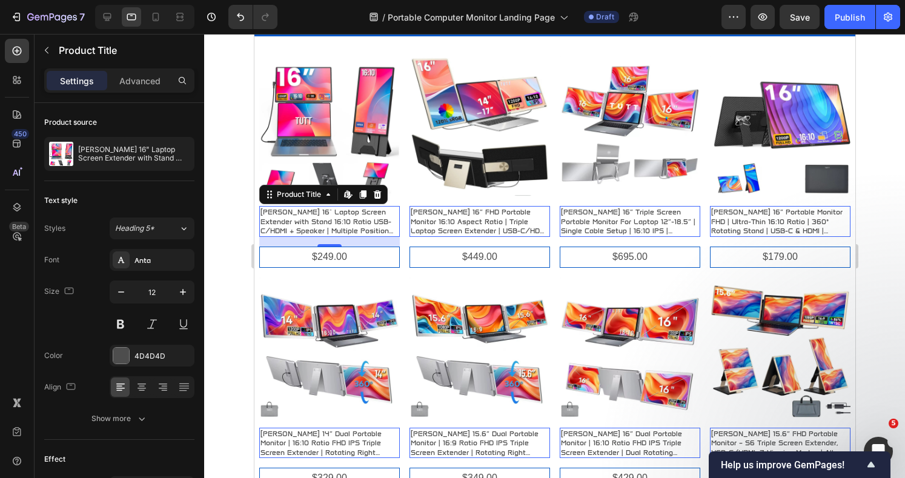
click at [180, 291] on icon "button" at bounding box center [183, 292] width 12 height 12
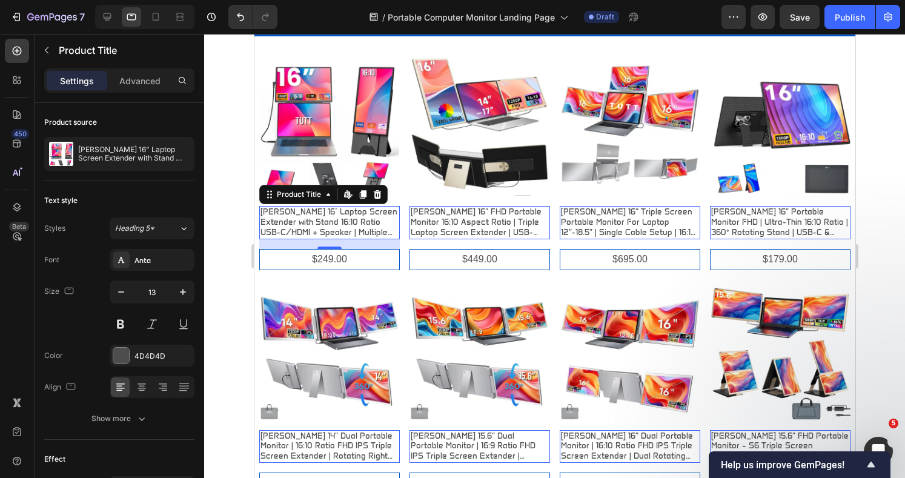
click at [180, 291] on icon "button" at bounding box center [183, 292] width 12 height 12
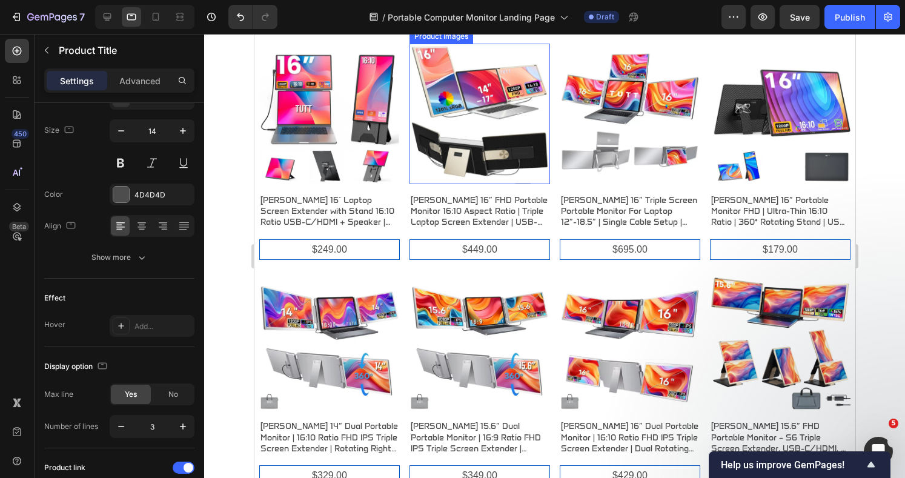
scroll to position [323, 0]
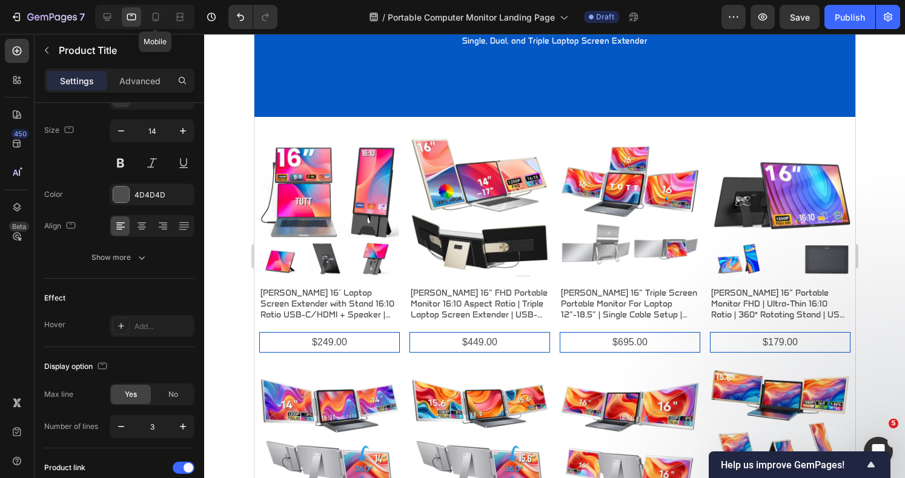
click at [151, 18] on icon at bounding box center [156, 17] width 12 height 12
type input "12"
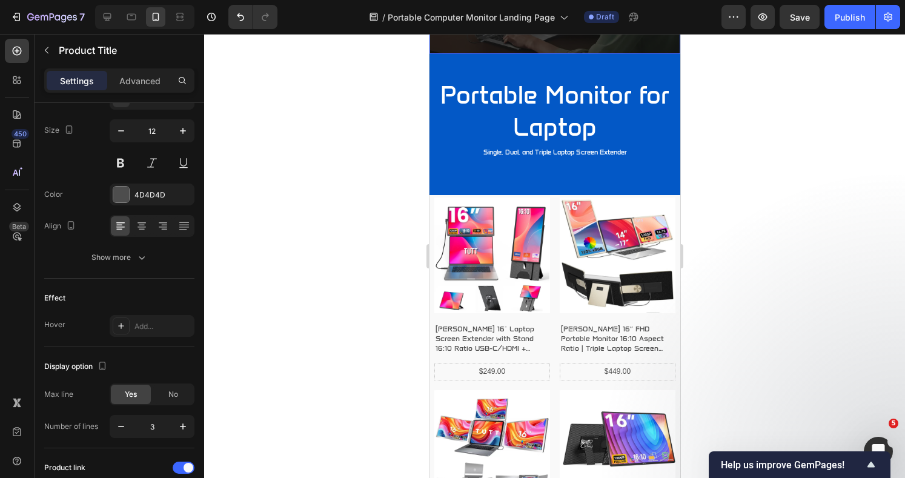
scroll to position [161, 0]
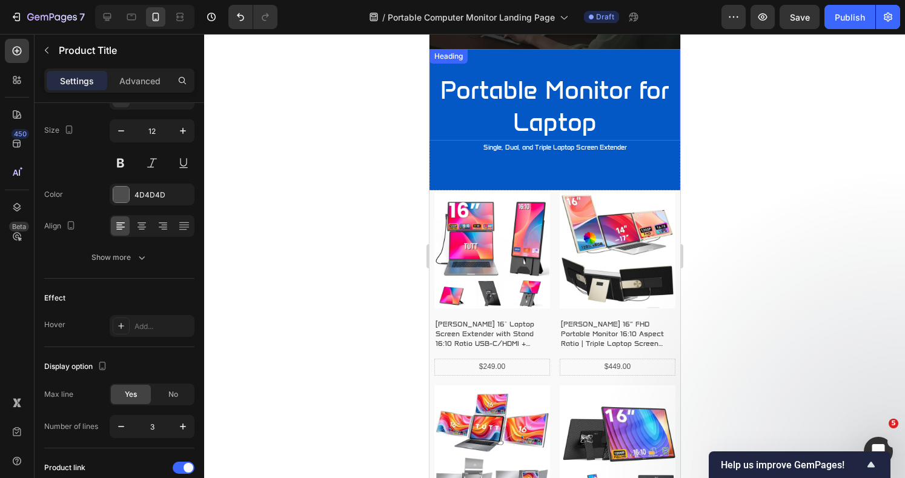
click at [519, 90] on h3 "Portable Monitor for Laptop" at bounding box center [554, 106] width 251 height 67
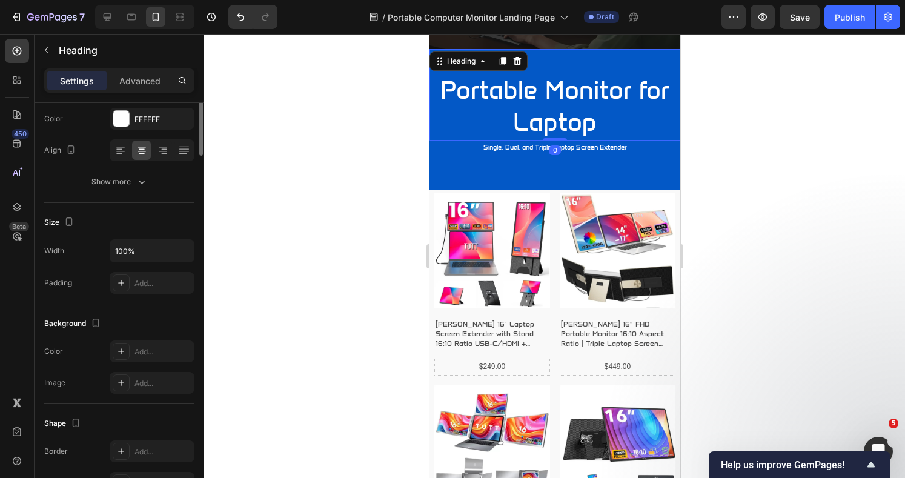
scroll to position [0, 0]
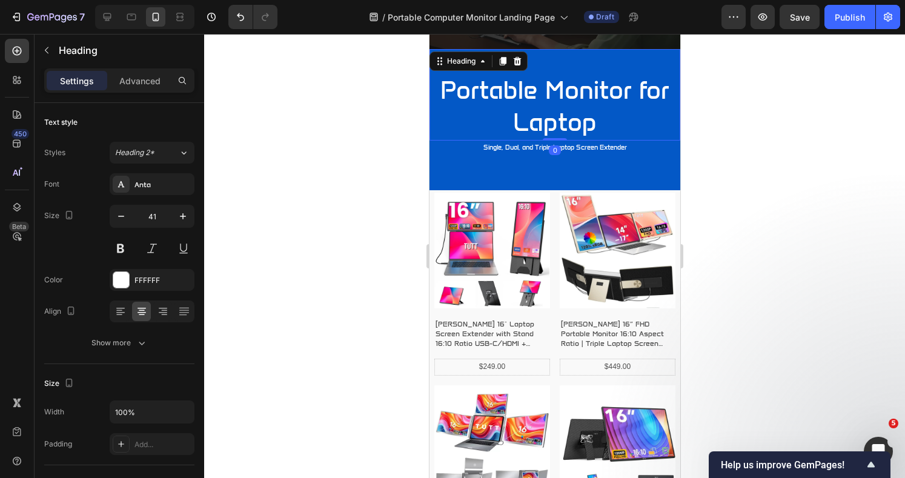
click at [118, 216] on icon "button" at bounding box center [121, 216] width 12 height 12
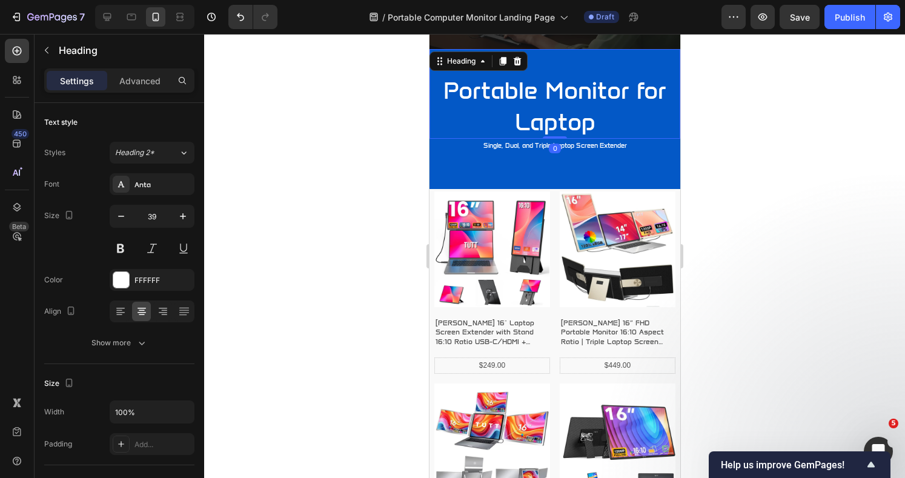
click at [118, 216] on icon "button" at bounding box center [121, 216] width 12 height 12
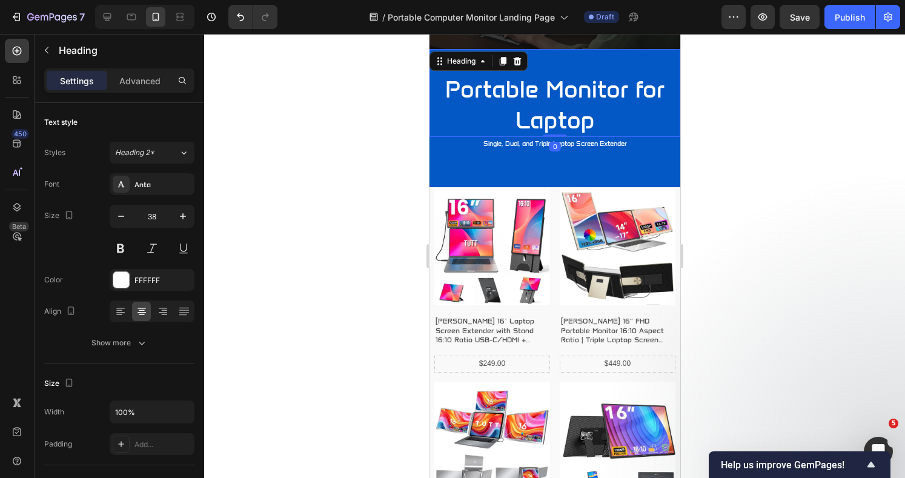
click at [118, 216] on icon "button" at bounding box center [121, 216] width 12 height 12
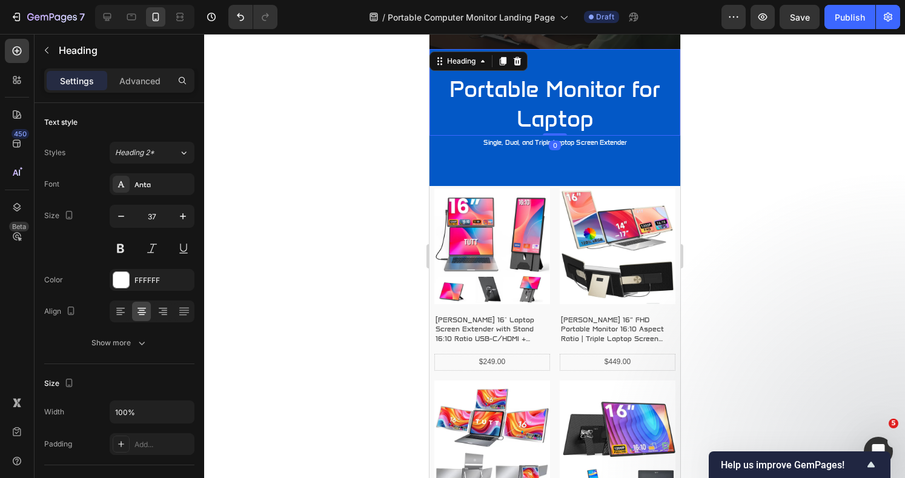
click at [118, 216] on icon "button" at bounding box center [121, 216] width 12 height 12
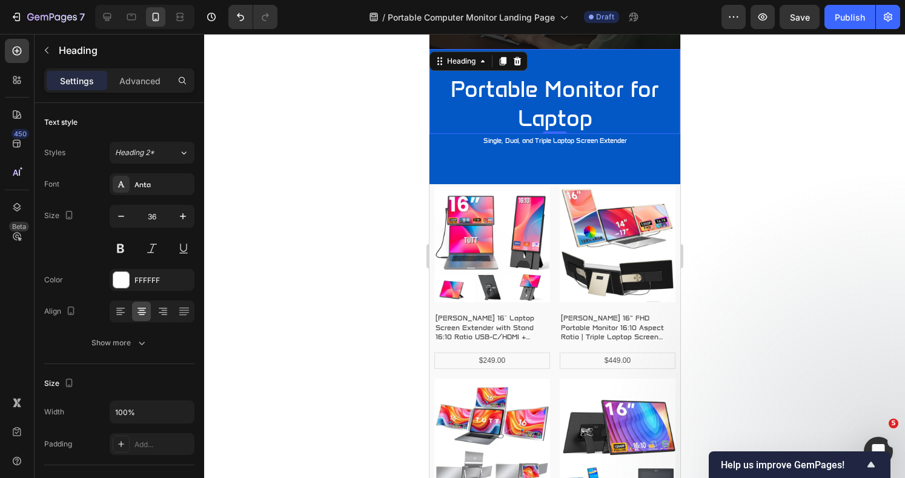
click at [118, 216] on icon "button" at bounding box center [121, 216] width 12 height 12
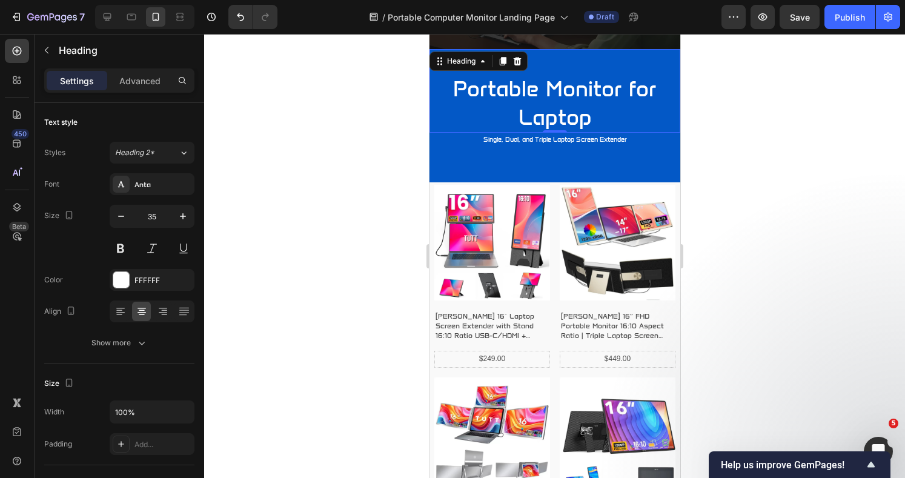
click at [118, 216] on icon "button" at bounding box center [121, 216] width 12 height 12
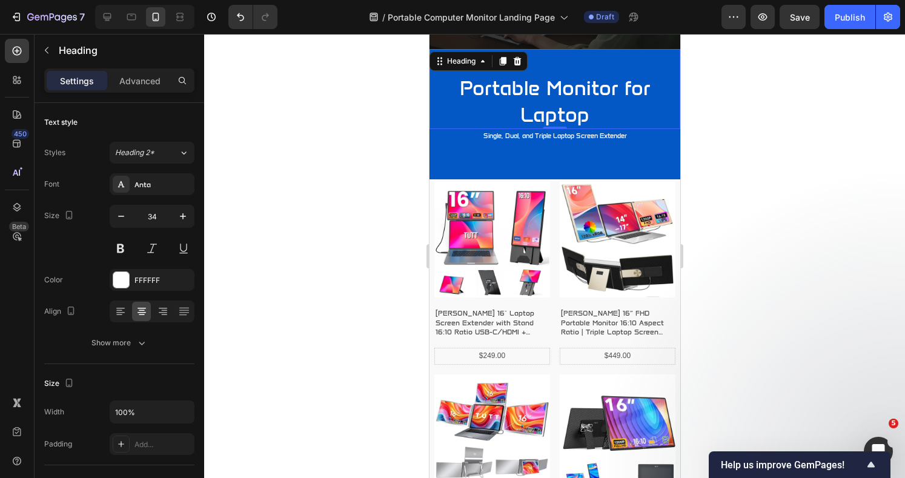
click at [118, 216] on icon "button" at bounding box center [121, 216] width 12 height 12
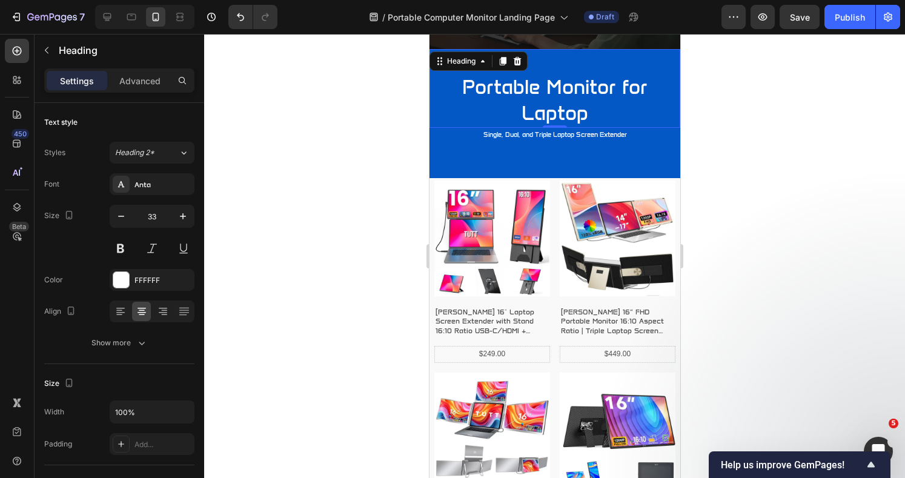
click at [118, 216] on icon "button" at bounding box center [121, 216] width 12 height 12
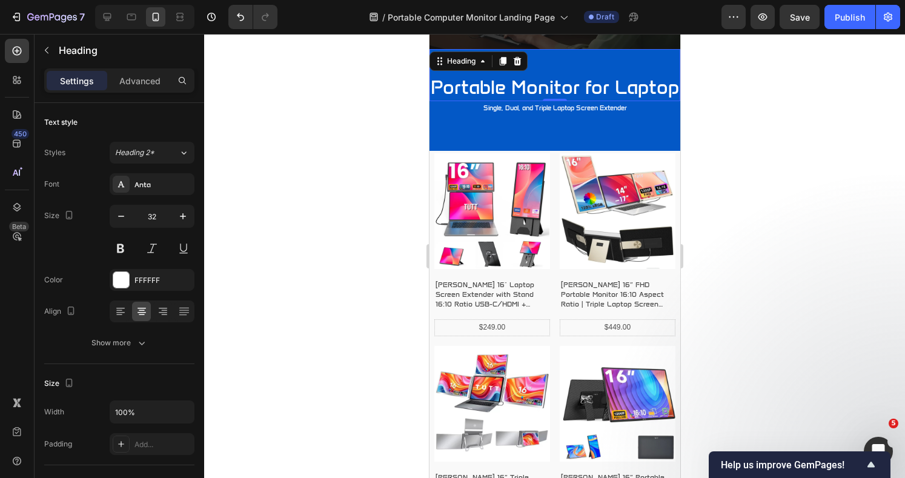
click at [118, 216] on icon "button" at bounding box center [121, 216] width 12 height 12
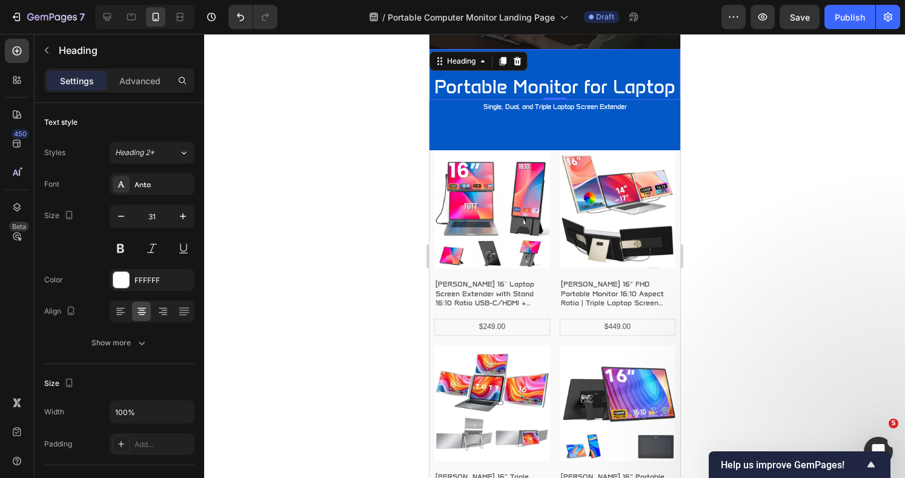
click at [182, 217] on icon "button" at bounding box center [183, 216] width 12 height 12
type input "32"
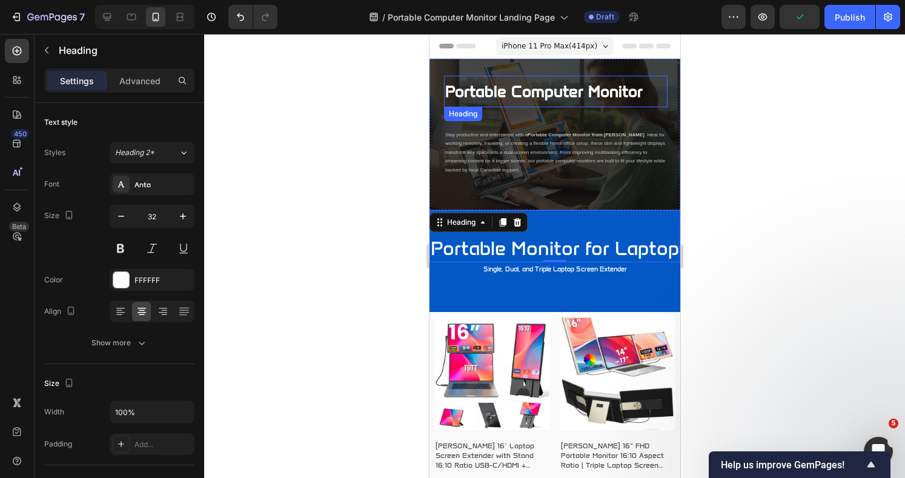
click at [513, 88] on strong "Portable Computer Monitor" at bounding box center [542, 91] width 197 height 19
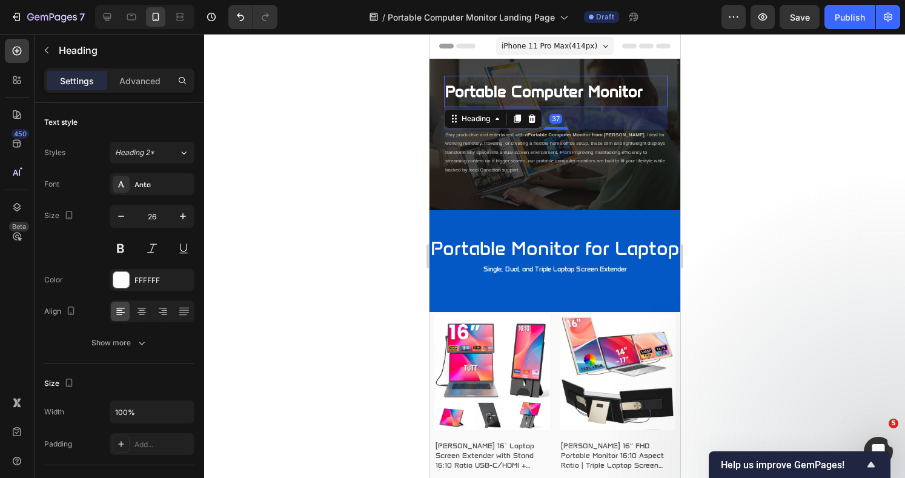
click at [182, 217] on icon "button" at bounding box center [183, 216] width 12 height 12
type input "30"
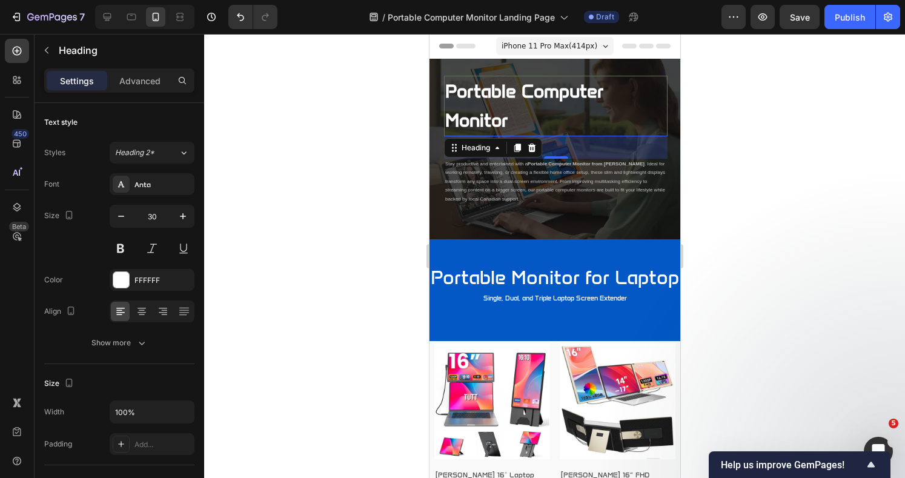
click at [335, 194] on div at bounding box center [554, 256] width 701 height 444
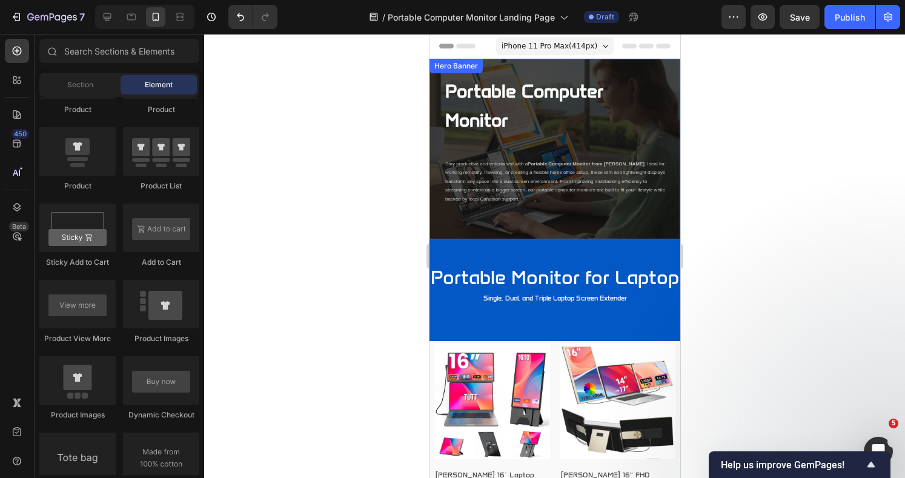
click at [658, 228] on div "Portable Computer Monitor Heading Stay productive and entertained with a Portab…" at bounding box center [554, 149] width 251 height 180
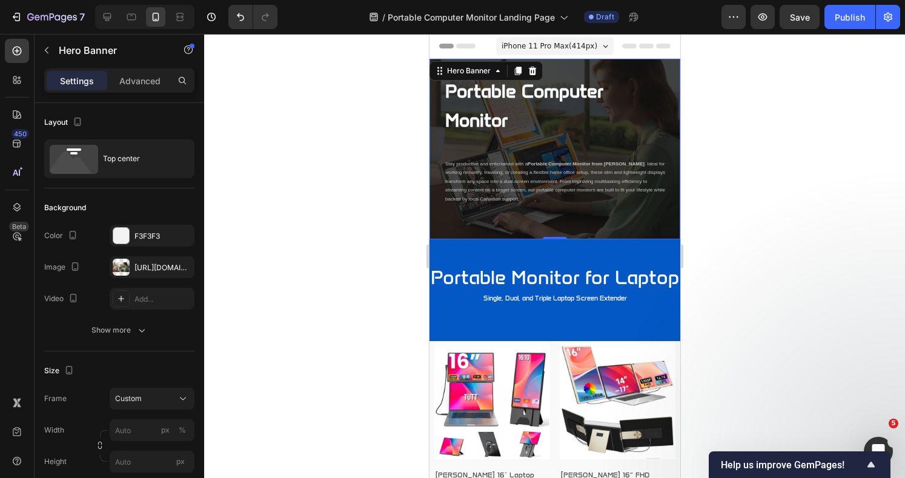
click at [0, 0] on icon "button" at bounding box center [0, 0] width 0 height 0
type input "100"
type input "Auto"
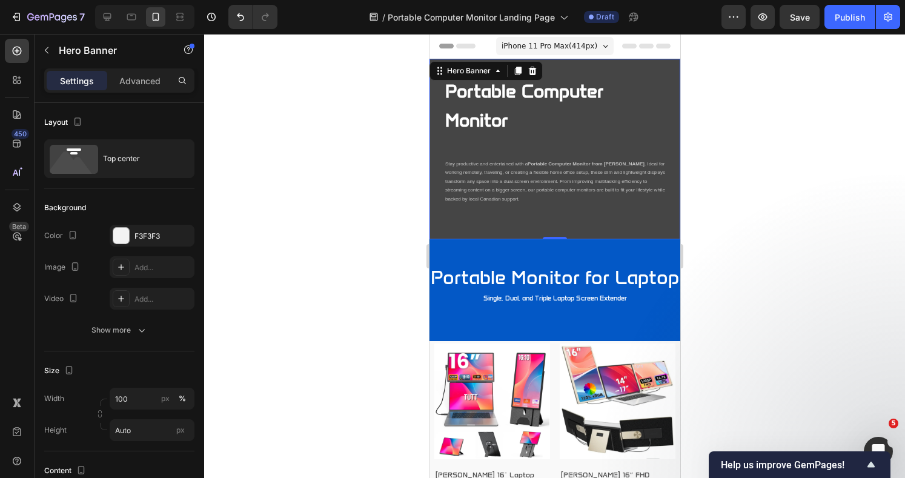
click at [117, 296] on icon at bounding box center [121, 299] width 10 height 10
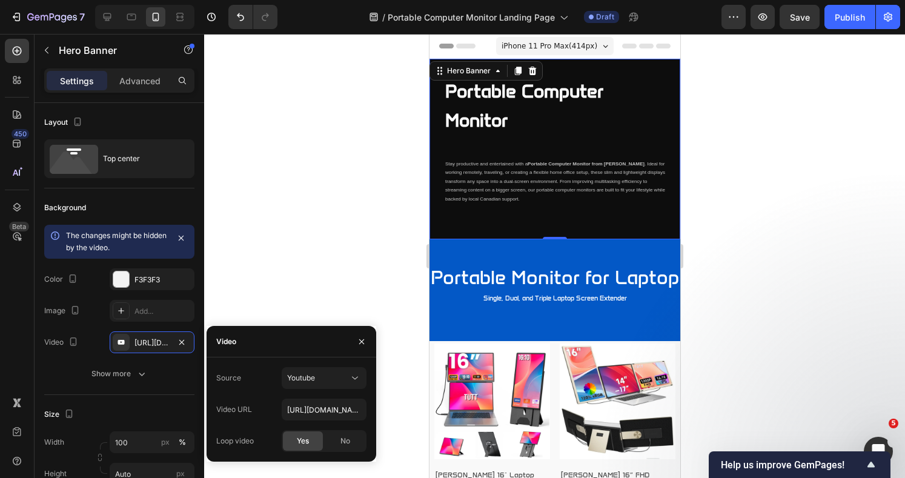
click at [355, 377] on icon at bounding box center [355, 378] width 12 height 12
click at [318, 401] on div "Video hosting" at bounding box center [311, 407] width 99 height 23
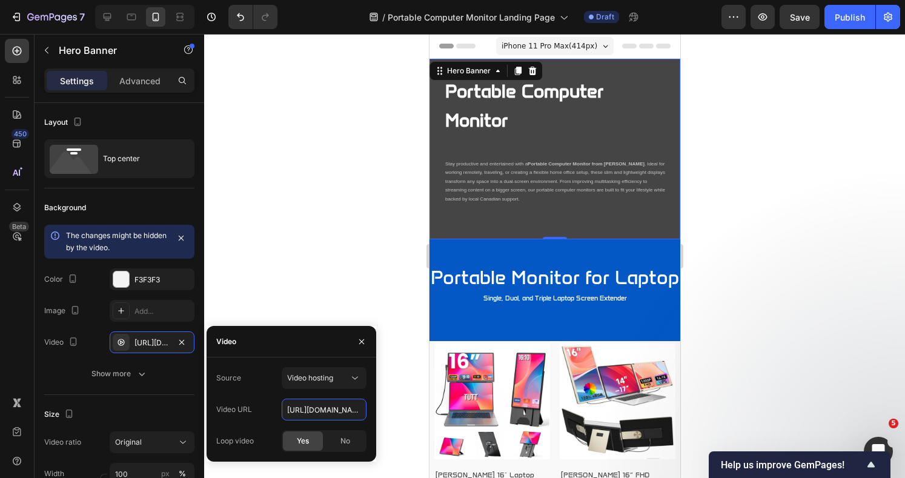
click at [283, 408] on input "[URL][DOMAIN_NAME]" at bounding box center [324, 409] width 85 height 22
paste input "[DOMAIN_NAME][URL]"
type input "[URL][DOMAIN_NAME]"
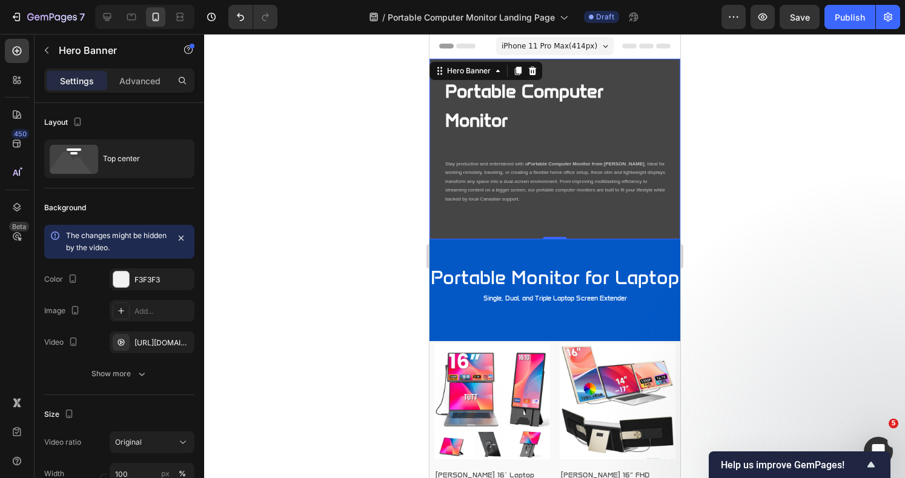
click at [688, 189] on div at bounding box center [554, 256] width 701 height 444
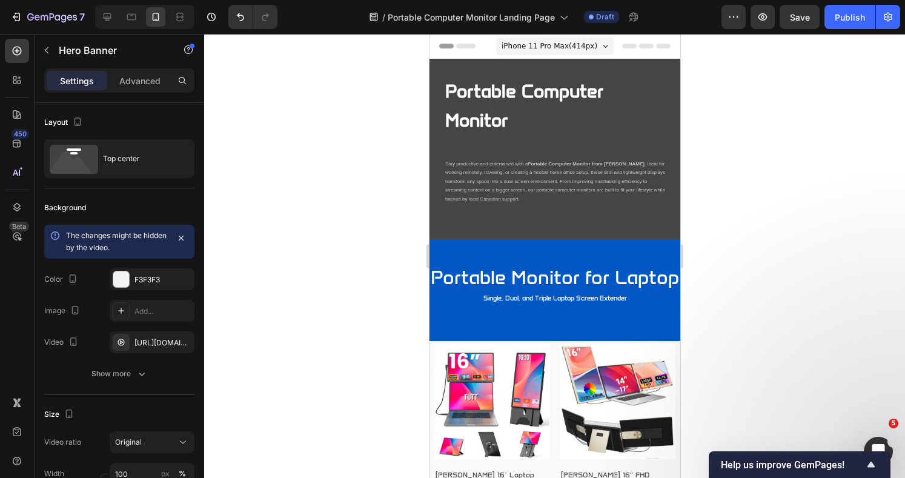
scroll to position [0, 0]
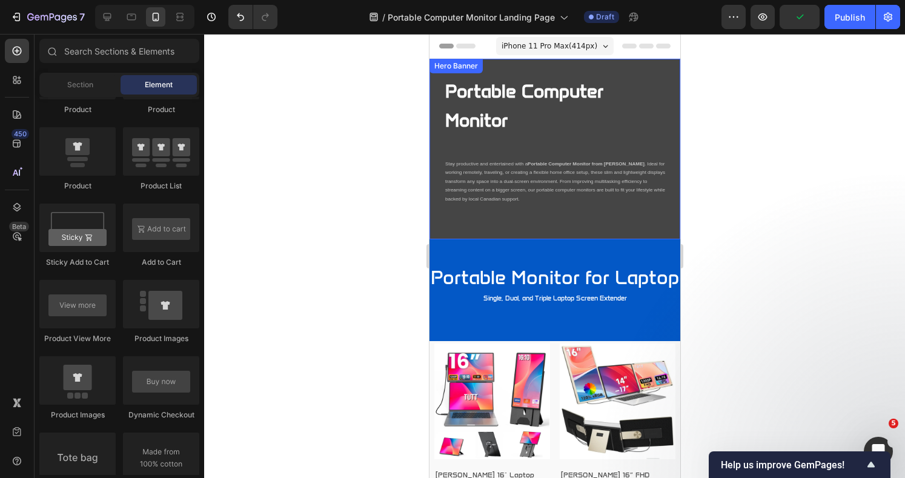
click at [658, 148] on div "Portable Computer Monitor Heading Stay productive and entertained with a Portab…" at bounding box center [554, 149] width 251 height 180
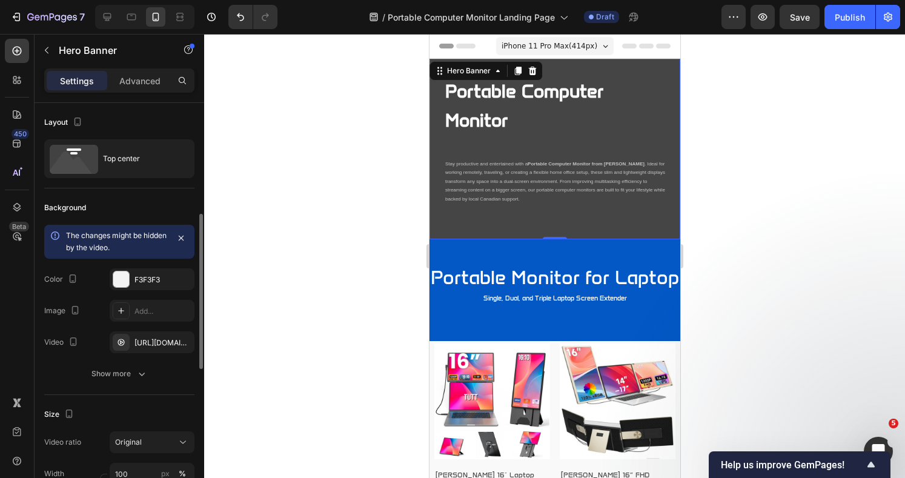
scroll to position [161, 0]
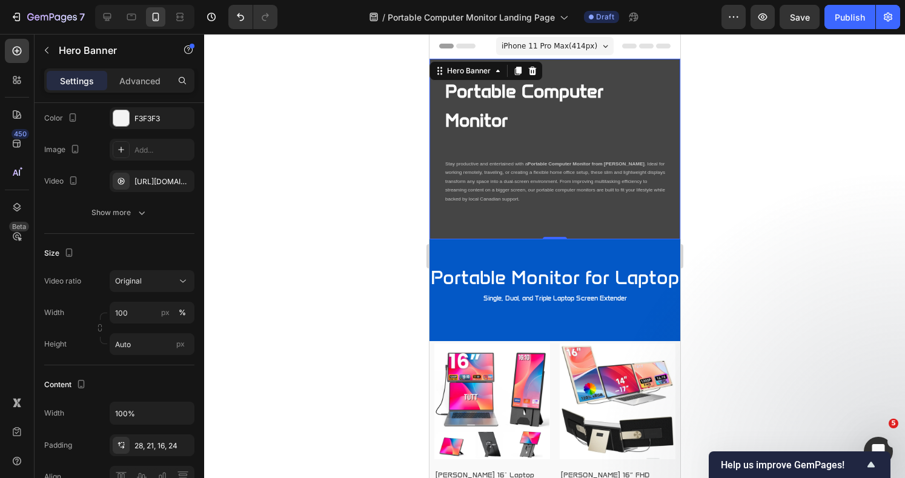
click at [180, 279] on icon at bounding box center [183, 281] width 12 height 12
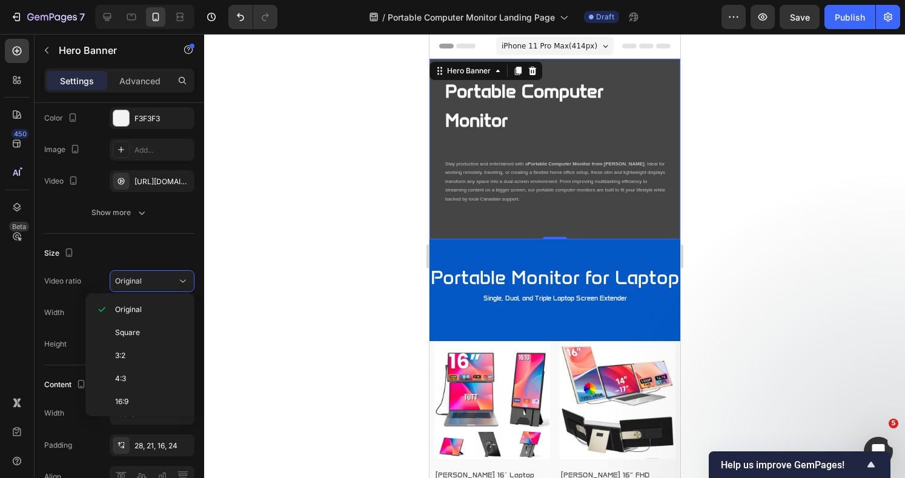
click at [121, 398] on span "16:9" at bounding box center [121, 401] width 13 height 11
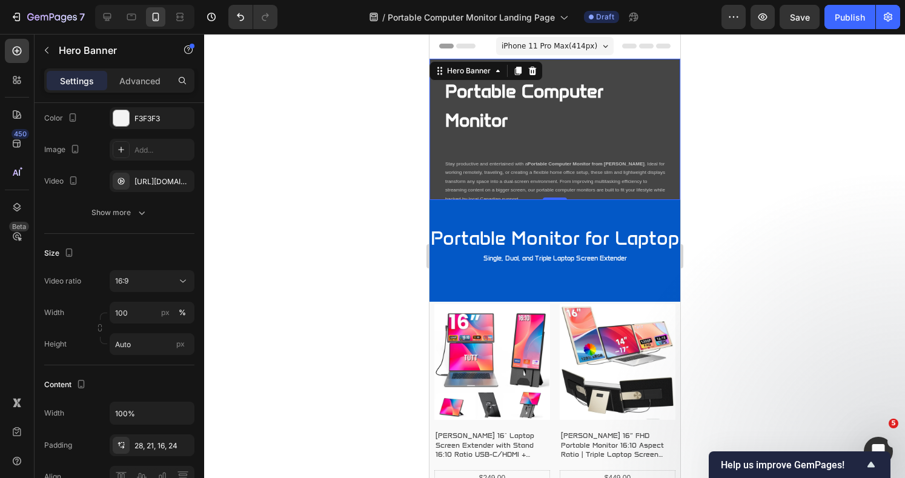
click at [325, 241] on div at bounding box center [554, 256] width 701 height 444
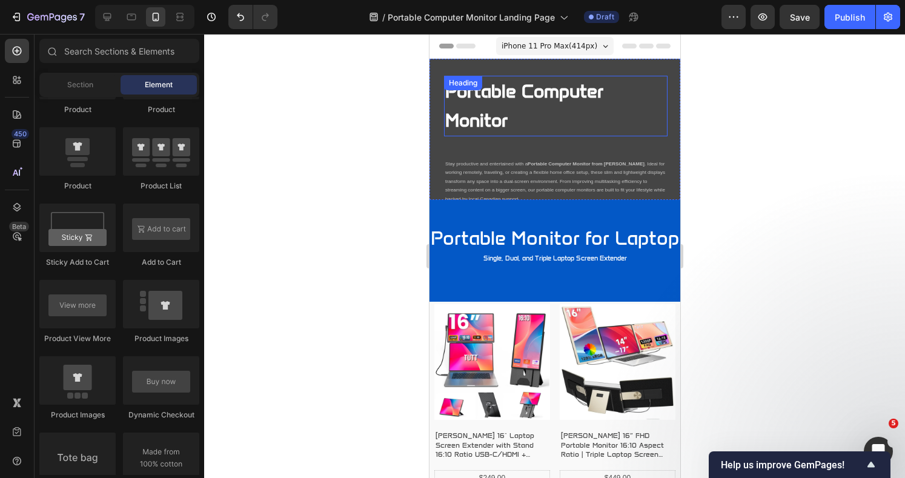
click at [542, 125] on h2 "Portable Computer Monitor" at bounding box center [554, 106] width 223 height 61
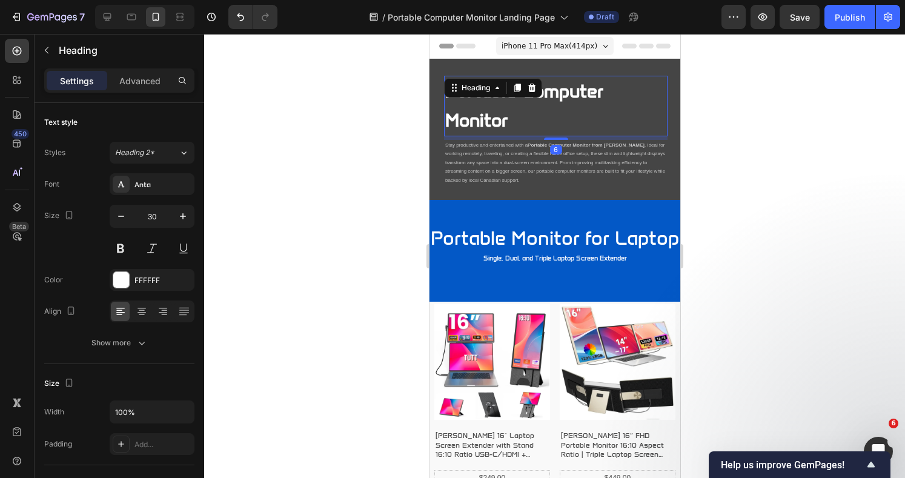
drag, startPoint x: 551, startPoint y: 157, endPoint x: 551, endPoint y: 138, distance: 18.8
click at [551, 138] on div at bounding box center [555, 138] width 24 height 2
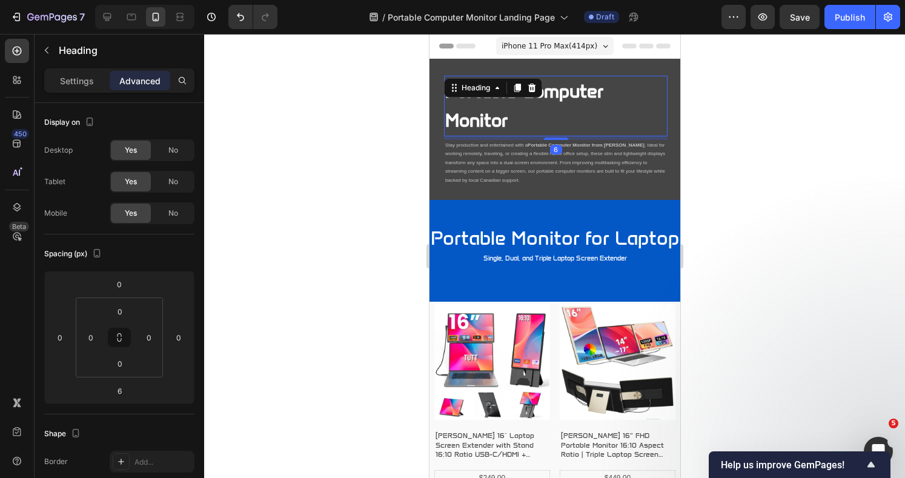
drag, startPoint x: 736, startPoint y: 124, endPoint x: 720, endPoint y: 127, distance: 16.5
click at [736, 124] on div at bounding box center [554, 256] width 701 height 444
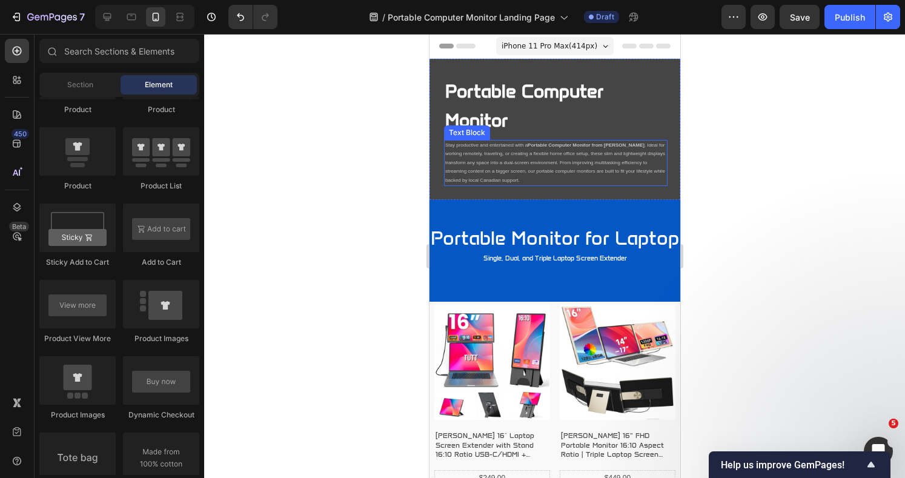
click at [757, 146] on div at bounding box center [554, 256] width 701 height 444
click at [650, 265] on p "Single, Dual, and Triple Laptop Screen Extender" at bounding box center [554, 258] width 248 height 12
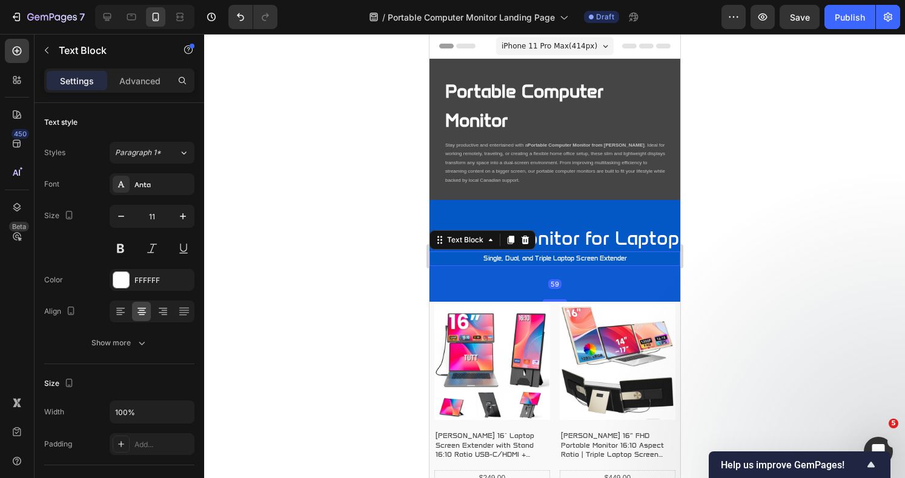
click at [760, 183] on div at bounding box center [554, 256] width 701 height 444
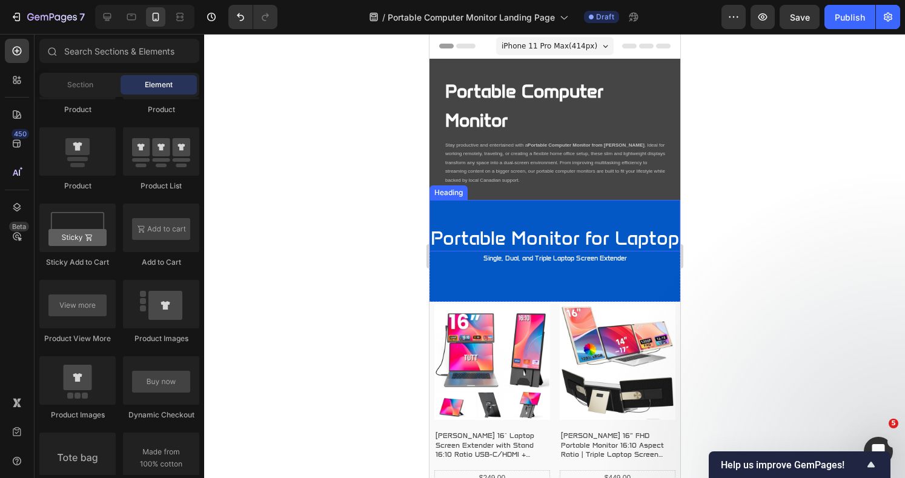
click at [608, 232] on h3 "Portable Monitor for Laptop" at bounding box center [554, 238] width 251 height 28
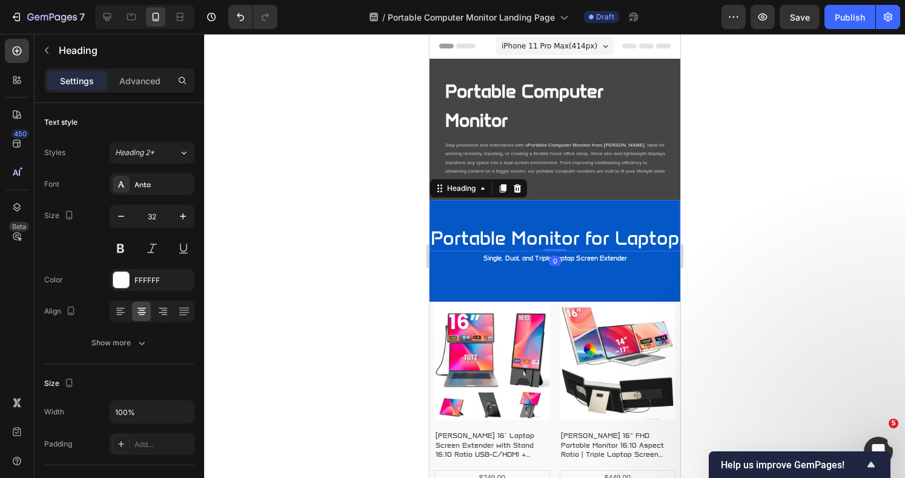
click at [550, 243] on h3 "Portable Monitor for Laptop" at bounding box center [554, 238] width 251 height 28
click at [828, 229] on div at bounding box center [554, 256] width 701 height 444
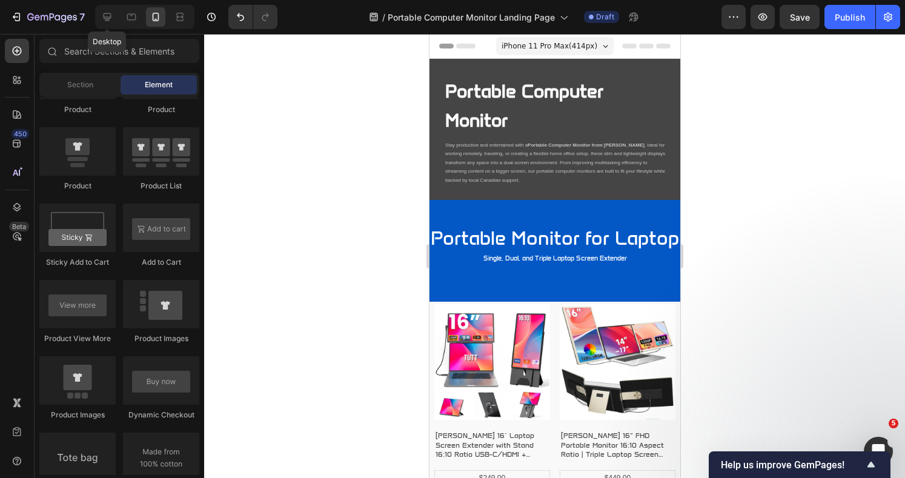
click at [104, 20] on icon at bounding box center [107, 17] width 12 height 12
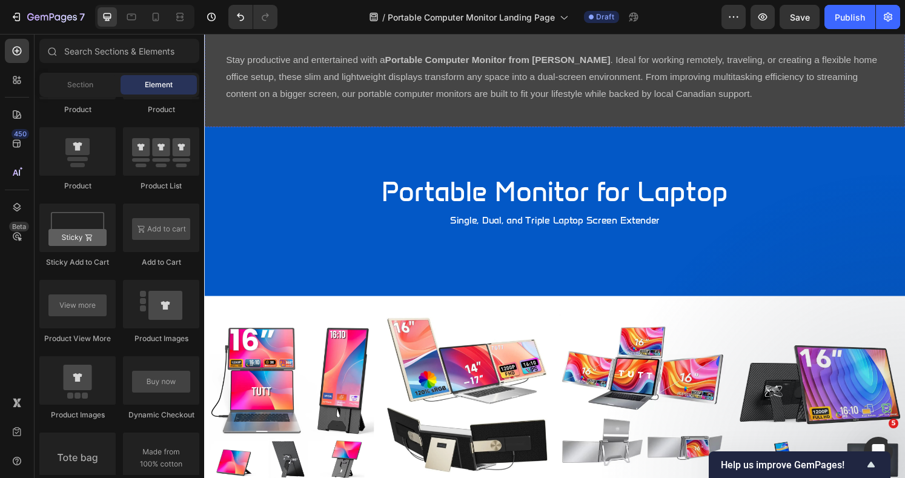
scroll to position [161, 0]
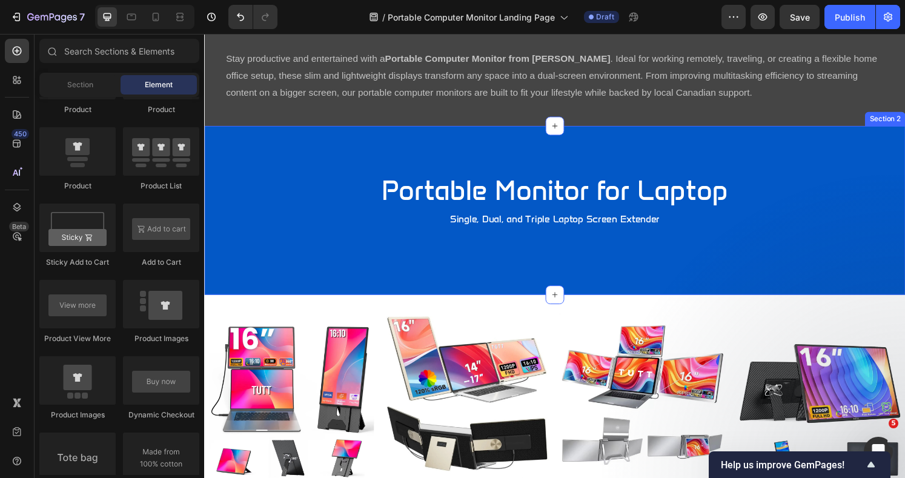
click at [859, 272] on div "Portable Monitor for Laptop Heading Single, Dual, and Triple Laptop Screen Exte…" at bounding box center [567, 217] width 727 height 175
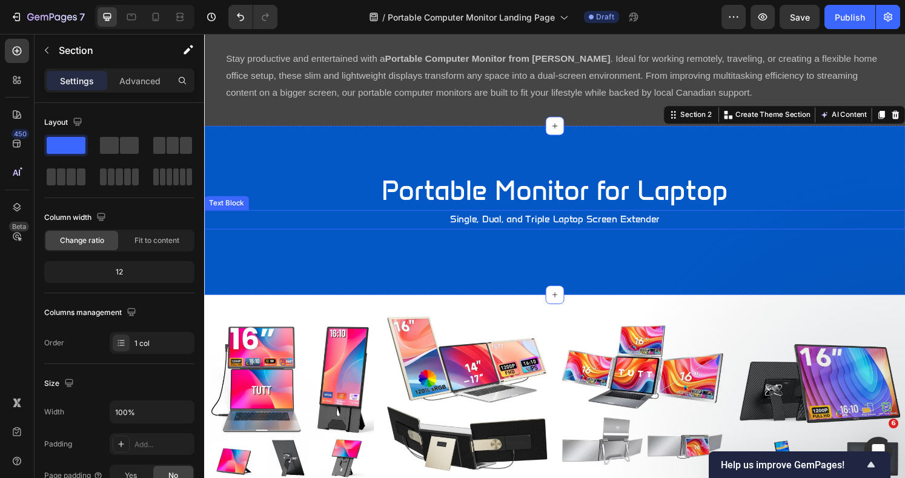
click at [676, 228] on p "Single, Dual, and Triple Laptop Screen Extender" at bounding box center [567, 227] width 724 height 18
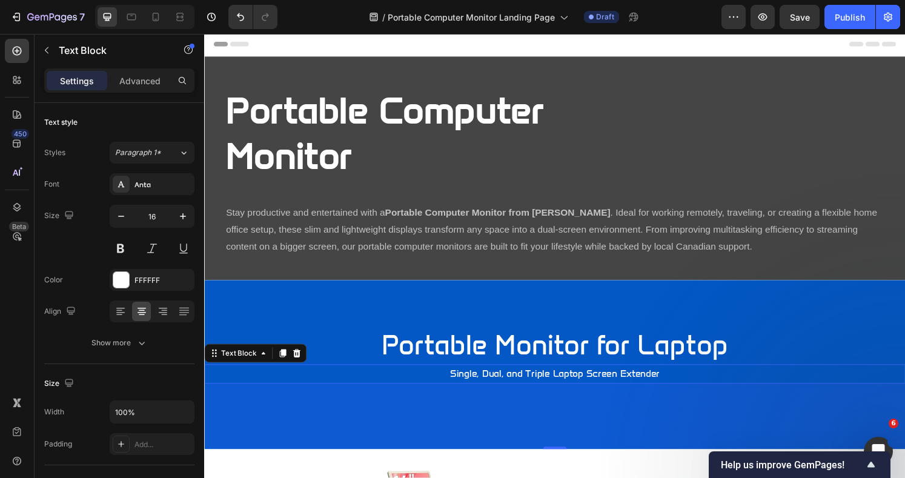
scroll to position [0, 0]
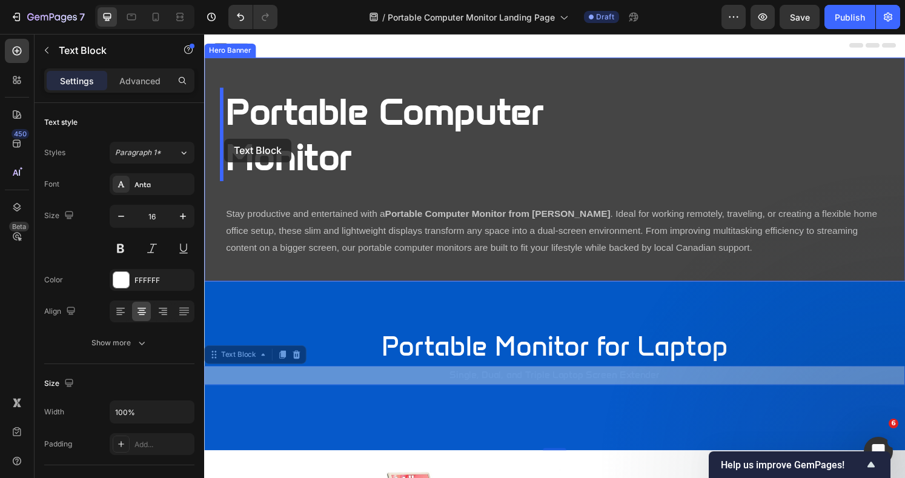
drag, startPoint x: 214, startPoint y: 371, endPoint x: 225, endPoint y: 142, distance: 228.5
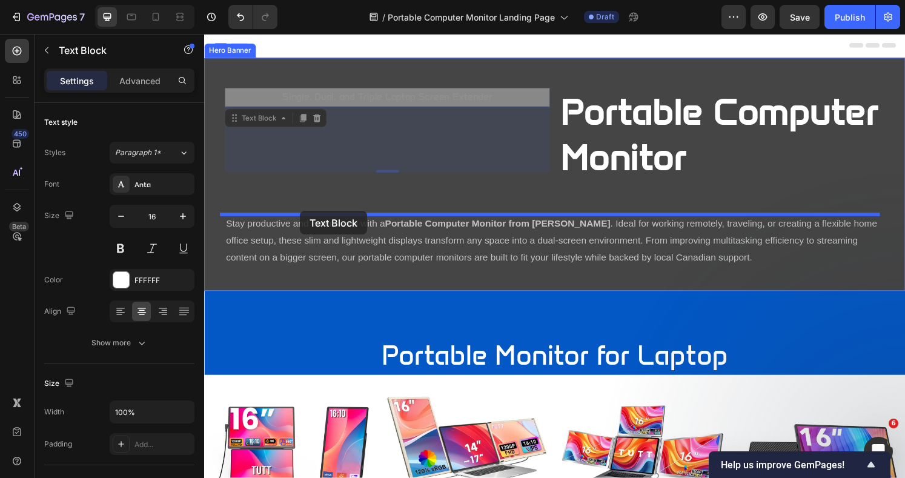
drag, startPoint x: 229, startPoint y: 122, endPoint x: 303, endPoint y: 217, distance: 120.8
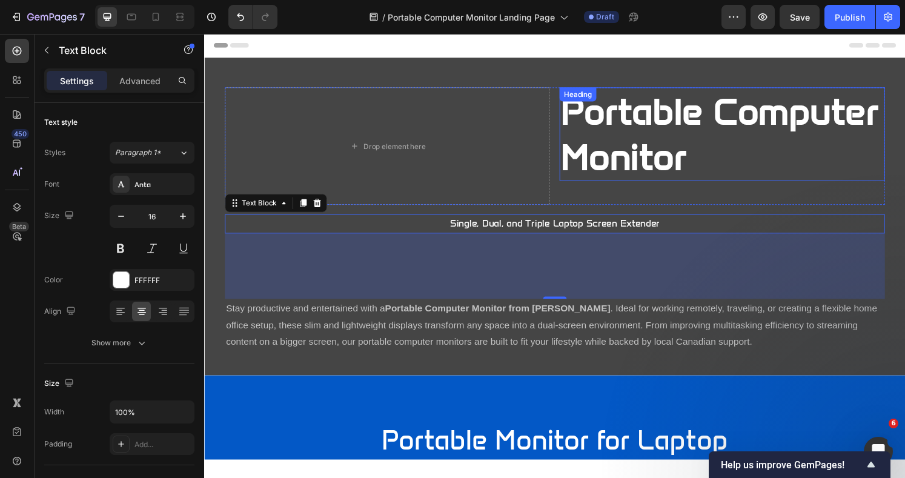
click at [662, 155] on strong "Portable Computer Monitor" at bounding box center [738, 137] width 330 height 93
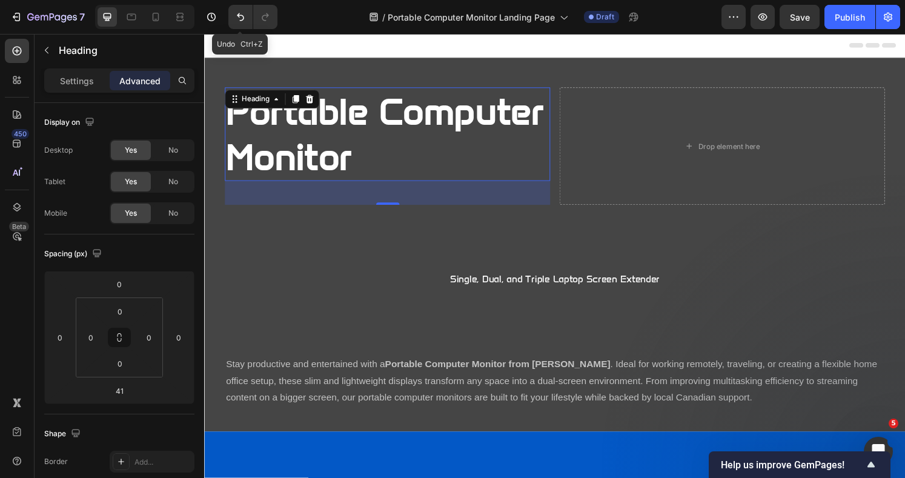
click at [240, 13] on icon "Undo/Redo" at bounding box center [240, 17] width 12 height 12
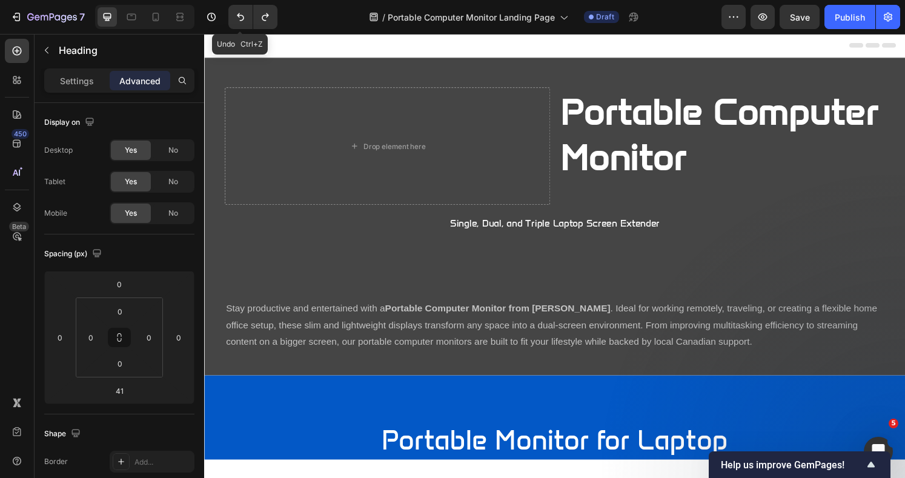
click at [240, 13] on icon "Undo/Redo" at bounding box center [240, 17] width 12 height 12
click at [239, 16] on icon "Undo/Redo" at bounding box center [240, 17] width 12 height 12
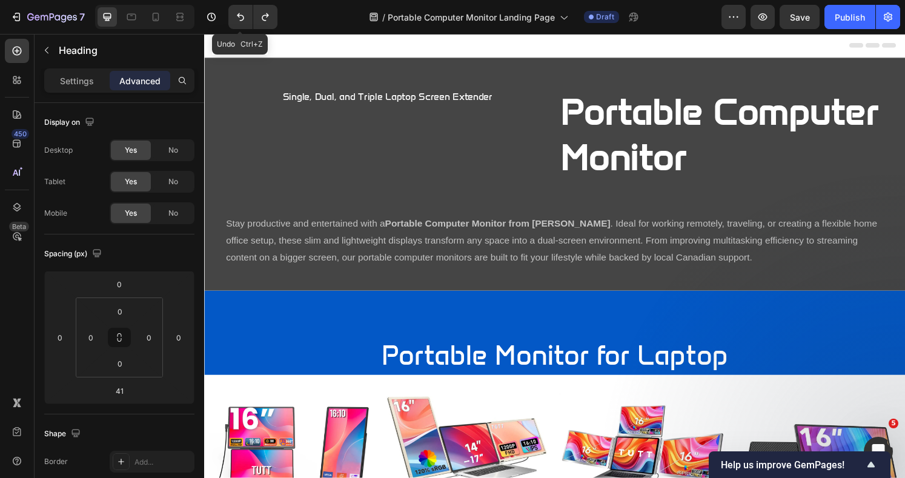
click at [239, 16] on icon "Undo/Redo" at bounding box center [240, 17] width 12 height 12
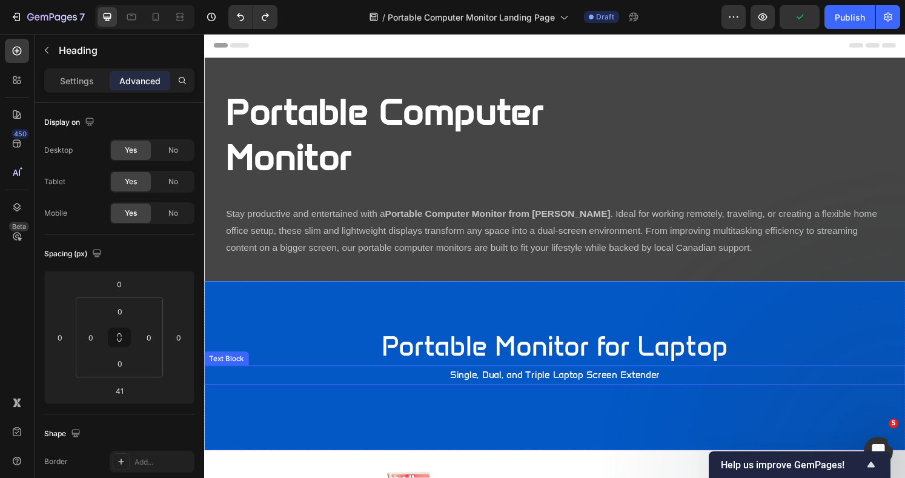
click at [527, 387] on p "Single, Dual, and Triple Laptop Screen Extender" at bounding box center [567, 388] width 724 height 18
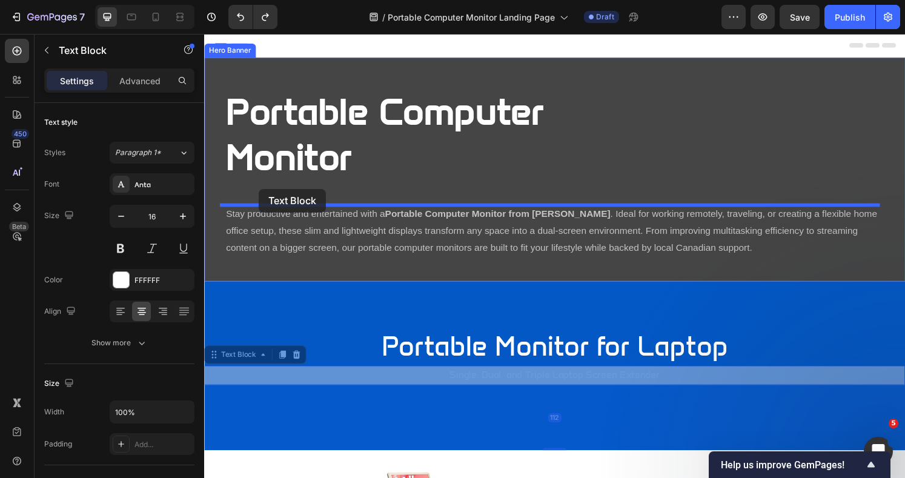
drag, startPoint x: 213, startPoint y: 372, endPoint x: 260, endPoint y: 194, distance: 183.7
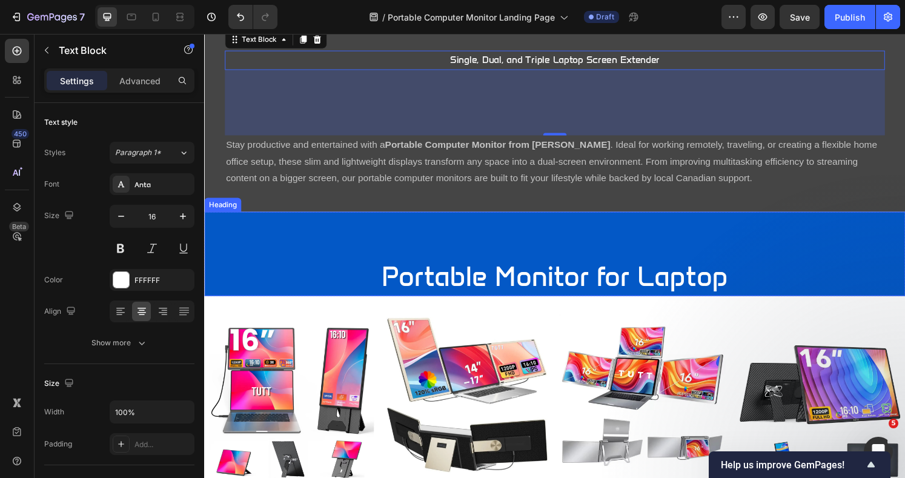
scroll to position [161, 0]
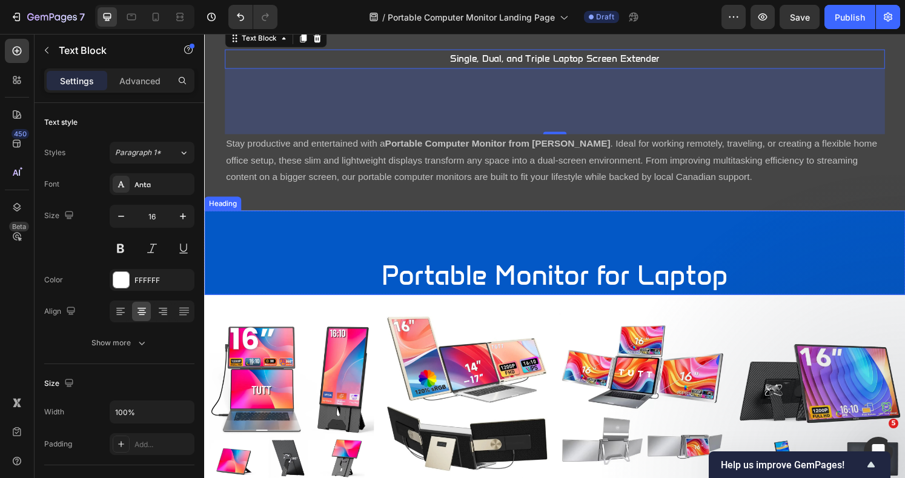
click at [599, 238] on div "Portable Monitor for Laptop Heading" at bounding box center [567, 260] width 727 height 87
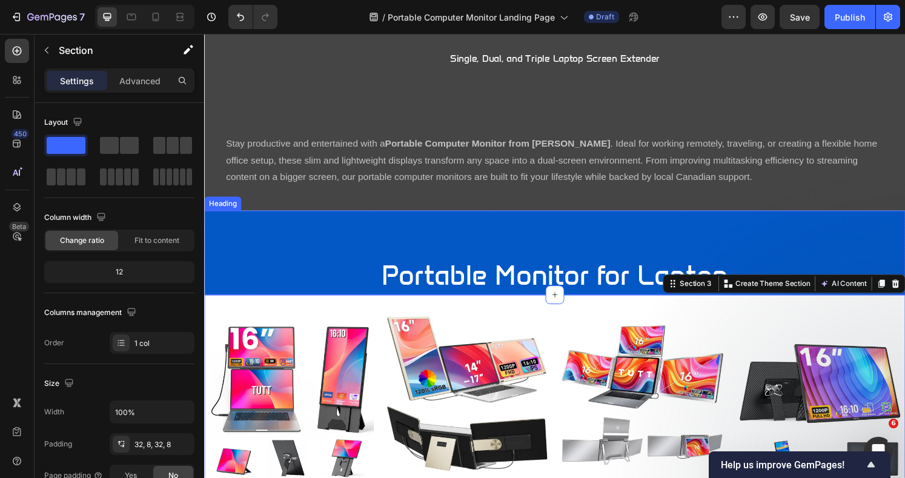
click at [904, 254] on div "Portable Monitor for Laptop Heading" at bounding box center [567, 260] width 727 height 87
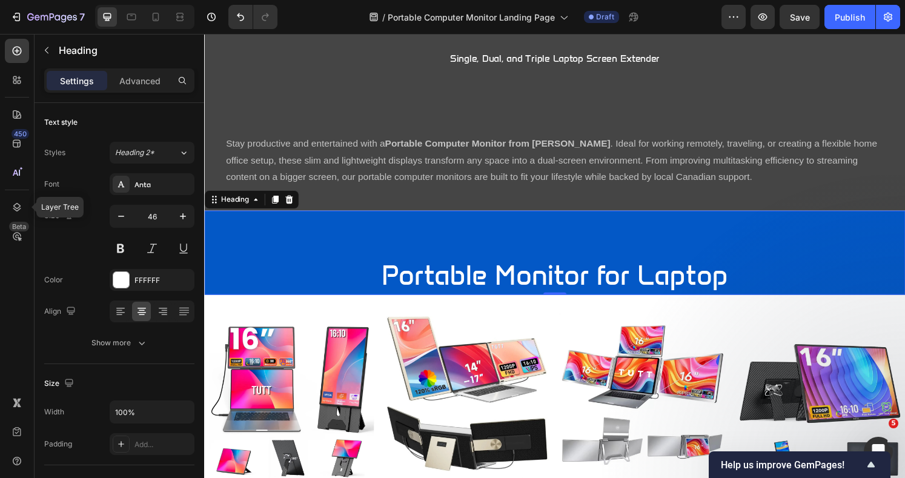
click at [18, 204] on icon at bounding box center [17, 207] width 12 height 12
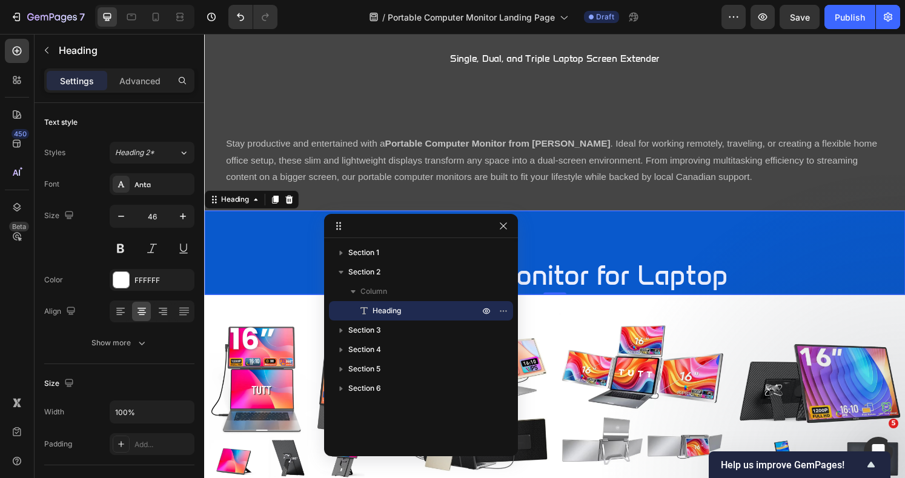
click at [375, 269] on span "Section 2" at bounding box center [364, 272] width 32 height 12
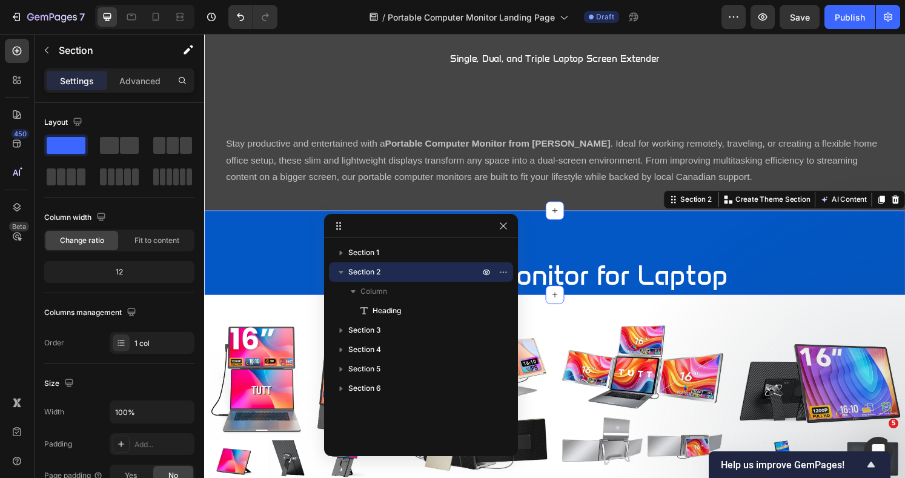
click at [904, 204] on icon at bounding box center [921, 206] width 8 height 8
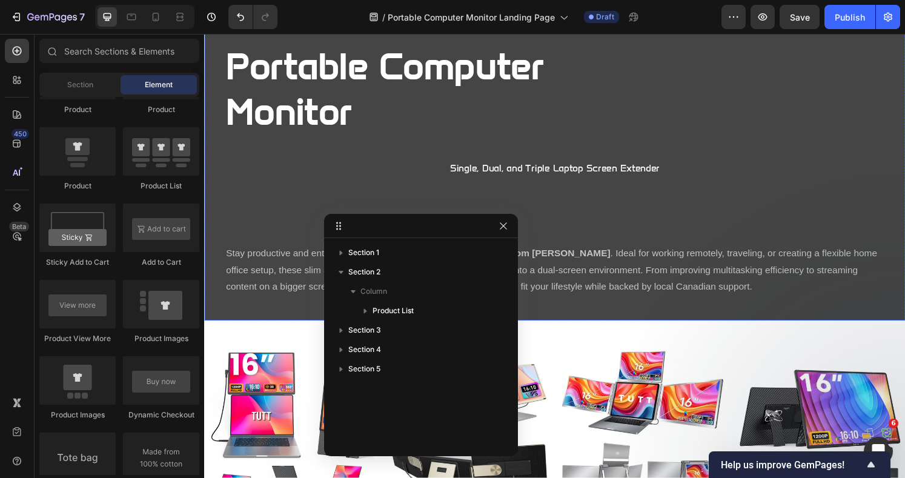
scroll to position [0, 0]
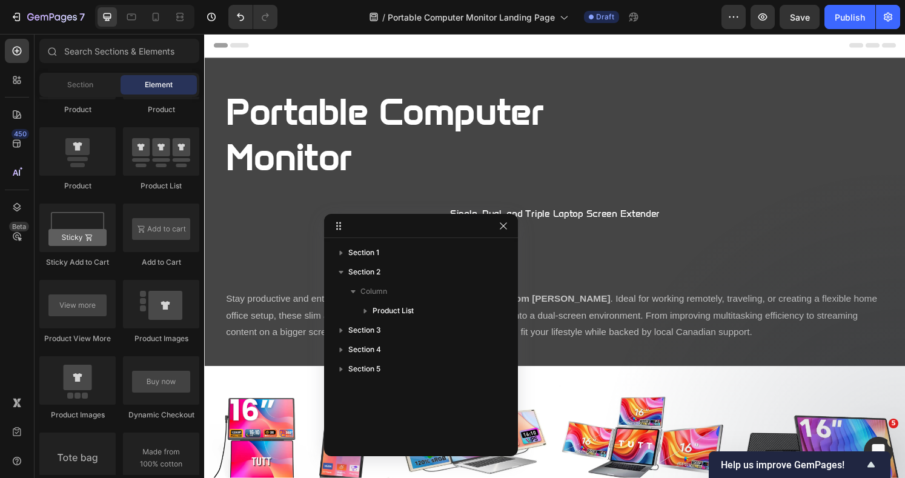
click at [501, 225] on icon "button" at bounding box center [503, 225] width 7 height 7
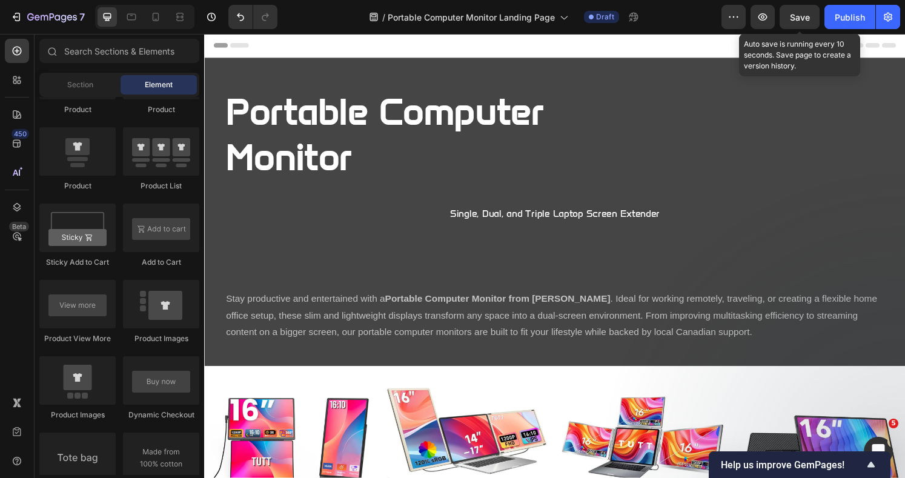
click at [796, 15] on span "Save" at bounding box center [800, 17] width 20 height 10
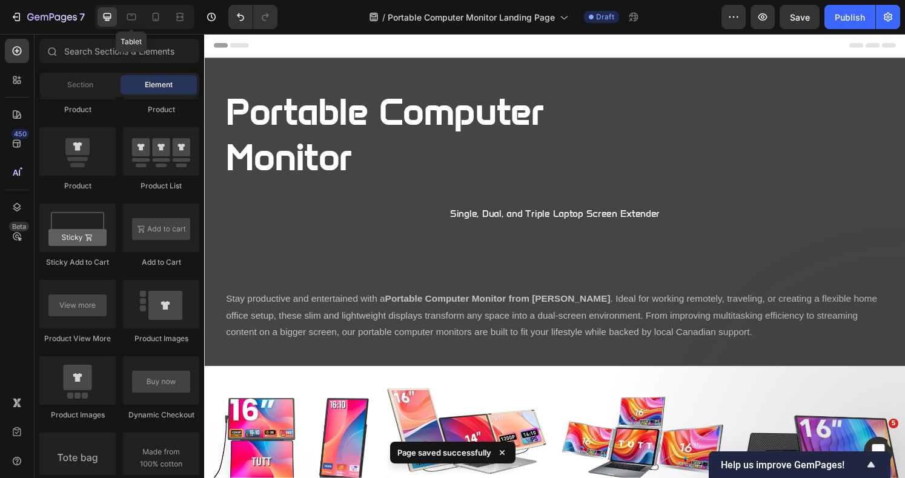
click at [131, 19] on icon at bounding box center [131, 17] width 9 height 7
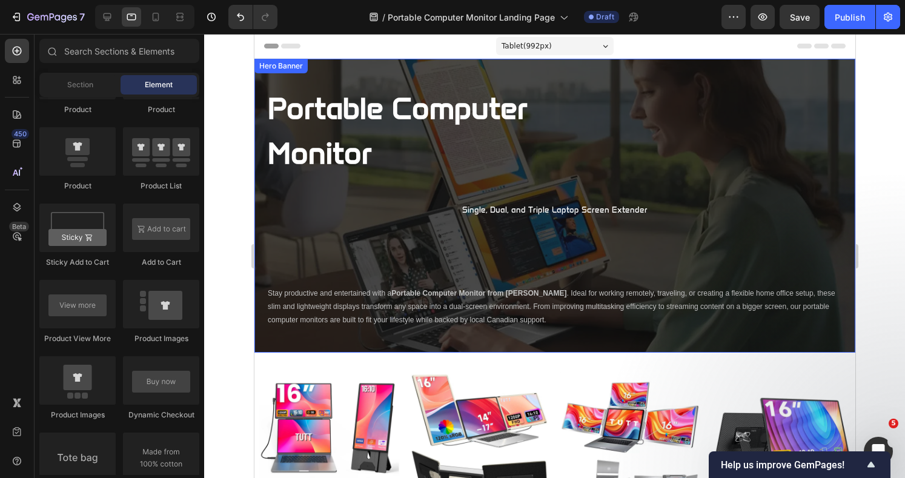
click at [834, 336] on div "Portable Computer Monitor Heading Single, Dual, and Triple Laptop Screen Extend…" at bounding box center [554, 206] width 601 height 294
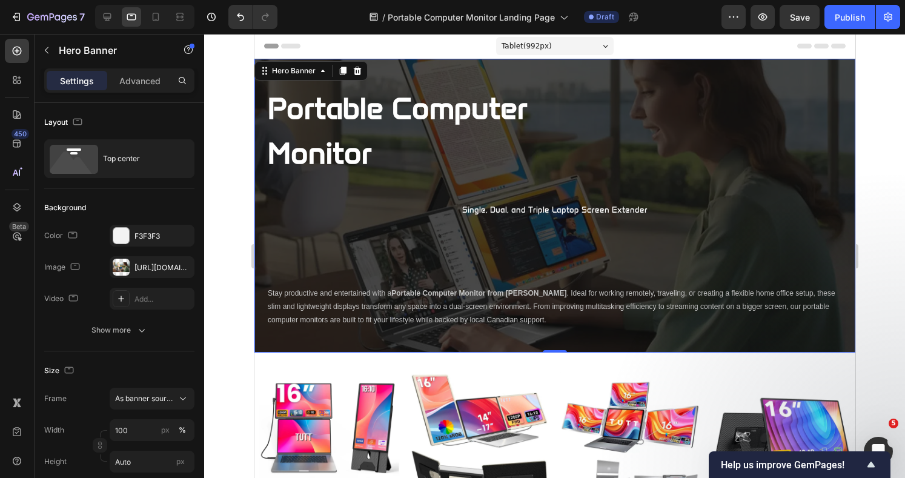
click at [0, 0] on icon "button" at bounding box center [0, 0] width 0 height 0
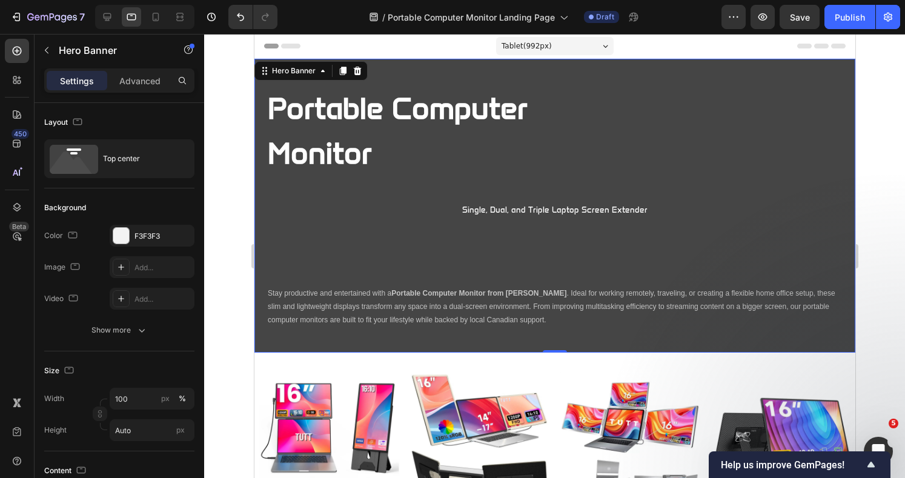
click at [138, 298] on div "Add..." at bounding box center [162, 299] width 57 height 11
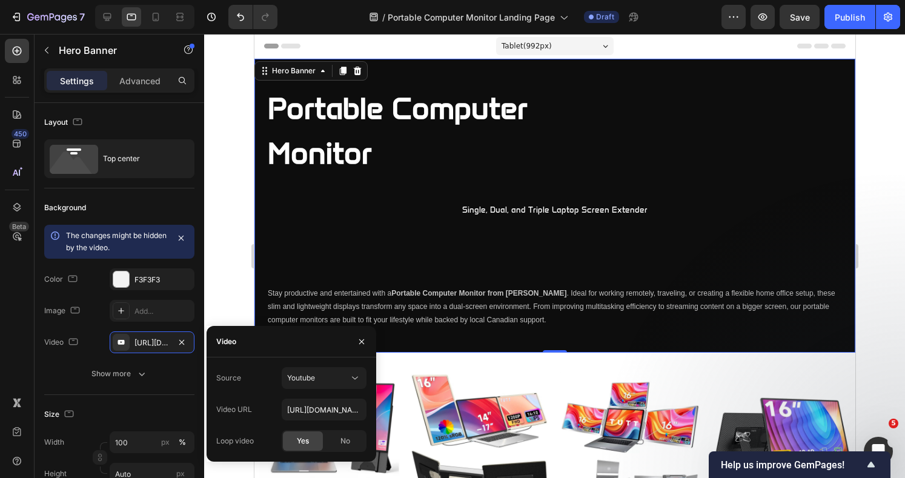
click at [349, 379] on icon at bounding box center [355, 378] width 12 height 12
click at [290, 406] on span "Video hosting" at bounding box center [310, 407] width 46 height 11
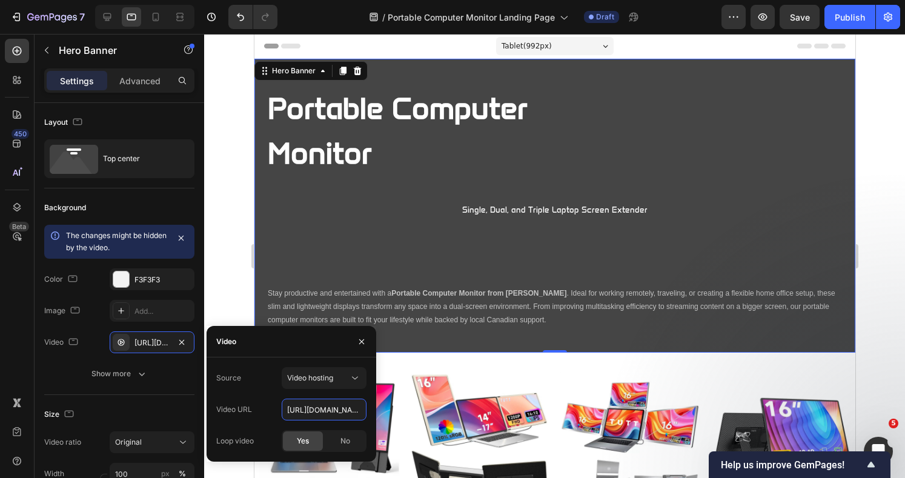
click at [289, 412] on input "[URL][DOMAIN_NAME]" at bounding box center [324, 409] width 85 height 22
paste input "[DOMAIN_NAME][URL]"
type input "[URL][DOMAIN_NAME]"
click at [891, 149] on div at bounding box center [554, 256] width 701 height 444
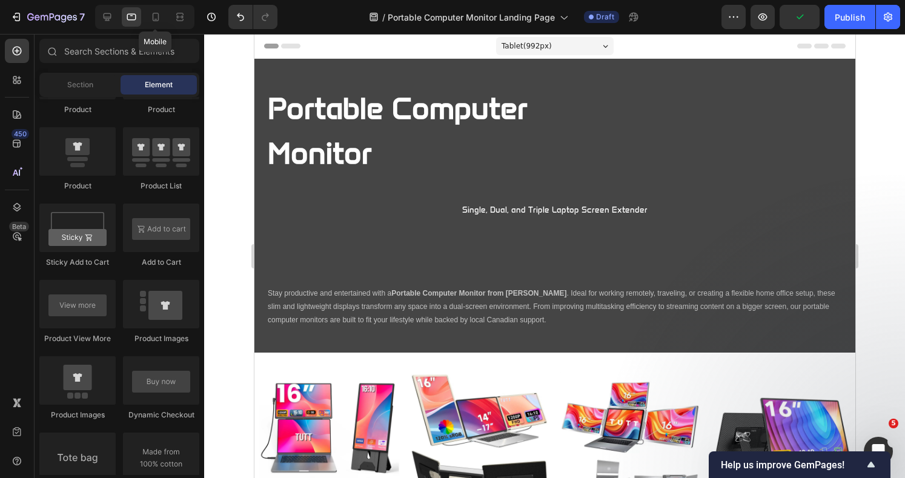
click at [151, 19] on icon at bounding box center [156, 17] width 12 height 12
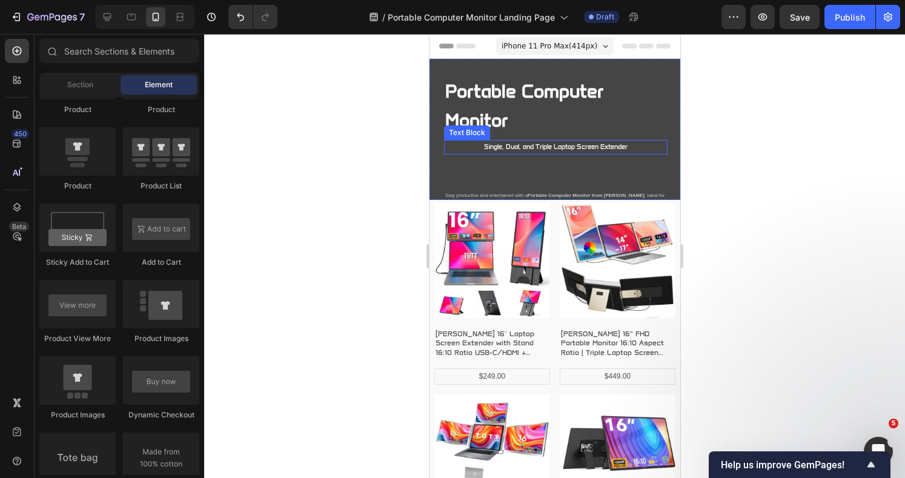
click at [569, 146] on p "Single, Dual, and Triple Laptop Screen Extender" at bounding box center [554, 147] width 221 height 12
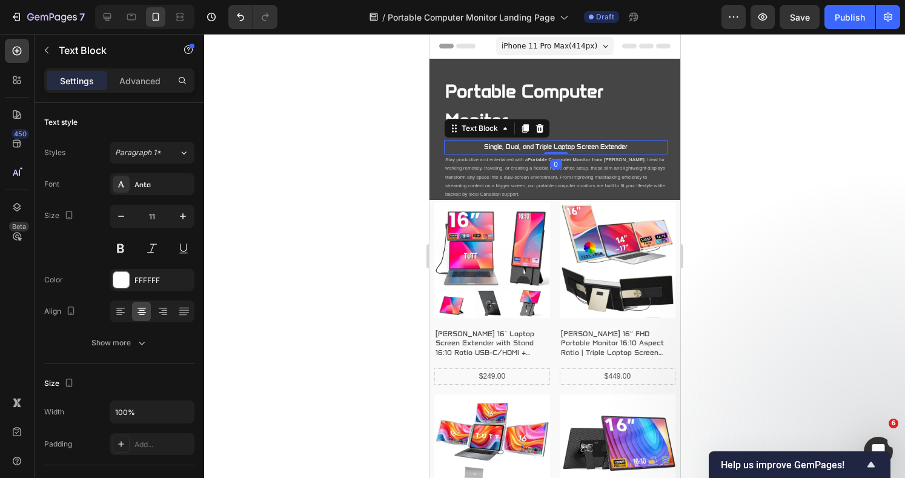
drag, startPoint x: 551, startPoint y: 188, endPoint x: 549, endPoint y: 147, distance: 41.2
click at [549, 147] on div "Single, Dual, and Triple Laptop Screen Extender Text Block 0" at bounding box center [554, 147] width 223 height 15
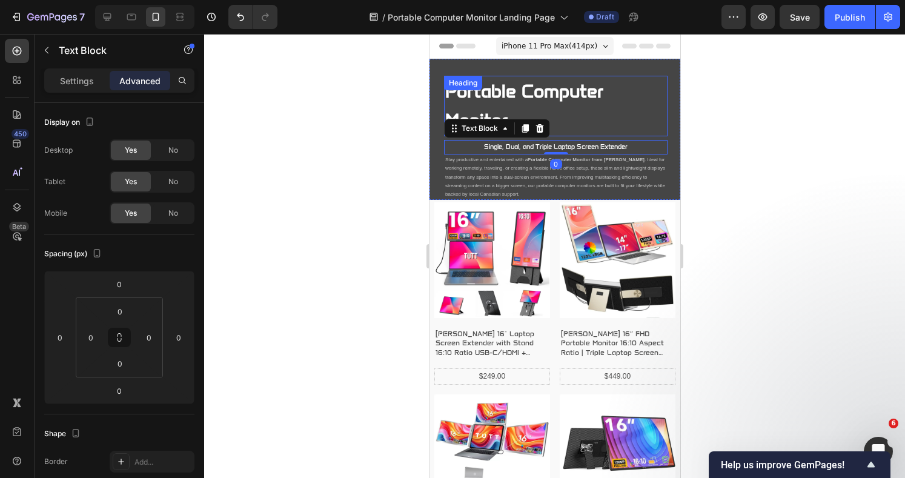
click at [570, 114] on h2 "Portable Computer Monitor" at bounding box center [554, 106] width 223 height 61
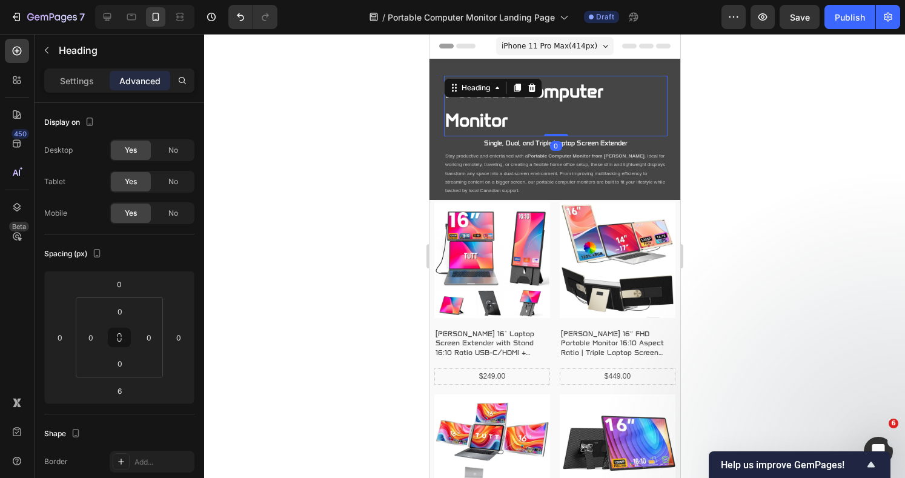
drag, startPoint x: 552, startPoint y: 139, endPoint x: 551, endPoint y: 119, distance: 19.4
click at [551, 123] on div "Portable Computer Monitor Heading 0" at bounding box center [554, 106] width 223 height 61
type input "0"
click at [68, 77] on p "Settings" at bounding box center [77, 80] width 34 height 13
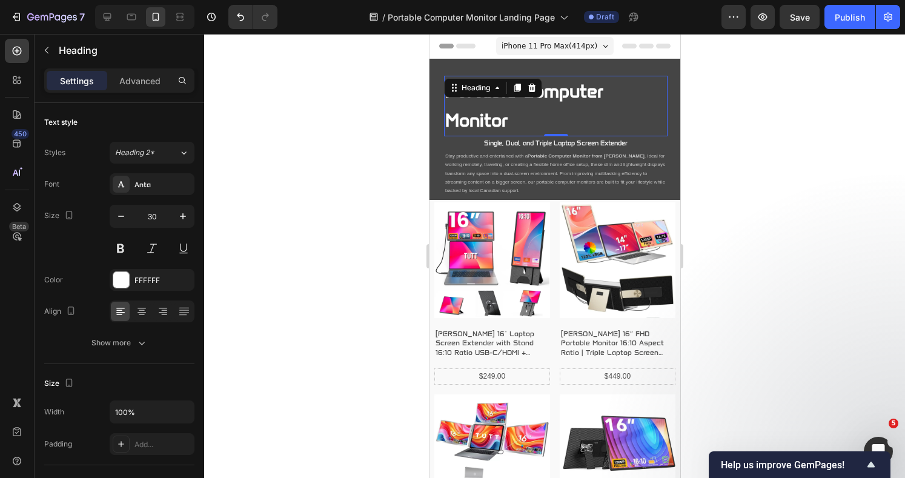
click at [120, 217] on icon "button" at bounding box center [121, 216] width 12 height 12
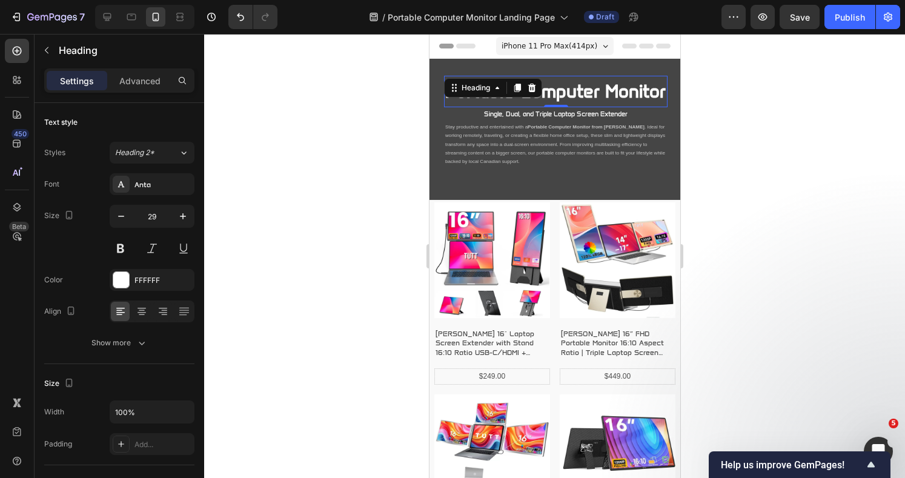
click at [120, 217] on icon "button" at bounding box center [121, 216] width 12 height 12
click at [122, 216] on icon "button" at bounding box center [121, 216] width 12 height 12
type input "26"
click at [325, 176] on div at bounding box center [554, 256] width 701 height 444
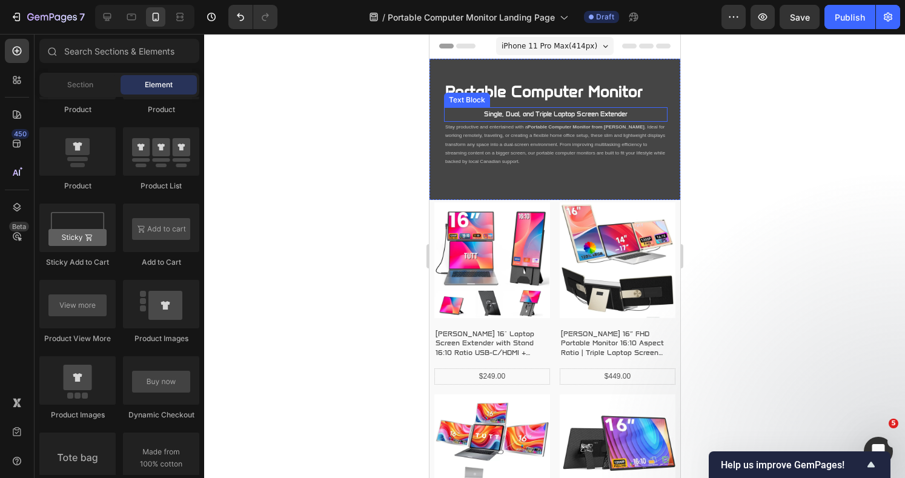
click at [593, 113] on p "Single, Dual, and Triple Laptop Screen Extender" at bounding box center [554, 114] width 221 height 12
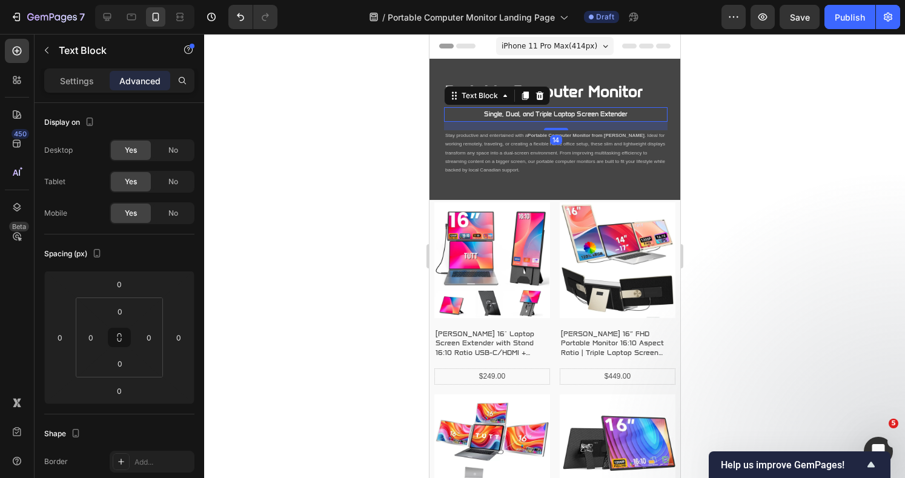
drag, startPoint x: 551, startPoint y: 119, endPoint x: 550, endPoint y: 128, distance: 8.5
click at [550, 128] on div at bounding box center [555, 129] width 24 height 2
type input "14"
click at [798, 147] on div at bounding box center [554, 256] width 701 height 444
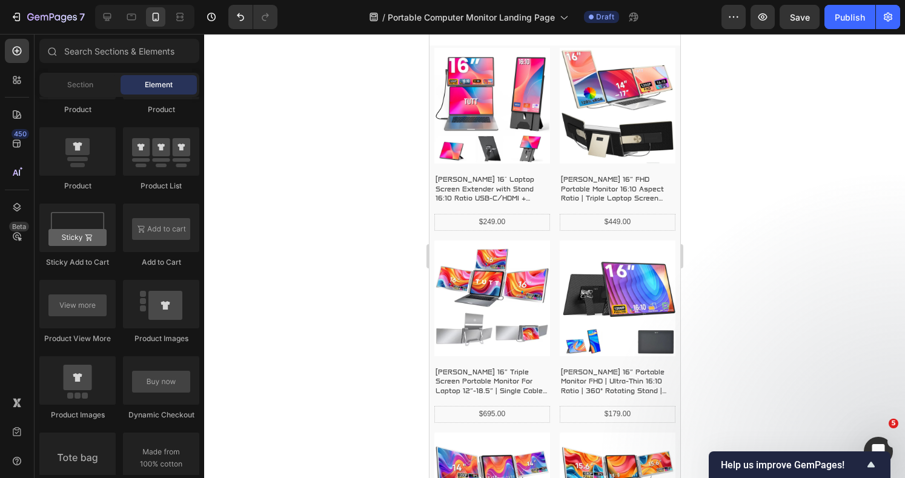
scroll to position [161, 0]
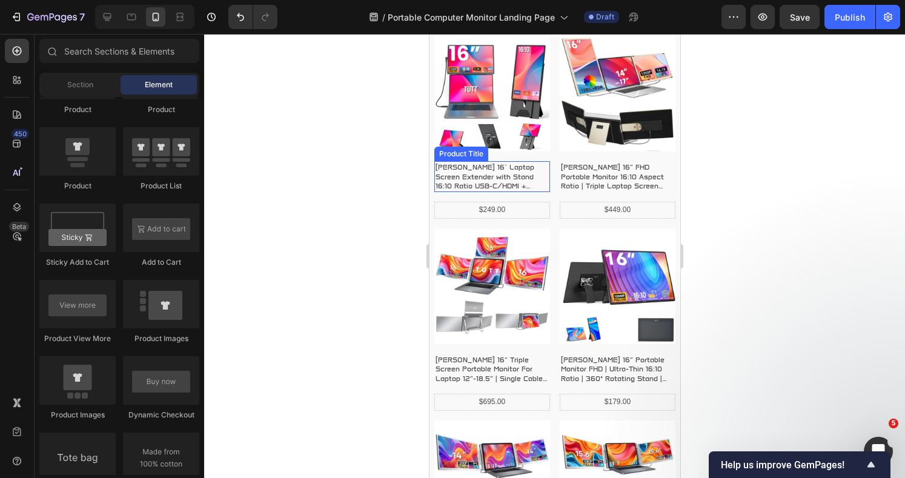
click at [463, 170] on h3 "[PERSON_NAME] 16" Laptop Screen Extender with Stand 16:10 Ratio USB-C/HDMI + Sp…" at bounding box center [492, 176] width 116 height 31
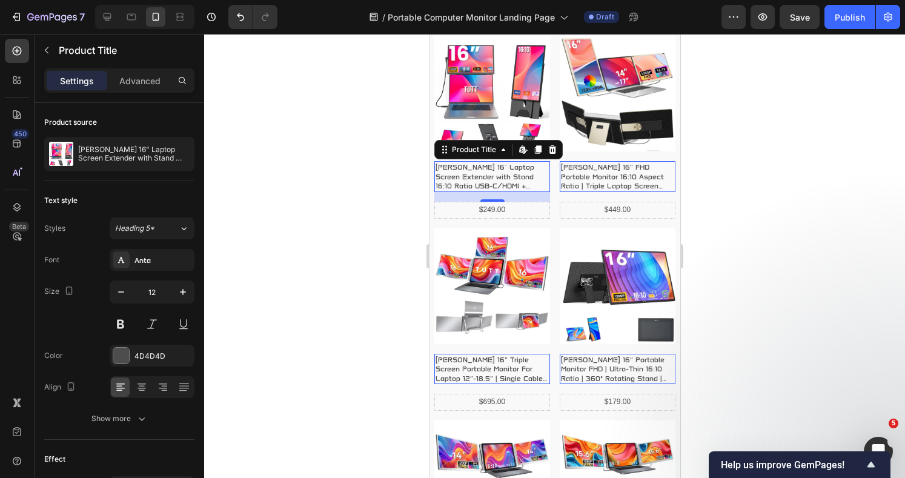
click at [372, 214] on div at bounding box center [554, 256] width 701 height 444
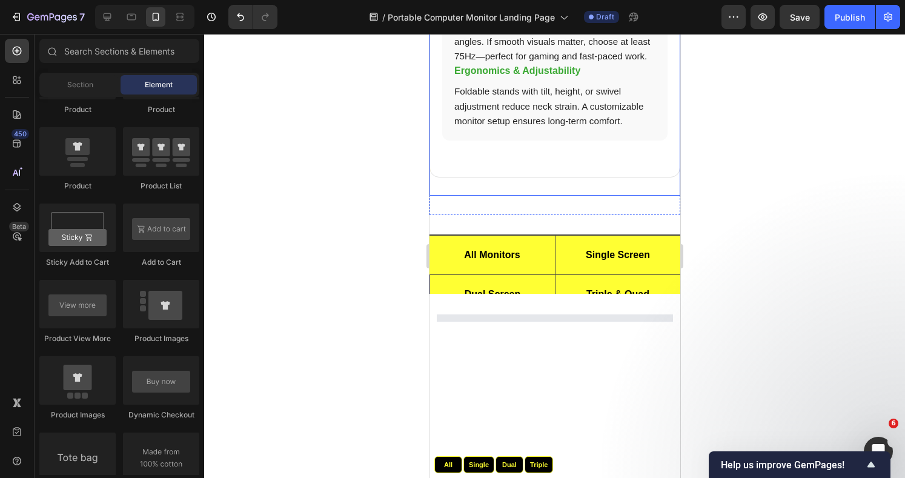
scroll to position [2825, 0]
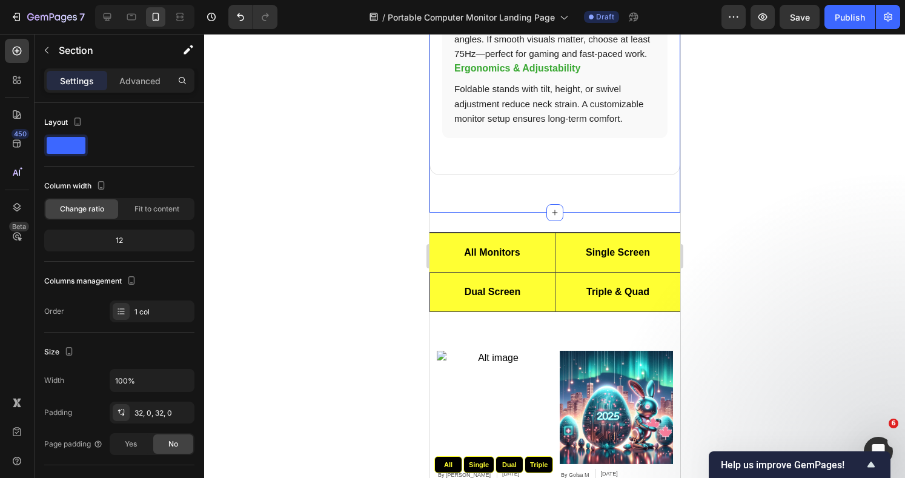
click at [138, 82] on p "Advanced" at bounding box center [139, 80] width 41 height 13
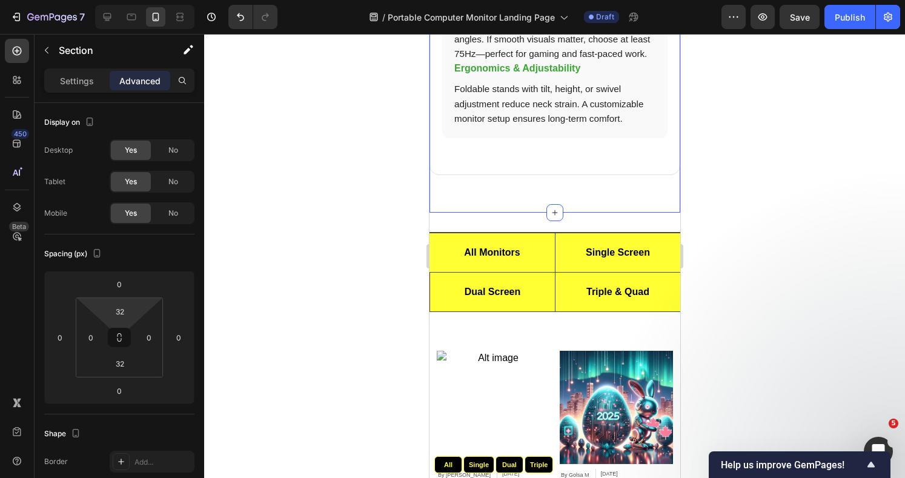
click at [128, 311] on input "32" at bounding box center [120, 311] width 24 height 18
type input "2"
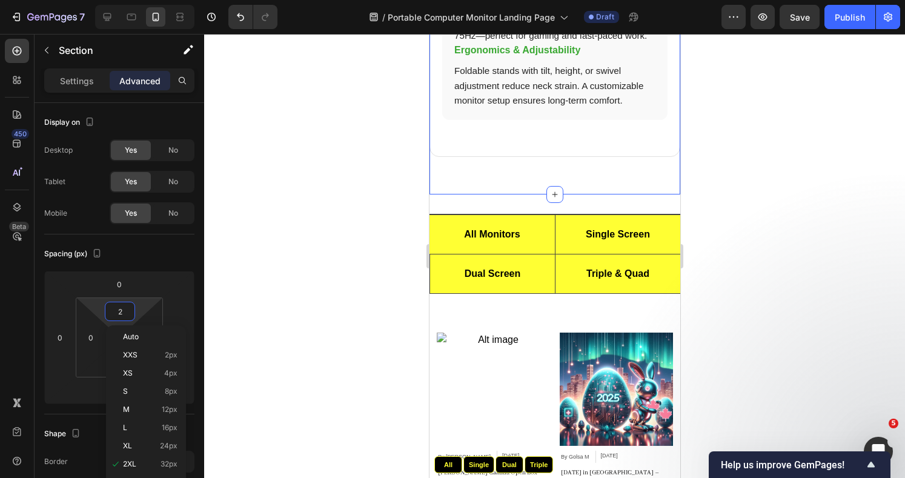
click at [145, 351] on p "XXS 2px" at bounding box center [150, 355] width 54 height 8
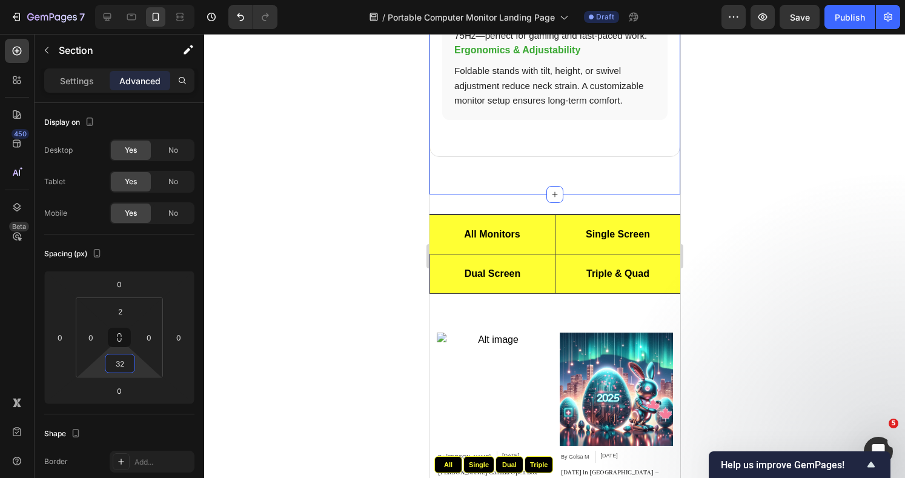
click at [130, 365] on input "32" at bounding box center [120, 363] width 24 height 18
type input "2"
click at [148, 404] on p "XXS 2px" at bounding box center [150, 407] width 54 height 8
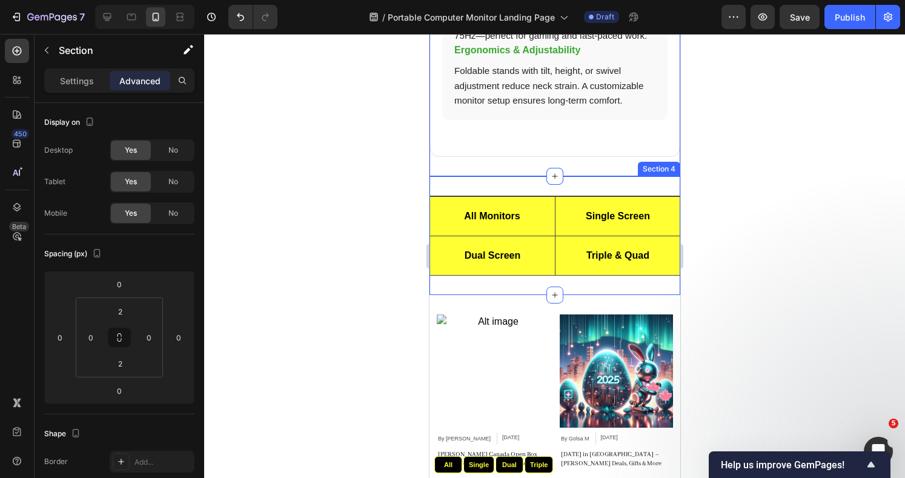
click at [490, 229] on div "All Monitors Single Screen Dual Screen Triple & Quad Custom Code All Single Dua…" at bounding box center [554, 235] width 251 height 119
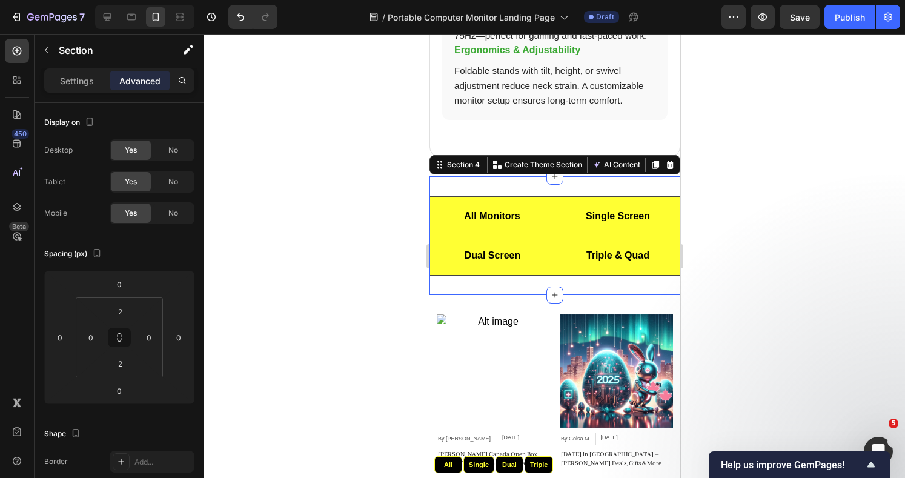
scroll to position [161, 0]
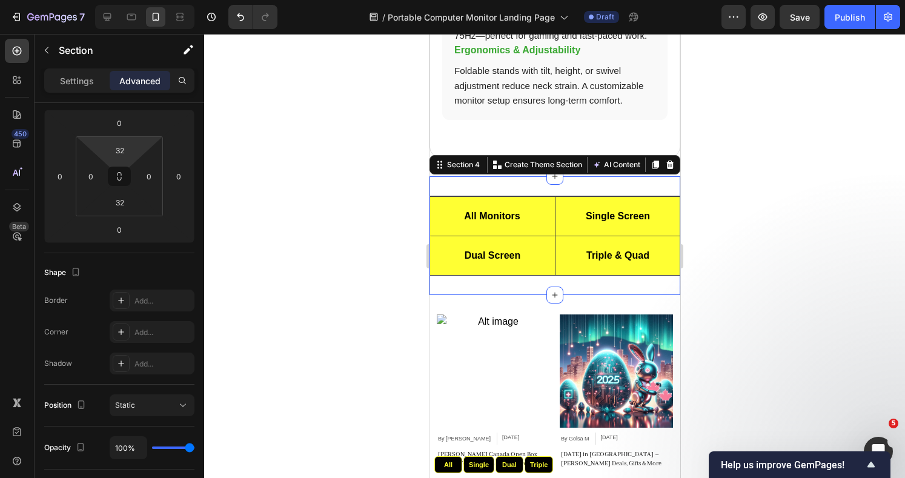
click at [128, 145] on input "32" at bounding box center [120, 150] width 24 height 18
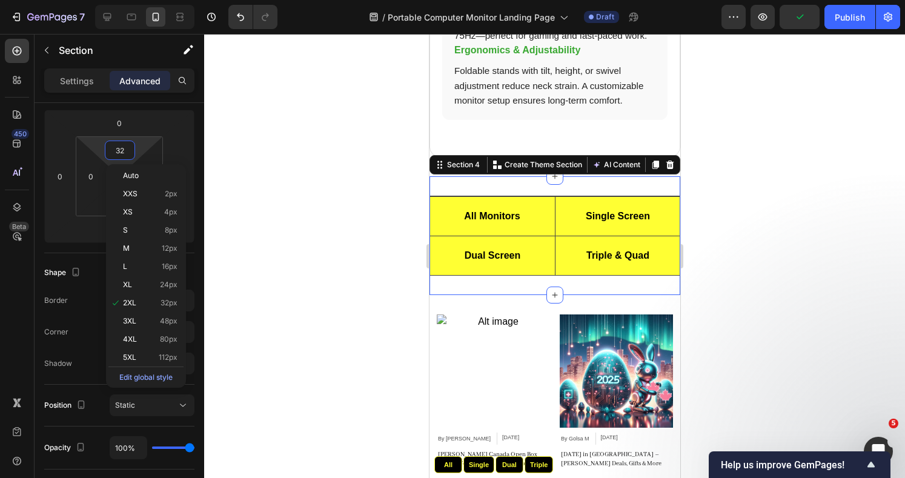
type input "2"
click at [150, 191] on p "XXS 2px" at bounding box center [150, 194] width 54 height 8
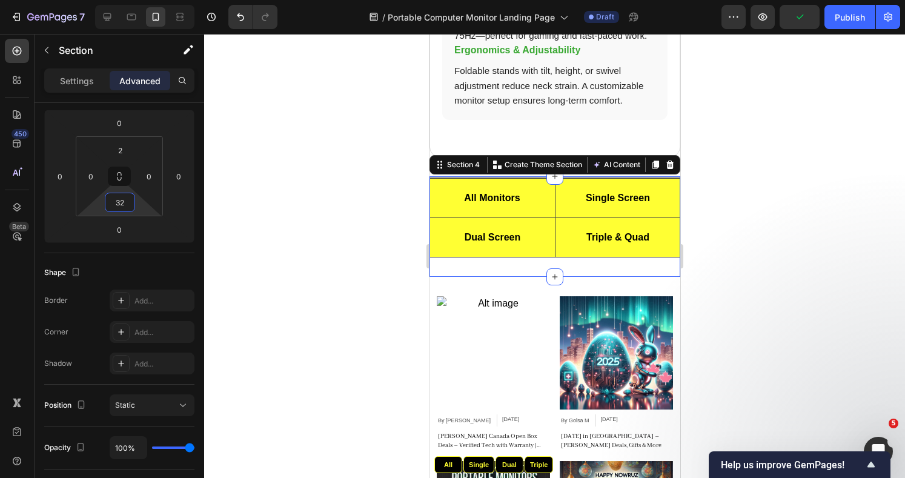
click at [127, 203] on input "32" at bounding box center [120, 202] width 24 height 18
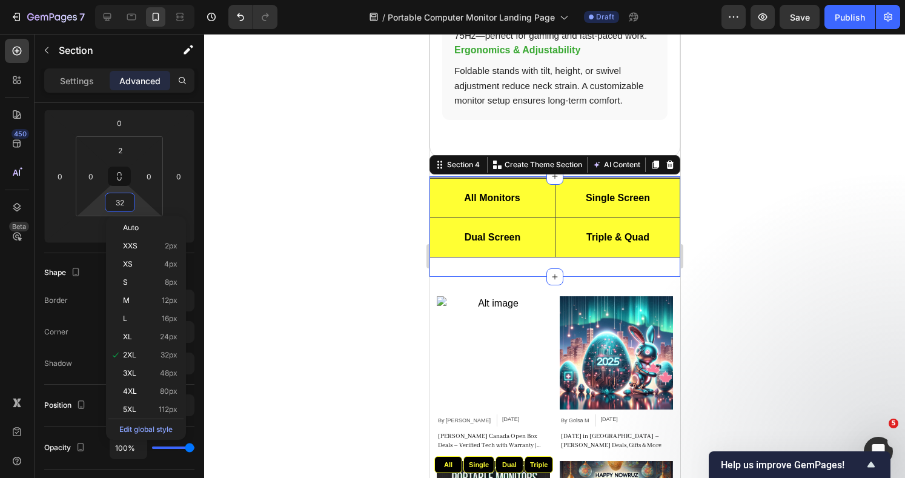
type input "2"
drag, startPoint x: 145, startPoint y: 245, endPoint x: 165, endPoint y: 233, distance: 23.1
click at [146, 243] on p "XXS 2px" at bounding box center [150, 246] width 54 height 8
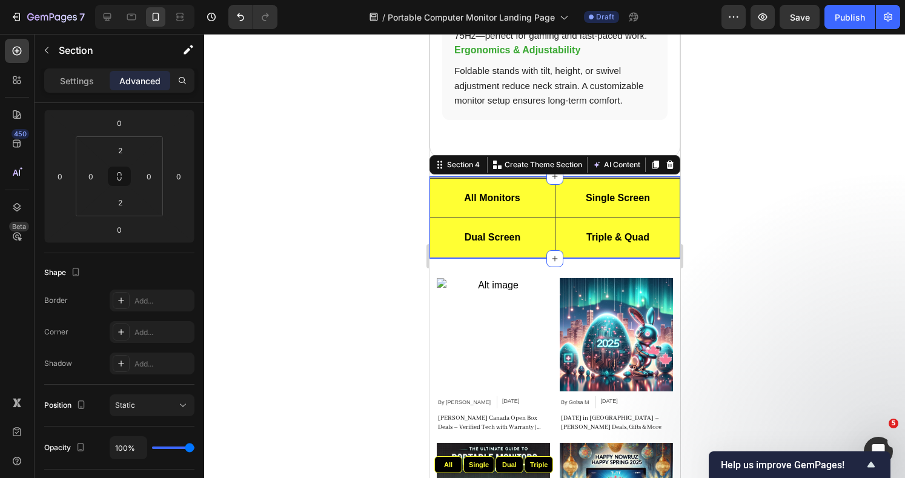
click at [267, 186] on div at bounding box center [554, 256] width 701 height 444
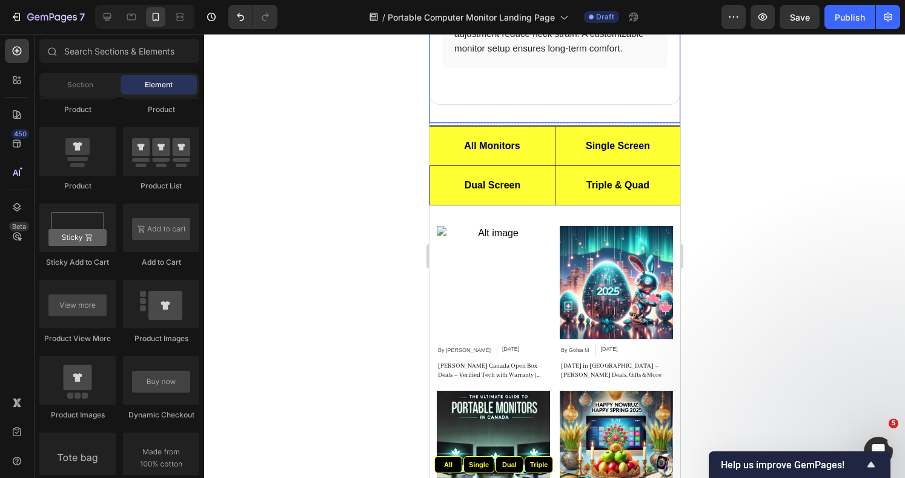
scroll to position [2906, 0]
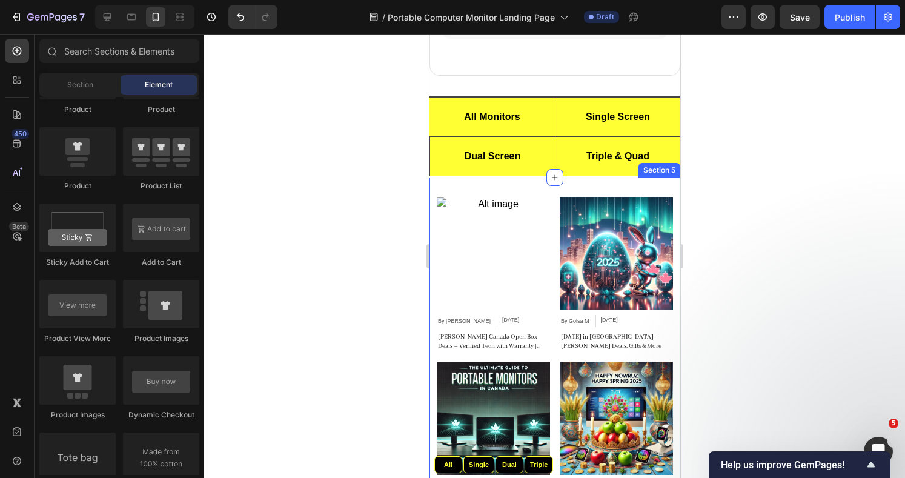
click at [651, 234] on div "Article Image By [PERSON_NAME] Article Author [DATE] Article Date Row [PERSON_N…" at bounding box center [554, 356] width 251 height 358
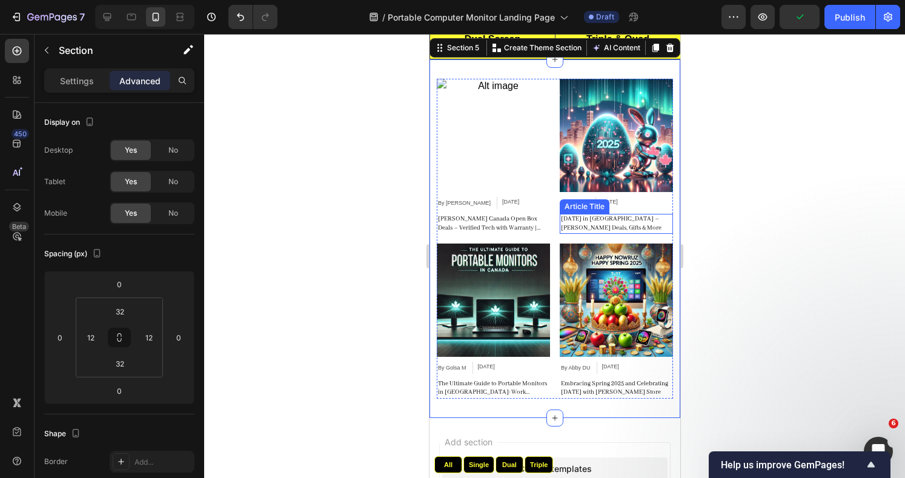
scroll to position [2987, 0]
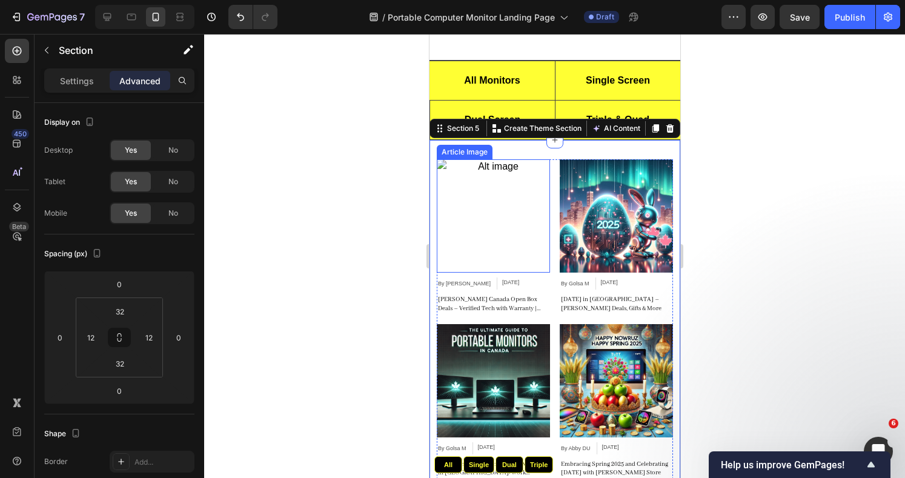
click at [511, 222] on img at bounding box center [492, 215] width 113 height 113
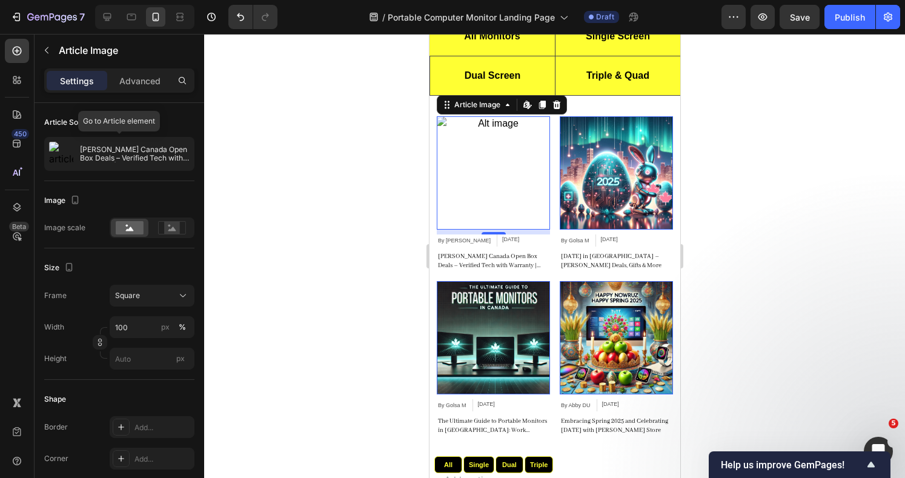
click at [143, 156] on p "[PERSON_NAME] Canada Open Box Deals – Verified Tech with Warranty | Launching […" at bounding box center [135, 153] width 110 height 17
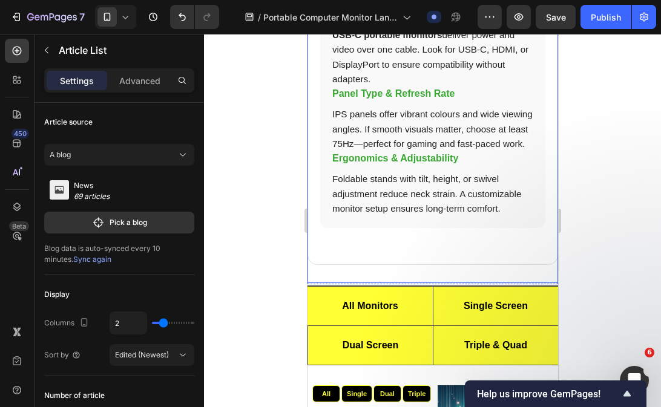
scroll to position [2759, 0]
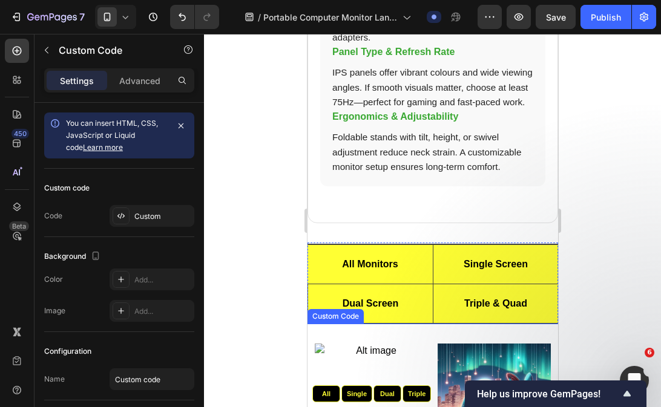
click at [365, 394] on link "Single" at bounding box center [356, 395] width 31 height 18
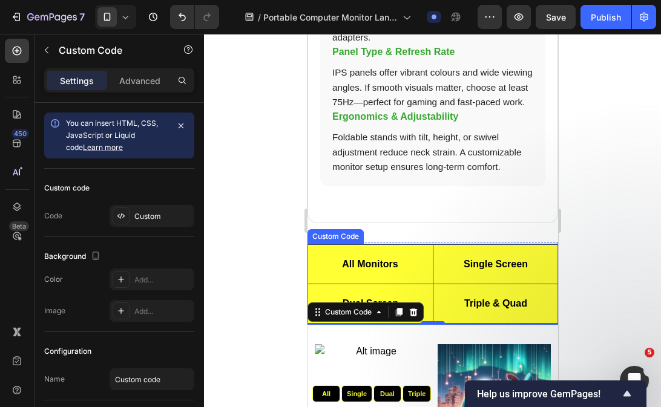
click at [171, 216] on div "Custom" at bounding box center [162, 216] width 57 height 11
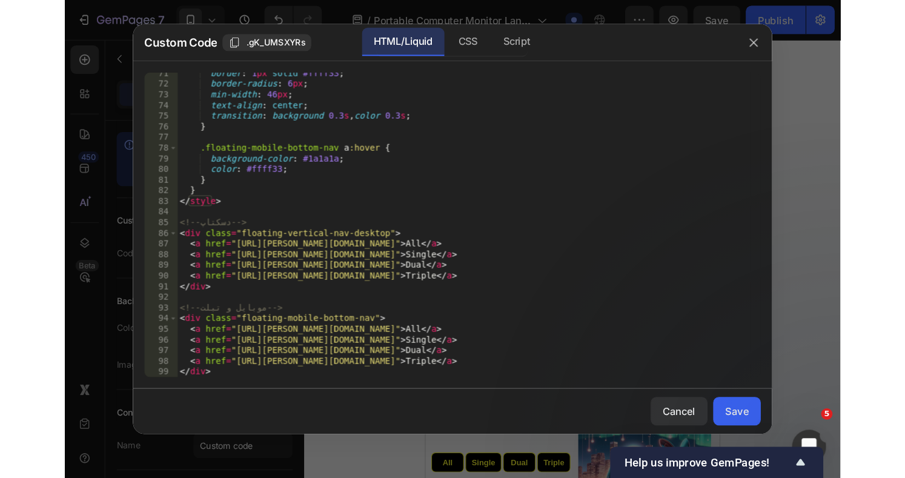
scroll to position [639, 0]
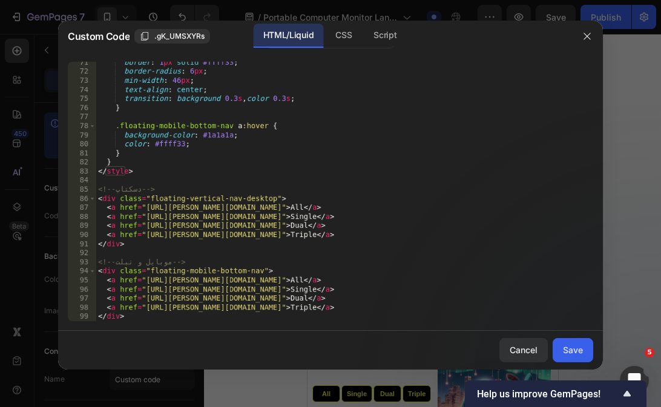
click at [584, 34] on icon "button" at bounding box center [587, 36] width 10 height 10
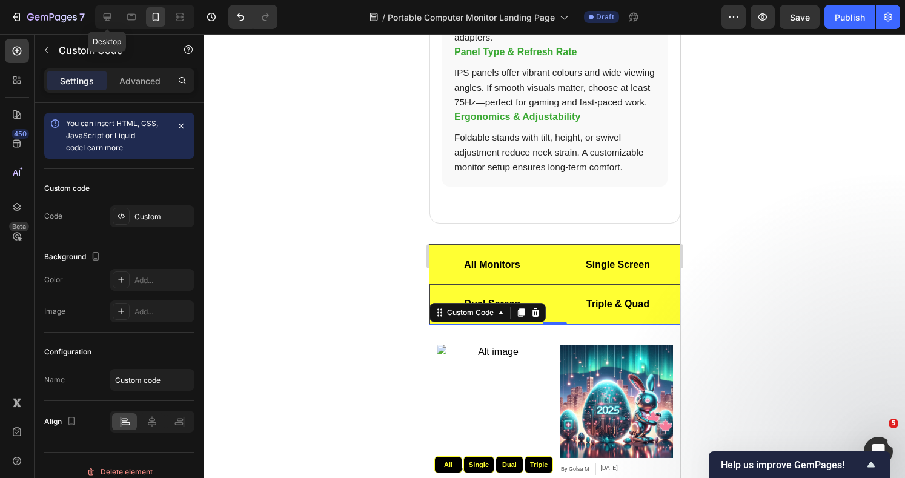
click at [103, 10] on div at bounding box center [106, 16] width 19 height 19
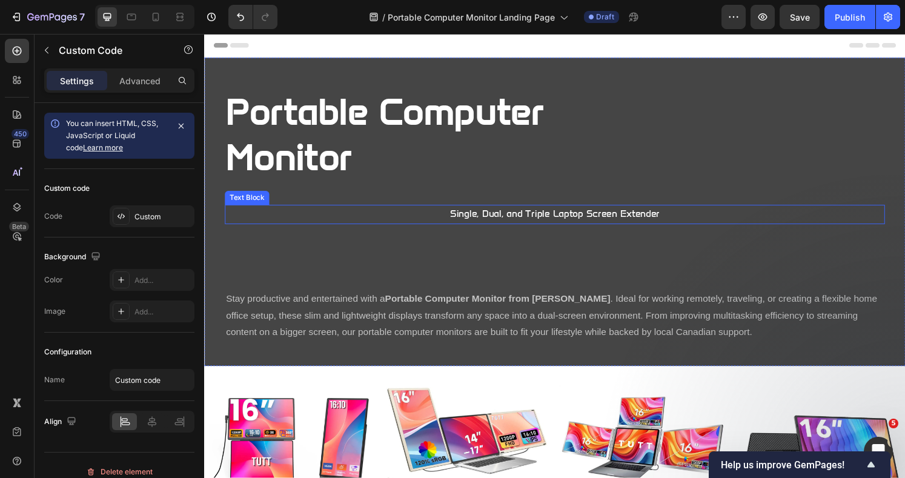
drag, startPoint x: 668, startPoint y: 221, endPoint x: 683, endPoint y: 219, distance: 14.6
click at [668, 221] on p "Single, Dual, and Triple Laptop Screen Extender" at bounding box center [567, 222] width 682 height 18
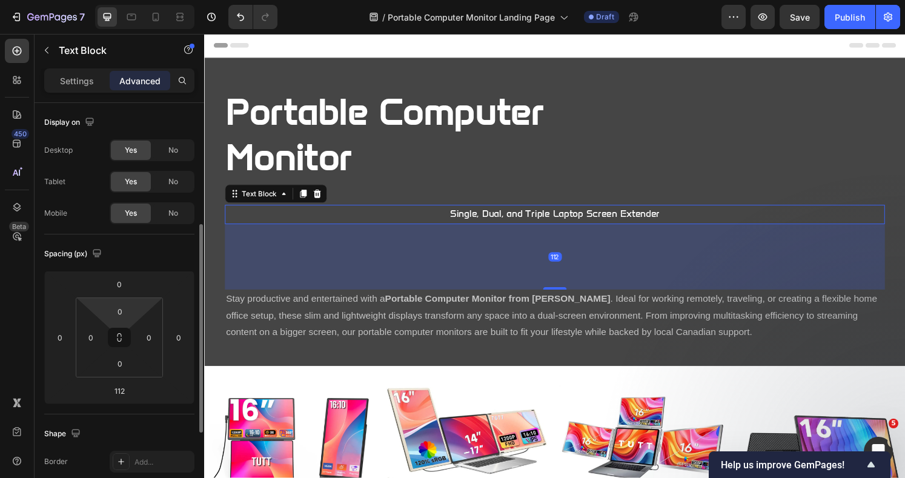
scroll to position [396, 0]
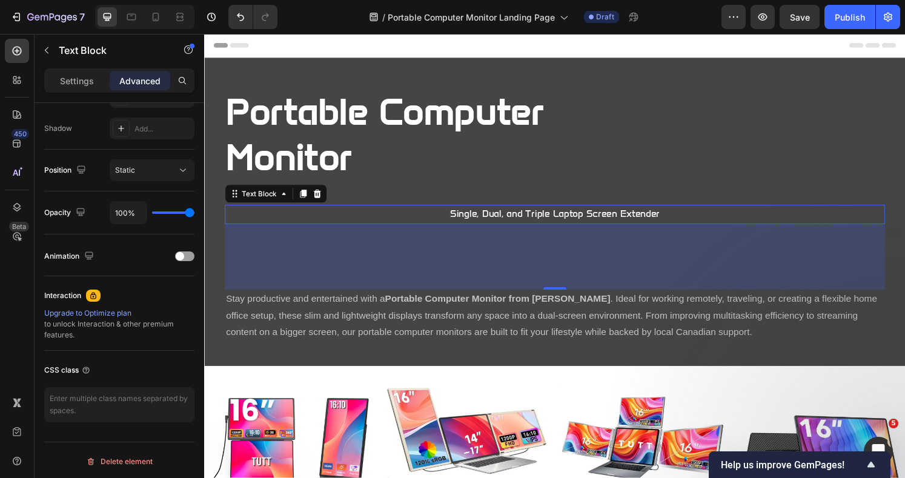
click at [81, 83] on p "Settings" at bounding box center [77, 80] width 34 height 13
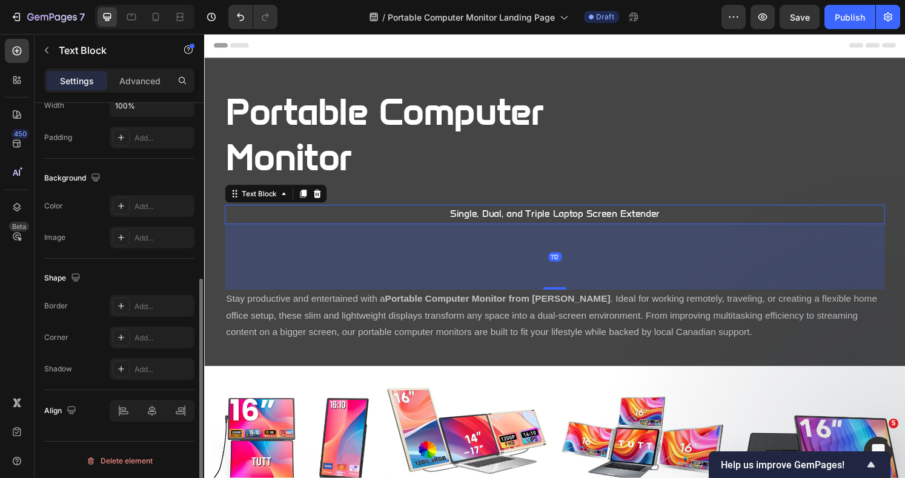
scroll to position [306, 0]
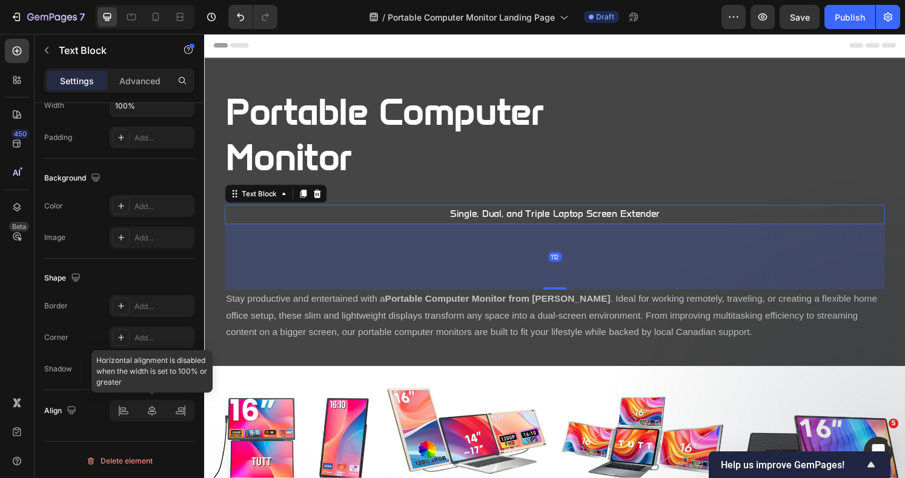
click at [121, 414] on div at bounding box center [152, 411] width 85 height 22
click at [627, 219] on p "Single, Dual, and Triple Laptop Screen Extender" at bounding box center [567, 222] width 682 height 18
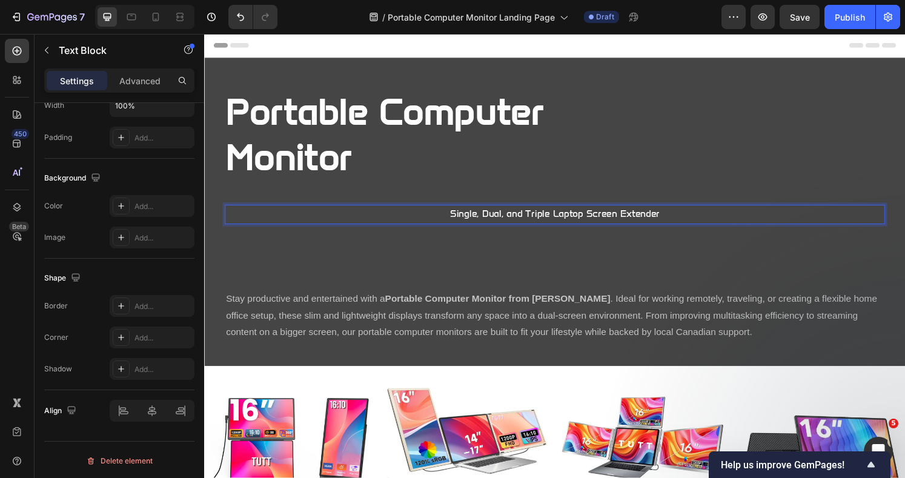
scroll to position [0, 0]
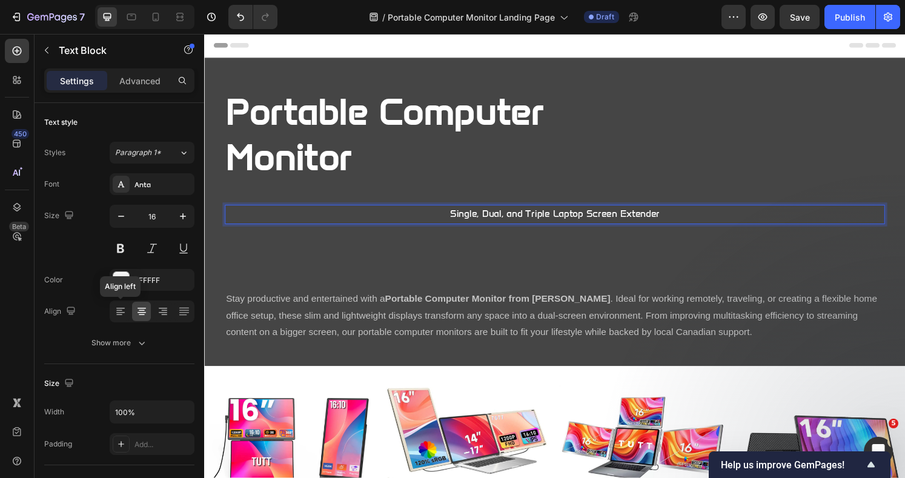
click at [116, 311] on icon at bounding box center [120, 311] width 12 height 12
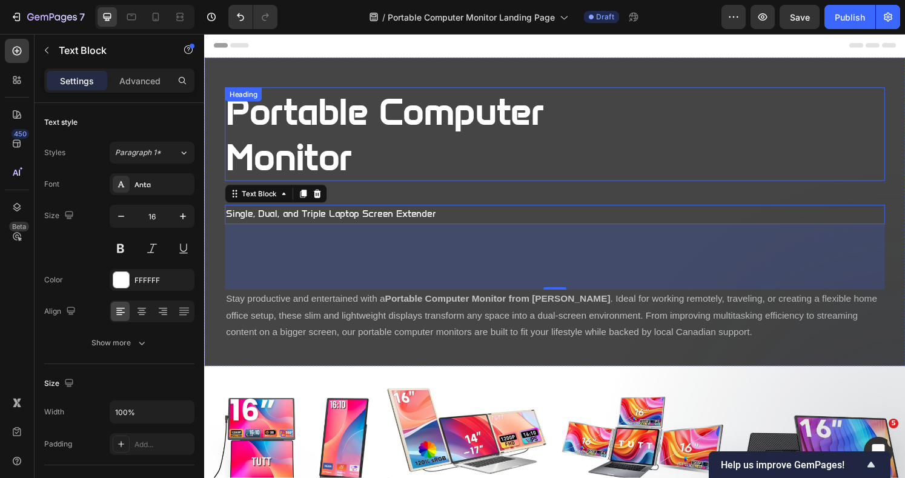
click at [670, 121] on div "Portable Computer Monitor" at bounding box center [567, 138] width 684 height 97
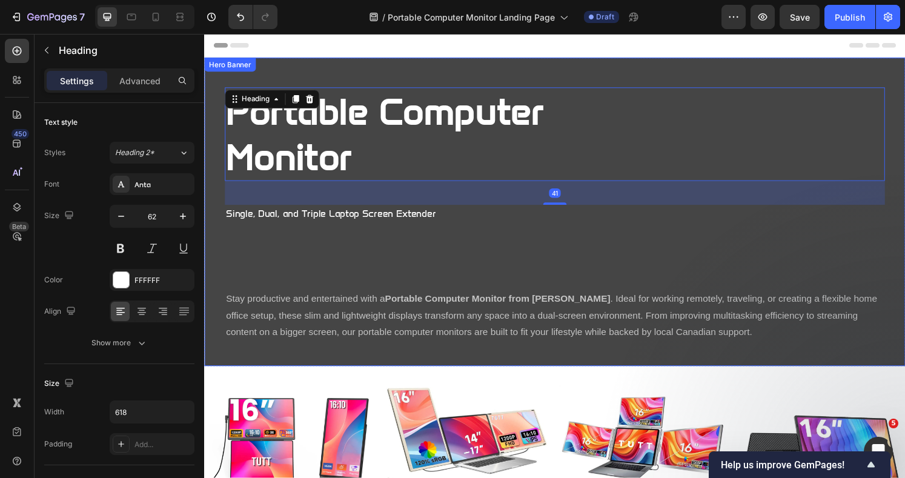
click at [750, 264] on div "Portable Computer Monitor Heading 41 Single, Dual, and Triple Laptop Screen Ext…" at bounding box center [567, 234] width 684 height 289
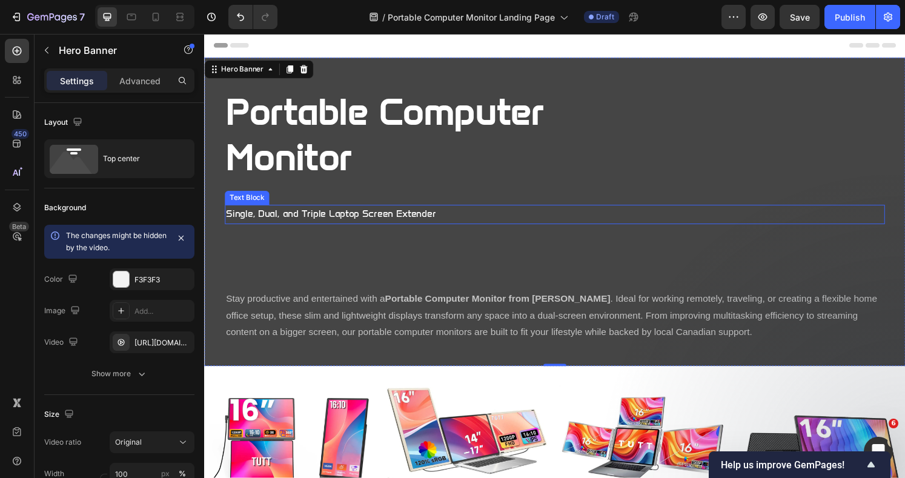
click at [389, 222] on p "Single, Dual, and Triple Laptop Screen Extender" at bounding box center [567, 222] width 682 height 18
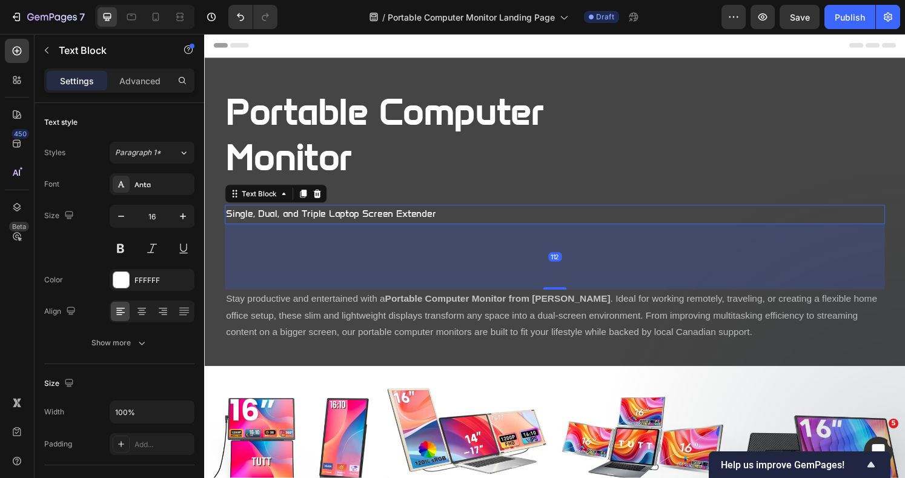
click at [181, 252] on button at bounding box center [184, 248] width 22 height 22
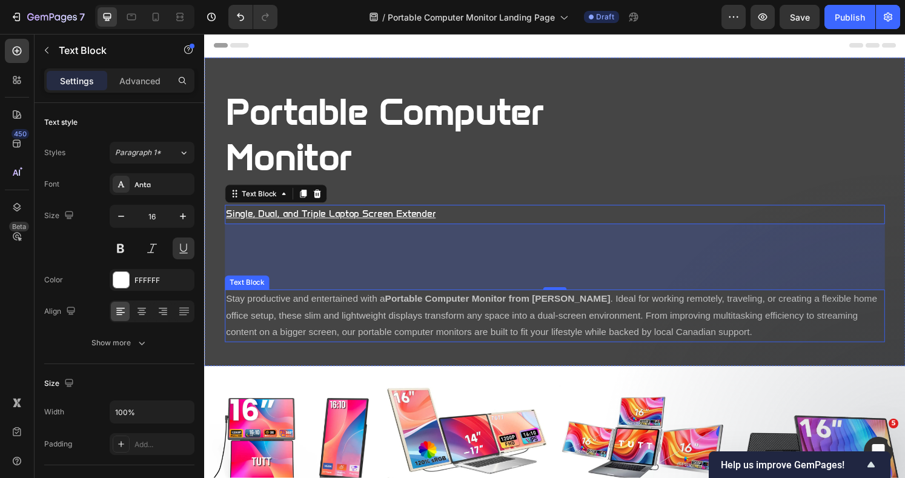
click at [402, 300] on p "Stay productive and entertained with a Portable Computer Monitor from [PERSON_N…" at bounding box center [567, 326] width 682 height 52
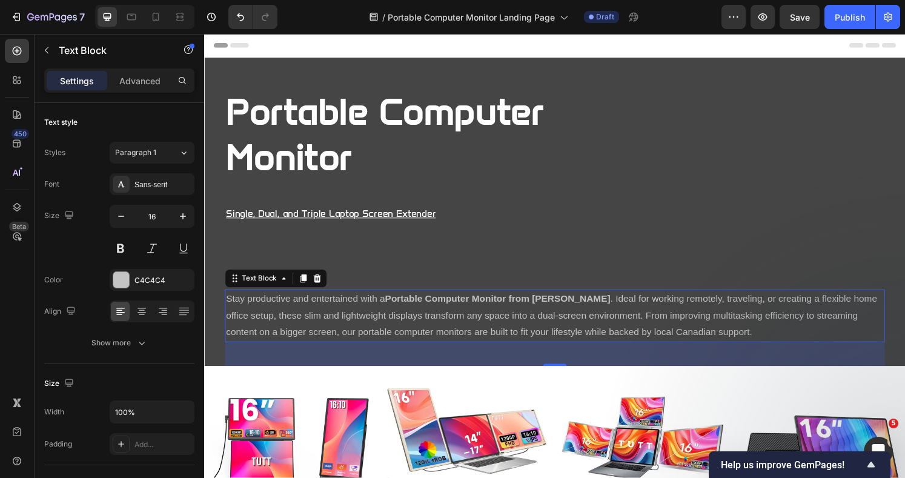
click at [180, 251] on button at bounding box center [184, 248] width 22 height 22
click at [184, 249] on button at bounding box center [184, 248] width 22 height 22
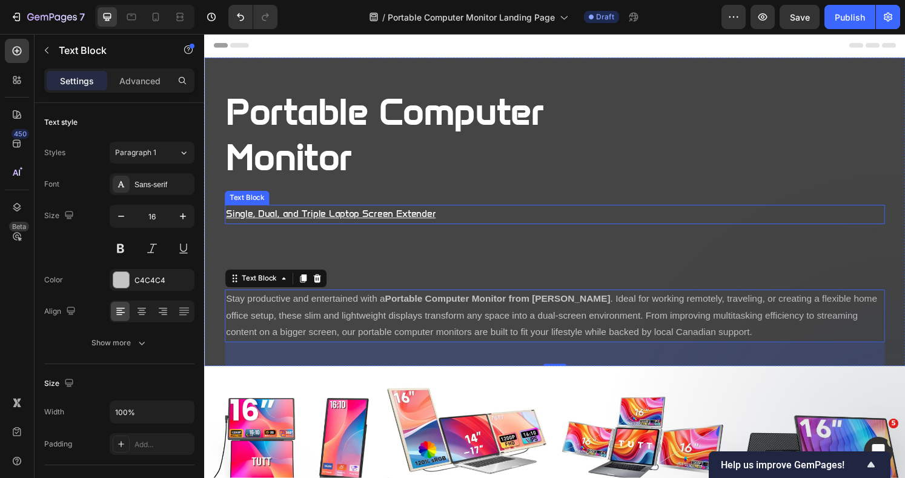
click at [324, 219] on p "Single, Dual, and Triple Laptop Screen Extender" at bounding box center [567, 222] width 682 height 18
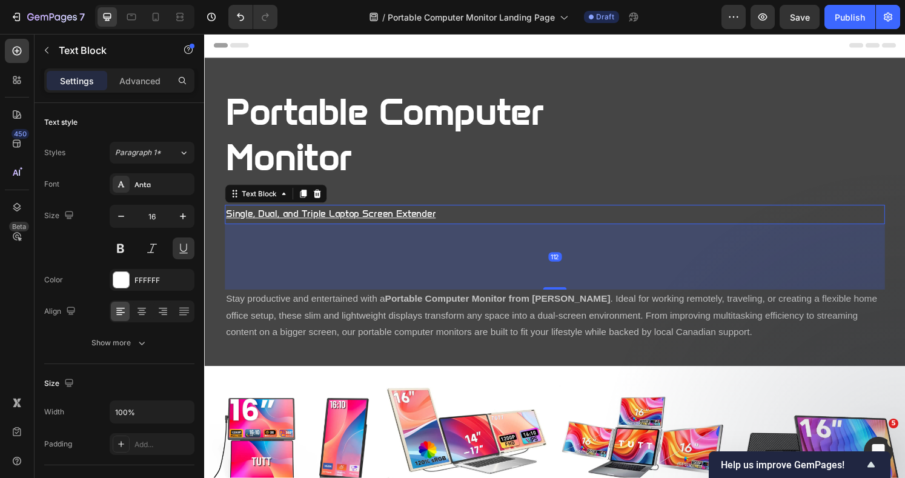
click at [187, 250] on button at bounding box center [184, 248] width 22 height 22
click at [151, 249] on button at bounding box center [152, 248] width 22 height 22
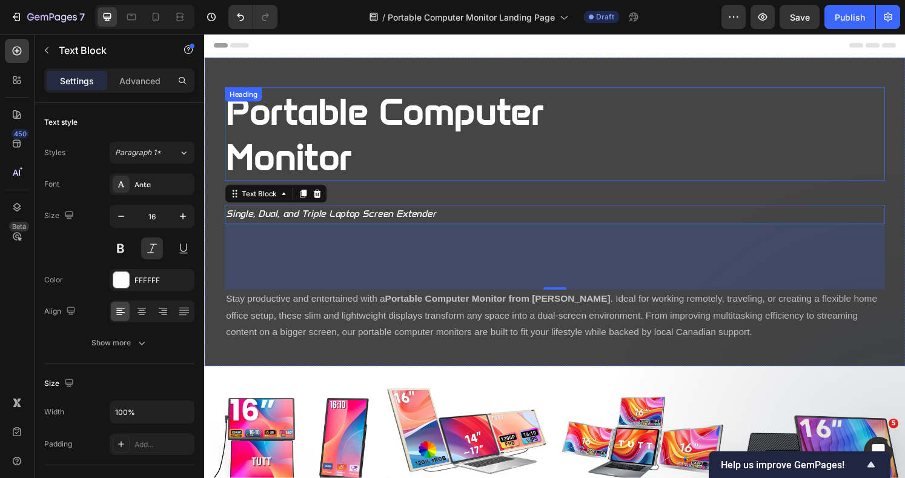
click at [629, 153] on div "Portable Computer Monitor" at bounding box center [567, 138] width 684 height 97
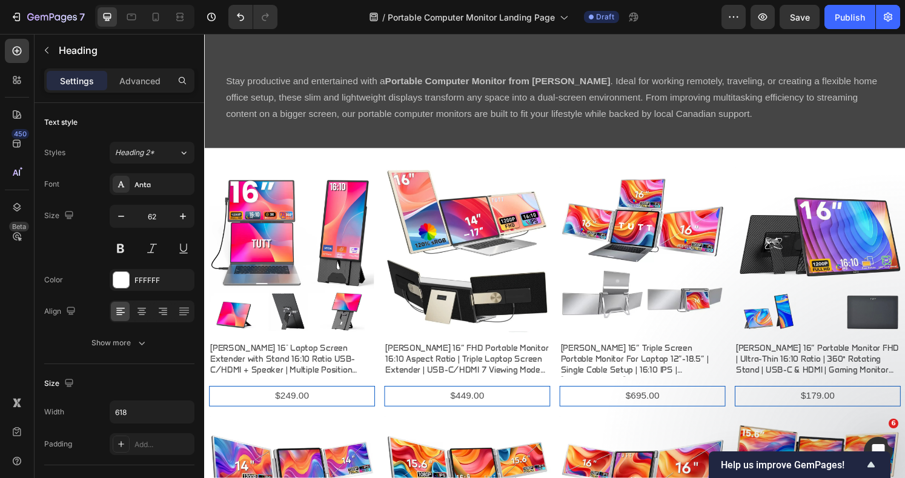
scroll to position [242, 0]
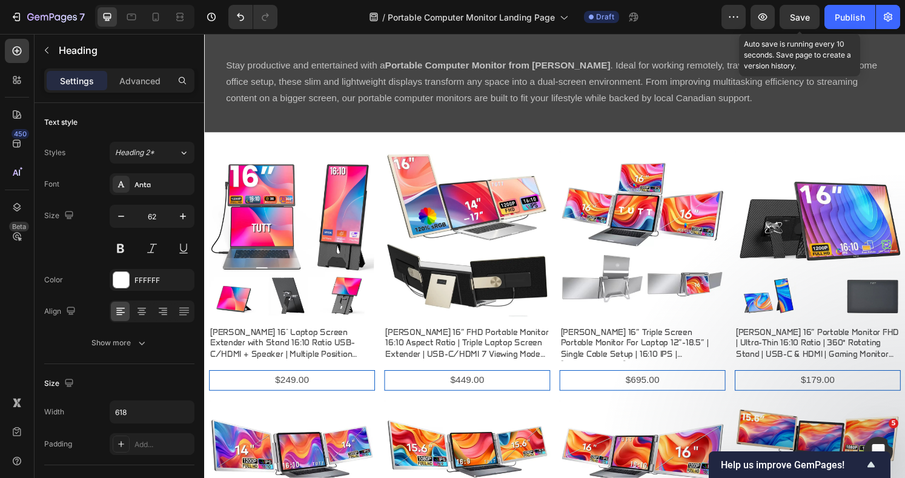
click at [796, 24] on button "Save" at bounding box center [799, 17] width 40 height 24
click at [886, 19] on icon "button" at bounding box center [888, 17] width 12 height 12
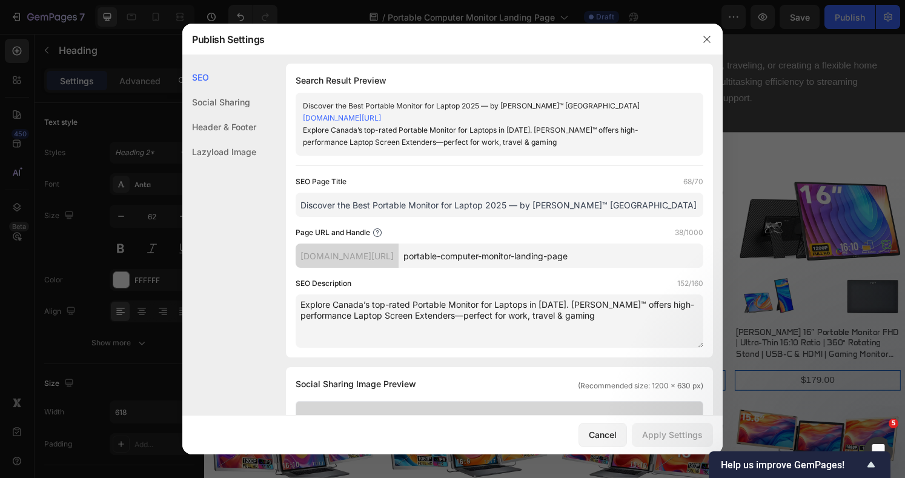
scroll to position [0, 0]
click at [612, 205] on input "Discover the Best Portable Monitor for Laptop 2025 — by [PERSON_NAME]™ [GEOGRAP…" at bounding box center [498, 206] width 407 height 24
drag, startPoint x: 612, startPoint y: 205, endPoint x: 269, endPoint y: 198, distance: 343.4
paste input "[PERSON_NAME] [GEOGRAPHIC_DATA] – Best Single, Dual & Triple Portable Computer …"
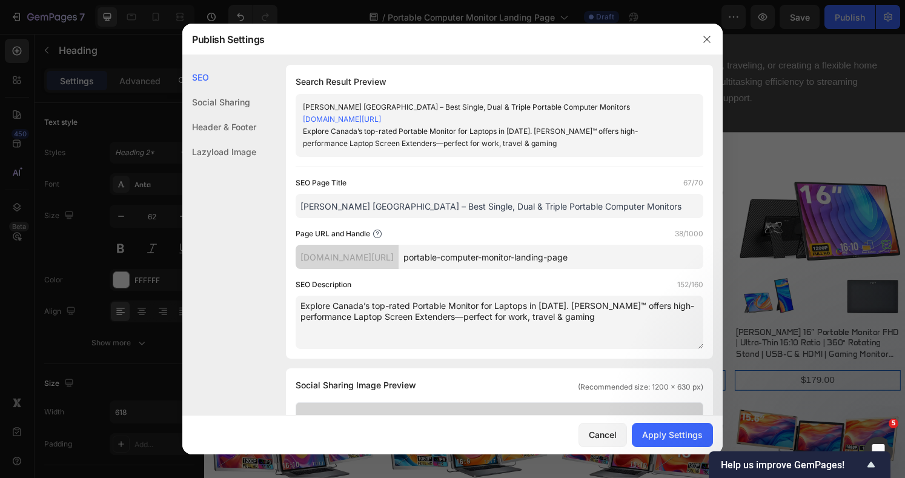
drag, startPoint x: 368, startPoint y: 205, endPoint x: 351, endPoint y: 215, distance: 19.0
click at [351, 215] on input "[PERSON_NAME] [GEOGRAPHIC_DATA] – Best Single, Dual & Triple Portable Computer …" at bounding box center [498, 206] width 407 height 24
drag, startPoint x: 467, startPoint y: 206, endPoint x: 300, endPoint y: 204, distance: 167.1
click at [300, 204] on input "[PERSON_NAME] [GEOGRAPHIC_DATA] – Best Single, Dual & Triple Portable Computer …" at bounding box center [498, 206] width 407 height 24
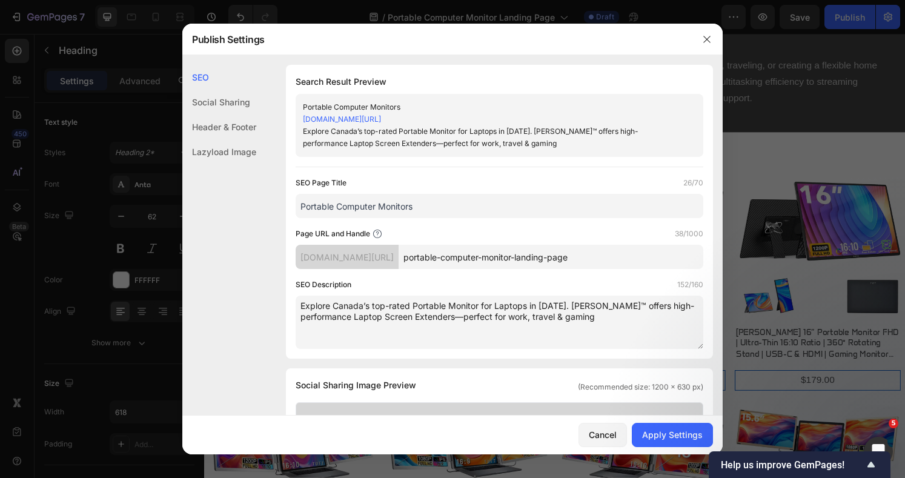
click at [435, 207] on input "Portable Computer Monitors" at bounding box center [498, 206] width 407 height 24
click at [438, 208] on input "Portable Computer Monitors" at bounding box center [498, 206] width 407 height 24
paste input "[PERSON_NAME] Canada – Best Single, Dual & Triple"
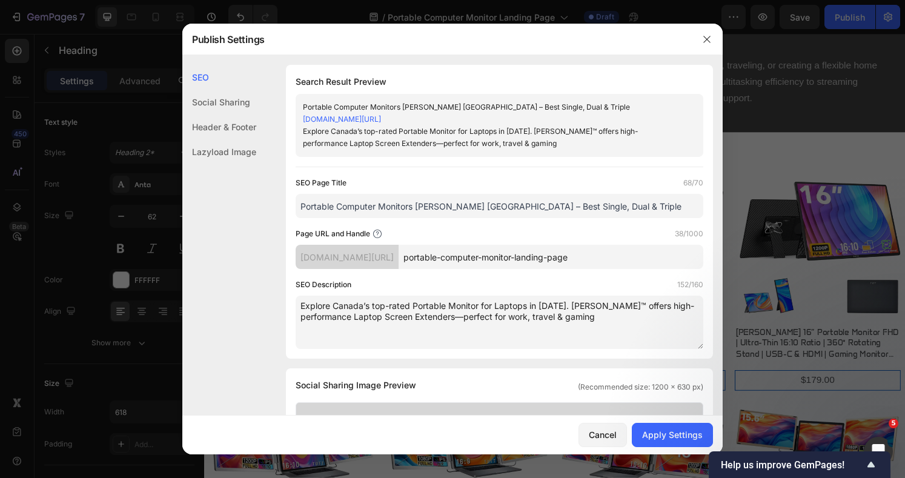
drag, startPoint x: 500, startPoint y: 206, endPoint x: 481, endPoint y: 206, distance: 18.8
click at [481, 206] on input "Portable Computer Monitors [PERSON_NAME] [GEOGRAPHIC_DATA] – Best Single, Dual …" at bounding box center [498, 206] width 407 height 24
click at [299, 204] on input "Portable Computer Monitors [PERSON_NAME] [GEOGRAPHIC_DATA] – Single, Dual & Tri…" at bounding box center [498, 206] width 407 height 24
drag, startPoint x: 299, startPoint y: 204, endPoint x: 595, endPoint y: 186, distance: 296.6
click at [595, 186] on div "SEO Page Title 63/70" at bounding box center [498, 183] width 407 height 12
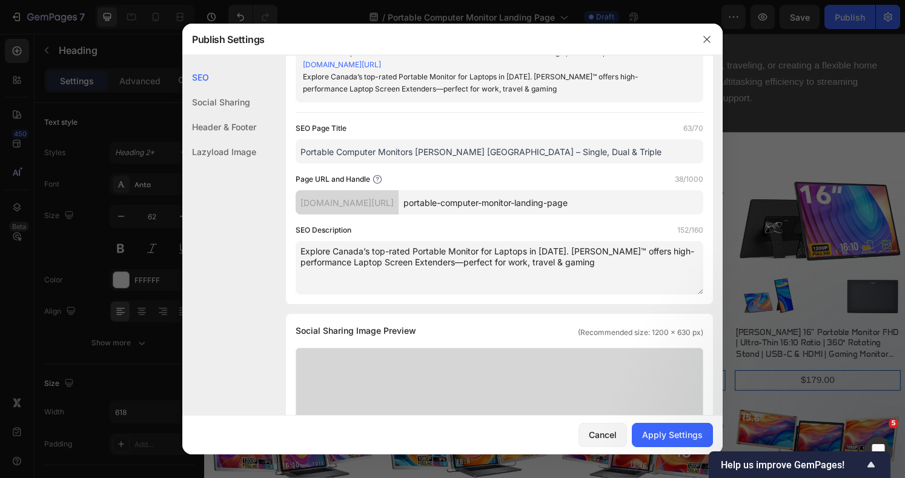
scroll to position [81, 0]
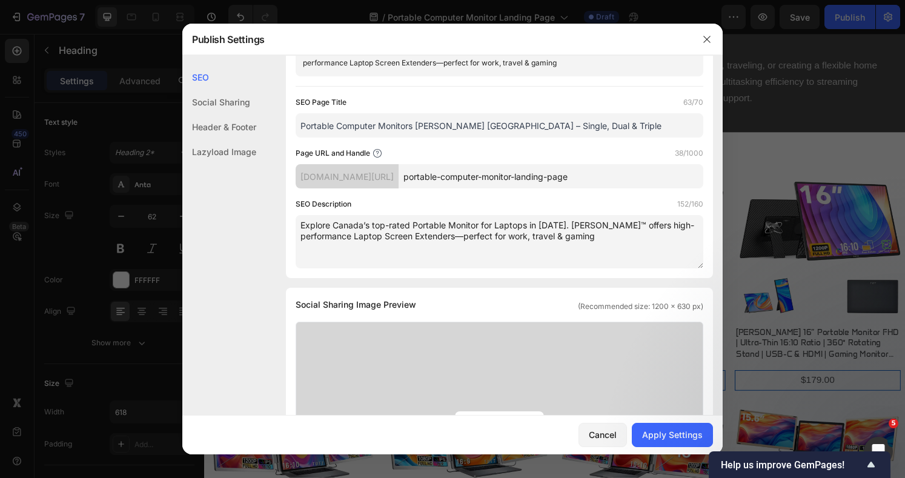
click at [300, 123] on input "Portable Computer Monitors [PERSON_NAME] [GEOGRAPHIC_DATA] – Single, Dual & Tri…" at bounding box center [498, 125] width 407 height 24
paste input "Best"
drag, startPoint x: 493, startPoint y: 126, endPoint x: 586, endPoint y: 121, distance: 93.4
click at [586, 121] on input "Best Portable Computer Monitors [PERSON_NAME] [GEOGRAPHIC_DATA] – Single, Dual …" at bounding box center [498, 125] width 407 height 24
drag, startPoint x: 585, startPoint y: 125, endPoint x: 493, endPoint y: 127, distance: 92.1
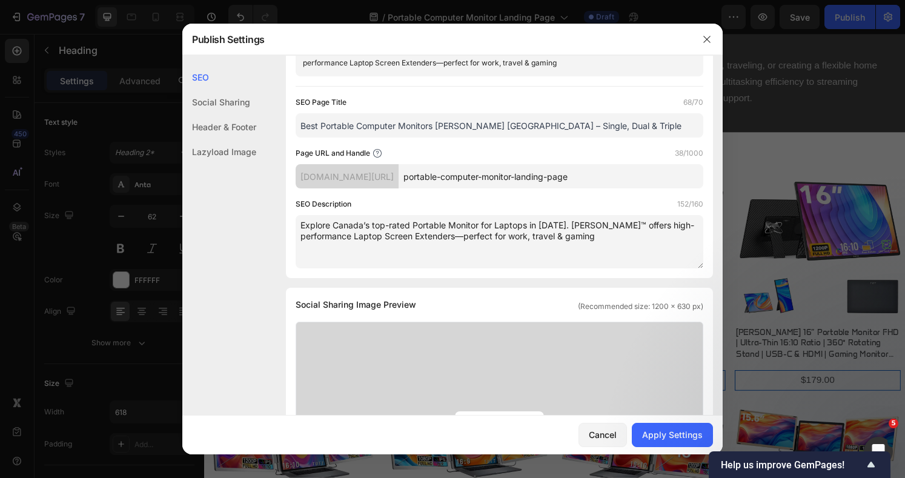
click at [493, 127] on input "Best Portable Computer Monitors [PERSON_NAME] [GEOGRAPHIC_DATA] – Single, Dual …" at bounding box center [498, 125] width 407 height 24
click at [436, 126] on input "Best Portable Computer Monitors [PERSON_NAME] [GEOGRAPHIC_DATA]" at bounding box center [498, 125] width 407 height 24
paste input "– Single, Dual & Triple"
click at [551, 124] on input "Best Portable Computer Monitors – Single, Dual & Triple [PERSON_NAME] [GEOGRAPH…" at bounding box center [498, 125] width 407 height 24
click at [548, 130] on input "Best Portable Computer Monitors – Single, Dual & Triple [PERSON_NAME] [GEOGRAPH…" at bounding box center [498, 125] width 407 height 24
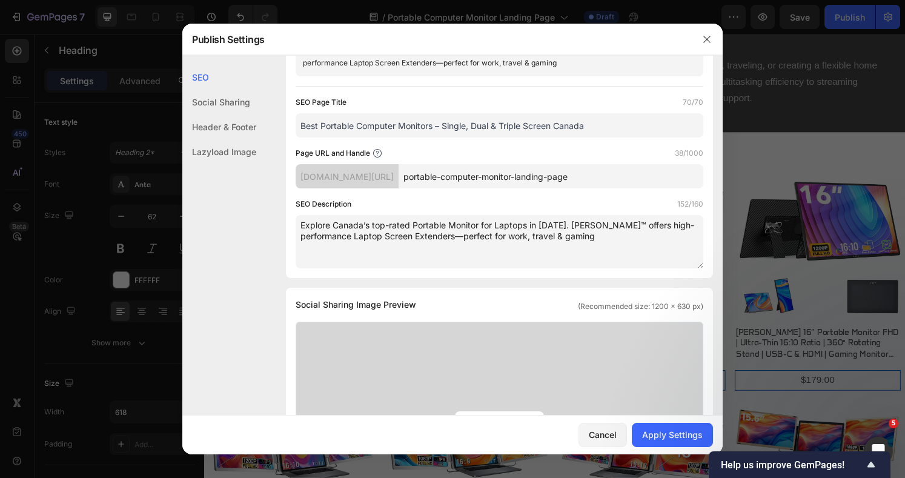
click at [587, 127] on input "Best Portable Computer Monitors – Single, Dual & Triple Screen Canada" at bounding box center [498, 125] width 407 height 24
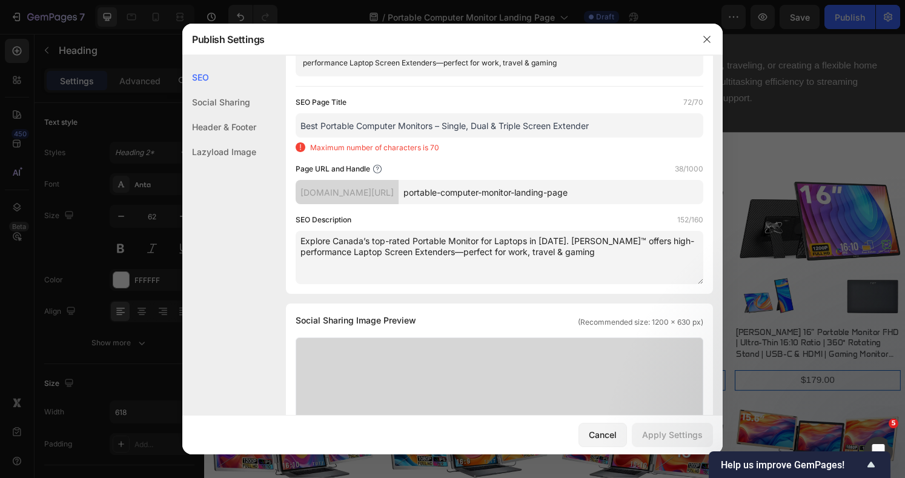
click at [497, 126] on input "Best Portable Computer Monitors – Single, Dual & Triple Screen Extender" at bounding box center [498, 125] width 407 height 24
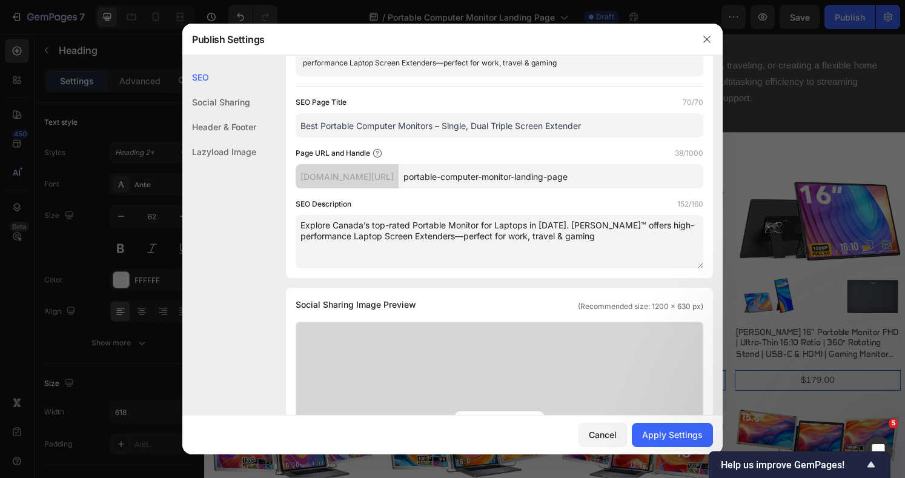
click at [445, 129] on input "Best Portable Computer Monitors – Single, Dual Triple Screen Extender" at bounding box center [498, 125] width 407 height 24
click at [483, 126] on input "Best Portable Computer Monitors Single, Dual Triple Screen Extender" at bounding box center [498, 125] width 407 height 24
click at [435, 125] on input "Best Portable Computer Monitors Single, Dual Triple Screen Extender" at bounding box center [498, 125] width 407 height 24
click at [434, 127] on input "Best Portable Computer Monitors - Single, Dual Triple Screen Extender" at bounding box center [498, 125] width 407 height 24
click at [437, 124] on input "Best Portable Computer Monitors - Single, Dual Triple Screen Extender" at bounding box center [498, 125] width 407 height 24
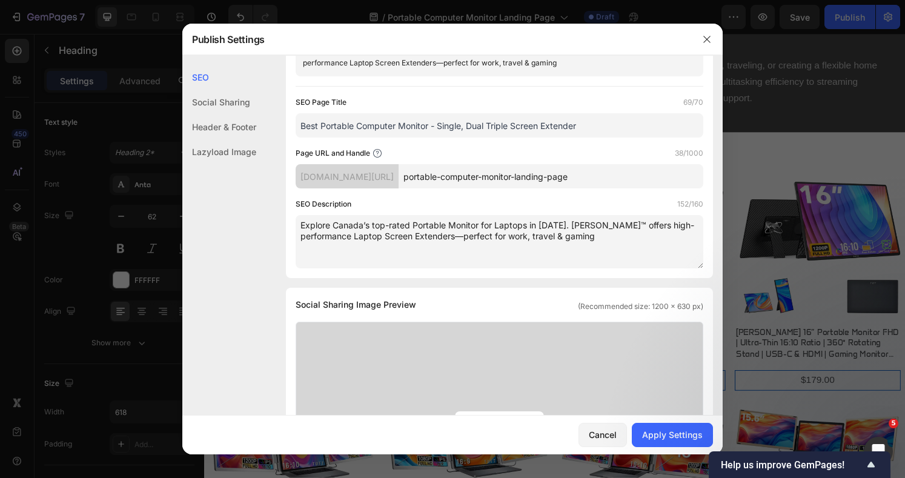
type input "Best Portable Computer Monitor - Single, Dual Triple Screen Extender"
drag, startPoint x: 585, startPoint y: 236, endPoint x: 237, endPoint y: 207, distance: 348.8
click at [237, 207] on div "SEO Social Sharing Header & Footer Lazyload Image SEO Search Result Preview Bes…" at bounding box center [452, 478] width 540 height 988
paste textarea "Shop [PERSON_NAME] [GEOGRAPHIC_DATA] for the best Portable Computer Monitors. F…"
click at [332, 225] on textarea "Shop [PERSON_NAME] [GEOGRAPHIC_DATA] for the best Portable Computer Monitors. F…" at bounding box center [498, 241] width 407 height 53
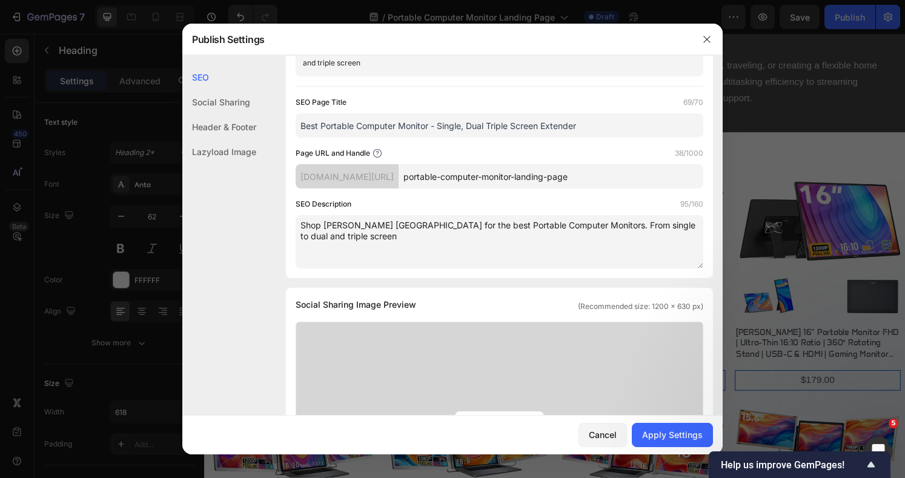
click at [363, 228] on textarea "Shop [PERSON_NAME] [GEOGRAPHIC_DATA] for the best Portable Computer Monitors. F…" at bounding box center [498, 241] width 407 height 53
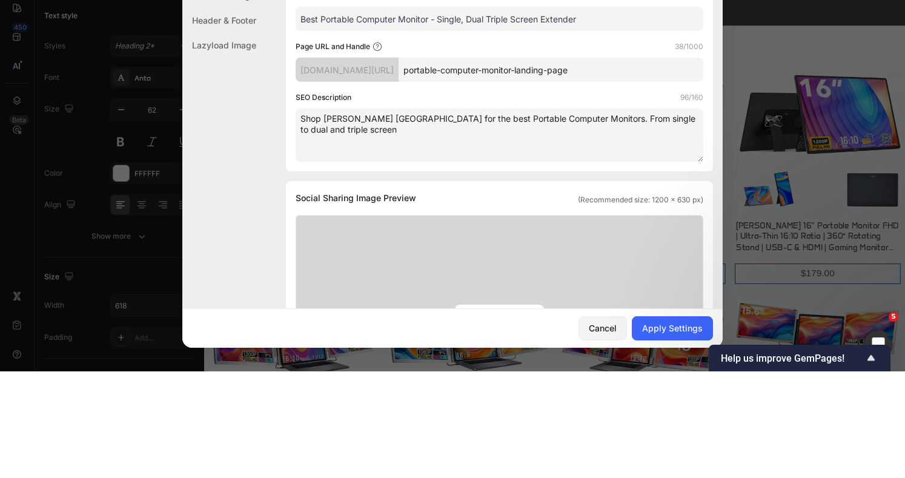
paste textarea "extenders, find the perfect display for your setup."
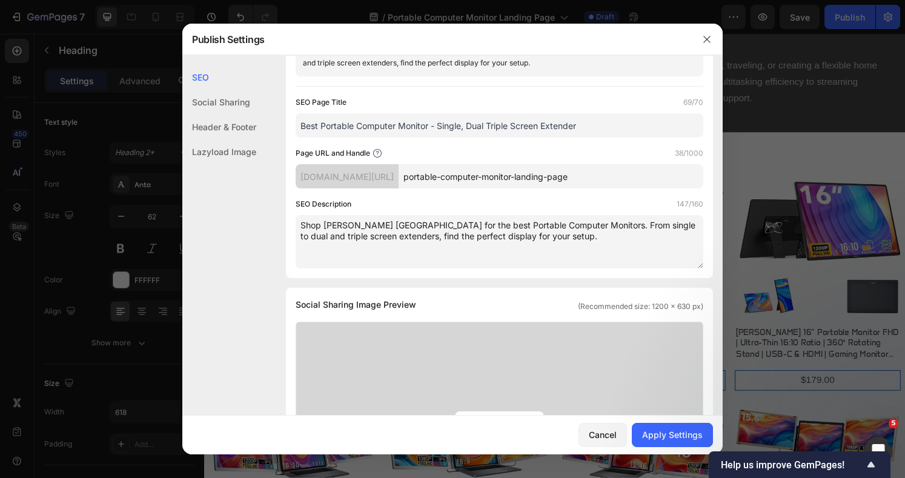
click at [542, 227] on textarea "Shop [PERSON_NAME] [GEOGRAPHIC_DATA] for the best Portable Computer Monitors. F…" at bounding box center [498, 241] width 407 height 53
click at [541, 223] on textarea "Shop [PERSON_NAME] [GEOGRAPHIC_DATA] for the best Portable Computer Monitors. F…" at bounding box center [498, 241] width 407 height 53
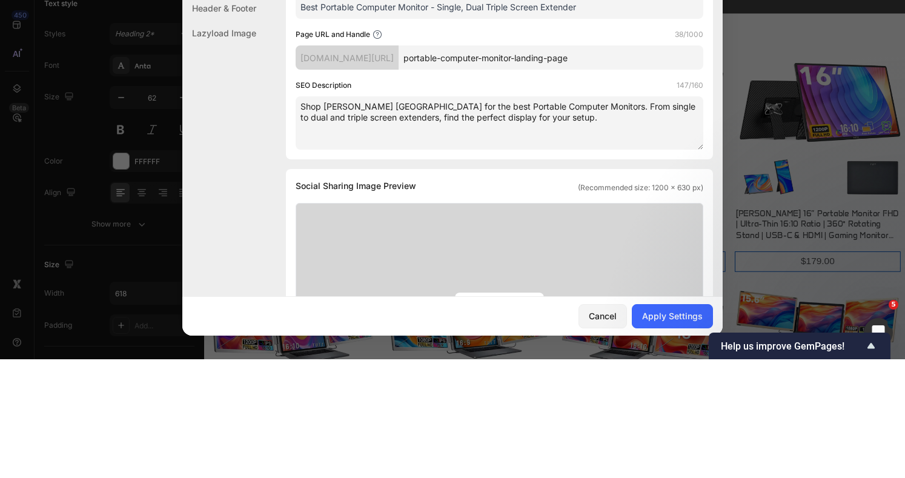
click at [544, 228] on textarea "Shop [PERSON_NAME] [GEOGRAPHIC_DATA] for the best Portable Computer Monitors. F…" at bounding box center [498, 241] width 407 height 53
click at [506, 238] on textarea "Shop [PERSON_NAME] Canada for the best Portable Computer Monitor. From single t…" at bounding box center [498, 241] width 407 height 53
click at [401, 239] on textarea "Shop [PERSON_NAME] Canada for the best Portable Computer Monitor. From single t…" at bounding box center [498, 241] width 407 height 53
click at [412, 235] on textarea "Shop [PERSON_NAME] Canada for the best Portable Computer Monitor. From single t…" at bounding box center [498, 241] width 407 height 53
click at [408, 236] on textarea "Shop [PERSON_NAME] Canada for the best Portable Computer Monitor. From single t…" at bounding box center [498, 241] width 407 height 53
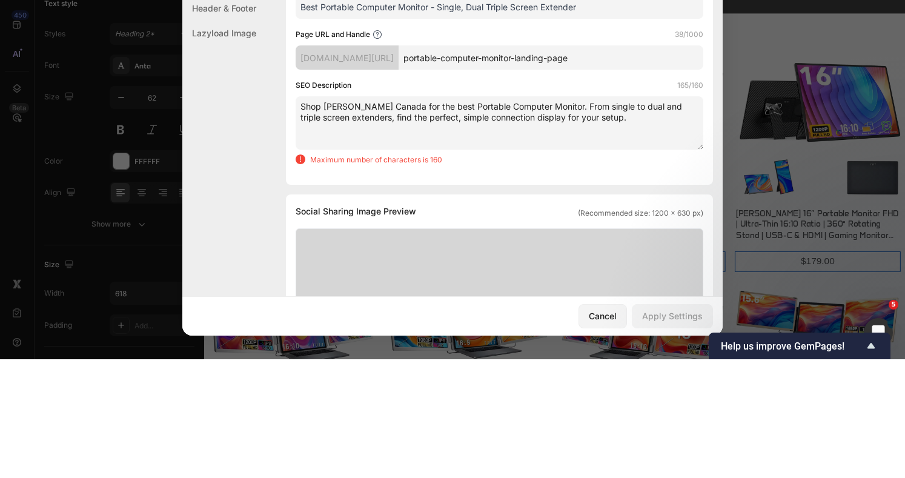
click at [429, 237] on textarea "Shop [PERSON_NAME] Canada for the best Portable Computer Monitor. From single t…" at bounding box center [498, 241] width 407 height 53
click at [432, 240] on textarea "Shop [PERSON_NAME] Canada for the best Portable Computer Monitor. From single t…" at bounding box center [498, 241] width 407 height 53
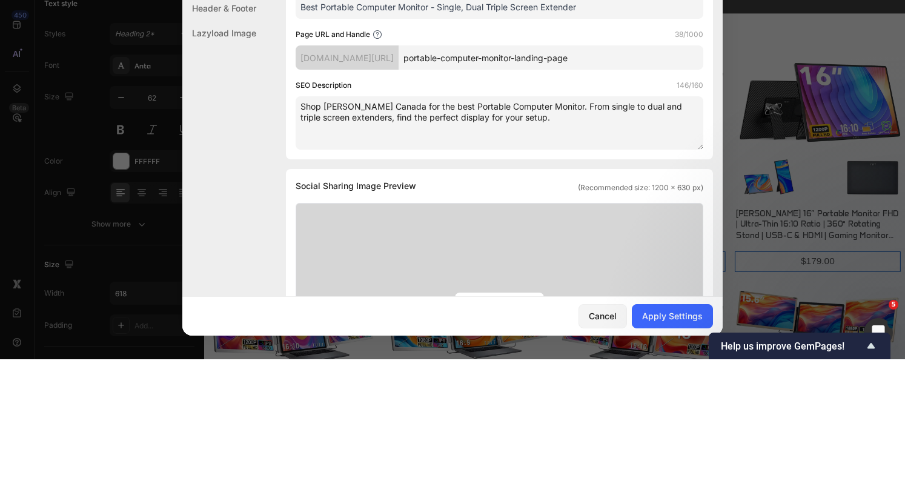
click at [498, 237] on textarea "Shop [PERSON_NAME] Canada for the best Portable Computer Monitor. From single t…" at bounding box center [498, 241] width 407 height 53
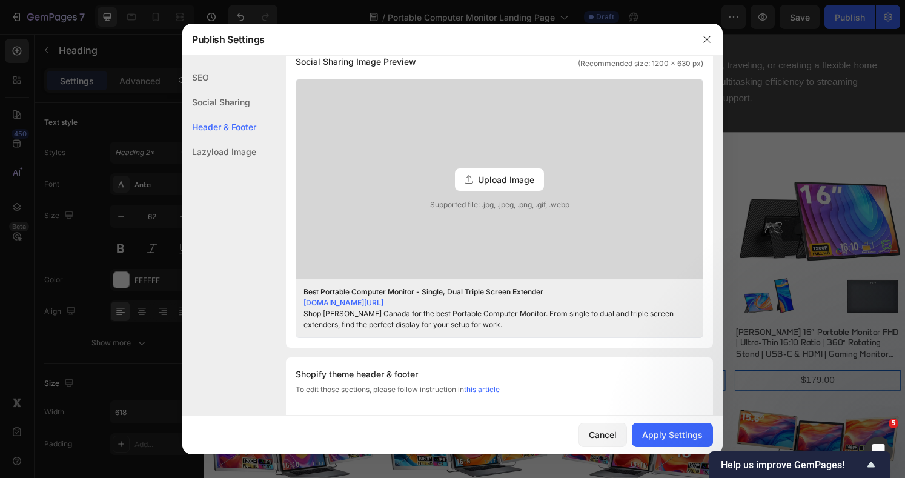
scroll to position [484, 0]
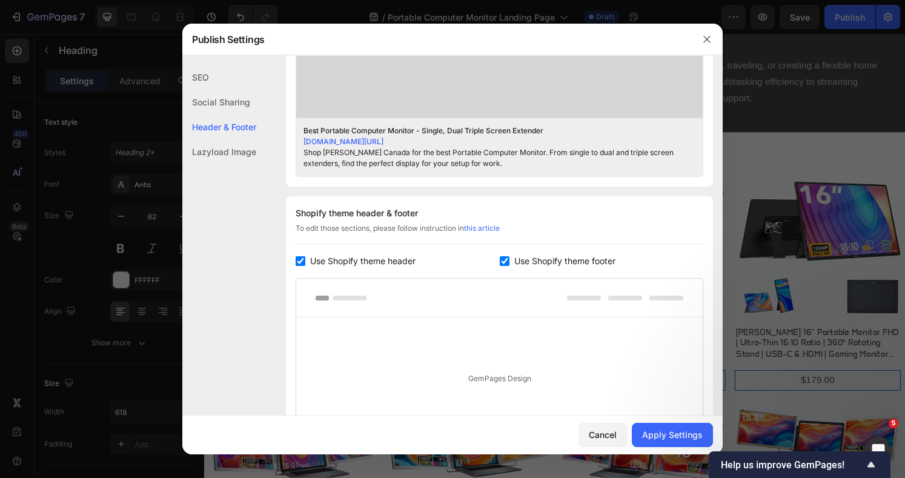
type textarea "Shop [PERSON_NAME] Canada for the best Portable Computer Monitor. From single t…"
click at [680, 432] on div "Apply Settings" at bounding box center [672, 434] width 61 height 13
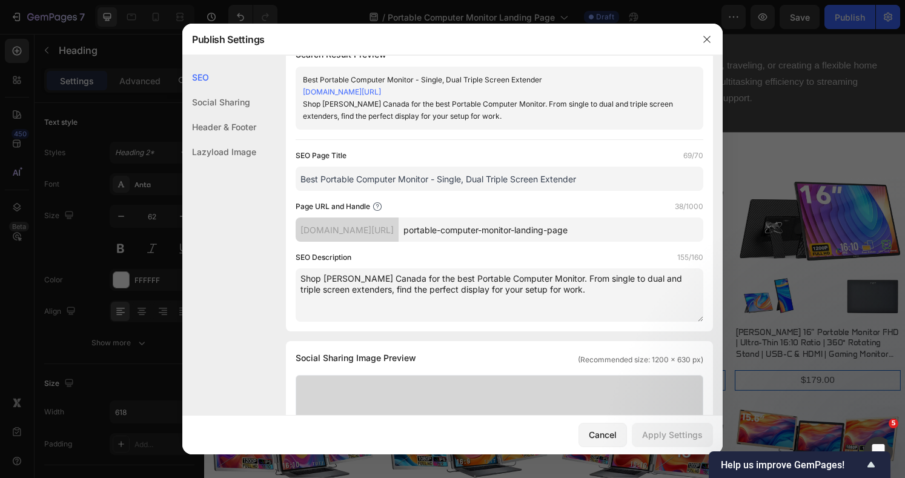
scroll to position [0, 0]
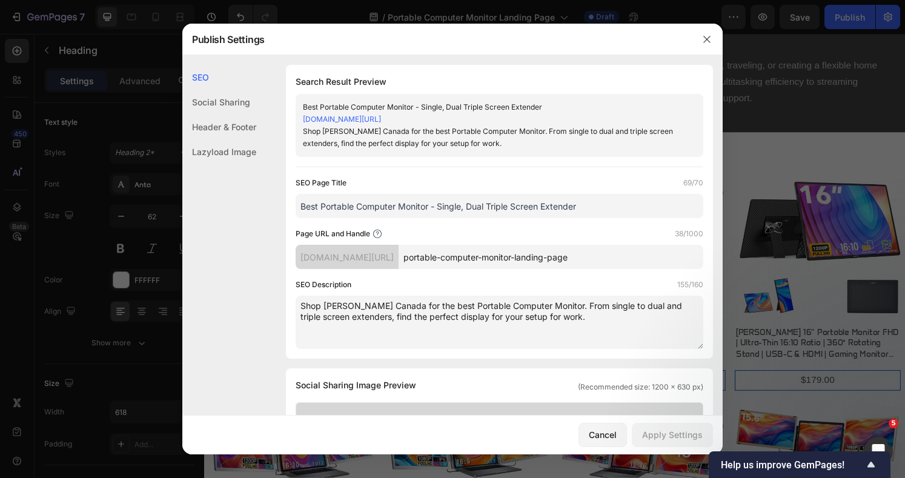
click at [705, 40] on icon "button" at bounding box center [707, 40] width 10 height 10
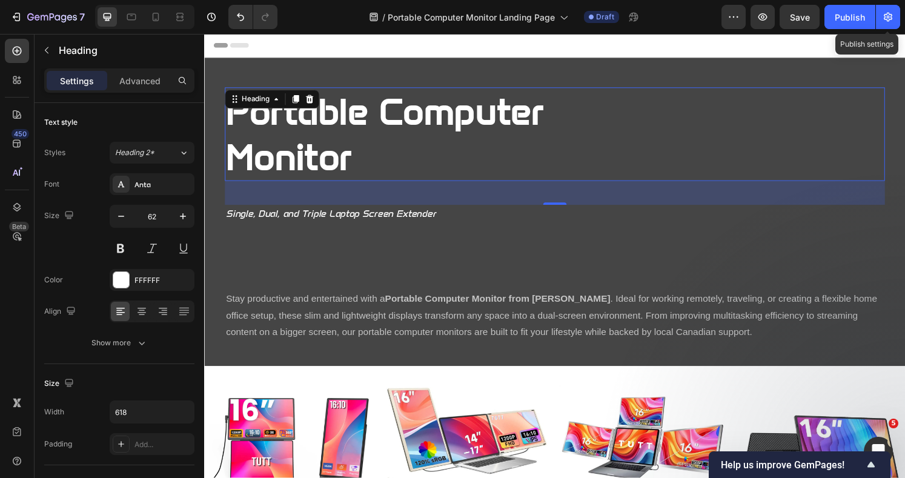
click at [887, 17] on icon "button" at bounding box center [888, 17] width 12 height 12
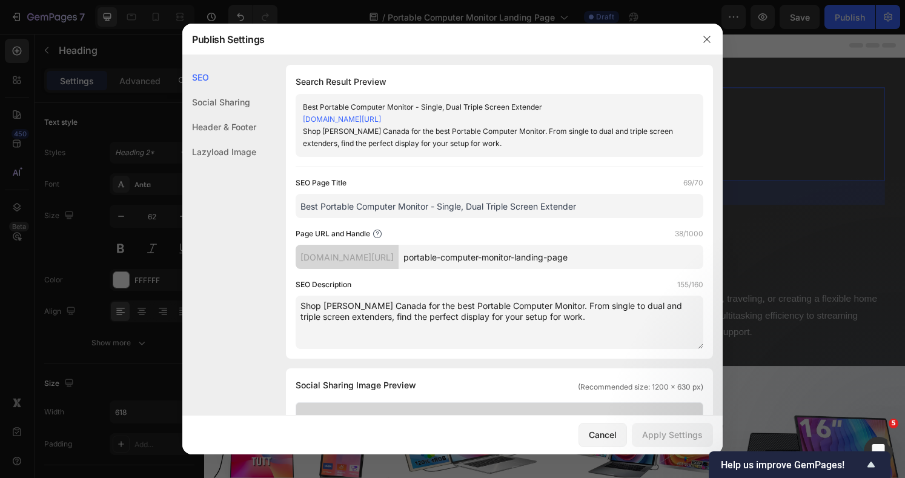
click at [705, 43] on icon "button" at bounding box center [707, 40] width 10 height 10
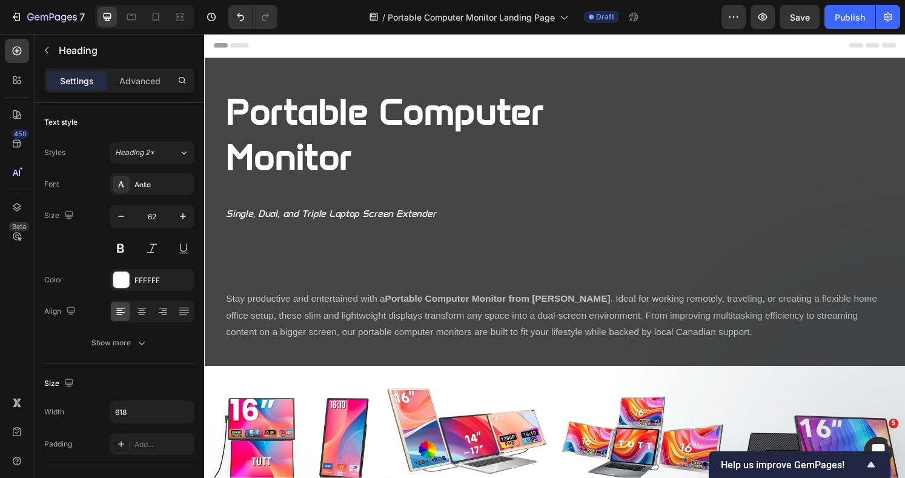
click at [838, 16] on div "Publish" at bounding box center [849, 17] width 30 height 13
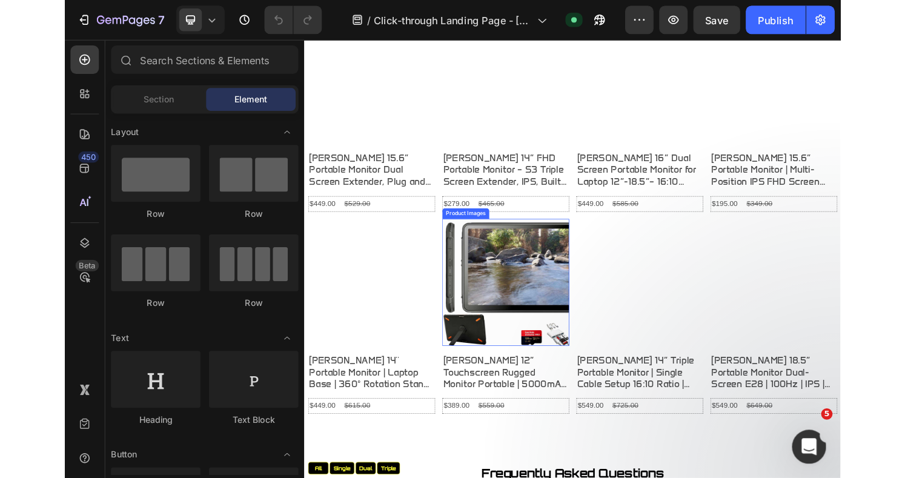
scroll to position [1534, 0]
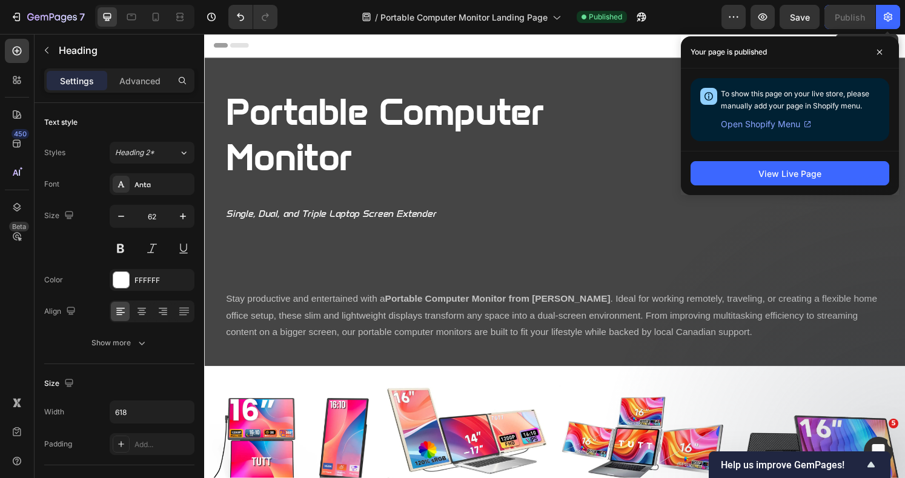
click at [888, 17] on icon "button" at bounding box center [888, 17] width 12 height 12
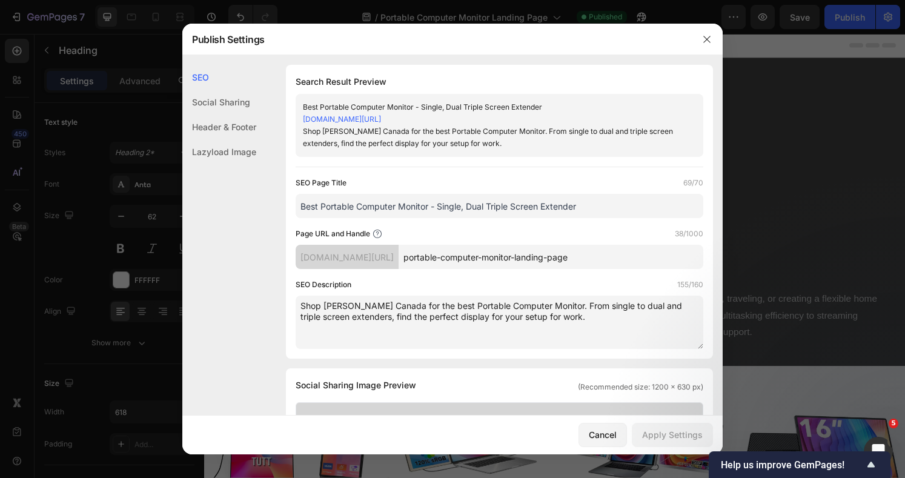
drag, startPoint x: 604, startPoint y: 206, endPoint x: 201, endPoint y: 197, distance: 403.3
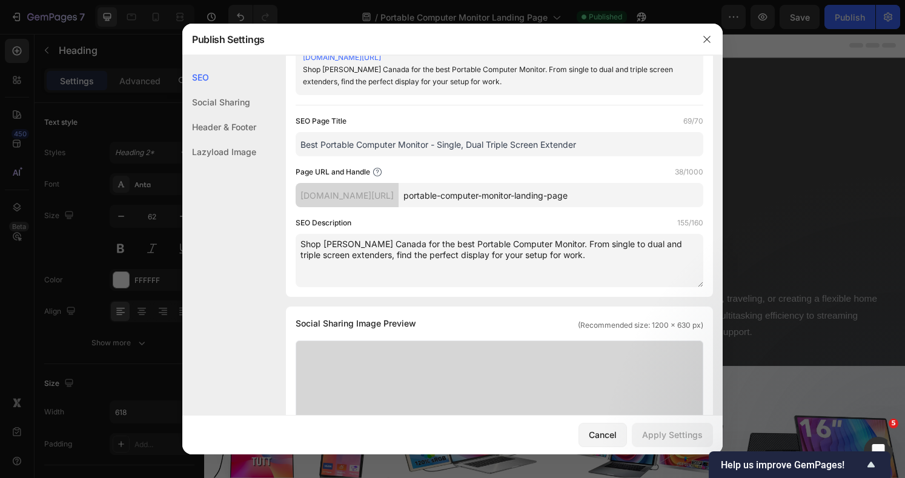
scroll to position [81, 0]
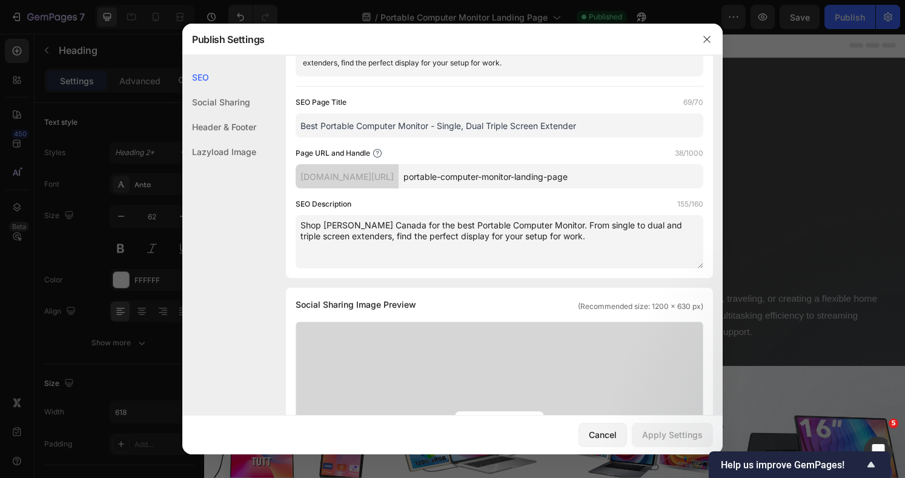
drag, startPoint x: 550, startPoint y: 237, endPoint x: 275, endPoint y: 219, distance: 275.5
click at [275, 221] on div "SEO Search Result Preview Best Portable Computer Monitor - Single, Dual Triple …" at bounding box center [452, 478] width 540 height 988
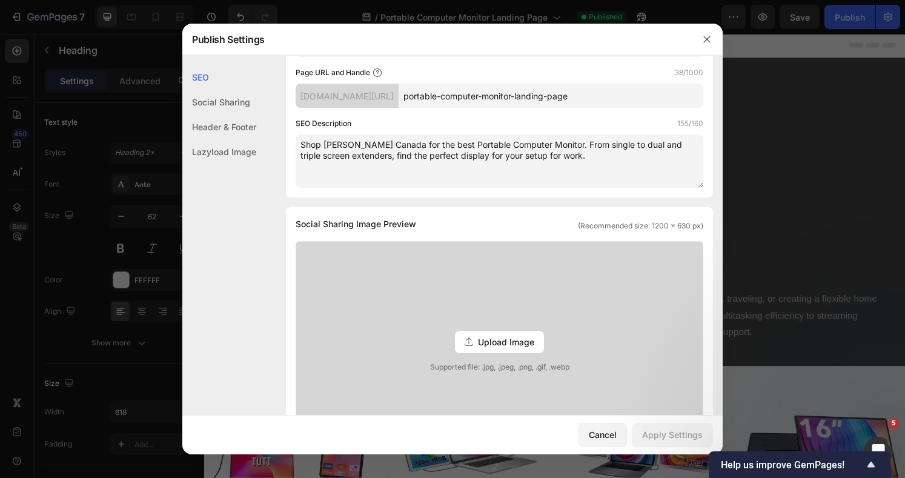
scroll to position [0, 0]
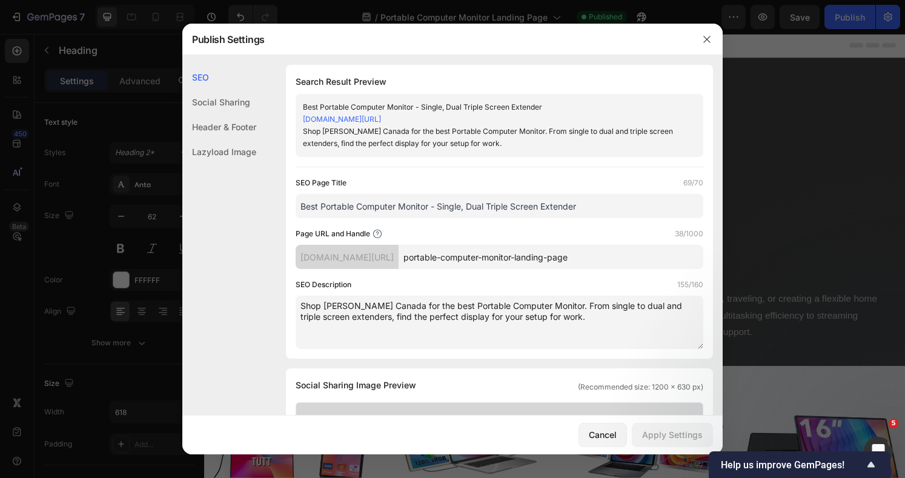
click at [703, 43] on icon "button" at bounding box center [707, 40] width 10 height 10
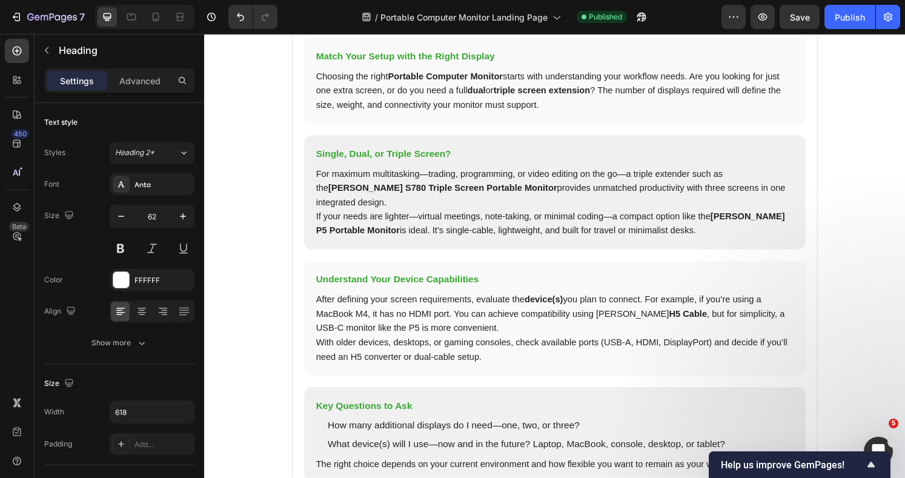
scroll to position [1372, 0]
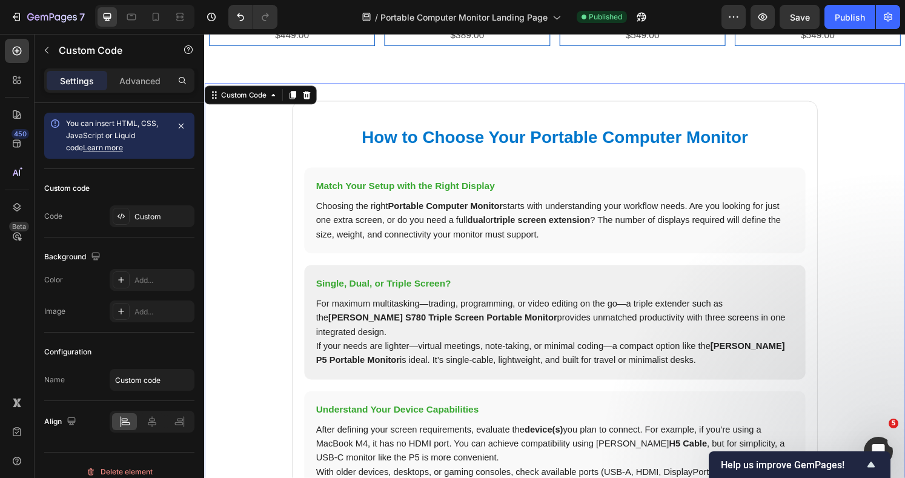
click at [149, 214] on div "Custom" at bounding box center [162, 216] width 57 height 11
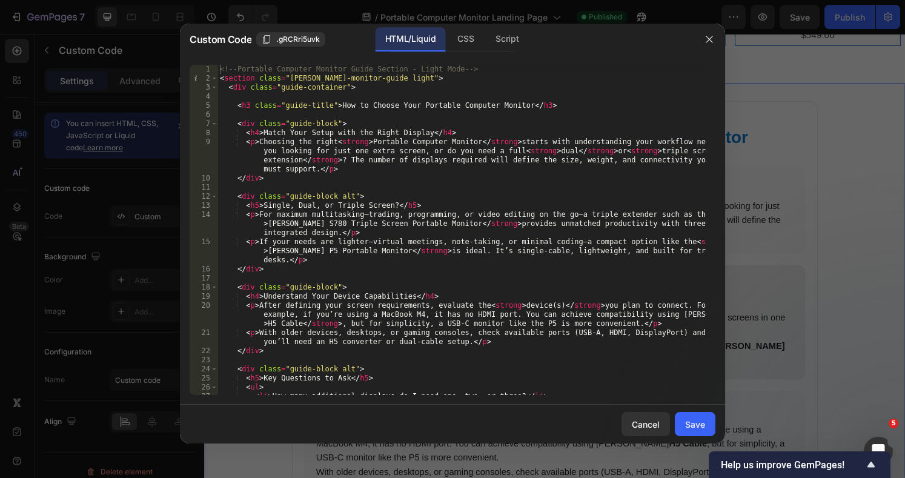
click at [424, 122] on div "<!-- Portable Computer Monitor Guide Section - Light Mode --> < section class =…" at bounding box center [461, 239] width 489 height 348
click at [517, 81] on div "<!-- Portable Computer Monitor Guide Section - Light Mode --> < section class =…" at bounding box center [461, 239] width 489 height 348
type textarea "</style>"
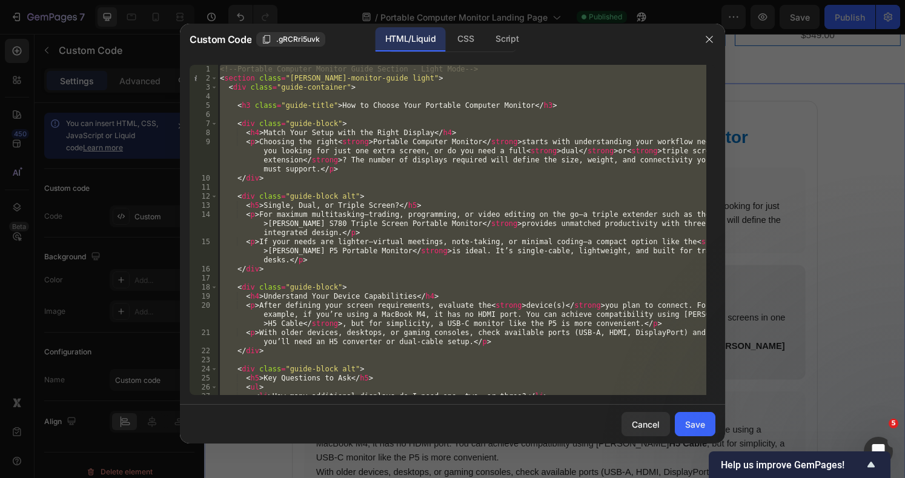
click at [711, 39] on icon "button" at bounding box center [709, 40] width 10 height 10
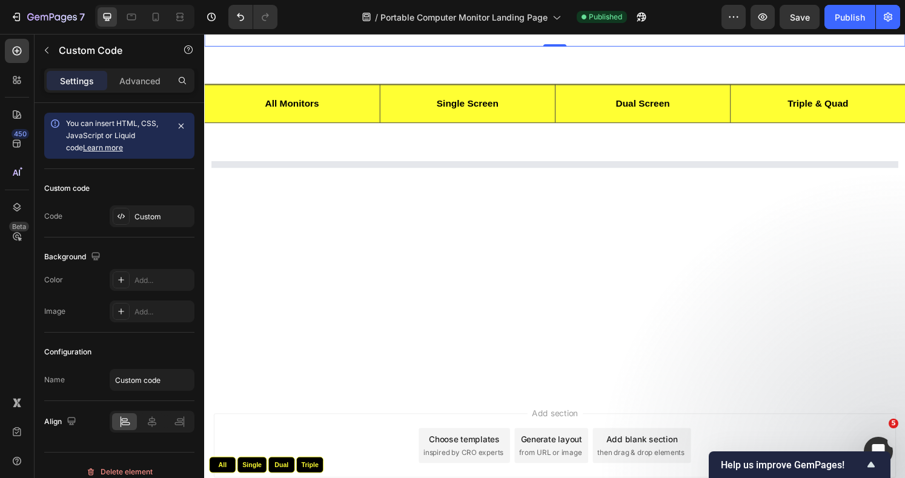
scroll to position [2099, 0]
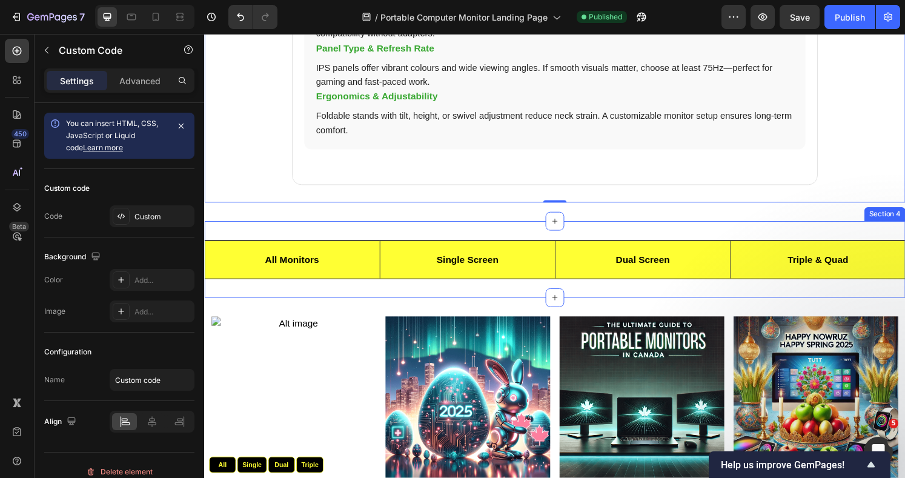
drag, startPoint x: 854, startPoint y: 223, endPoint x: 860, endPoint y: 225, distance: 6.2
click at [854, 228] on div "All Monitors Single Screen Dual Screen Triple & Quad Custom Code All Single Dua…" at bounding box center [567, 267] width 727 height 79
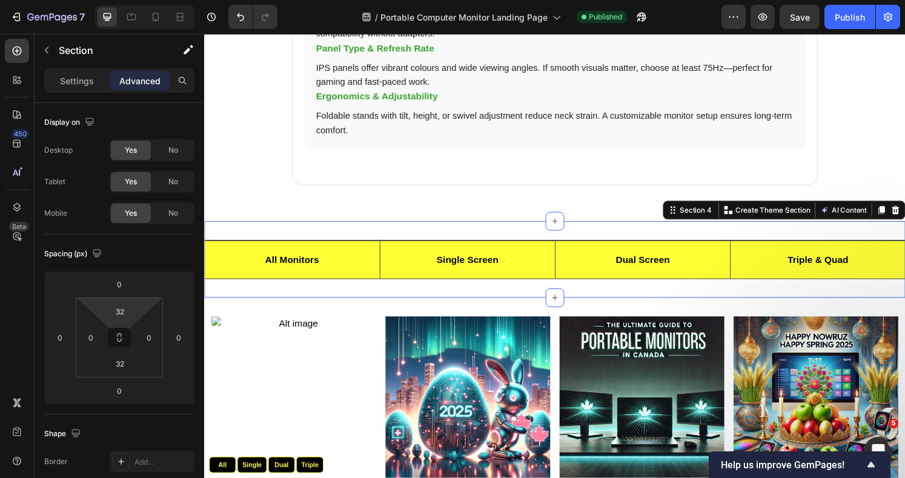
click at [125, 311] on input "32" at bounding box center [120, 311] width 24 height 18
type input "2"
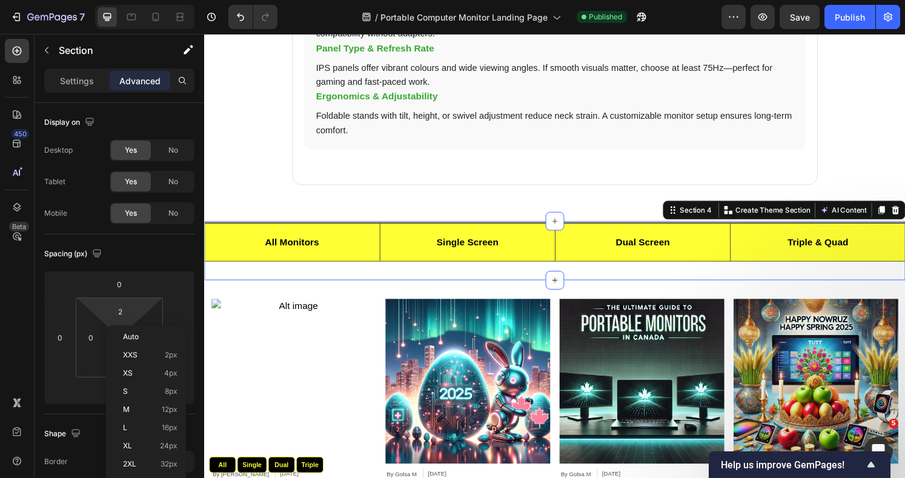
click at [153, 355] on p "XXS 2px" at bounding box center [150, 355] width 54 height 8
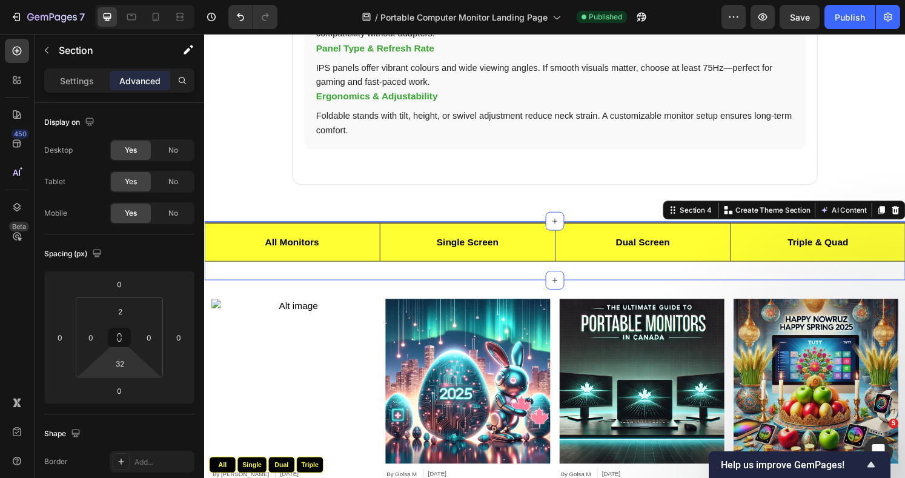
click at [131, 364] on input "32" at bounding box center [120, 363] width 24 height 18
type input "2"
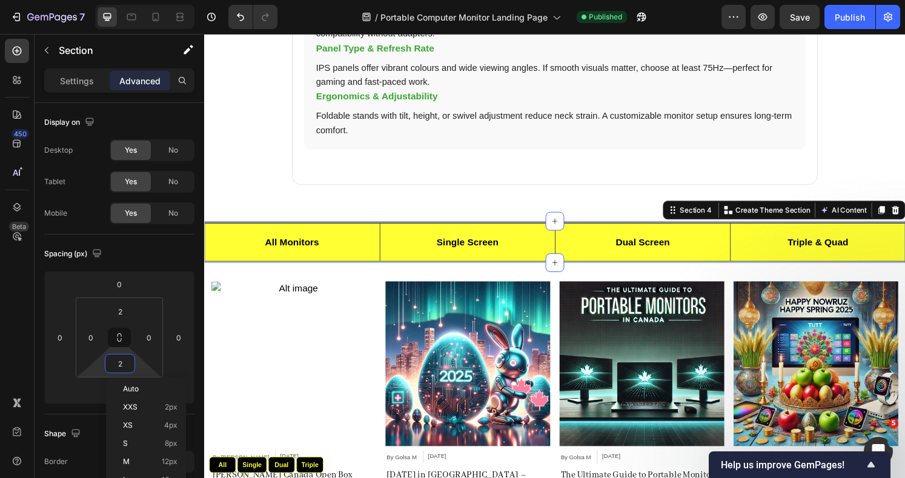
click at [154, 406] on p "XXS 2px" at bounding box center [150, 407] width 54 height 8
click at [67, 77] on p "Settings" at bounding box center [77, 80] width 34 height 13
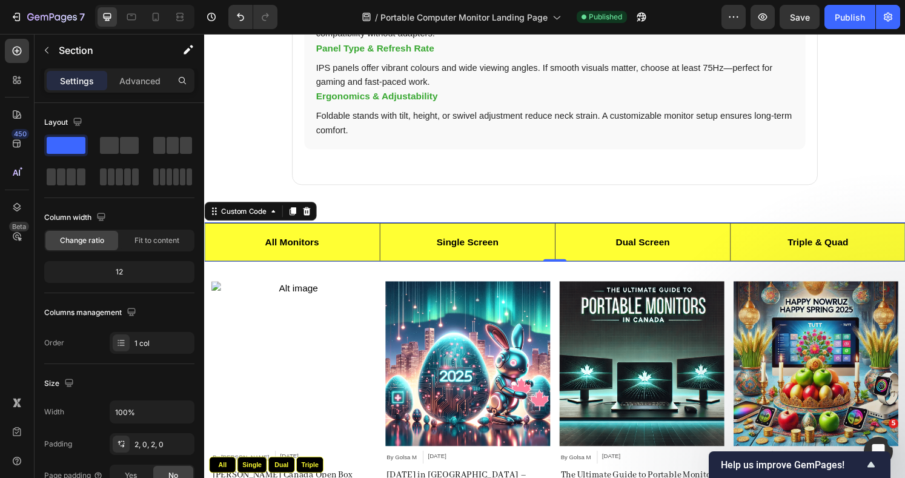
click at [354, 240] on link "All Monitors" at bounding box center [295, 249] width 182 height 39
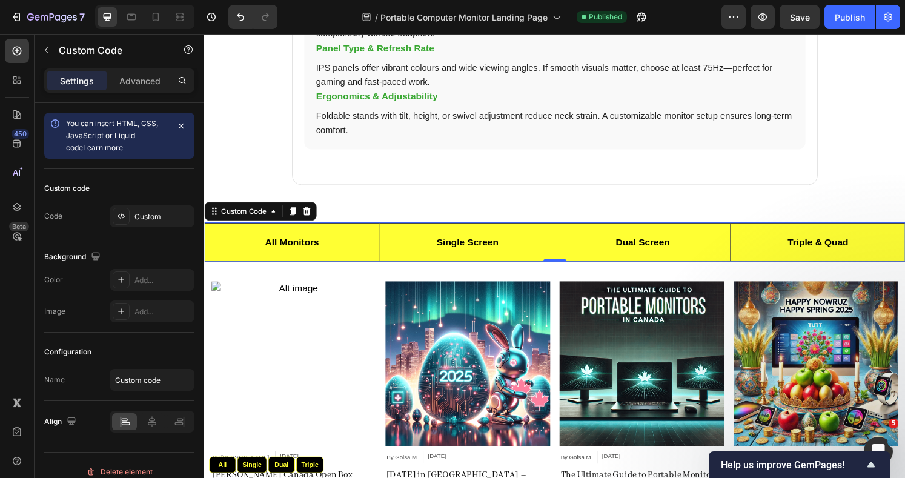
click at [140, 219] on div "Custom" at bounding box center [162, 216] width 57 height 11
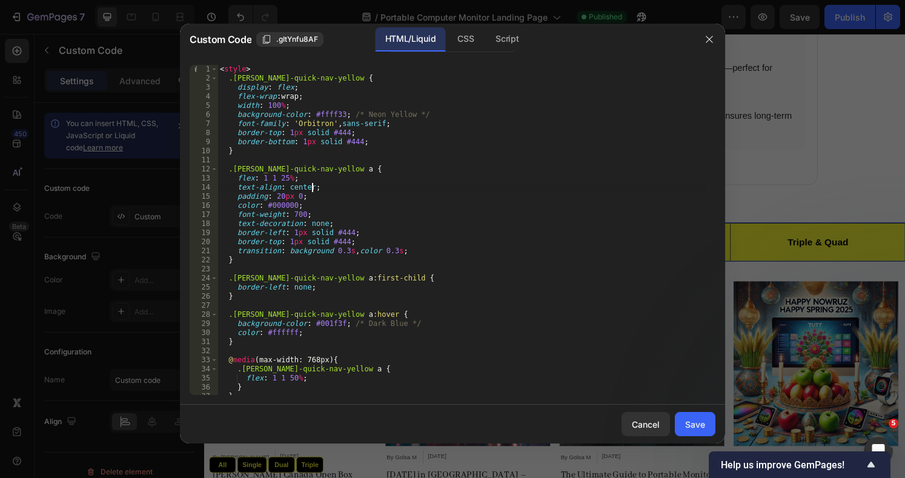
click at [427, 191] on div "< style > .tutt-quick-nav-yellow { display : flex ; flex-wrap : wrap ; width : …" at bounding box center [461, 239] width 489 height 348
type textarea "</div>"
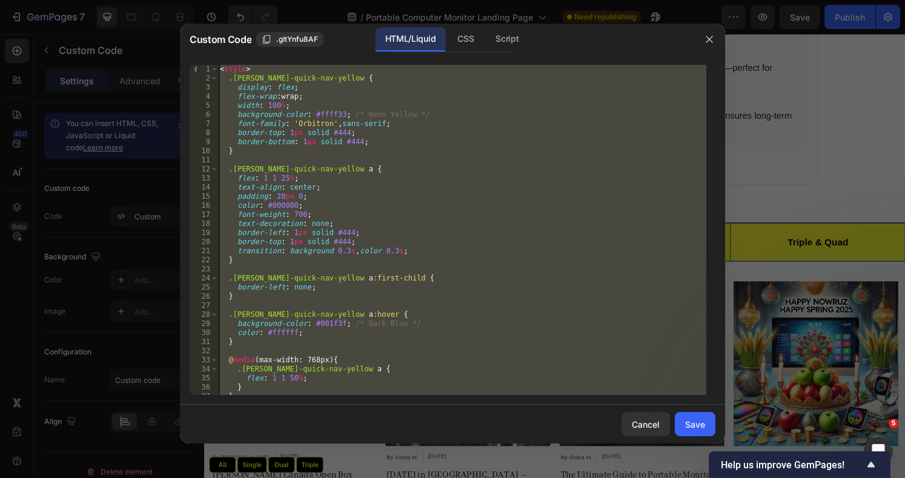
click at [711, 39] on icon "button" at bounding box center [709, 40] width 10 height 10
